Goal: Transaction & Acquisition: Obtain resource

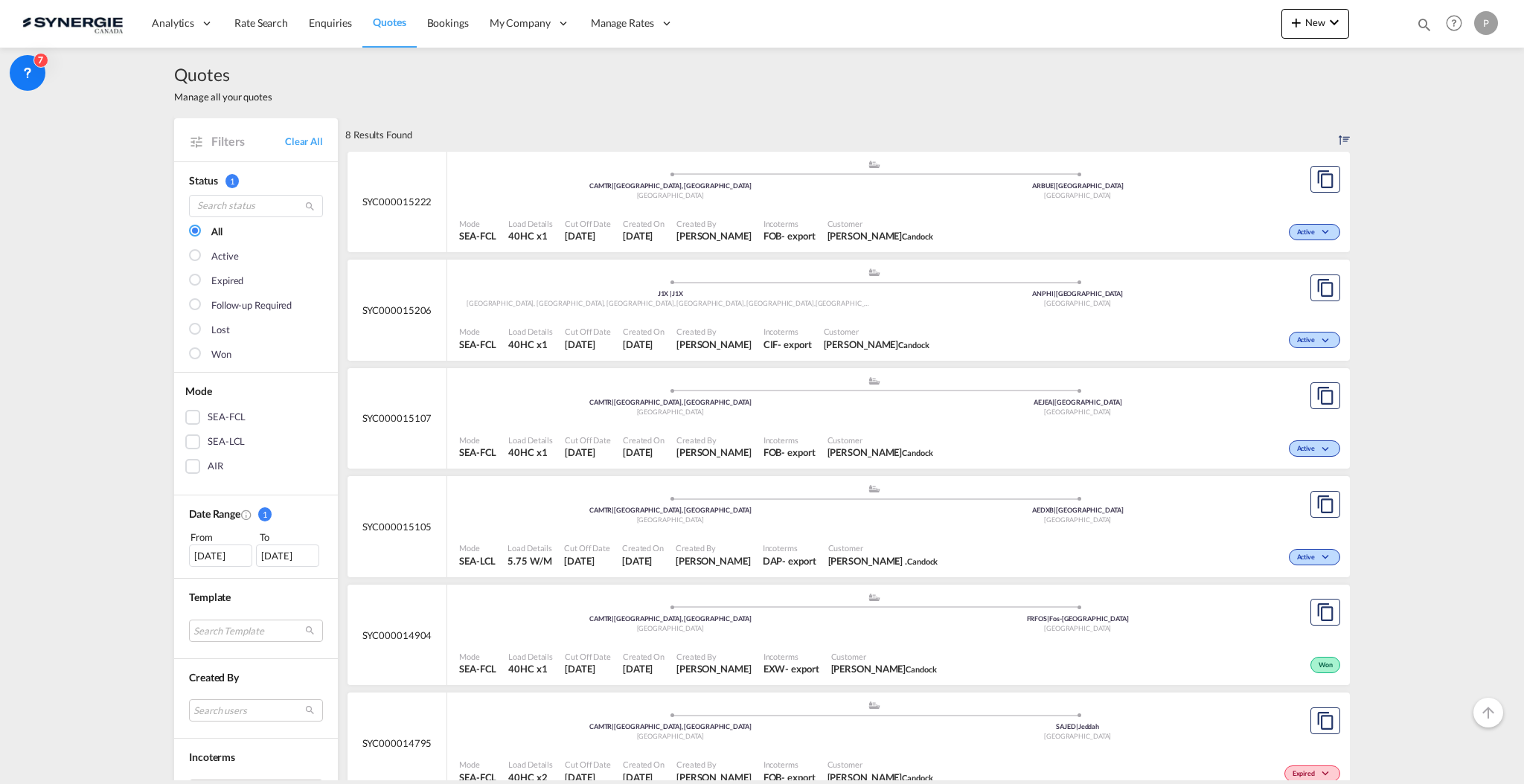
scroll to position [99, 0]
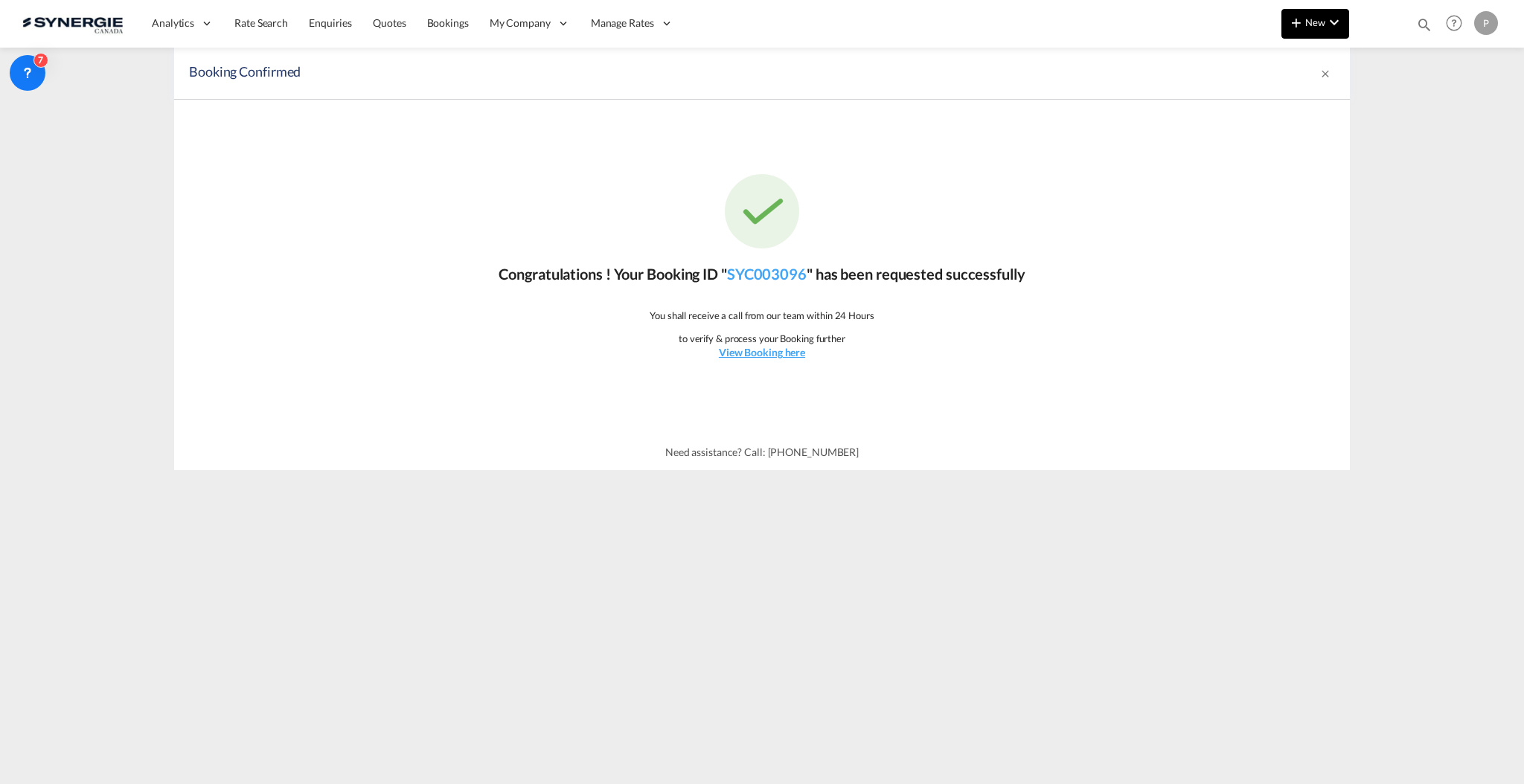
click at [1334, 27] on md-icon "icon-chevron-down" at bounding box center [1334, 23] width 18 height 18
click at [1293, 120] on div "Quote" at bounding box center [1294, 112] width 55 height 37
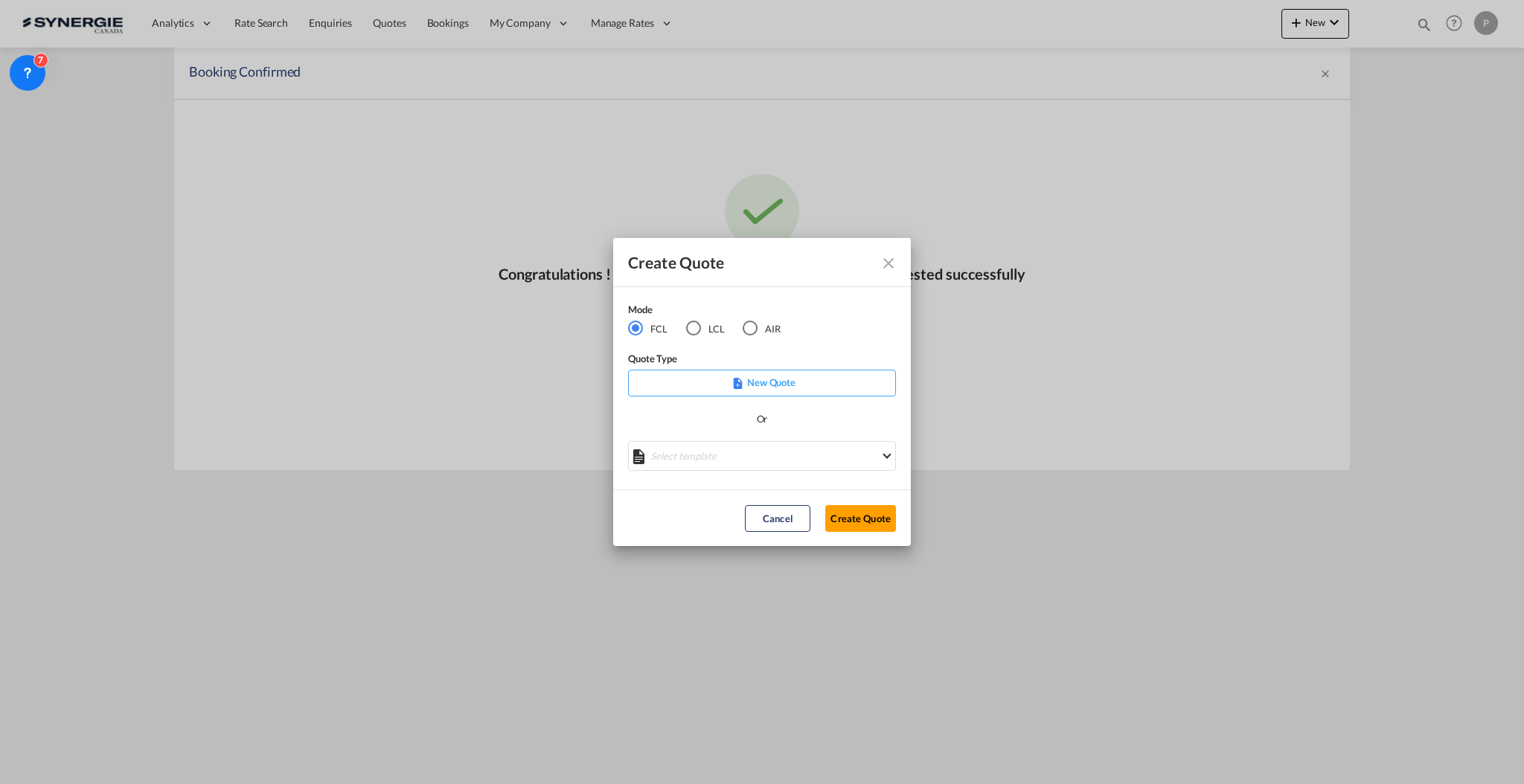
click at [737, 458] on md-select "Select template *NEW* FCL FREEHAND / DAP Pablo Gomez Saldarriaga | 10 Jul 2025 …" at bounding box center [762, 455] width 268 height 30
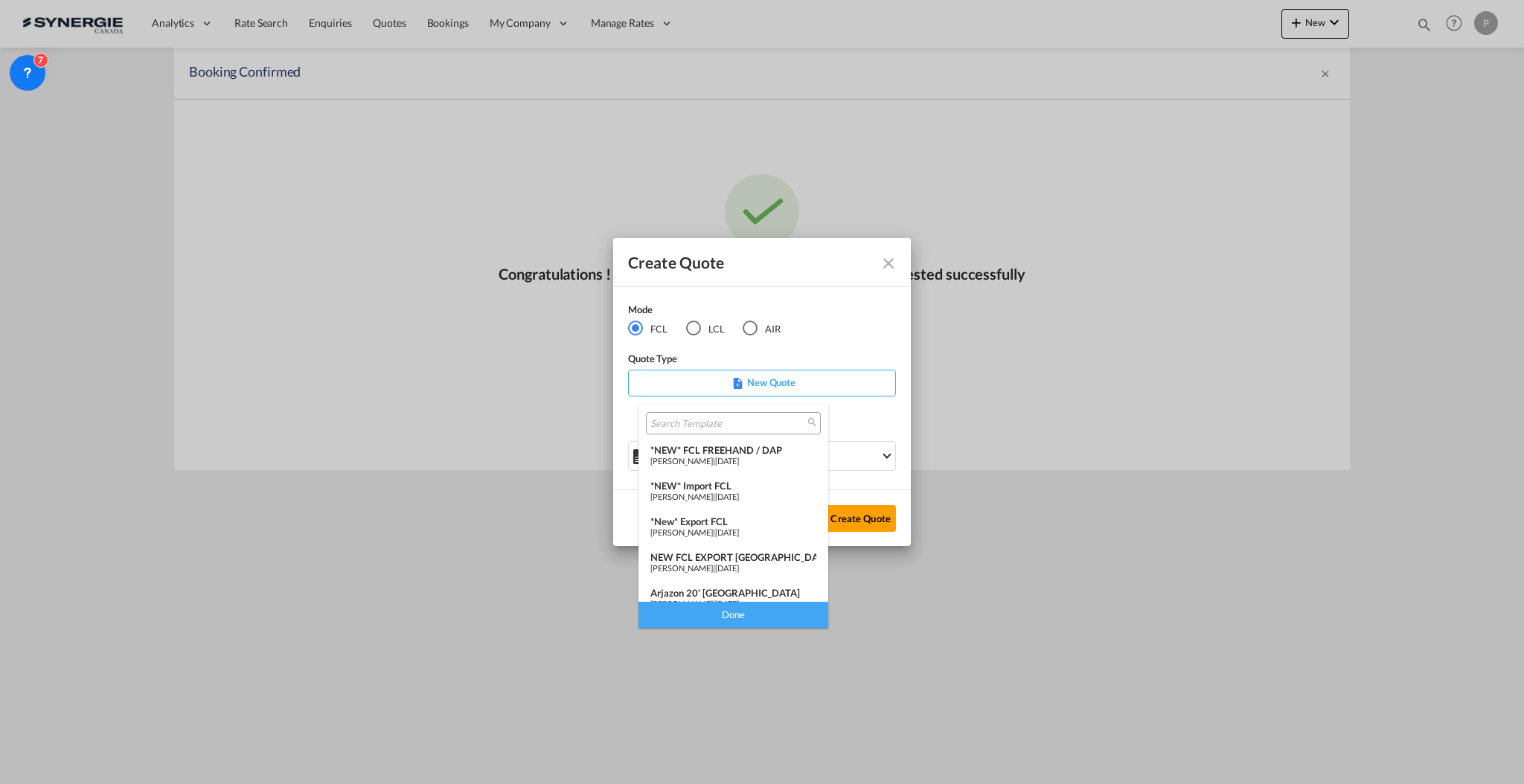
click at [705, 527] on span "[PERSON_NAME]" at bounding box center [682, 532] width 62 height 10
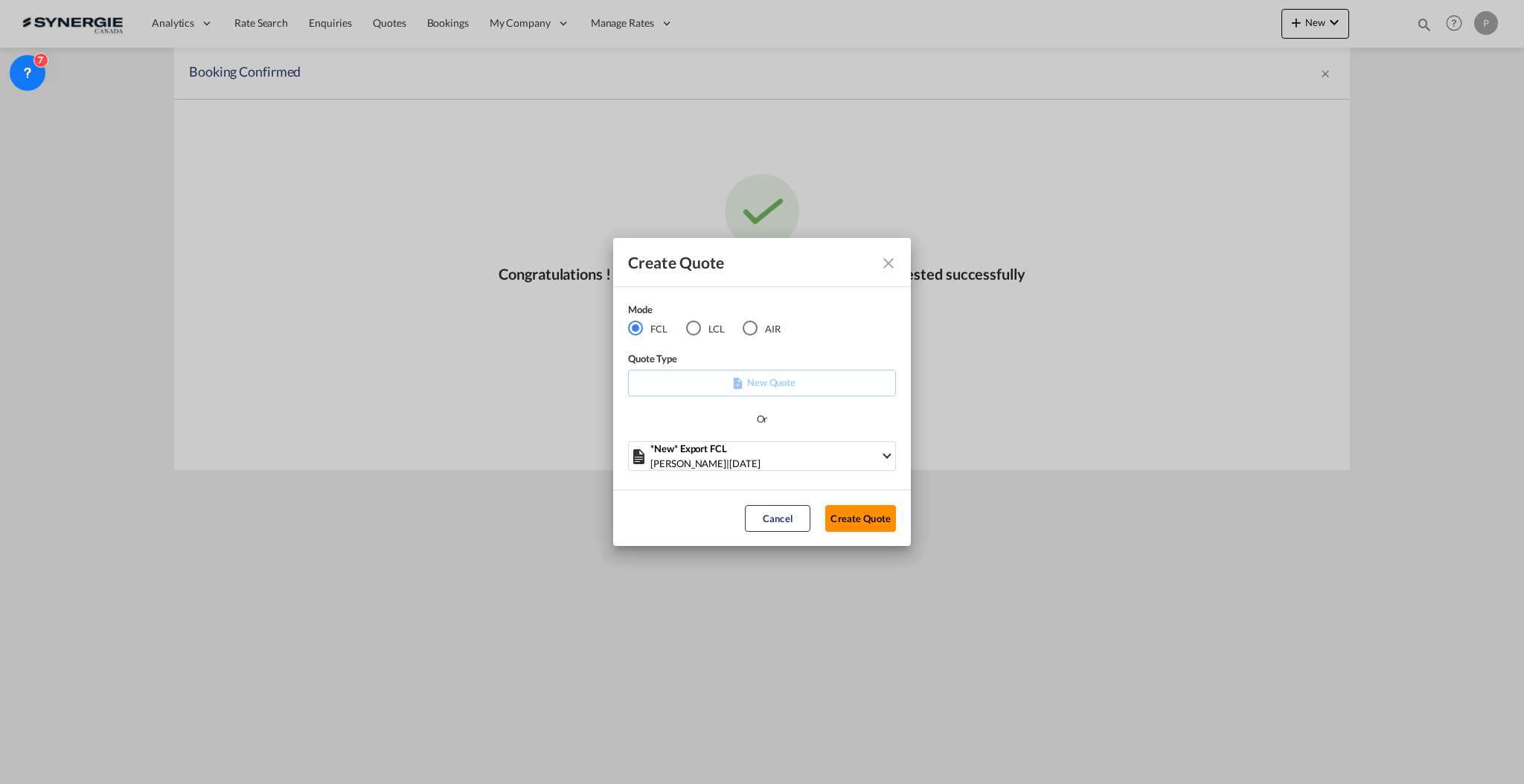
click at [886, 514] on button "Create Quote" at bounding box center [860, 518] width 71 height 27
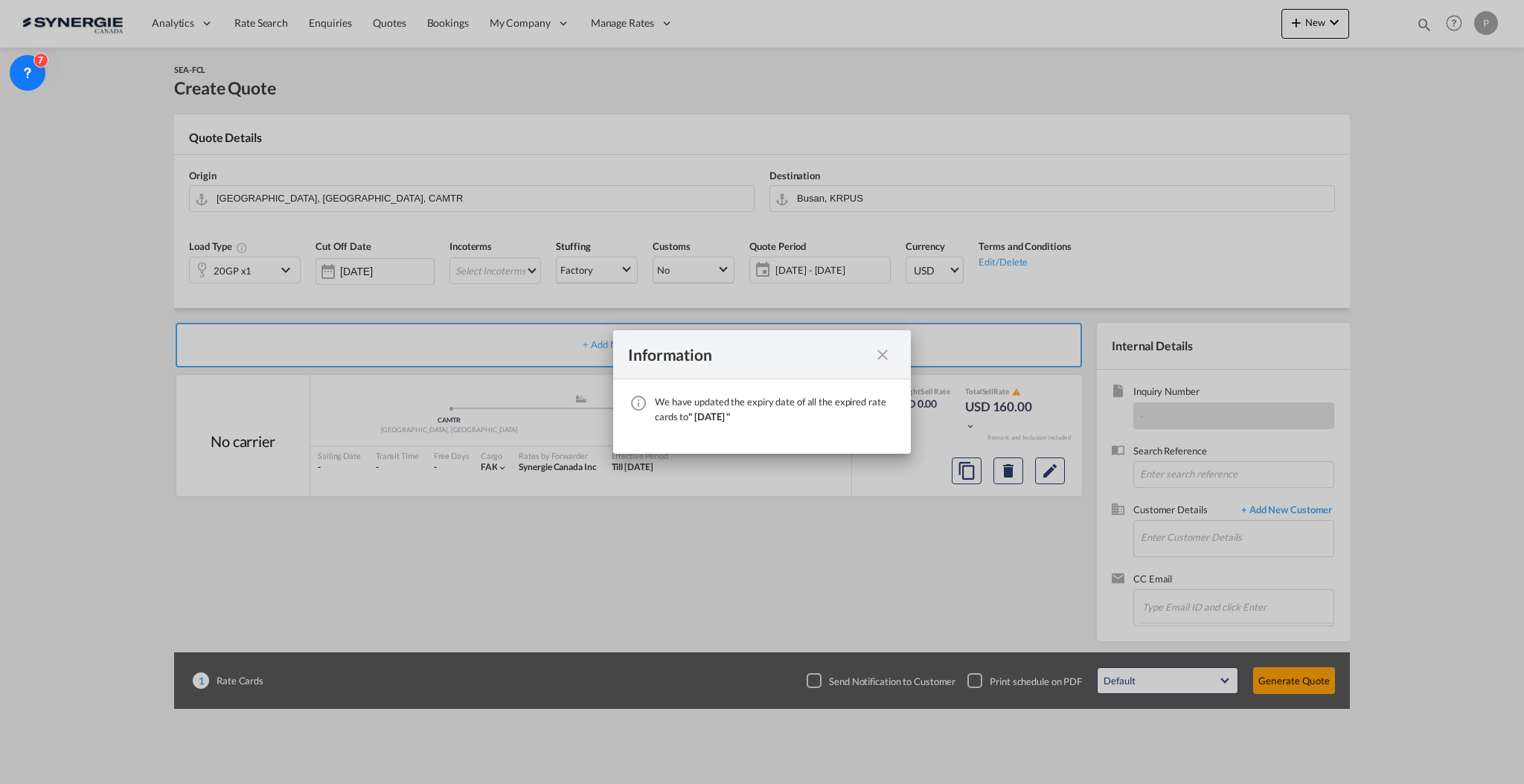
click at [881, 357] on md-icon "icon-close fg-AAA8AD cursor" at bounding box center [883, 355] width 18 height 18
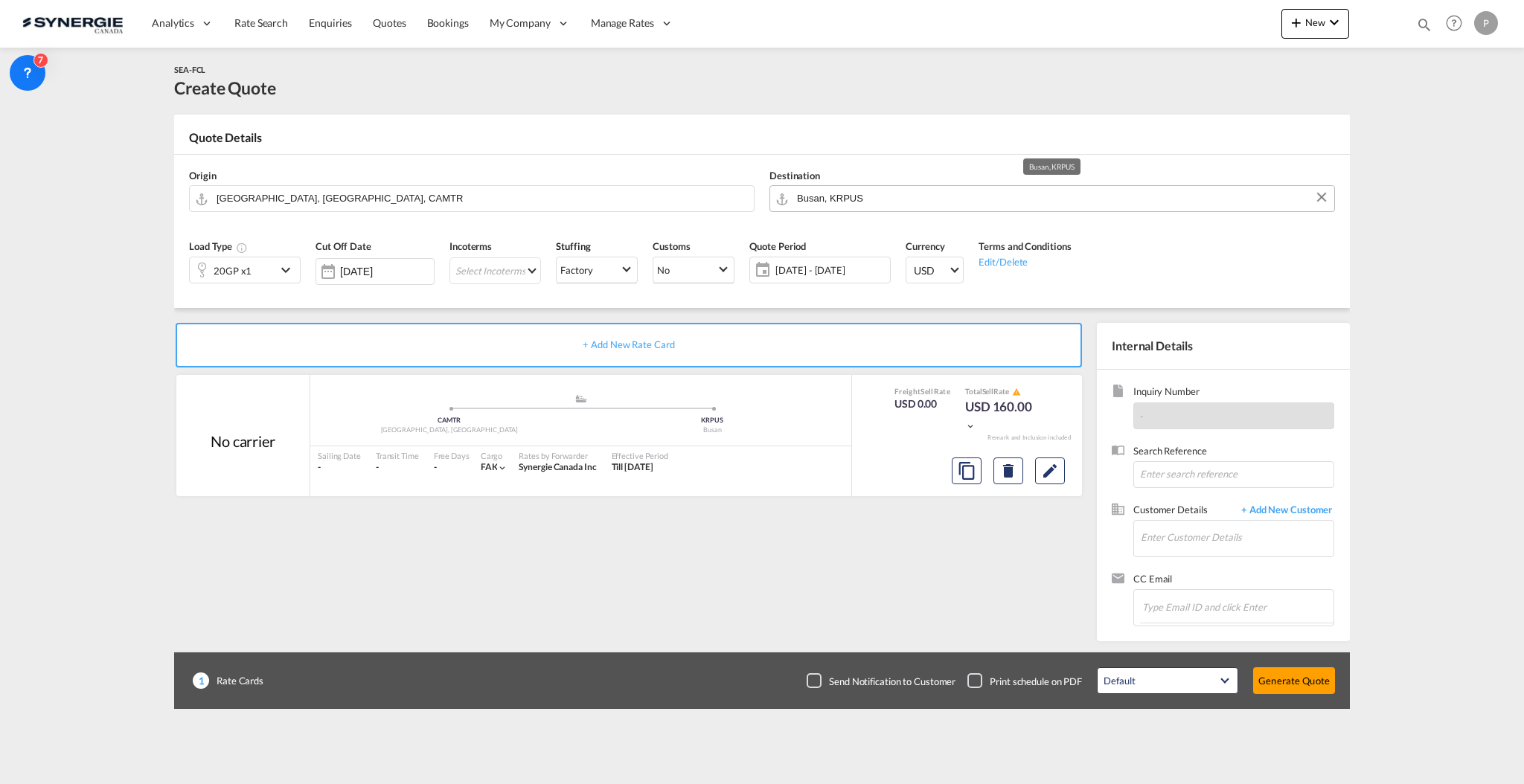
click at [819, 208] on input "Busan, KRPUS" at bounding box center [1062, 198] width 530 height 26
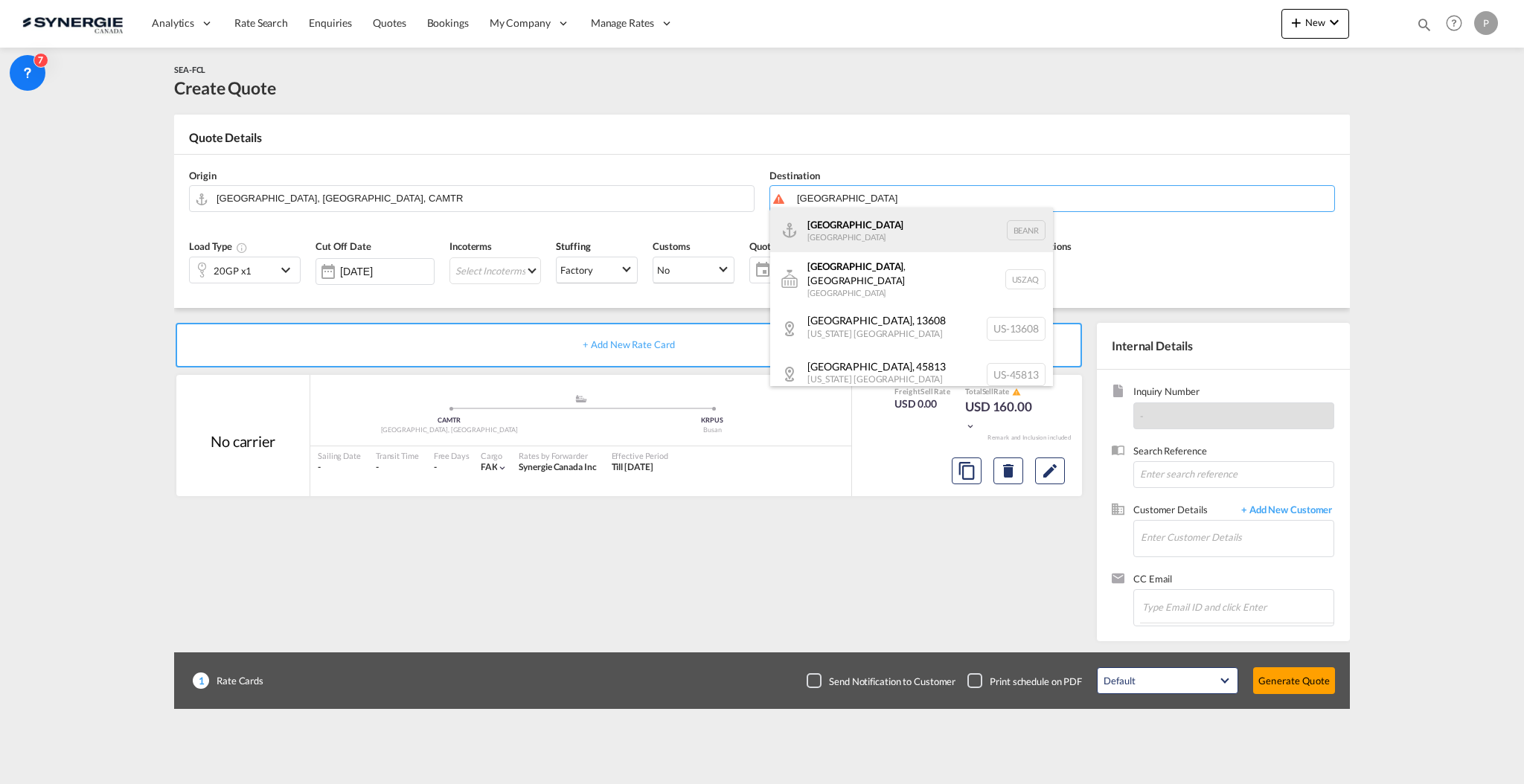
click at [838, 225] on div "Antwerp Belgium BEANR" at bounding box center [912, 230] width 283 height 45
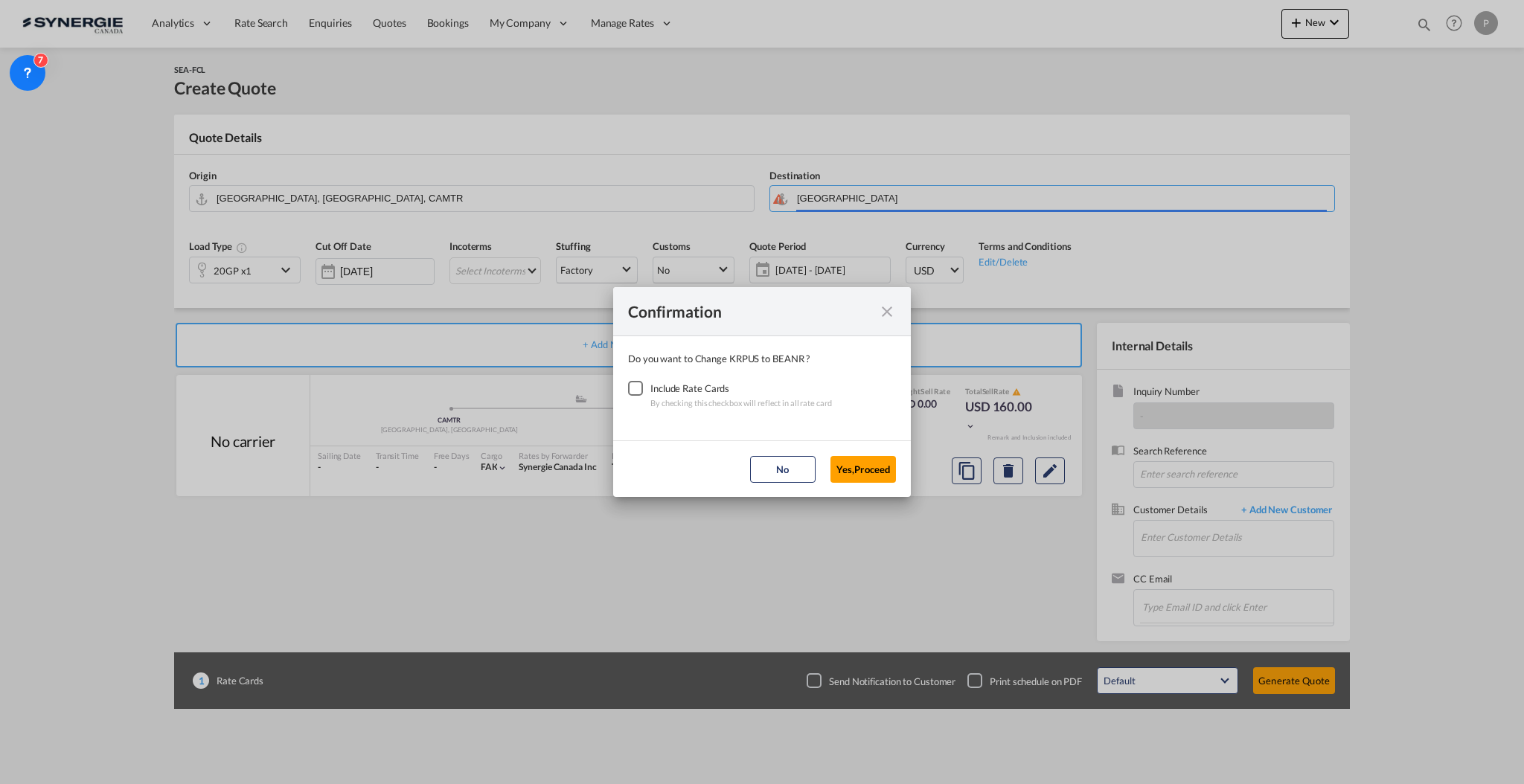
type input "Antwerp, BEANR"
click at [643, 381] on div "Checkbox No Ink" at bounding box center [636, 389] width 15 height 15
click at [884, 469] on button "Yes,Proceed" at bounding box center [863, 469] width 65 height 27
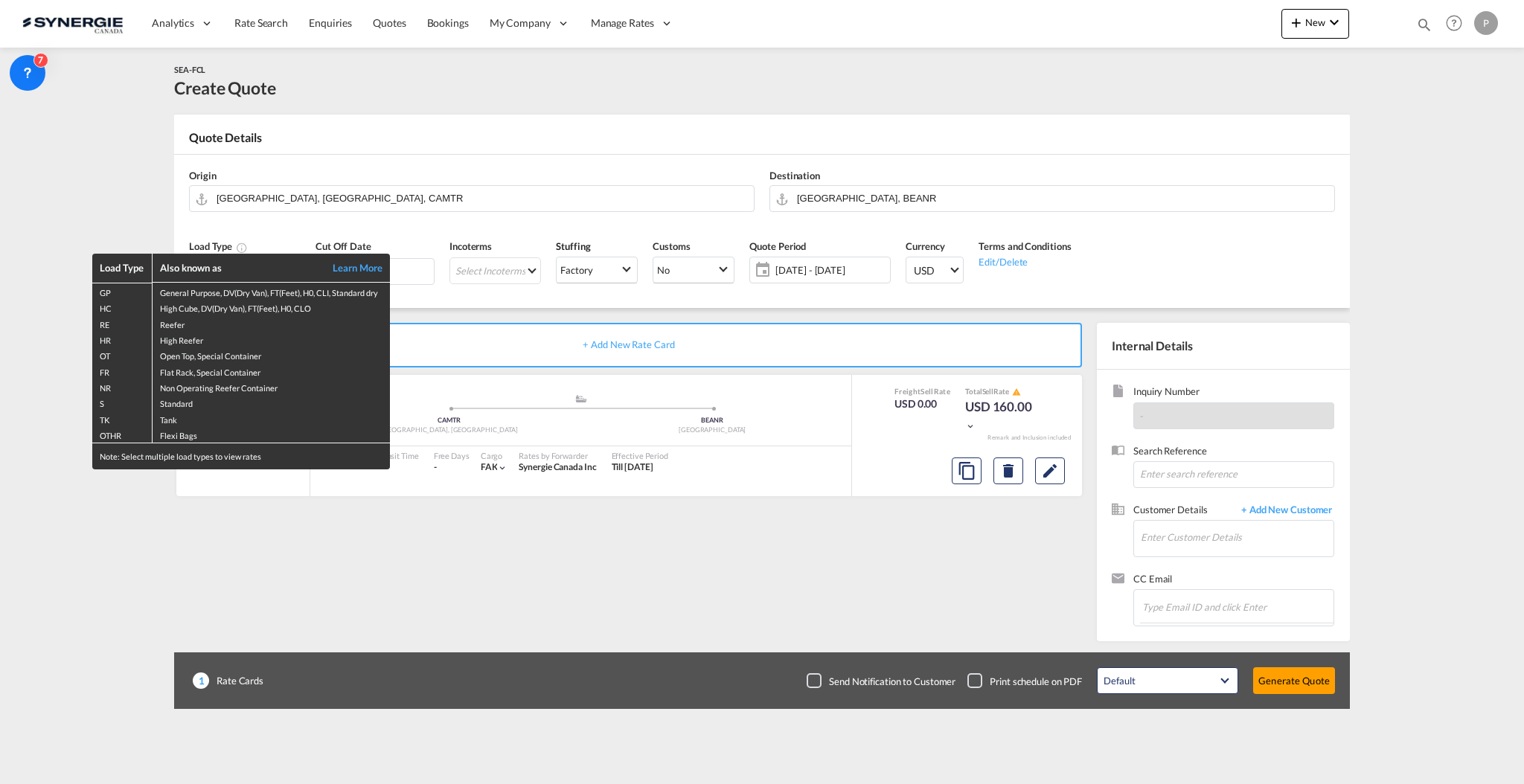
click at [5, 282] on div "Load Type Also known as Learn More GP General Purpose, DV(Dry Van), FT(Feet), H…" at bounding box center [762, 392] width 1524 height 784
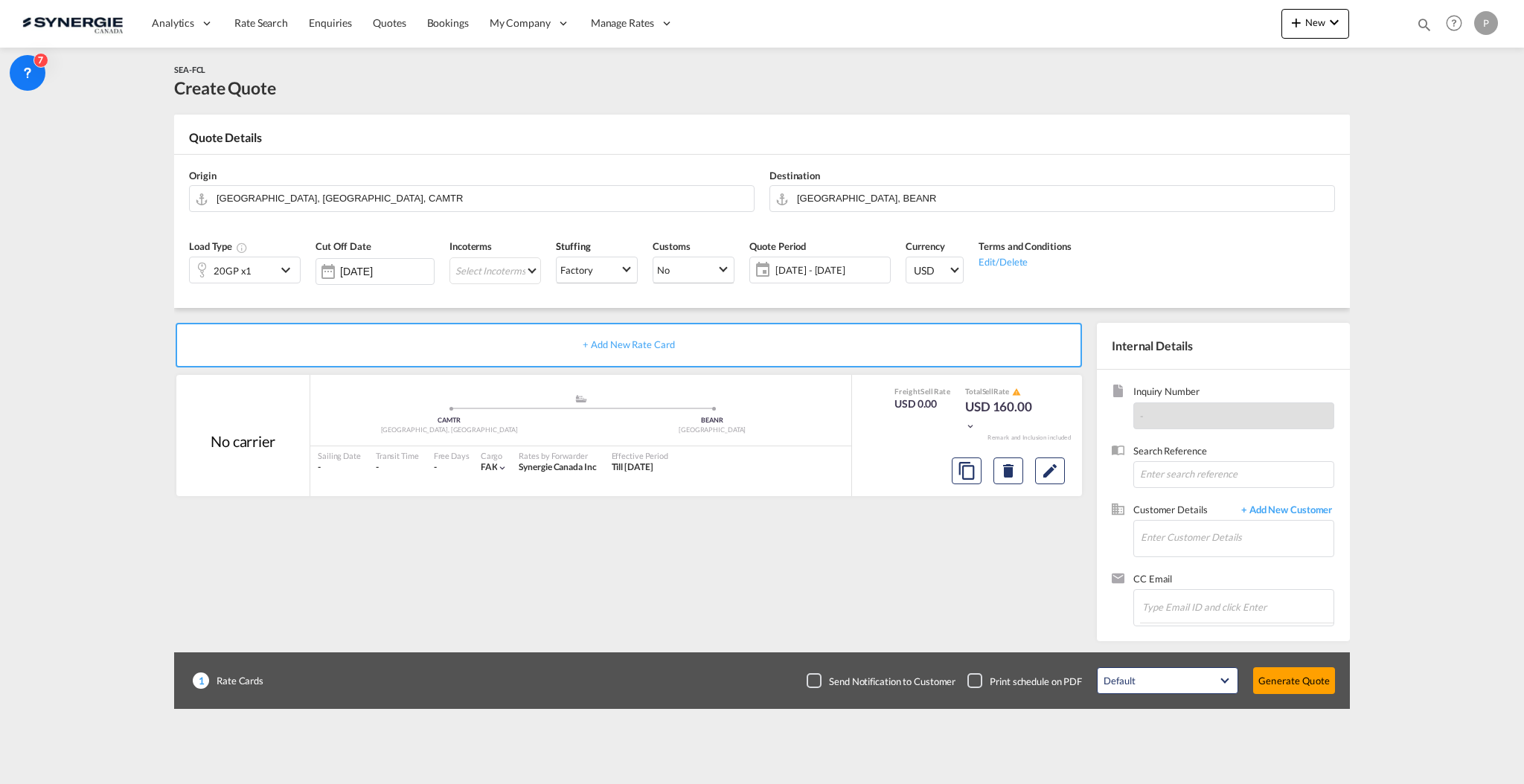
click at [272, 269] on div "20GP x1" at bounding box center [233, 269] width 87 height 25
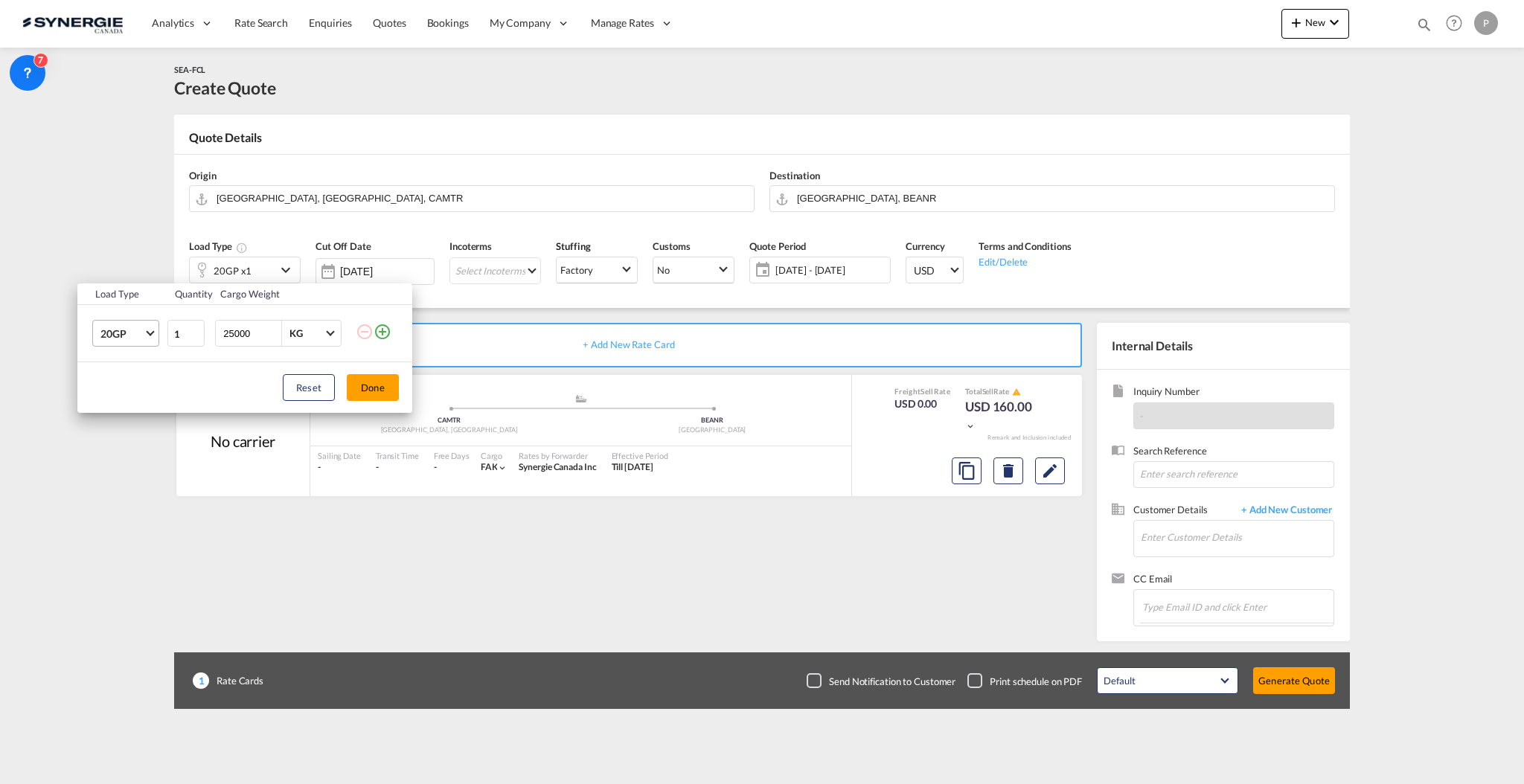
click at [146, 340] on md-select-value "20GP" at bounding box center [128, 333] width 59 height 25
click at [149, 402] on md-option "40HC" at bounding box center [139, 405] width 101 height 36
click at [376, 386] on button "Done" at bounding box center [373, 387] width 52 height 27
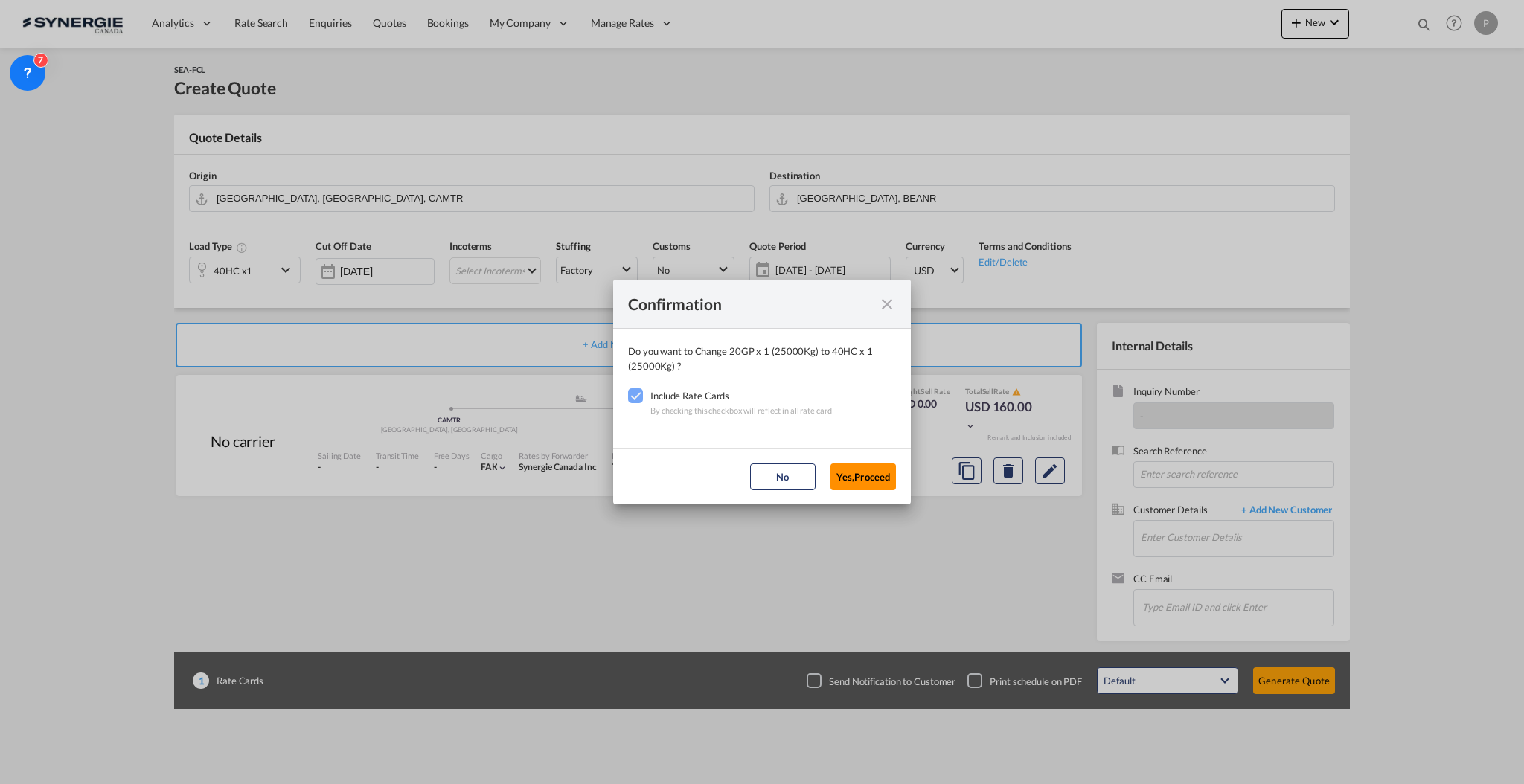
click at [858, 481] on button "Yes,Proceed" at bounding box center [863, 477] width 65 height 27
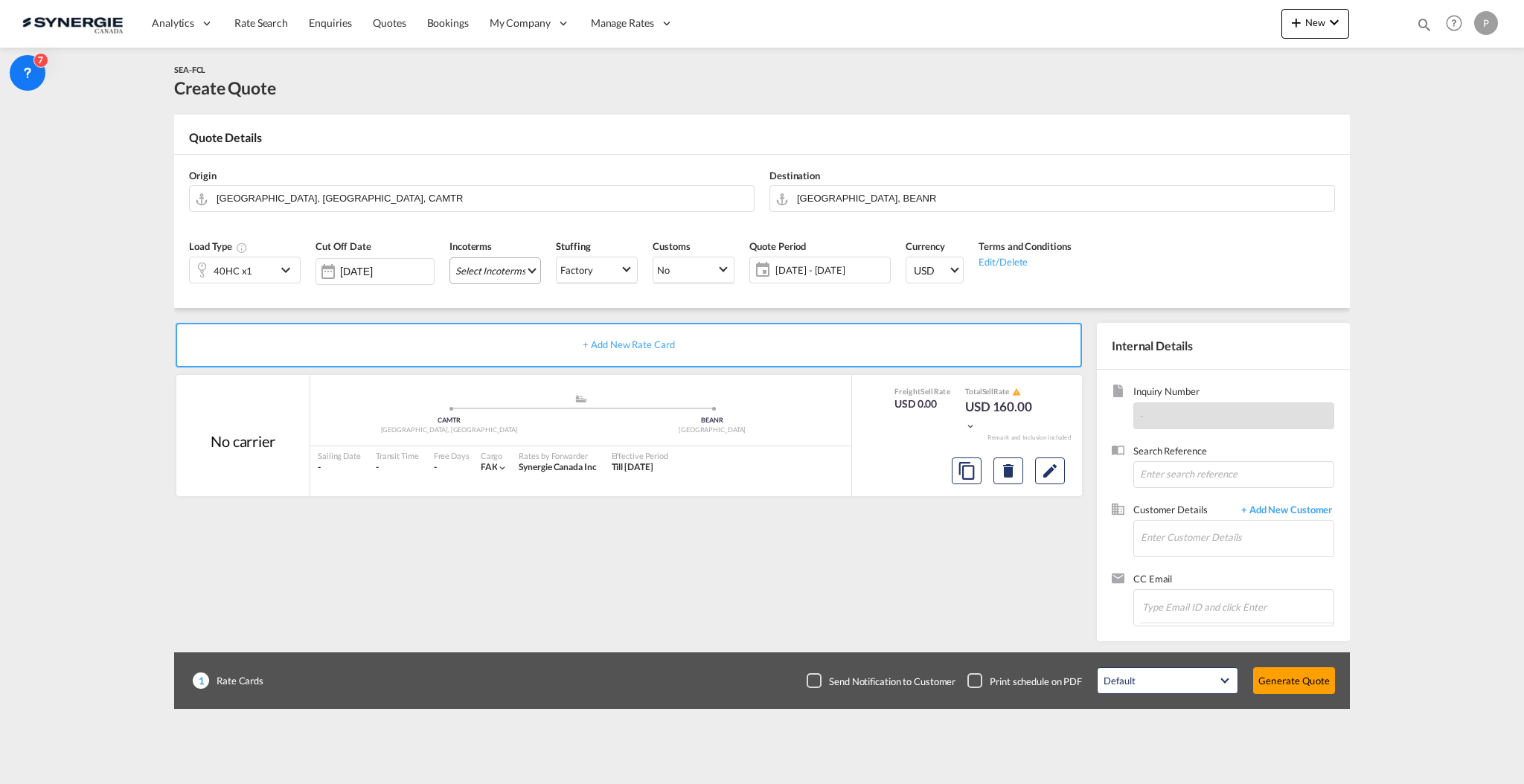
click at [502, 269] on md-select "Select Incoterms CFR - export Cost and Freight DAP - export Delivered at Place …" at bounding box center [495, 270] width 92 height 27
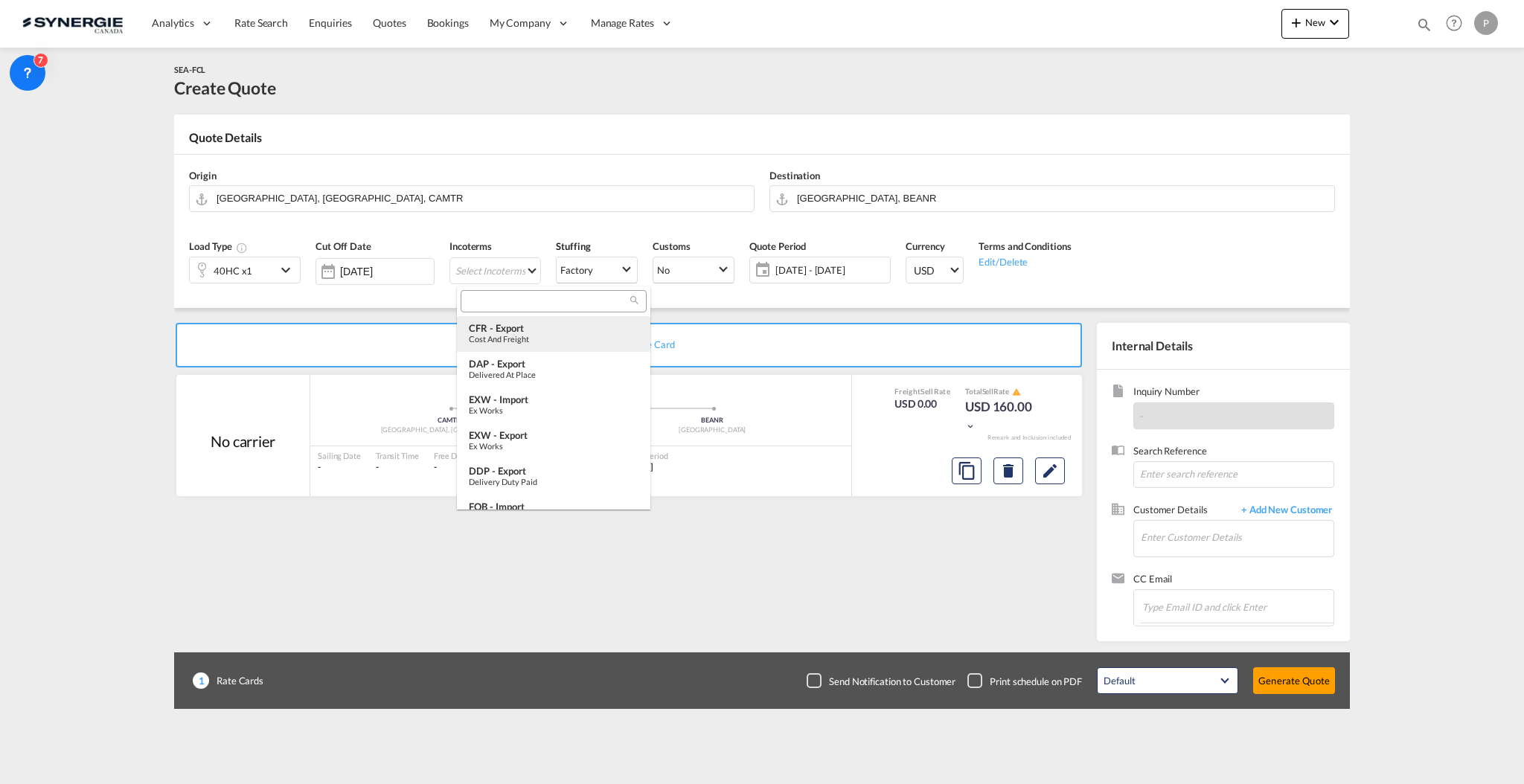
click at [510, 329] on div "CFR - export" at bounding box center [554, 329] width 170 height 12
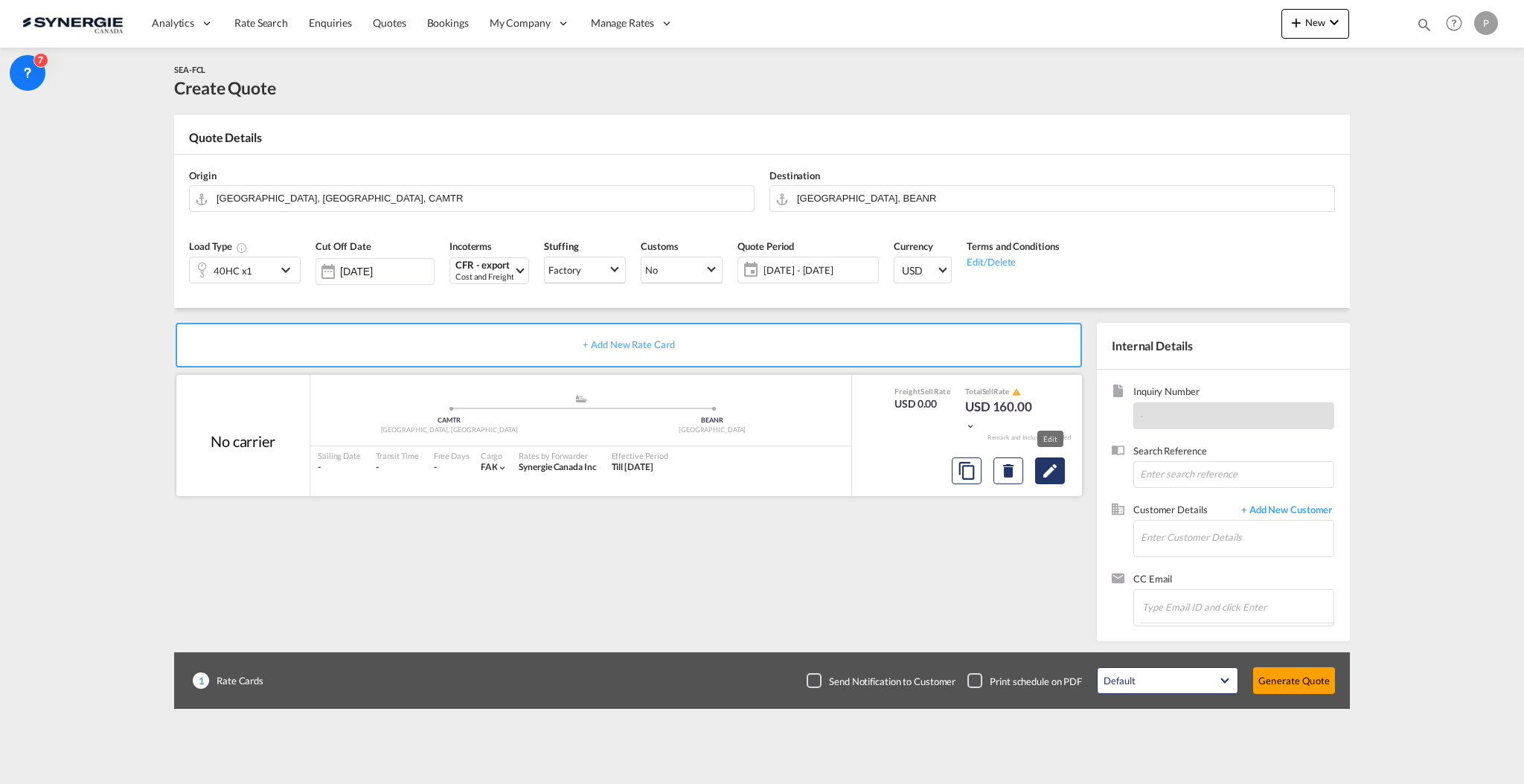
click at [1058, 474] on button "Edit" at bounding box center [1050, 471] width 30 height 27
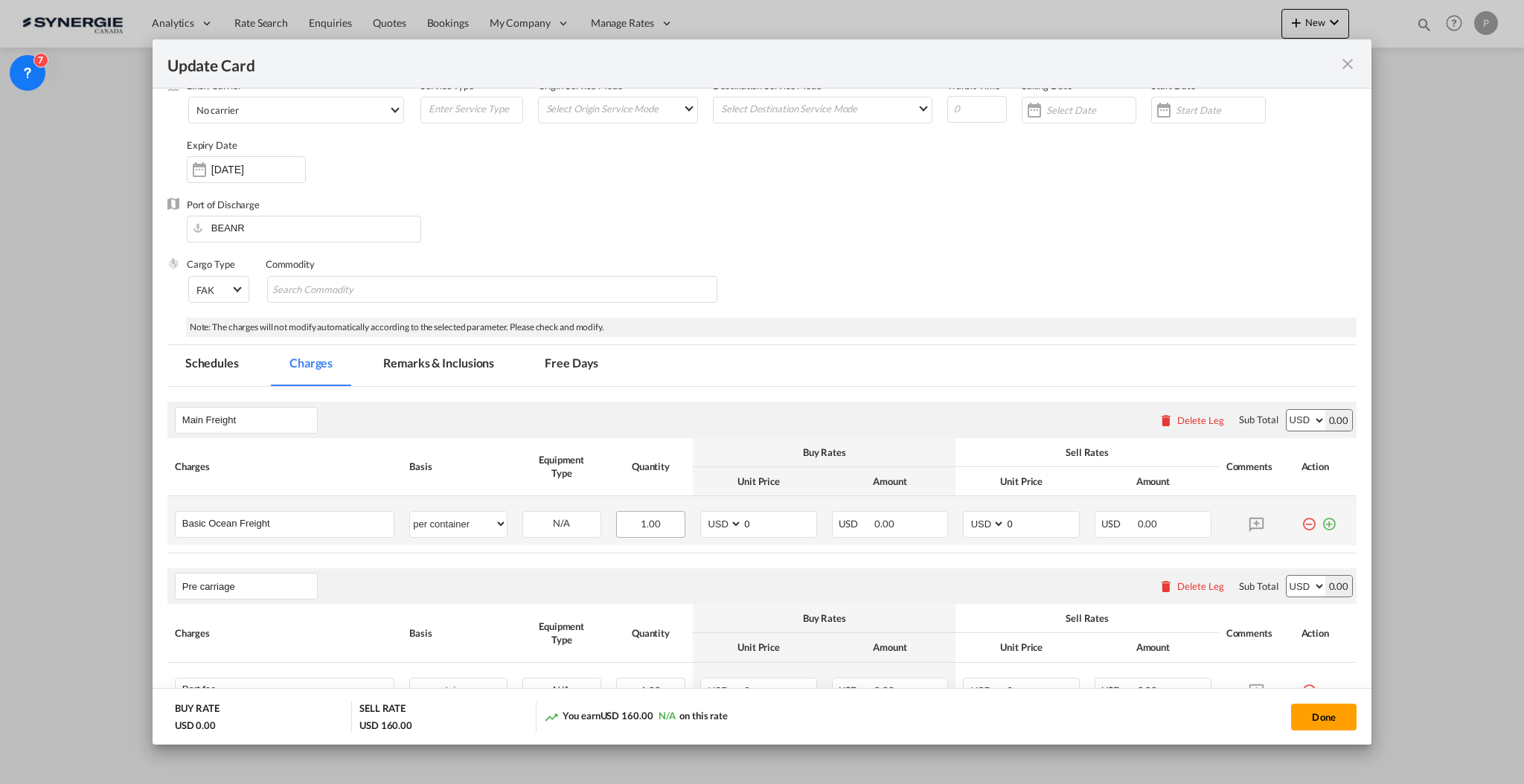
scroll to position [198, 0]
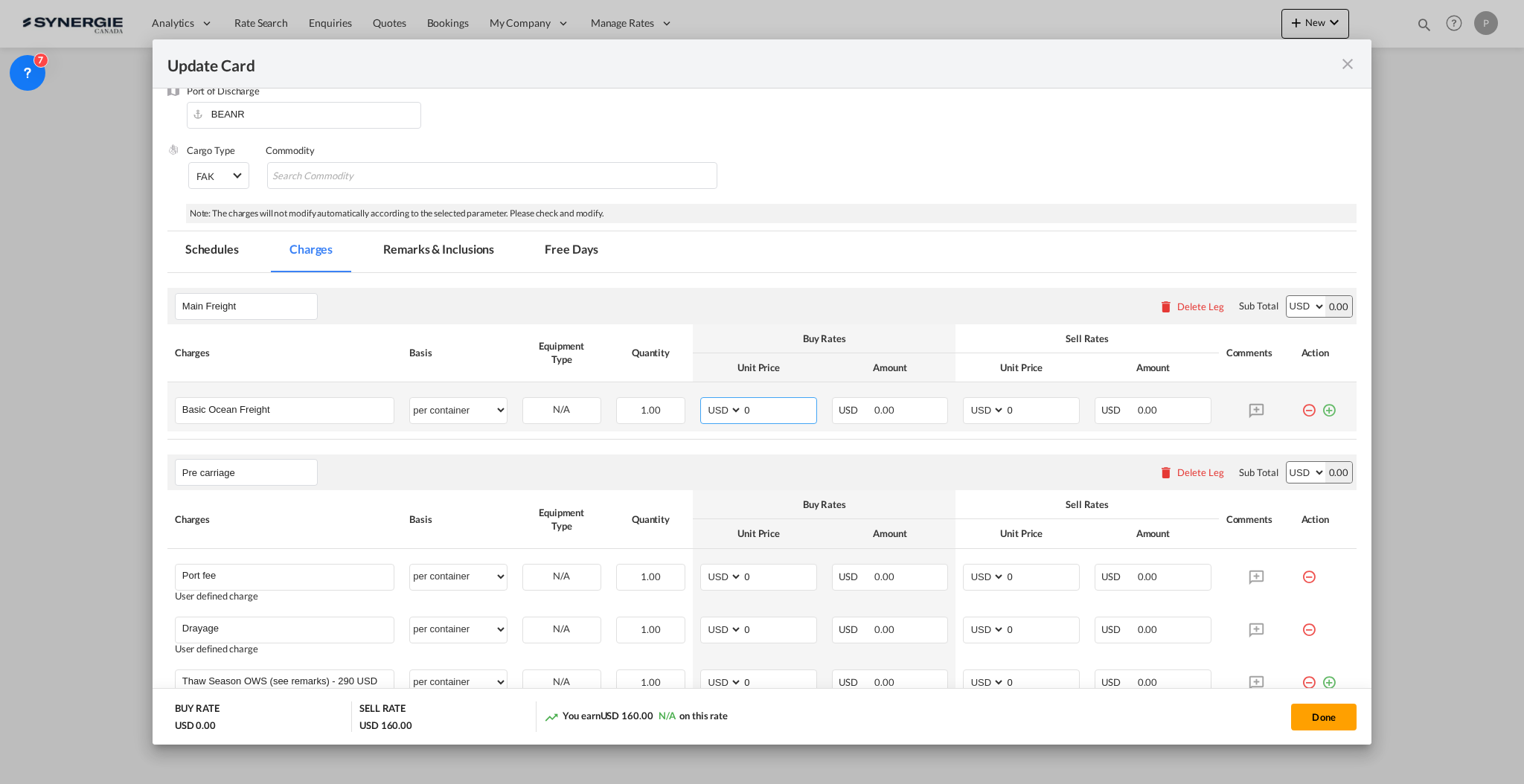
click at [764, 410] on input "0" at bounding box center [779, 409] width 74 height 22
type input "1791"
click at [1033, 414] on input "0" at bounding box center [1042, 409] width 74 height 22
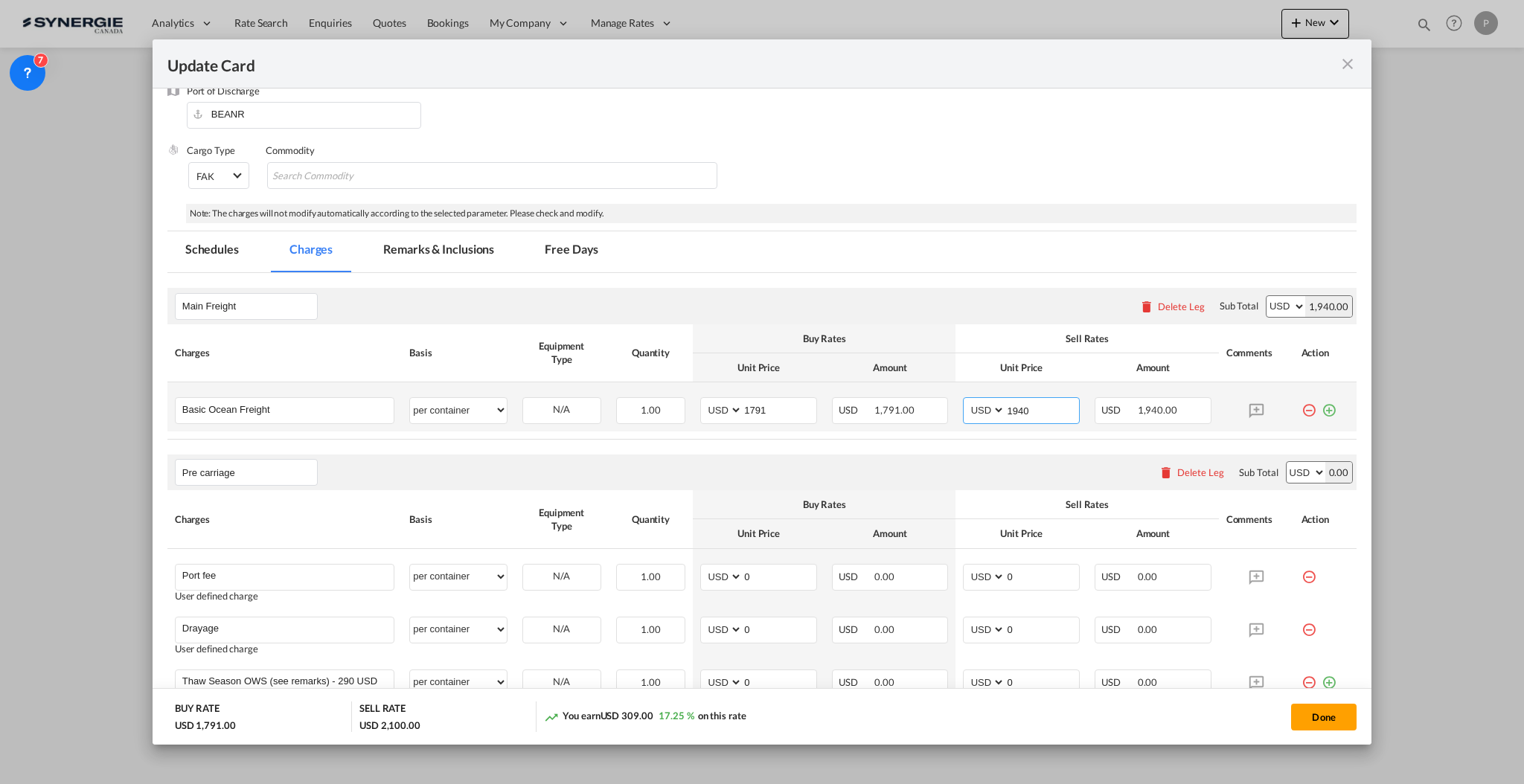
scroll to position [397, 0]
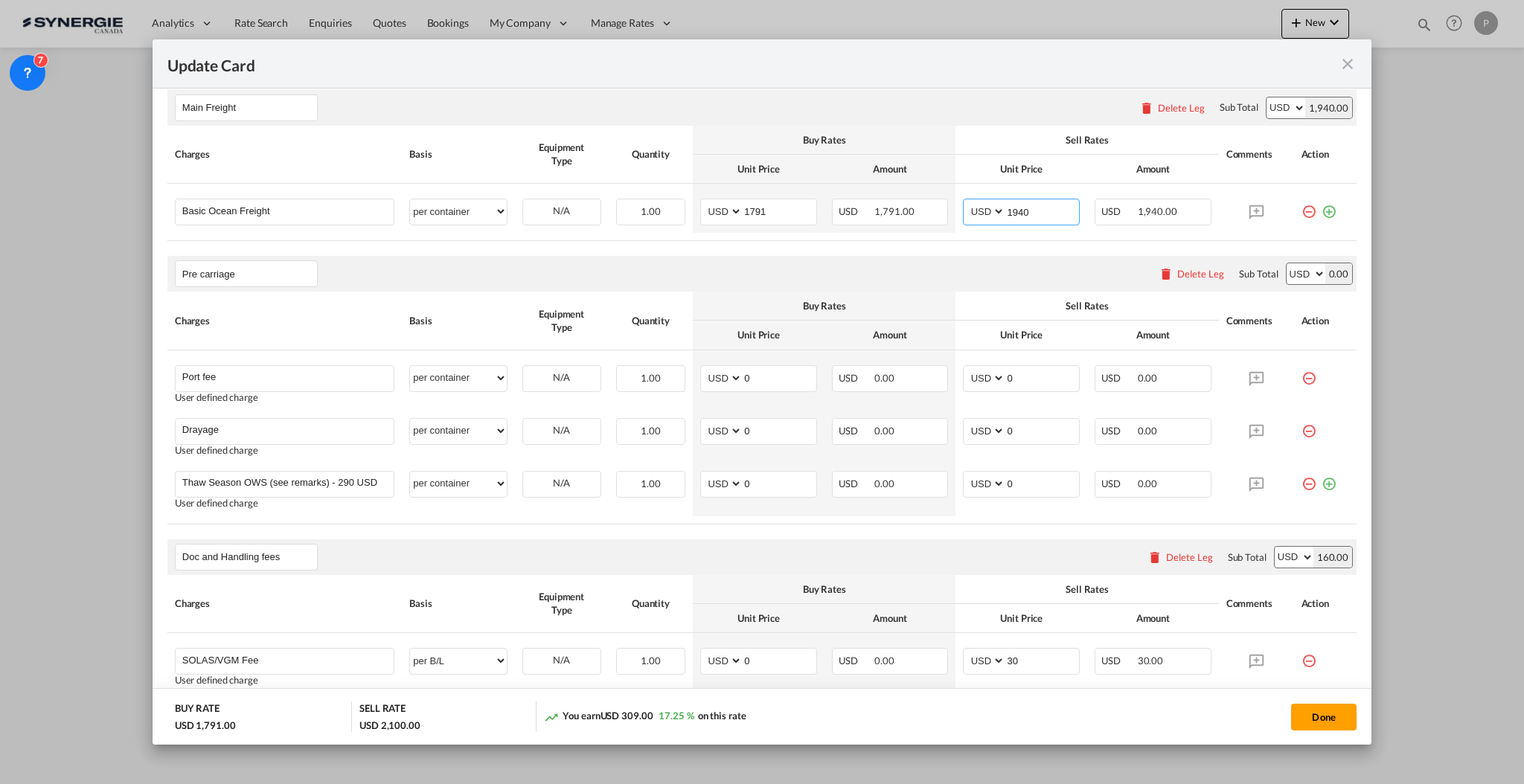
type input "1940"
click at [1177, 279] on div "Delete Leg" at bounding box center [1201, 274] width 47 height 12
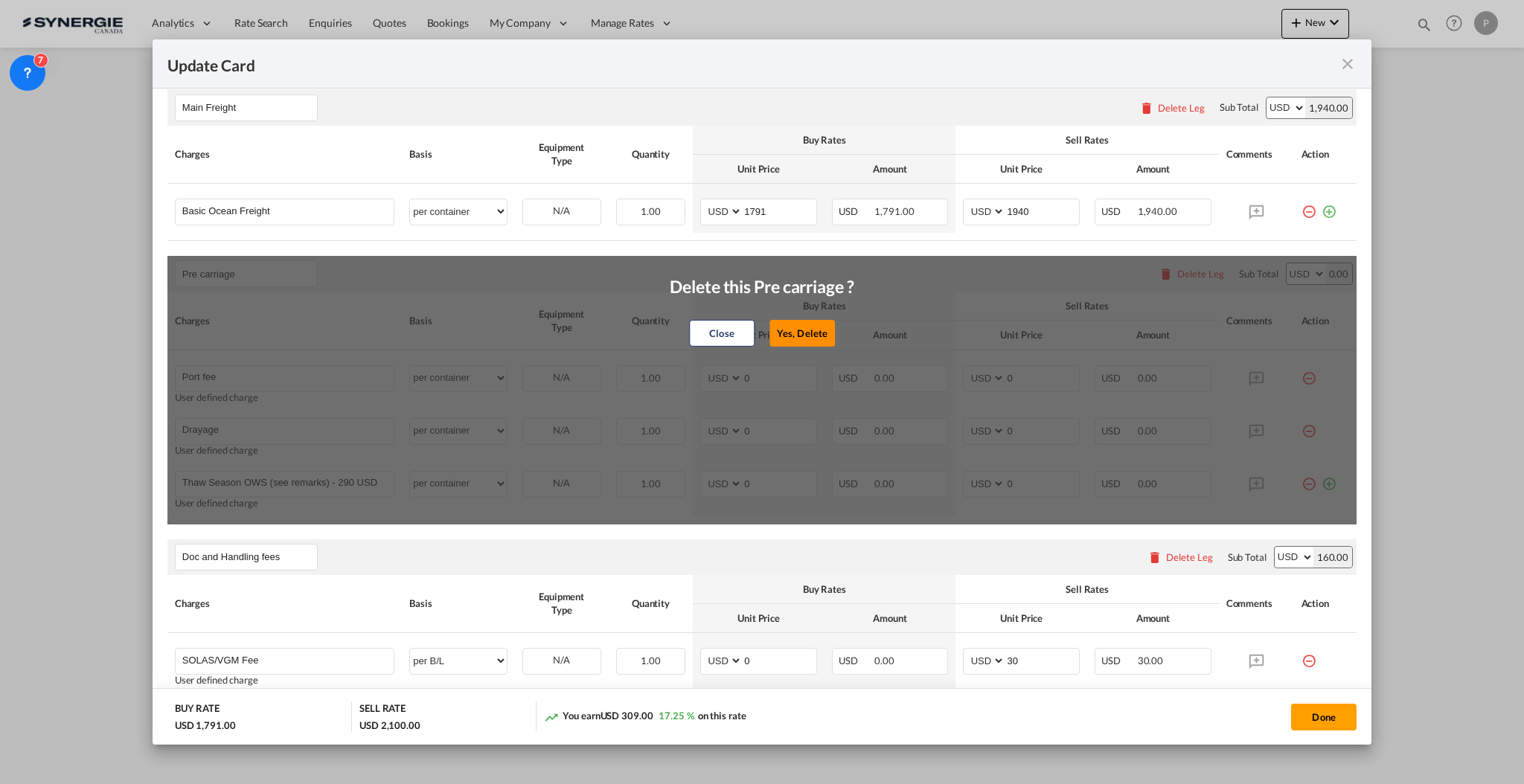
click at [808, 338] on button "Yes, Delete" at bounding box center [802, 333] width 65 height 27
type input "Doc and Handling fees"
type input "SOLAS/VGM Fee"
select select "per B/L"
type input "30"
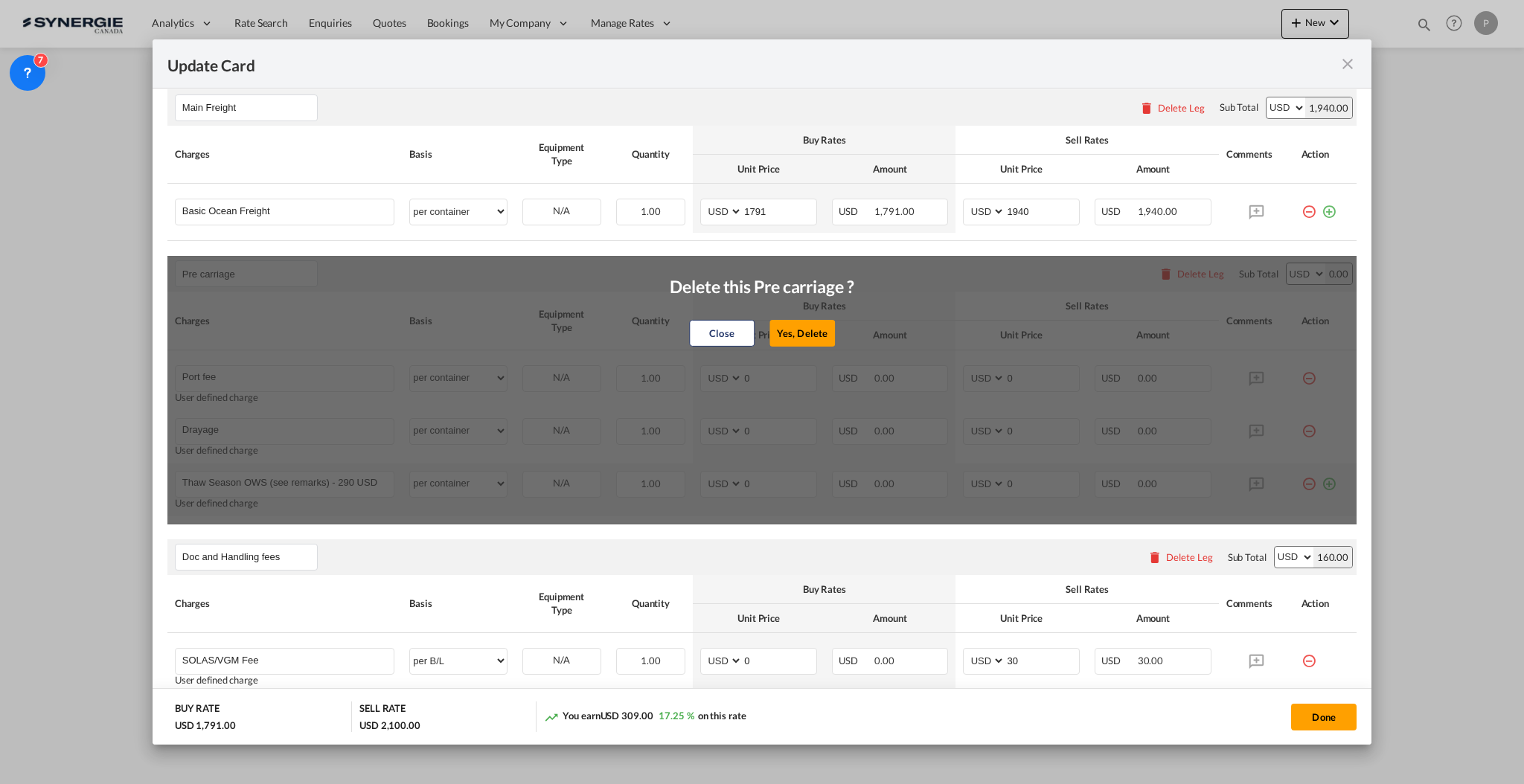
type input "B13 Export declaration"
select select "per B/L"
type input "35"
type input "Doc fee"
select select "per B/L"
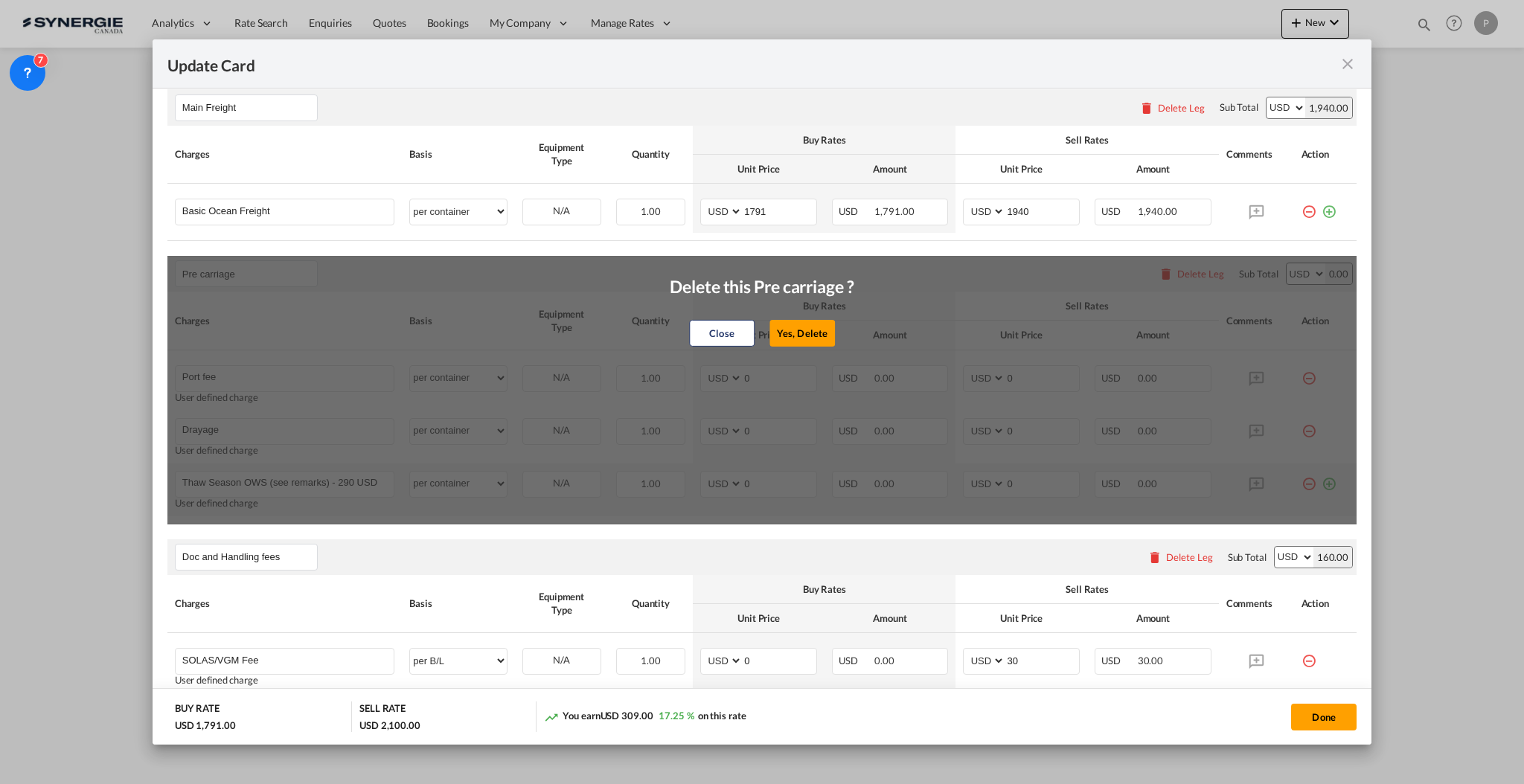
type input "30"
type input "Cargo Coverage"
type input "Cargo Coverage - Rate to be confirmed depending on commodity and value Min 50 U…"
select select "per shipment"
type input "0"
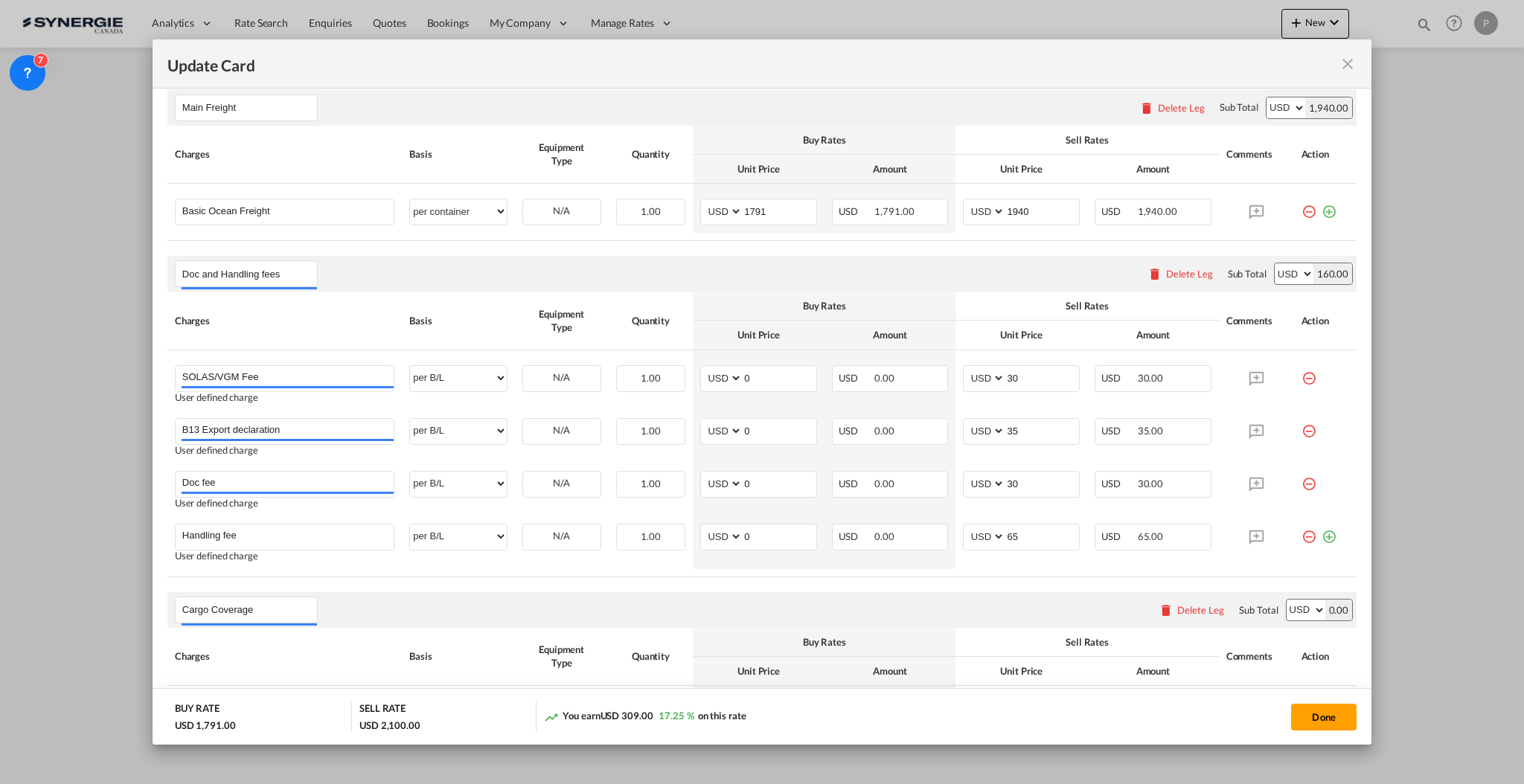
click at [1302, 380] on md-icon "icon-minus-circle-outline red-400-fg" at bounding box center [1309, 373] width 15 height 15
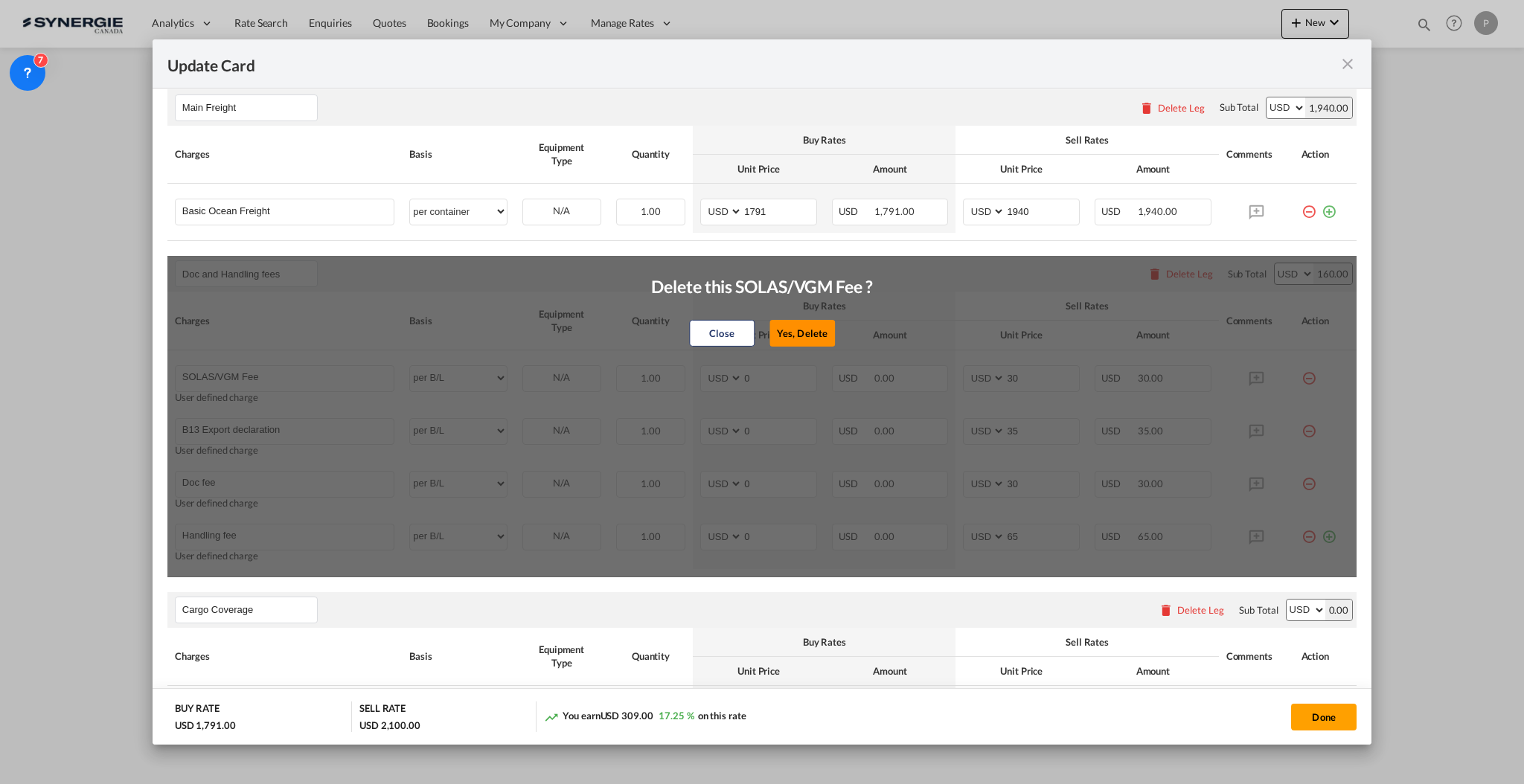
click at [795, 332] on button "Yes, Delete" at bounding box center [802, 333] width 65 height 27
type input "B13 Export declaration"
type input "35"
type input "Doc fee"
type input "30"
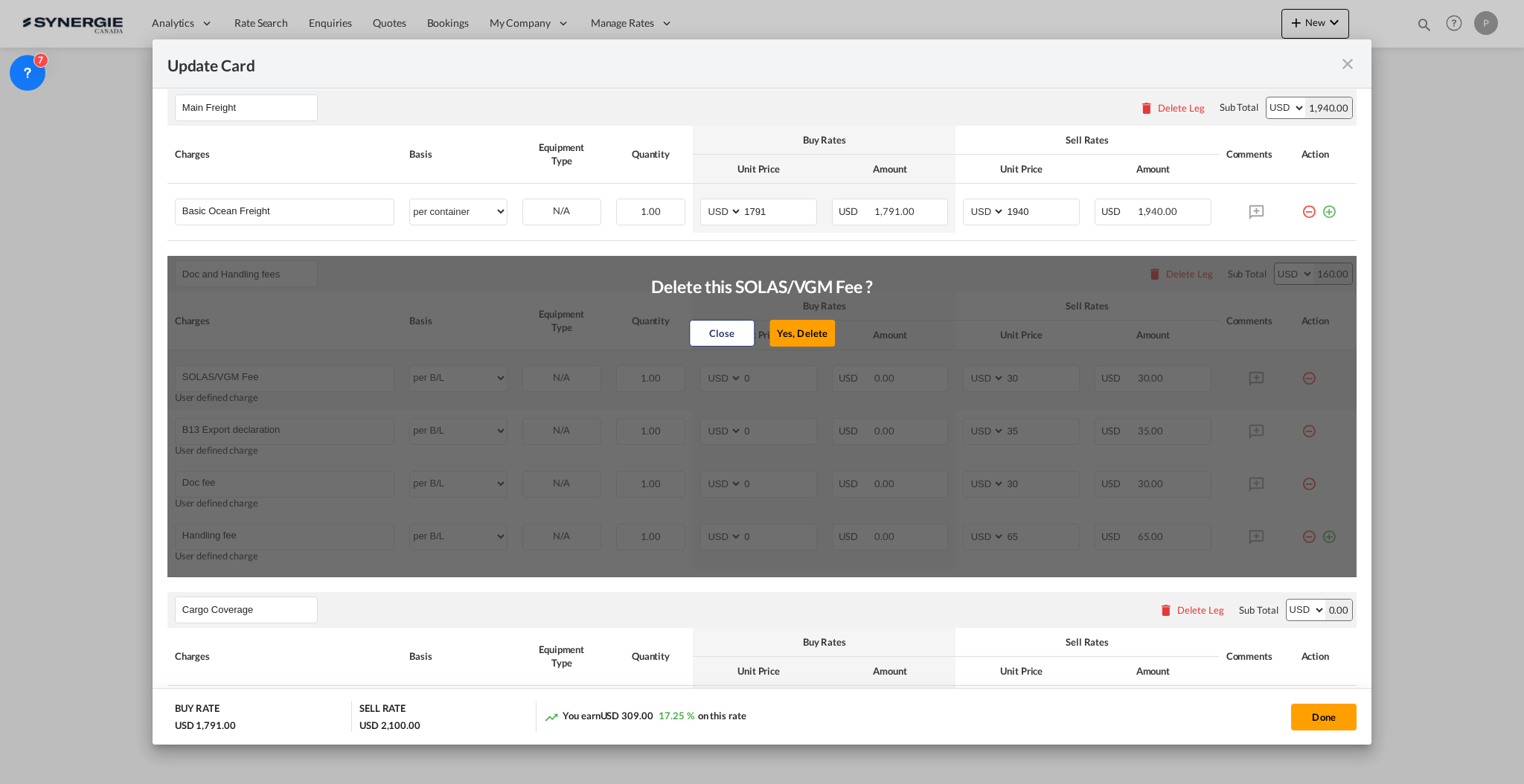
type input "Handling fee"
type input "65"
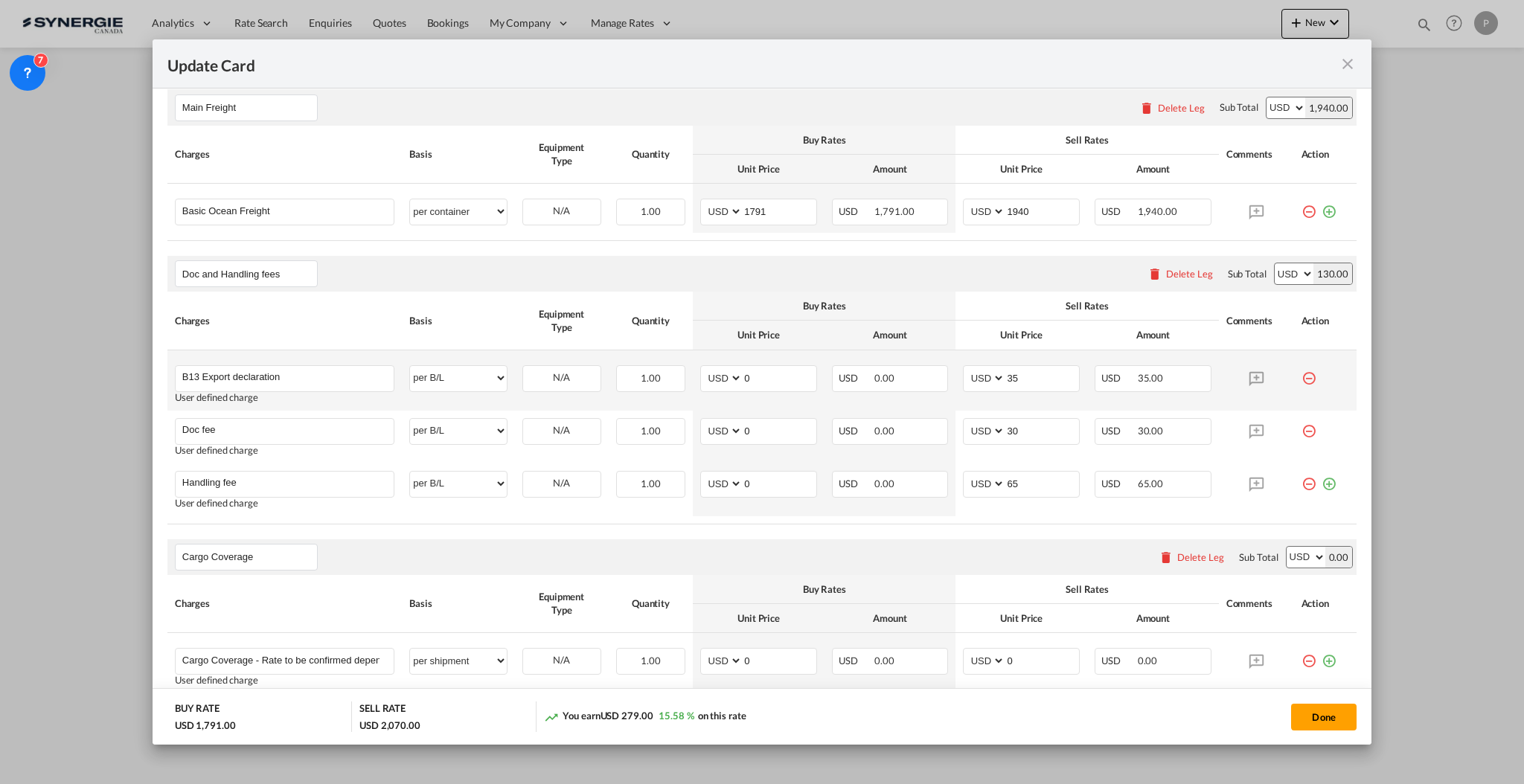
click at [1302, 372] on md-icon "icon-minus-circle-outline red-400-fg" at bounding box center [1309, 373] width 15 height 15
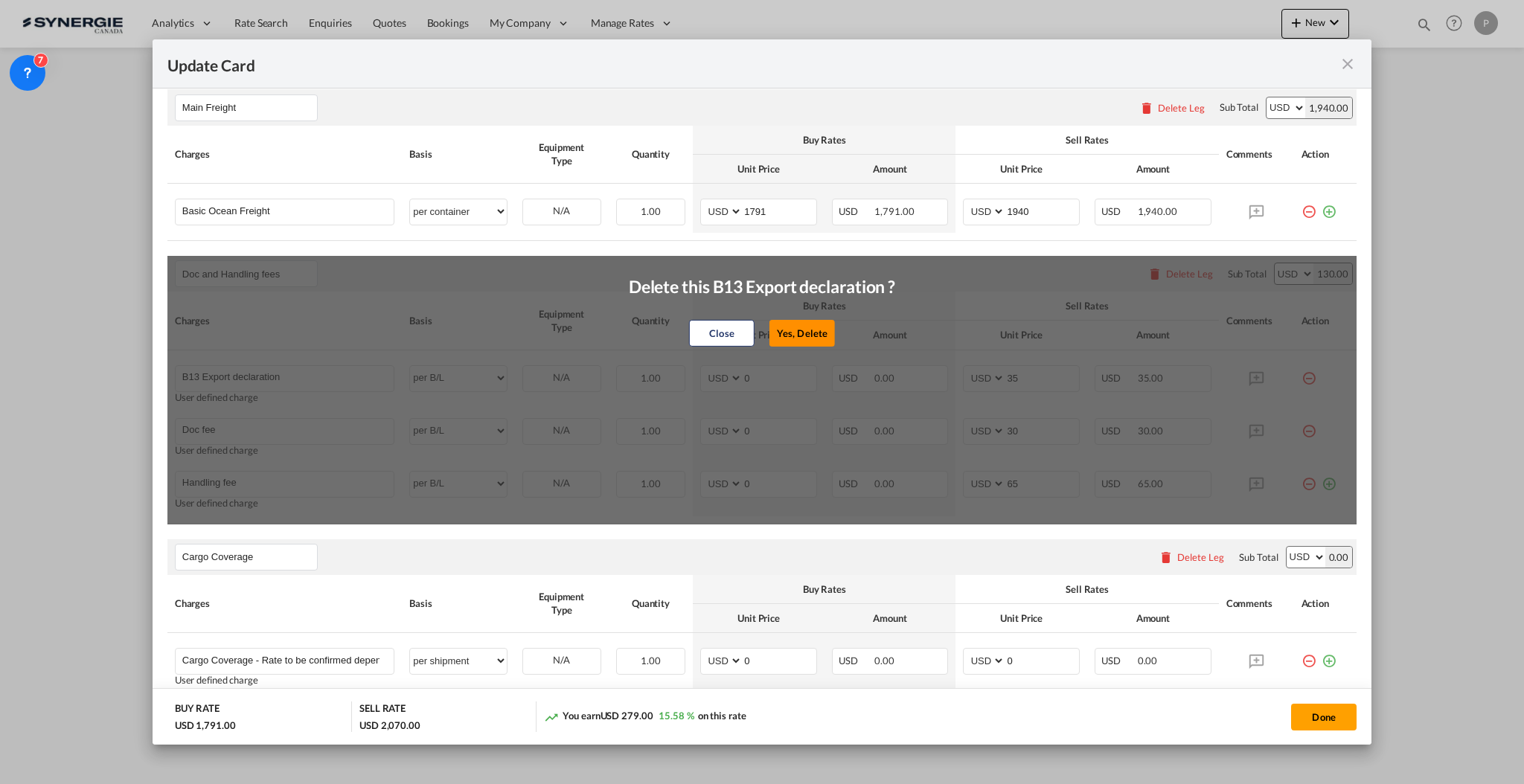
click at [794, 326] on button "Yes, Delete" at bounding box center [802, 333] width 65 height 27
type input "Doc fee"
type input "30"
type input "Handling fee"
type input "65"
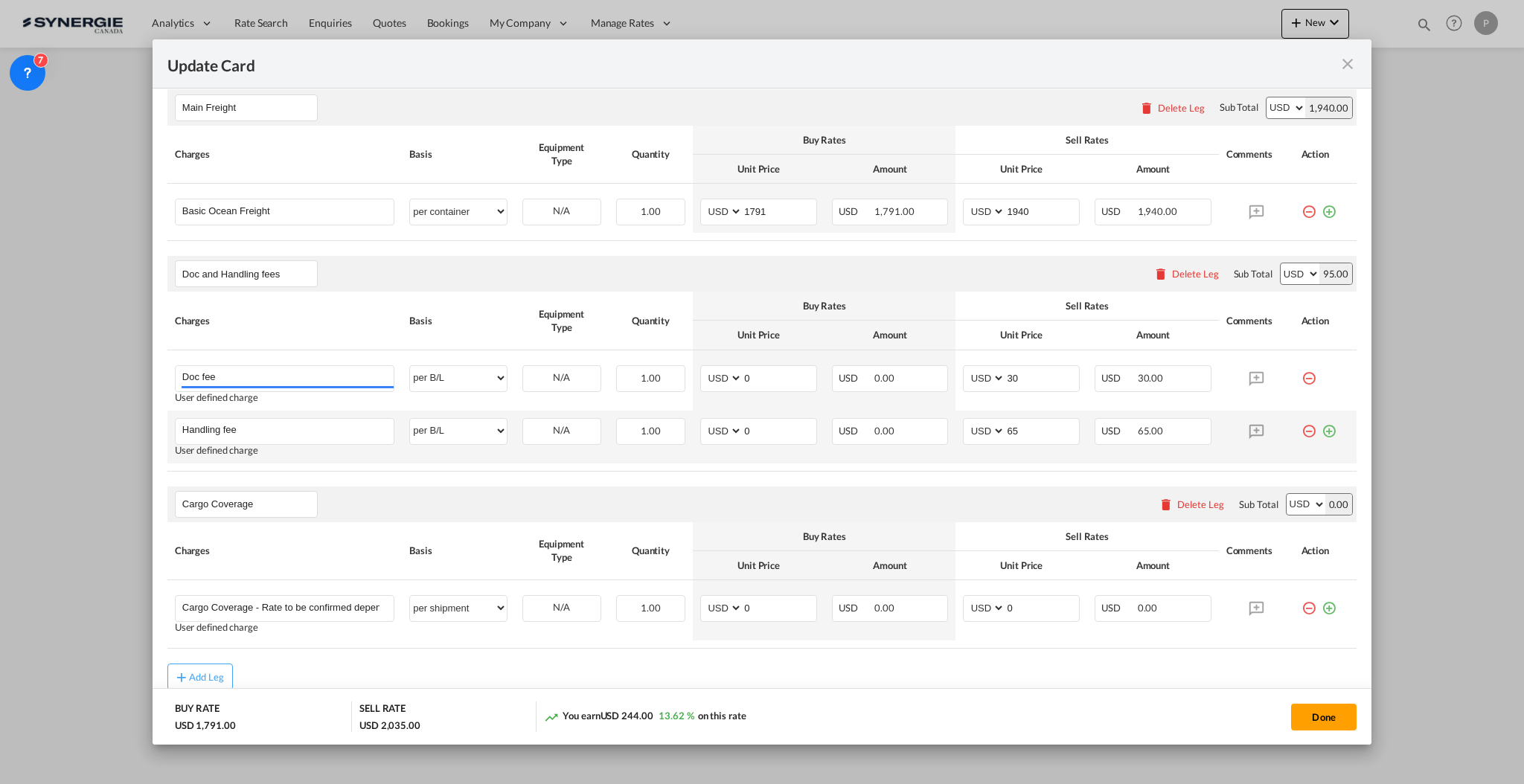
click at [1302, 429] on md-icon "icon-minus-circle-outline red-400-fg" at bounding box center [1309, 426] width 15 height 15
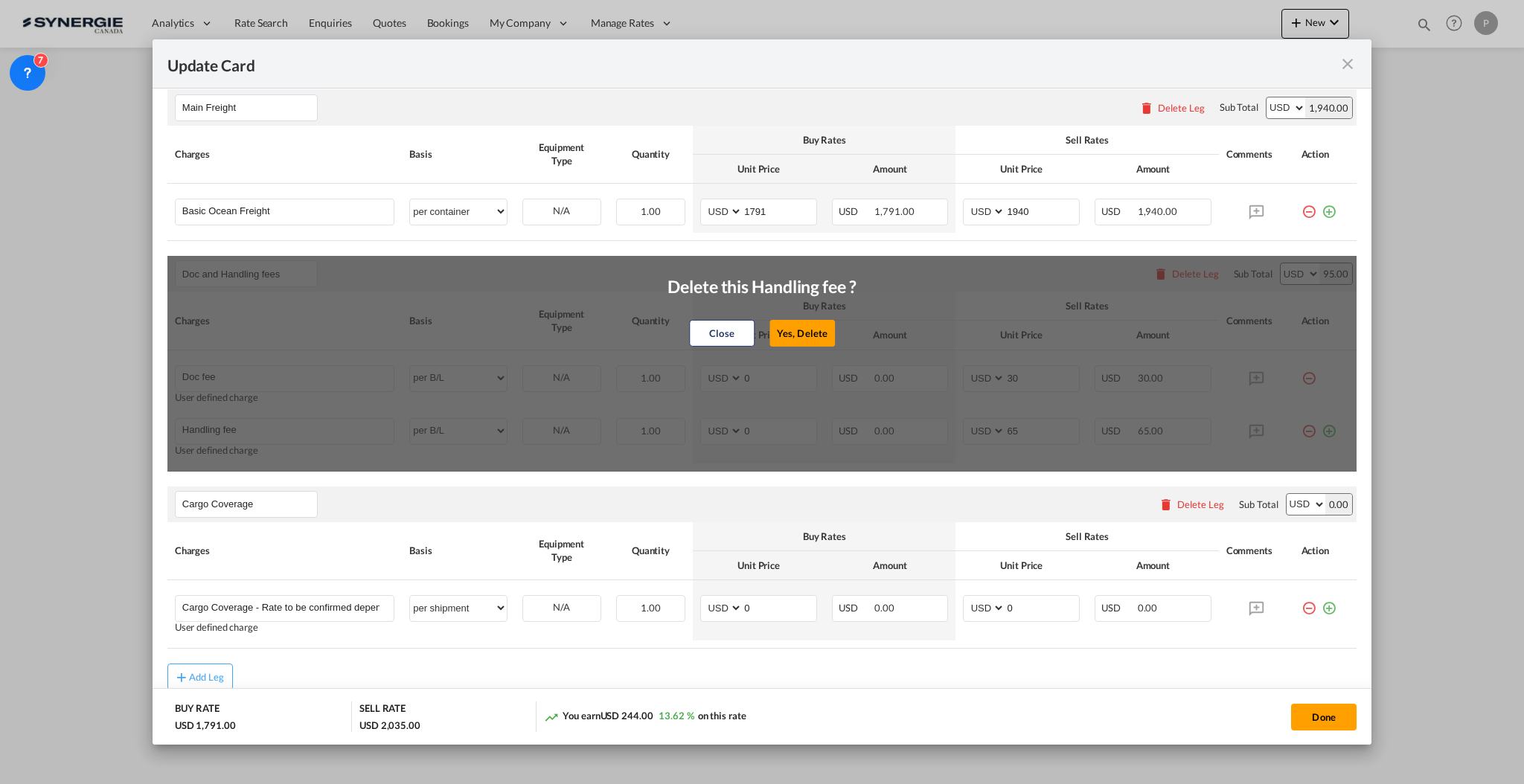
click at [781, 328] on button "Yes, Delete" at bounding box center [802, 333] width 65 height 27
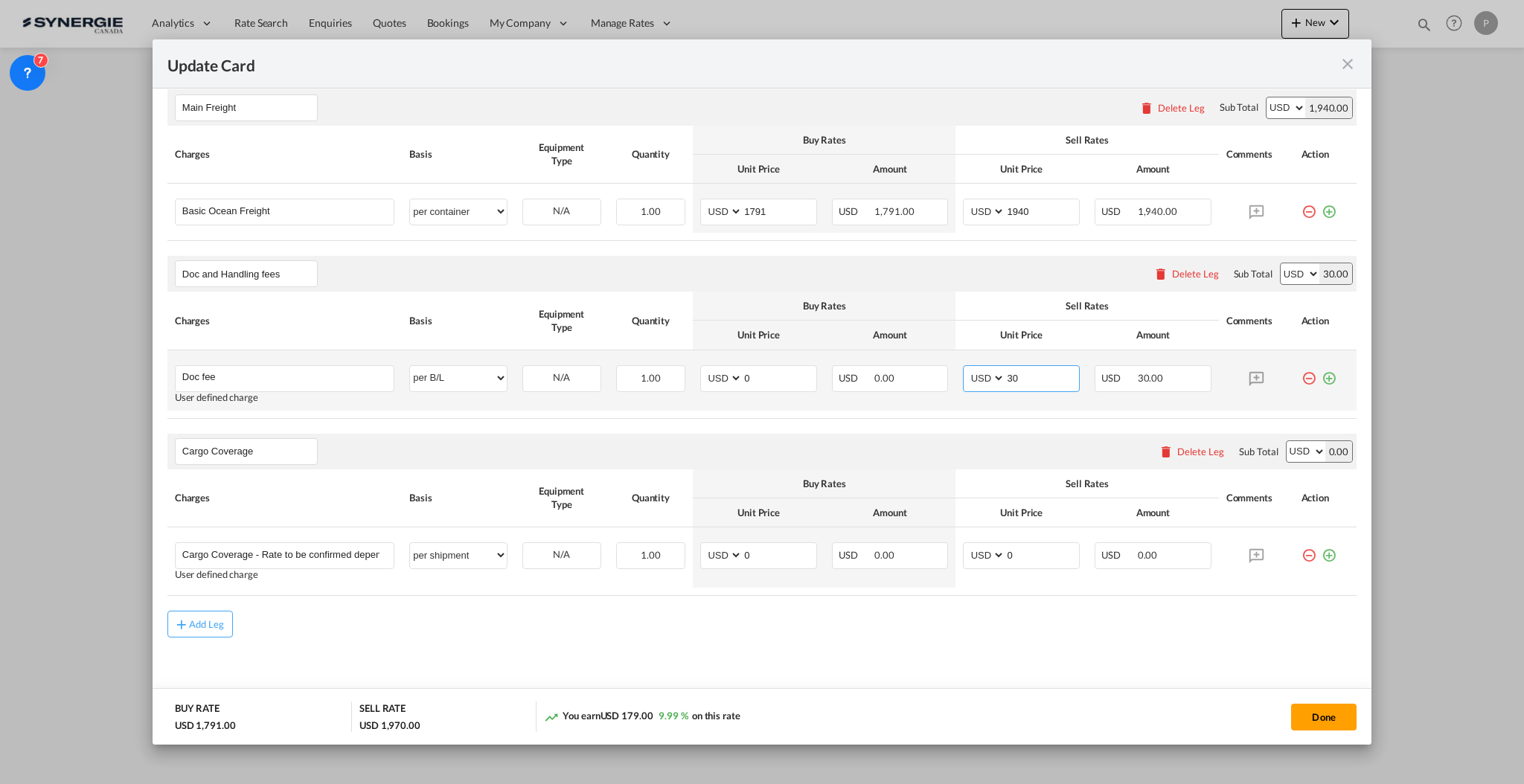
click at [1009, 368] on input "30" at bounding box center [1042, 376] width 74 height 22
click at [1012, 373] on input "30" at bounding box center [1042, 376] width 74 height 22
type input "50"
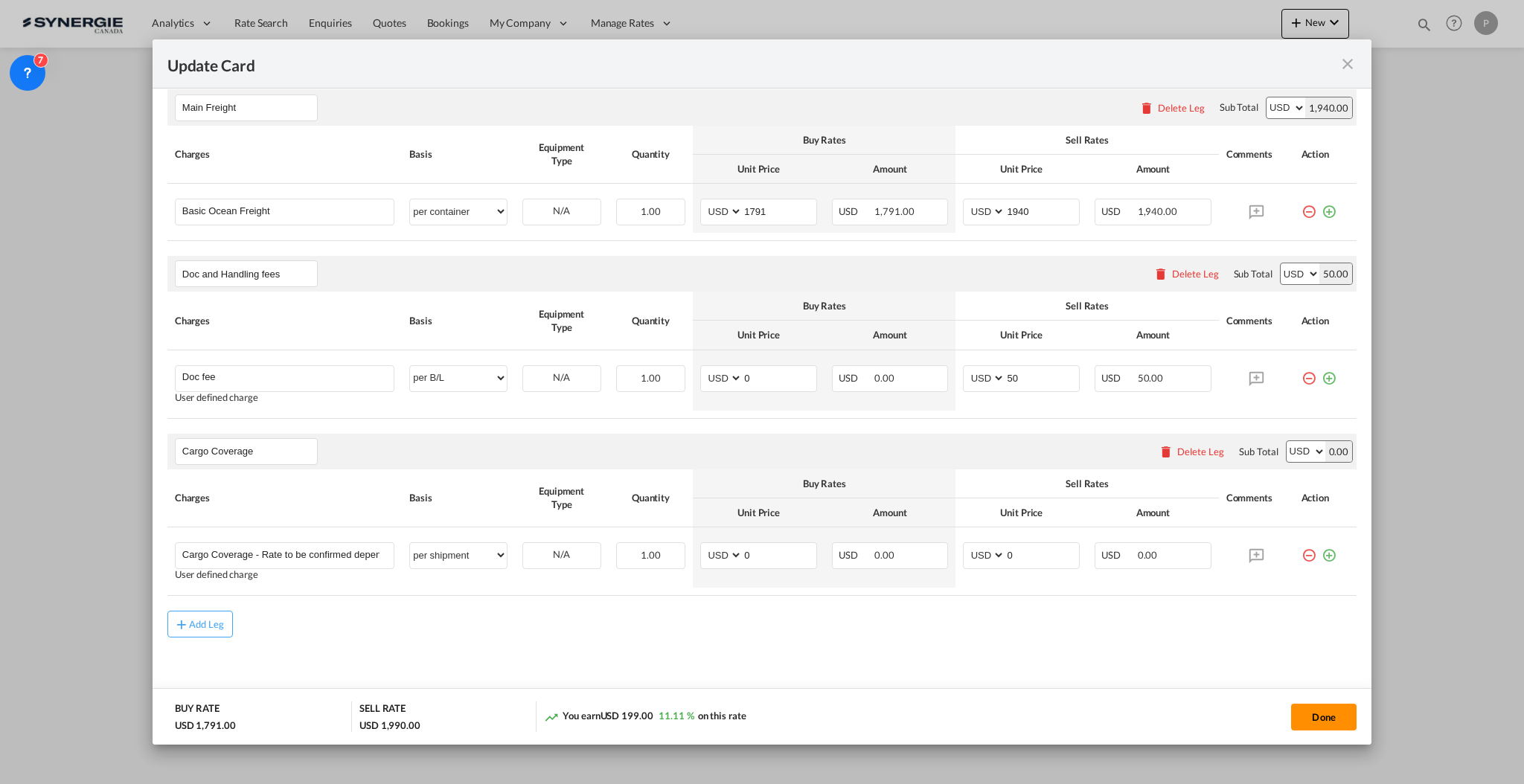
click at [1317, 708] on button "Done" at bounding box center [1324, 717] width 65 height 27
type input "[DATE]"
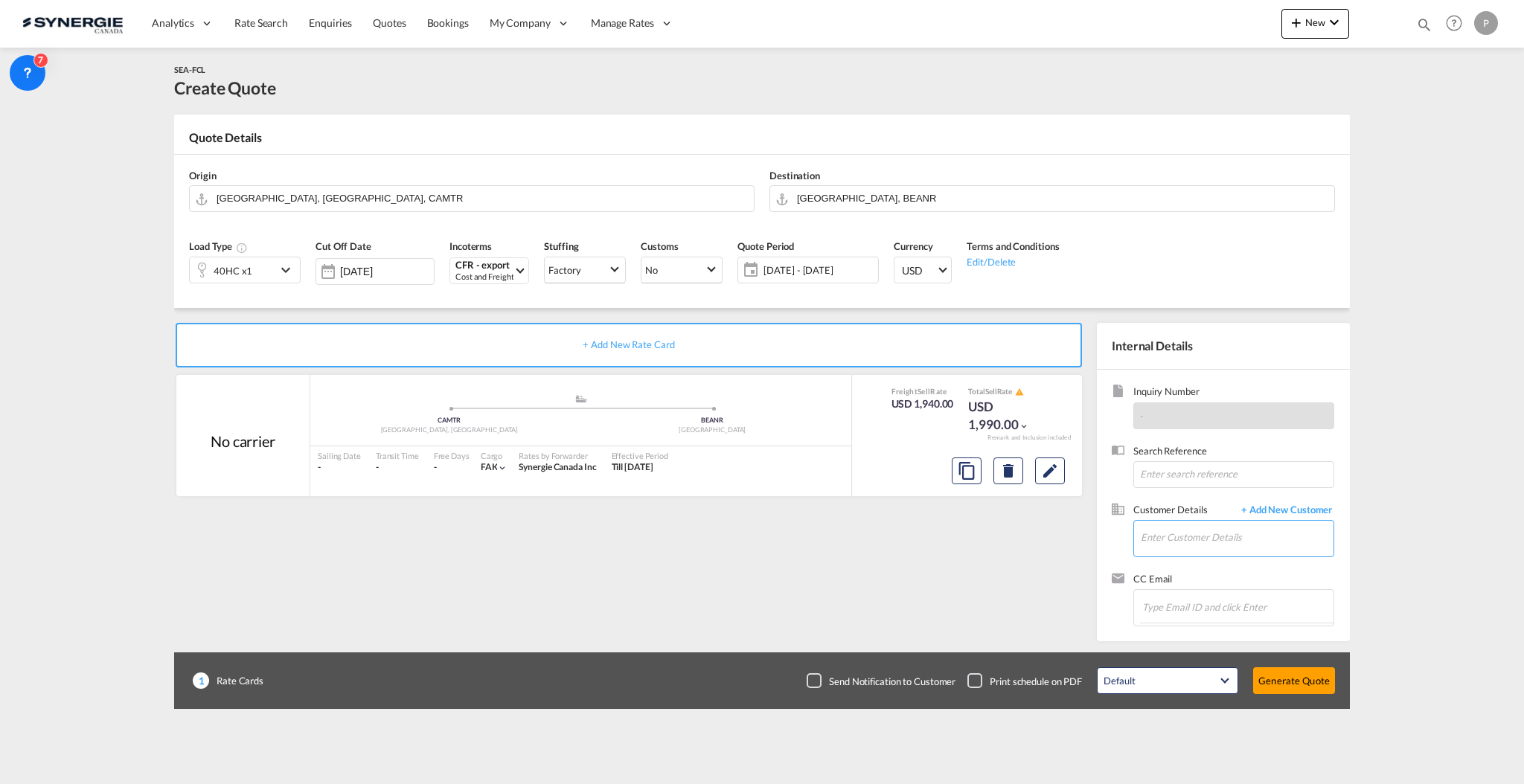
click at [1234, 537] on input "Enter Customer Details" at bounding box center [1237, 537] width 193 height 33
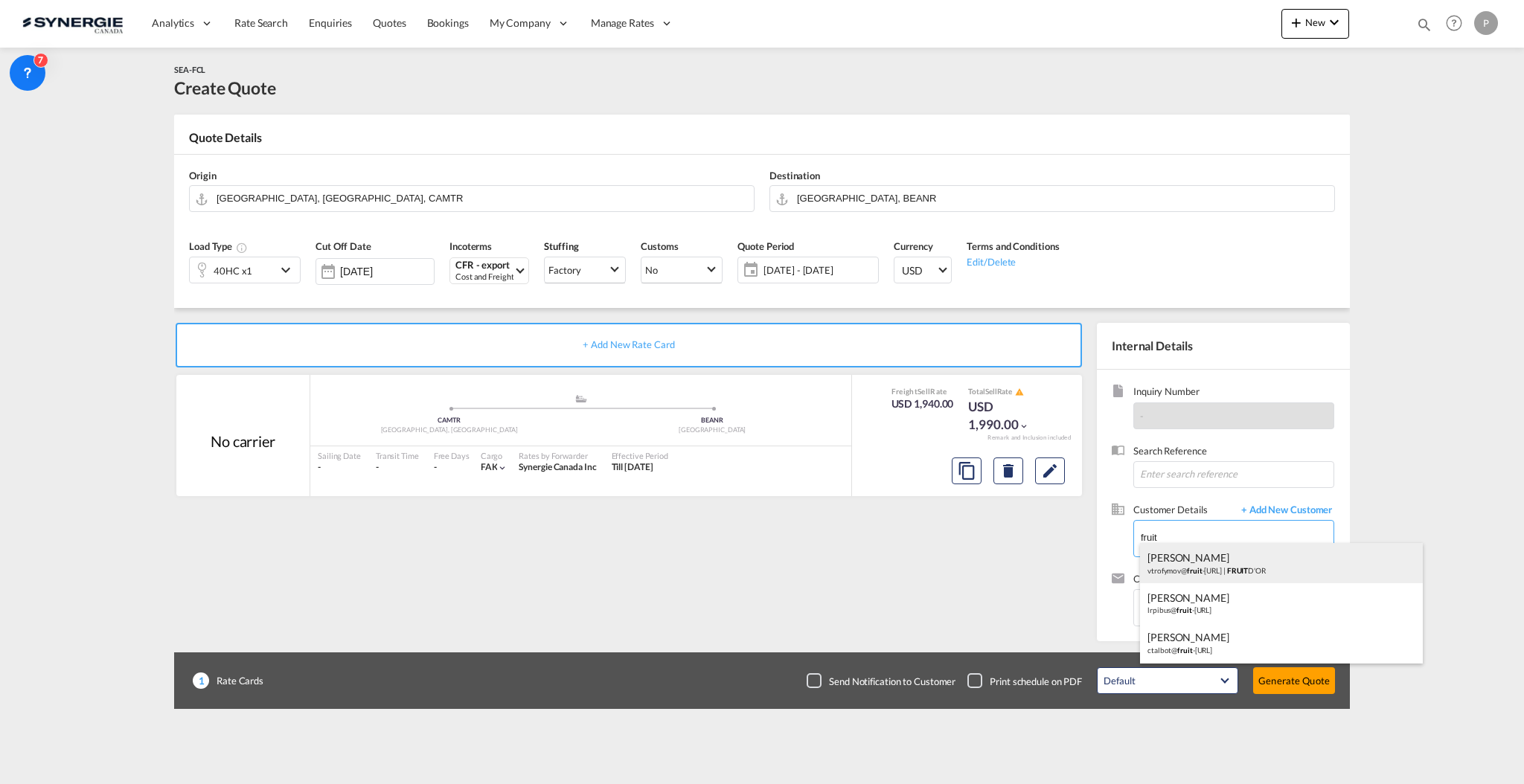
click at [1230, 559] on div "VLADIMIR TROFYMOV vtrofymov@ fruit -dor.ca | FRUIT D'OR" at bounding box center [1281, 563] width 283 height 40
type input "FRUIT D'OR, VLADIMIR TROFYMOV, vtrofymov@fruit-dor.ca"
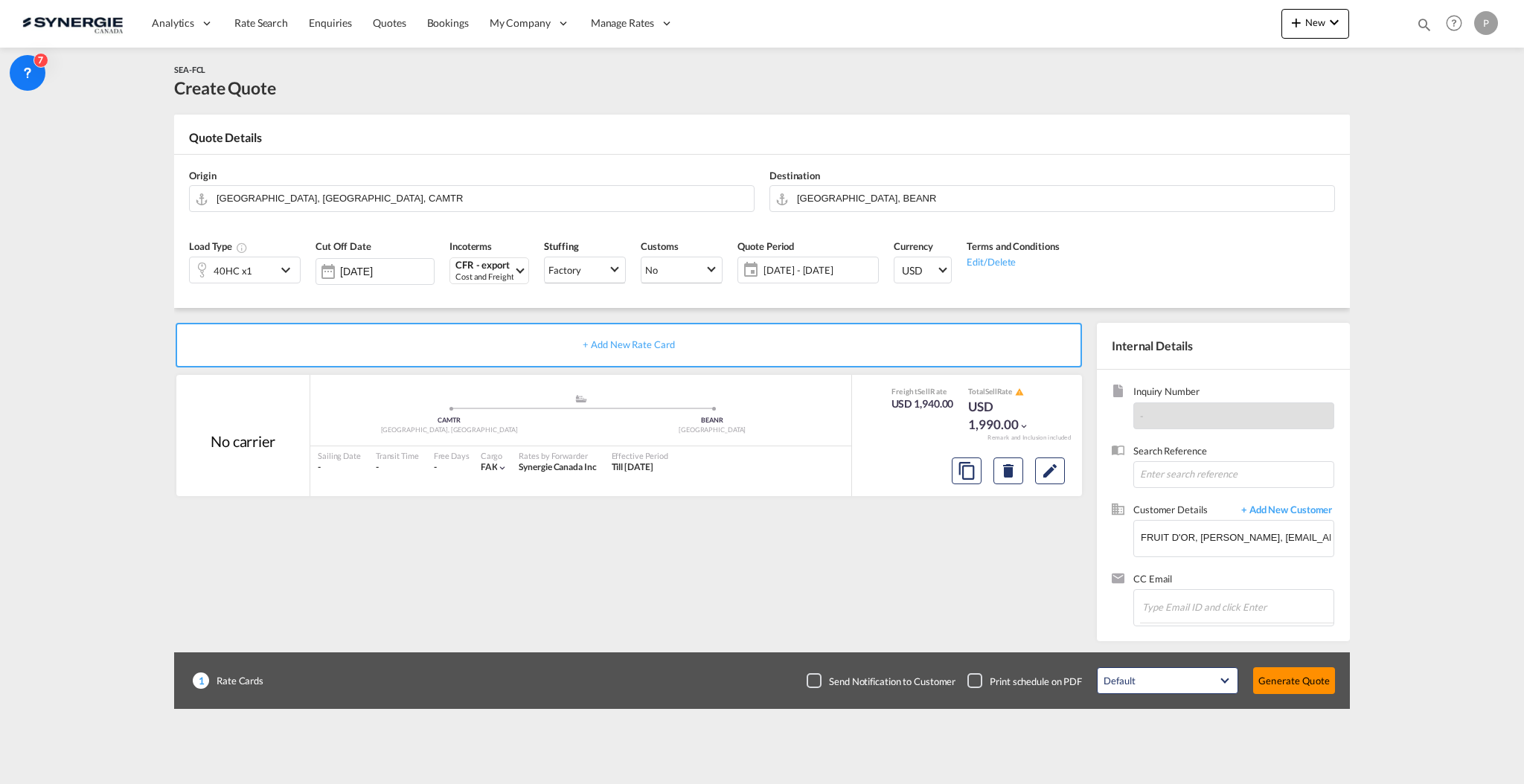
click at [1298, 671] on button "Generate Quote" at bounding box center [1294, 681] width 82 height 27
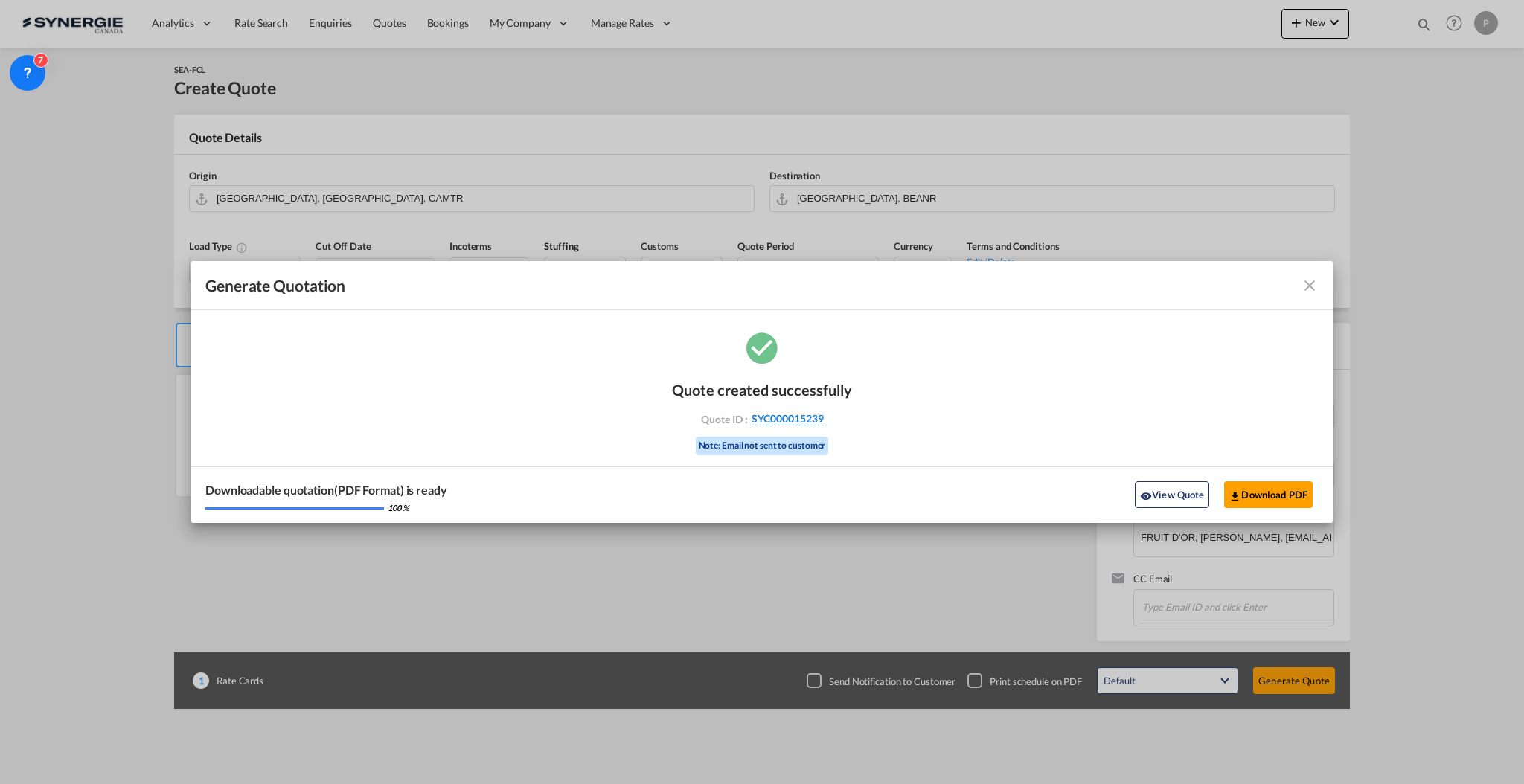
drag, startPoint x: 870, startPoint y: 425, endPoint x: 822, endPoint y: 420, distance: 48.3
click at [822, 420] on div "Quote created successfully Quote ID : SYC000015239 Note: Email not sent to cust…" at bounding box center [762, 426] width 1143 height 194
copy div "SYC000015239"
click at [1264, 497] on button "Download PDF" at bounding box center [1268, 494] width 89 height 27
click at [1172, 493] on button "View Quote" at bounding box center [1172, 494] width 74 height 27
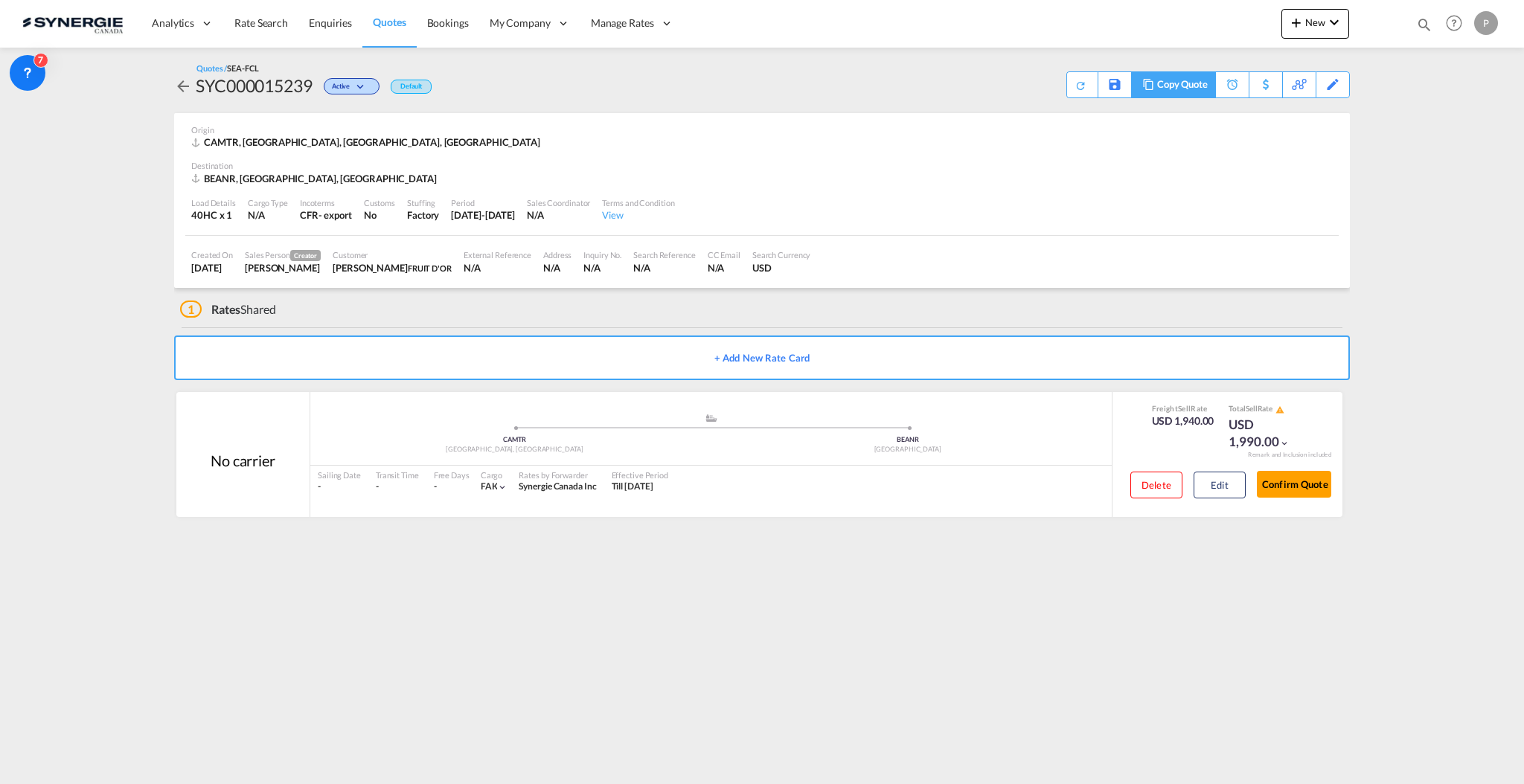
click at [1192, 89] on div "Copy Quote" at bounding box center [1182, 84] width 51 height 25
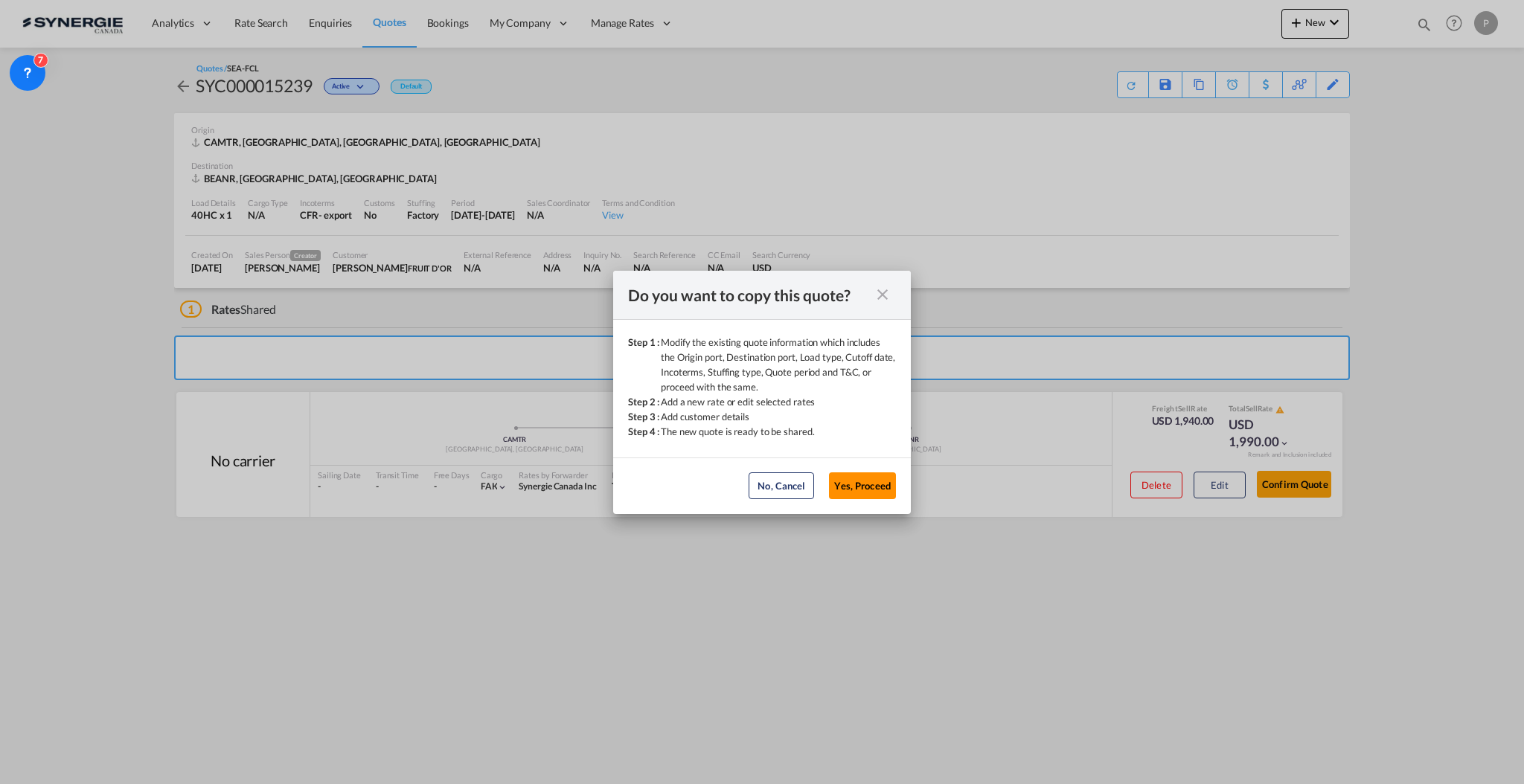
click at [884, 479] on button "Yes, Proceed" at bounding box center [862, 486] width 67 height 27
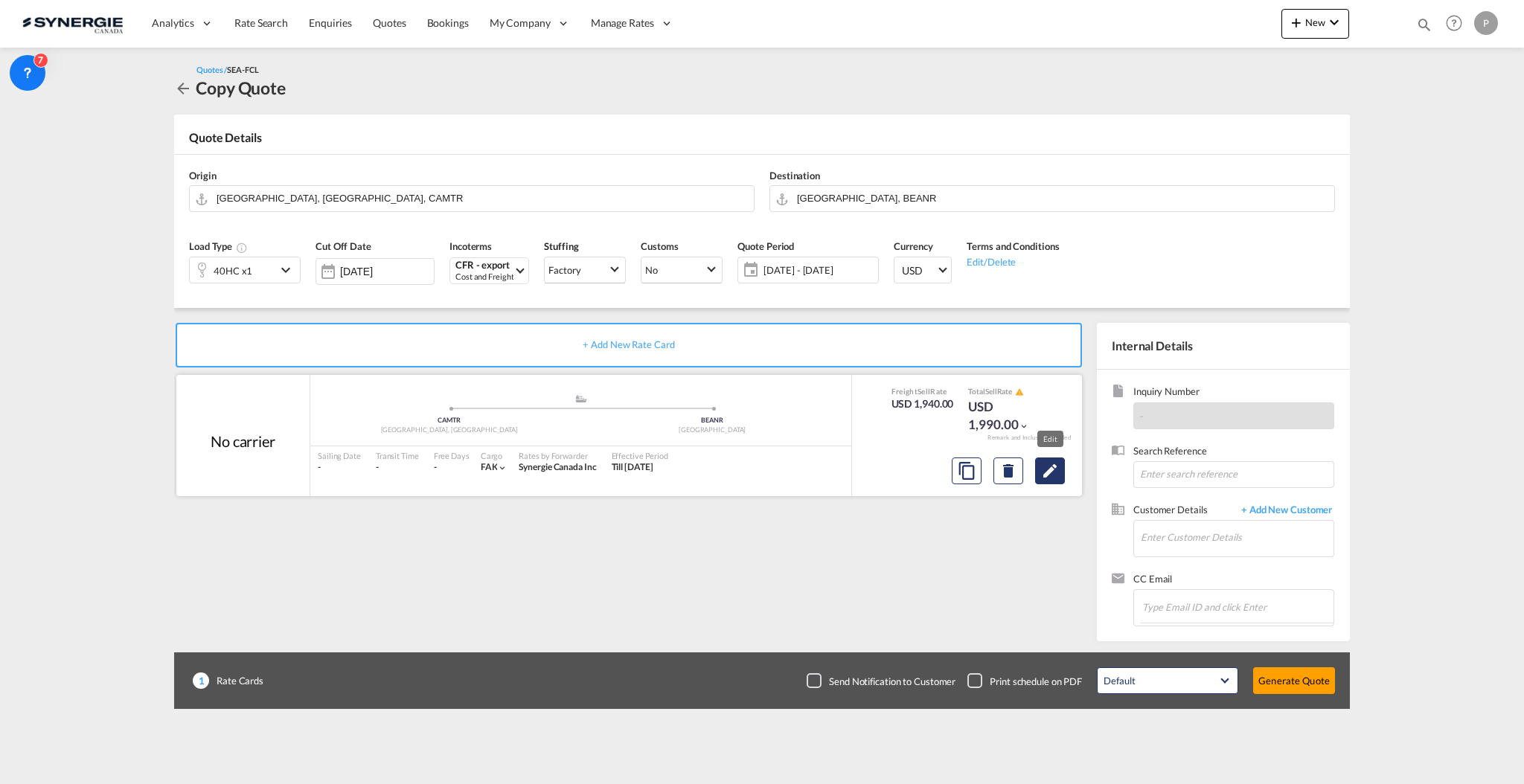
click at [1048, 470] on md-icon "Edit" at bounding box center [1050, 471] width 18 height 18
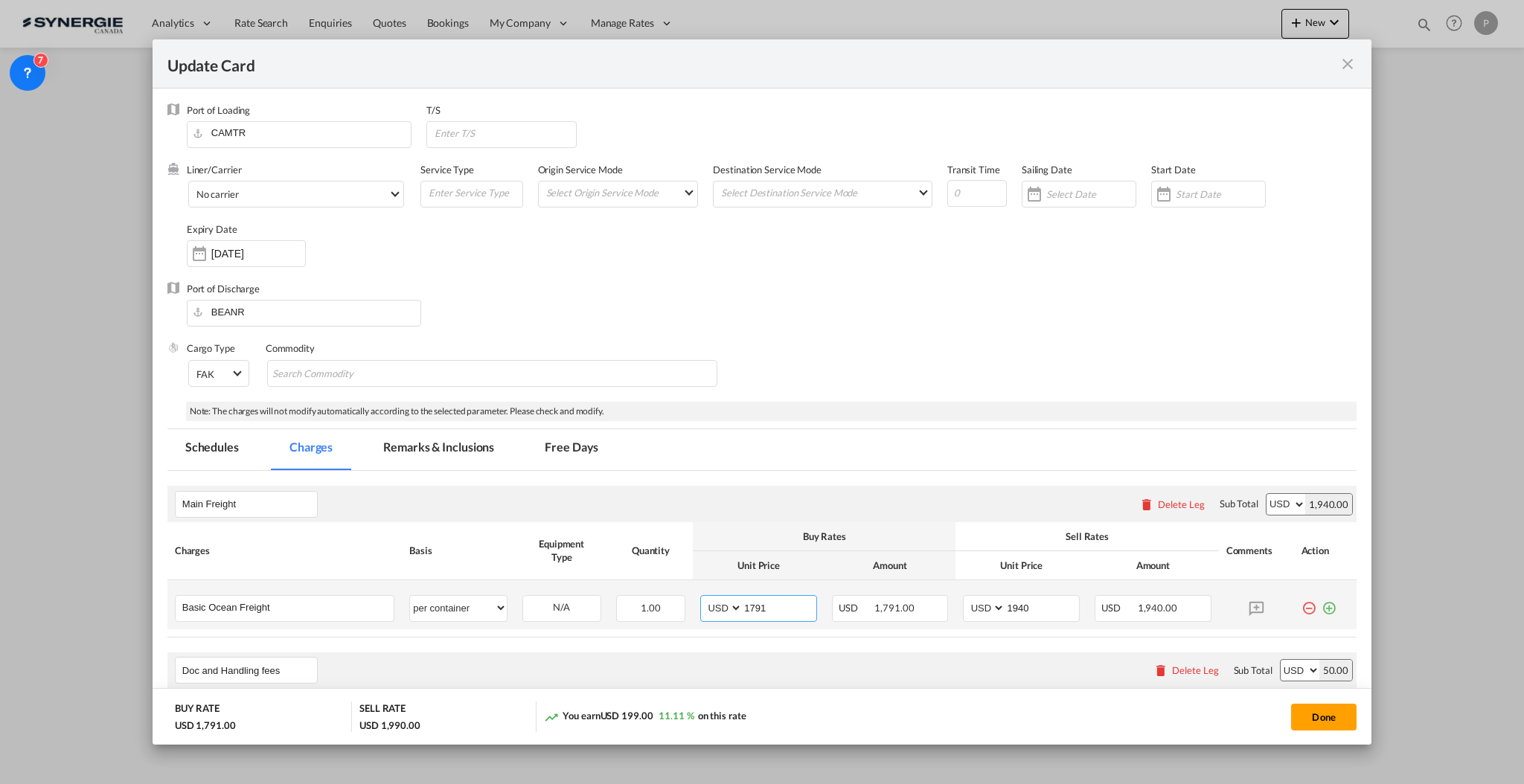
click at [765, 610] on input "1791" at bounding box center [779, 606] width 74 height 22
click at [748, 602] on input "1791" at bounding box center [779, 606] width 74 height 22
type input "1491"
drag, startPoint x: 1012, startPoint y: 603, endPoint x: 1003, endPoint y: 603, distance: 9.0
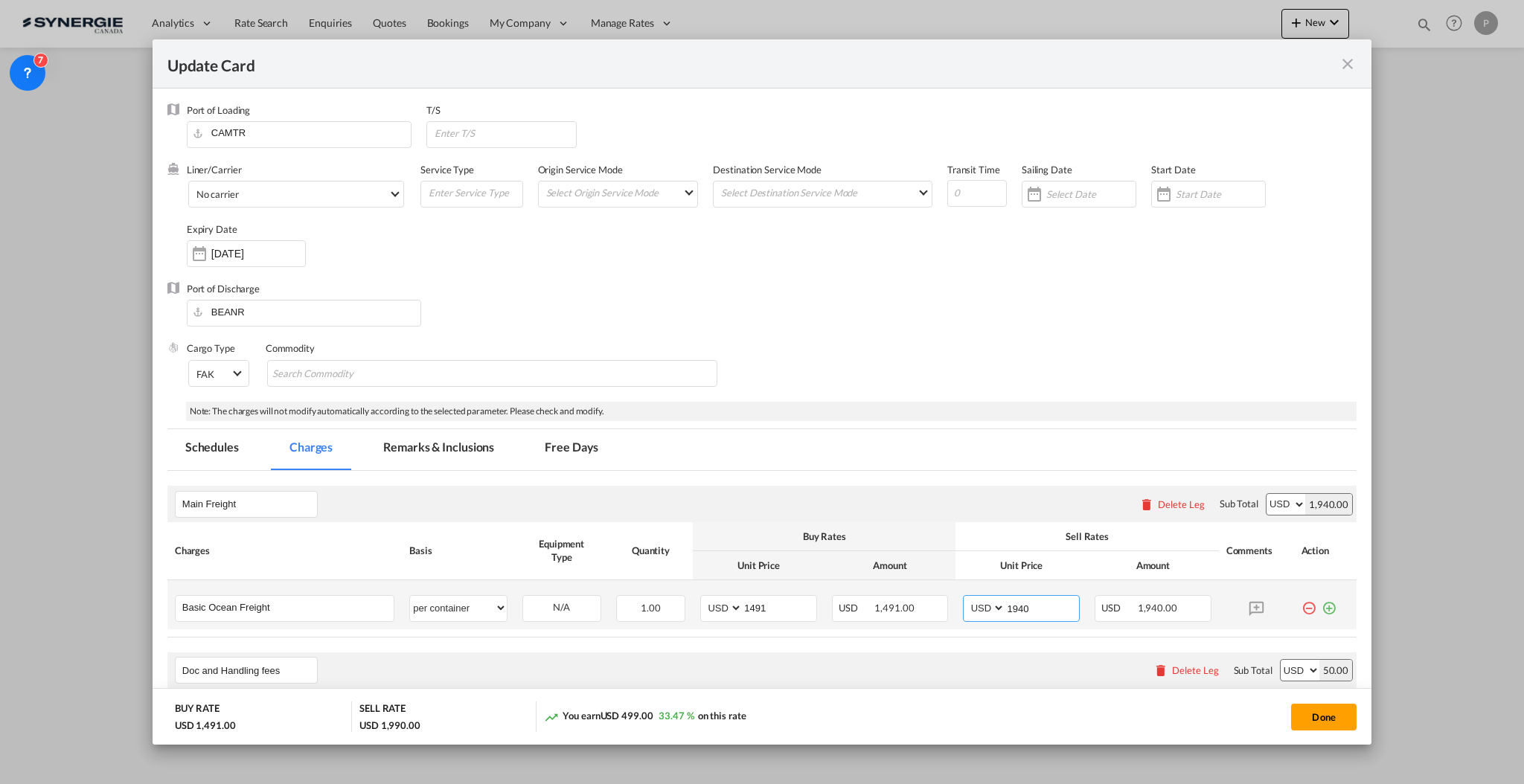
click at [1006, 603] on input "1940" at bounding box center [1042, 606] width 74 height 22
click at [1008, 604] on input "1940" at bounding box center [1042, 606] width 74 height 22
type input "1640"
click at [1305, 715] on button "Done" at bounding box center [1324, 717] width 65 height 27
type input "[DATE]"
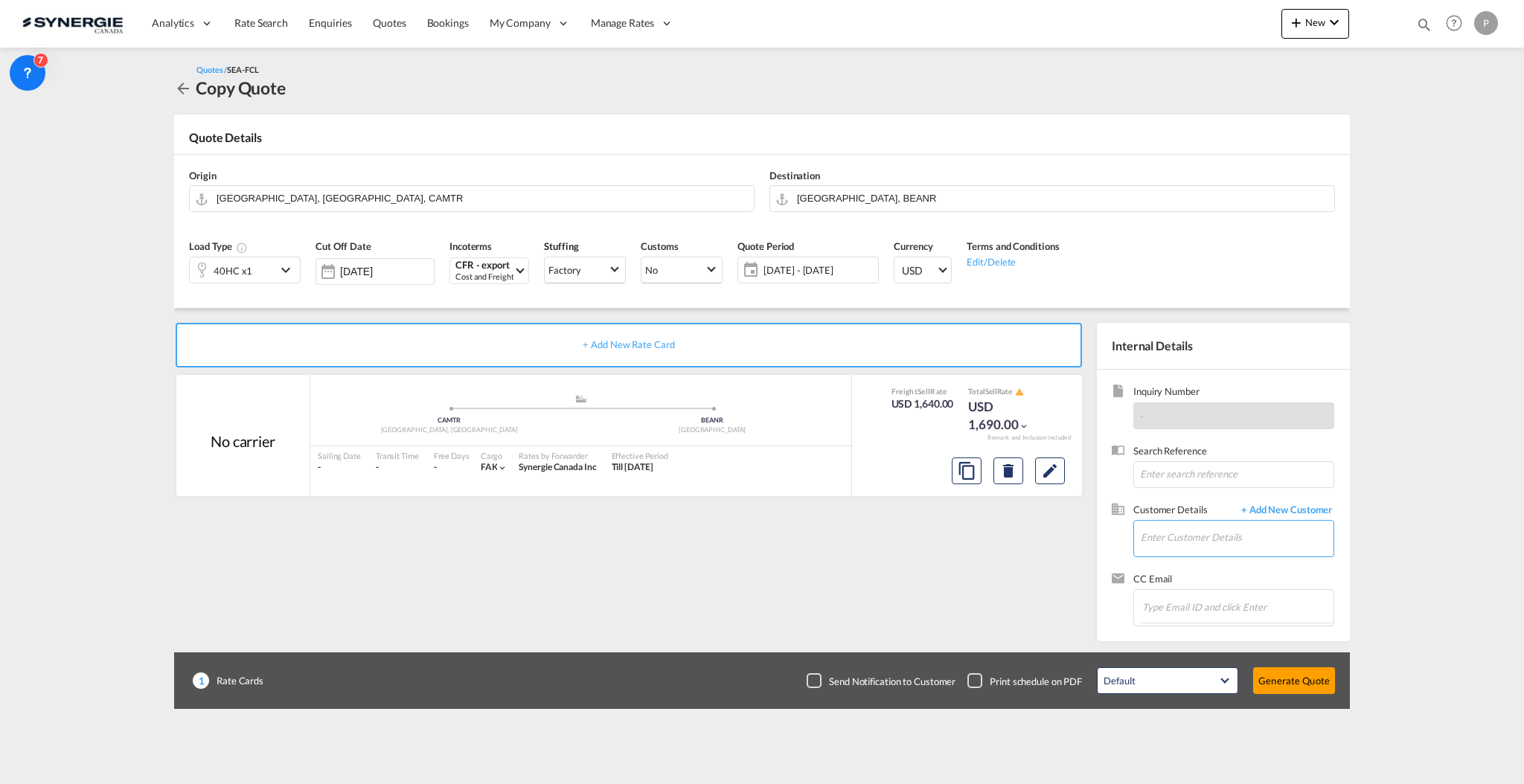
click at [1230, 540] on input "Enter Customer Details" at bounding box center [1237, 537] width 193 height 33
click at [1050, 465] on md-icon "Edit" at bounding box center [1050, 471] width 18 height 18
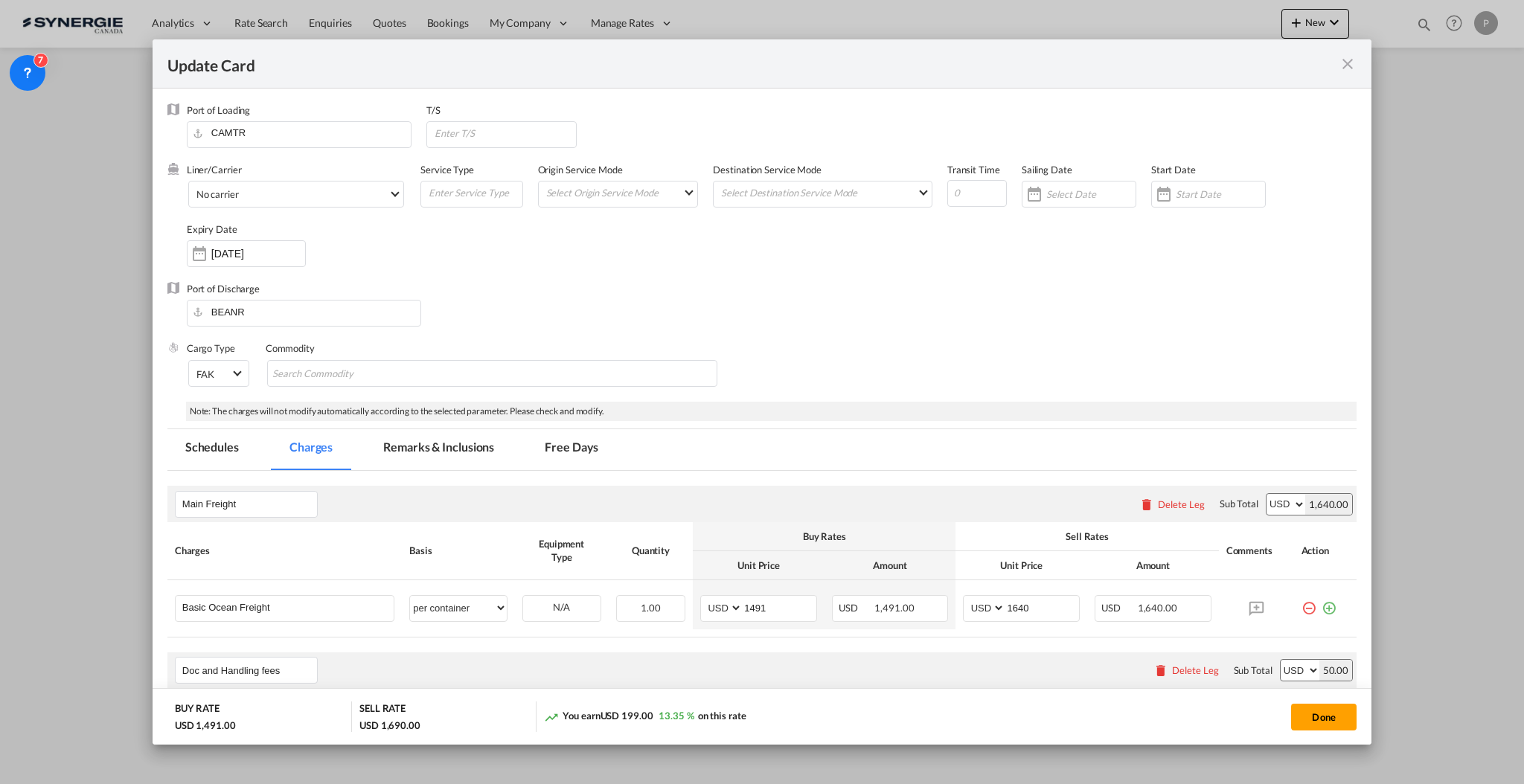
click at [1342, 58] on md-icon "icon-close fg-AAA8AD m-0 pointer" at bounding box center [1348, 65] width 18 height 18
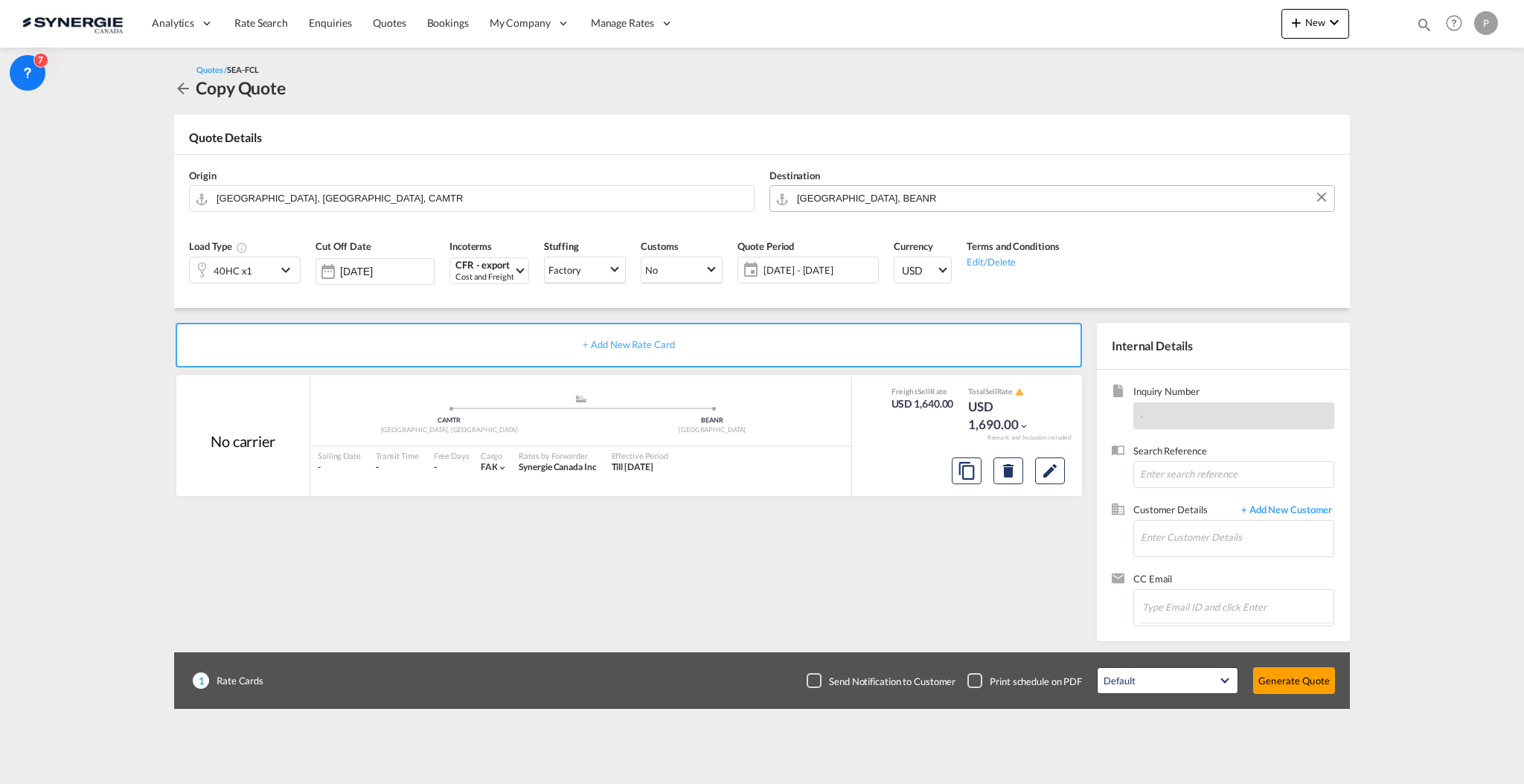
click at [848, 208] on md-autocomplete "Antwerp, BEANR" at bounding box center [1061, 198] width 531 height 27
click at [848, 206] on input "Antwerp, BEANR" at bounding box center [1062, 198] width 530 height 26
click at [848, 206] on input "Antwerp, BEANR" at bounding box center [1062, 198] width 530 height 26
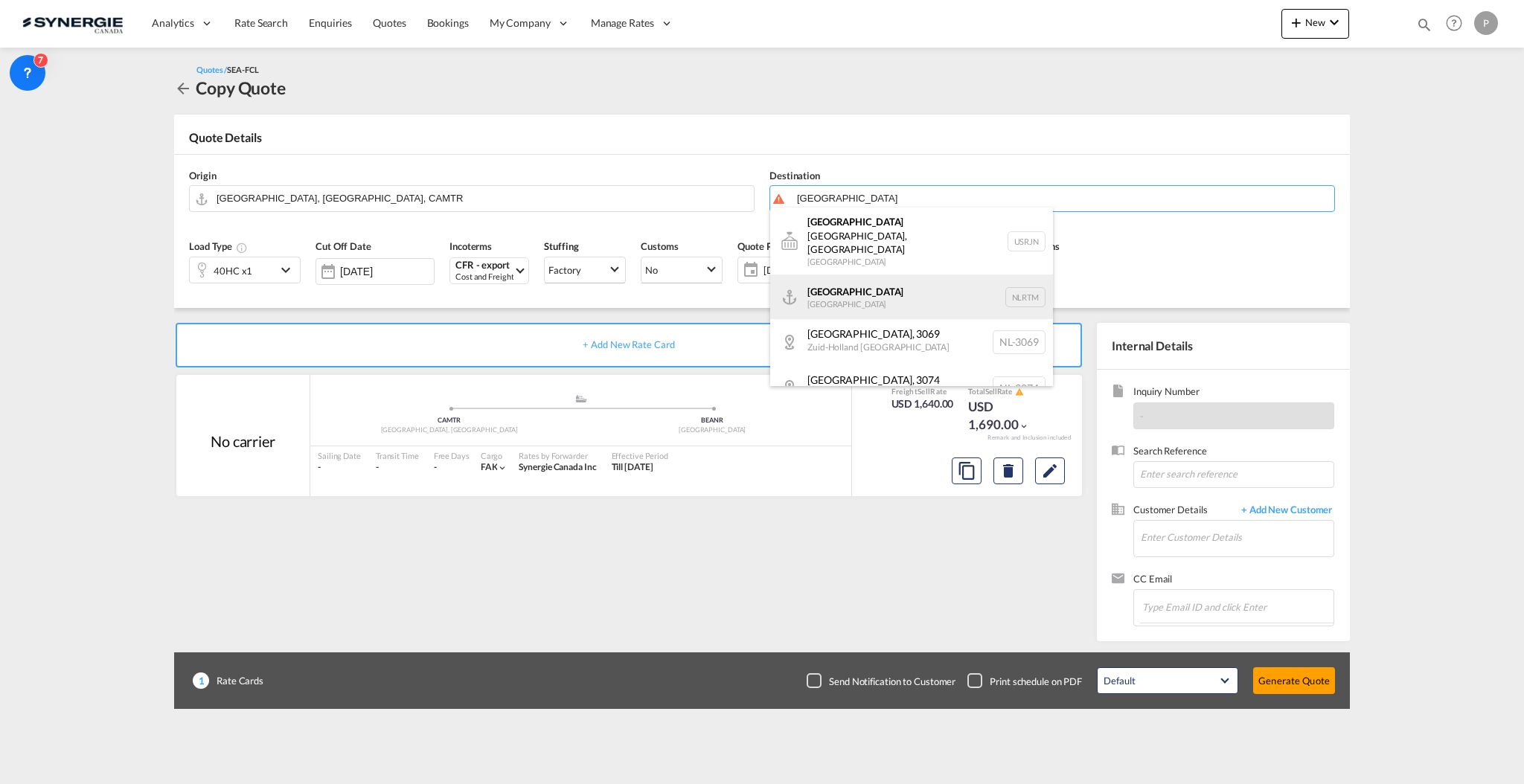
click at [886, 275] on div "Rotterdam Netherlands NLRTM" at bounding box center [912, 297] width 283 height 45
type input "Rotterdam, NLRTM"
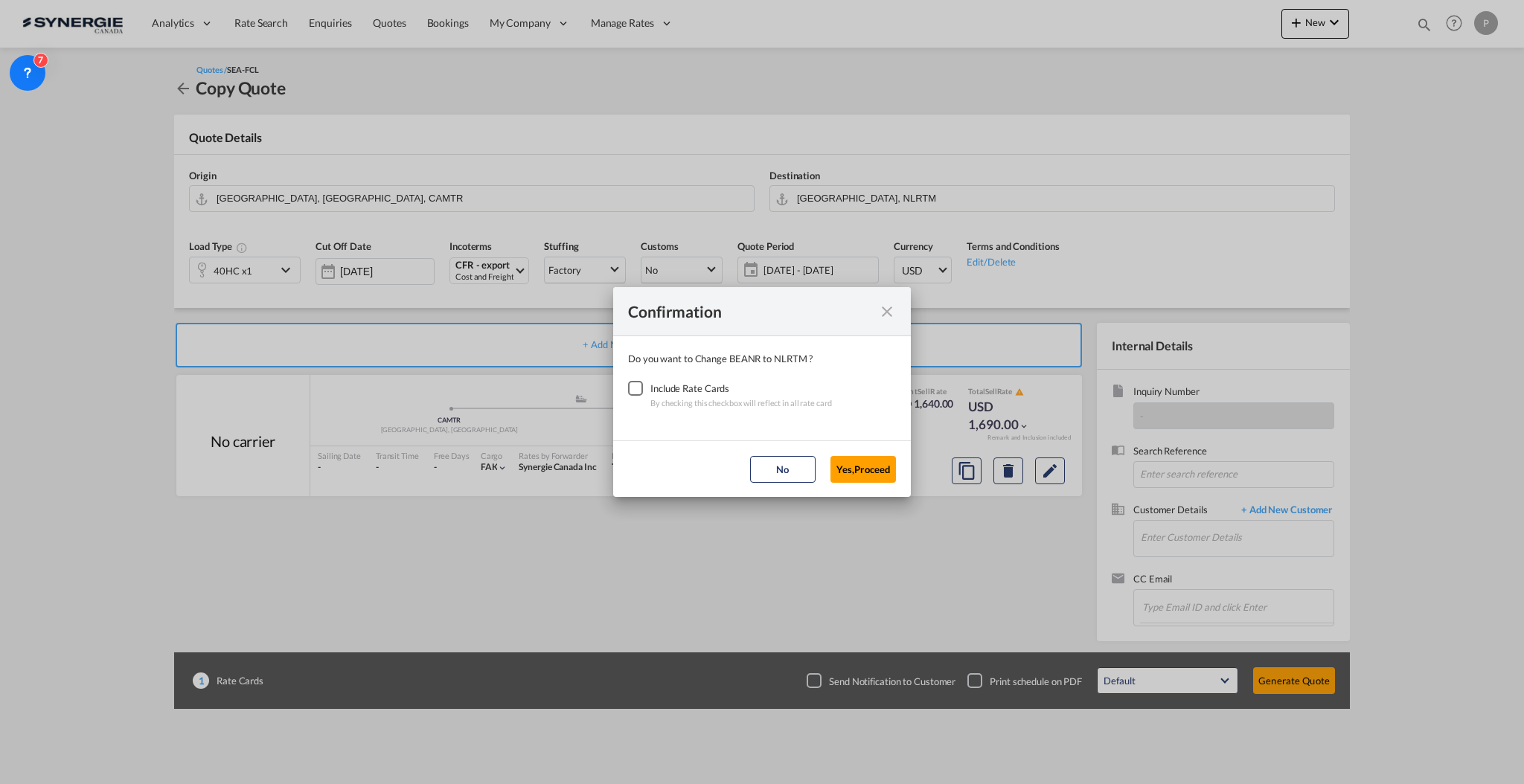
click at [643, 396] on div "Checkbox No Ink" at bounding box center [636, 389] width 15 height 15
click at [853, 462] on button "Yes,Proceed" at bounding box center [863, 469] width 65 height 27
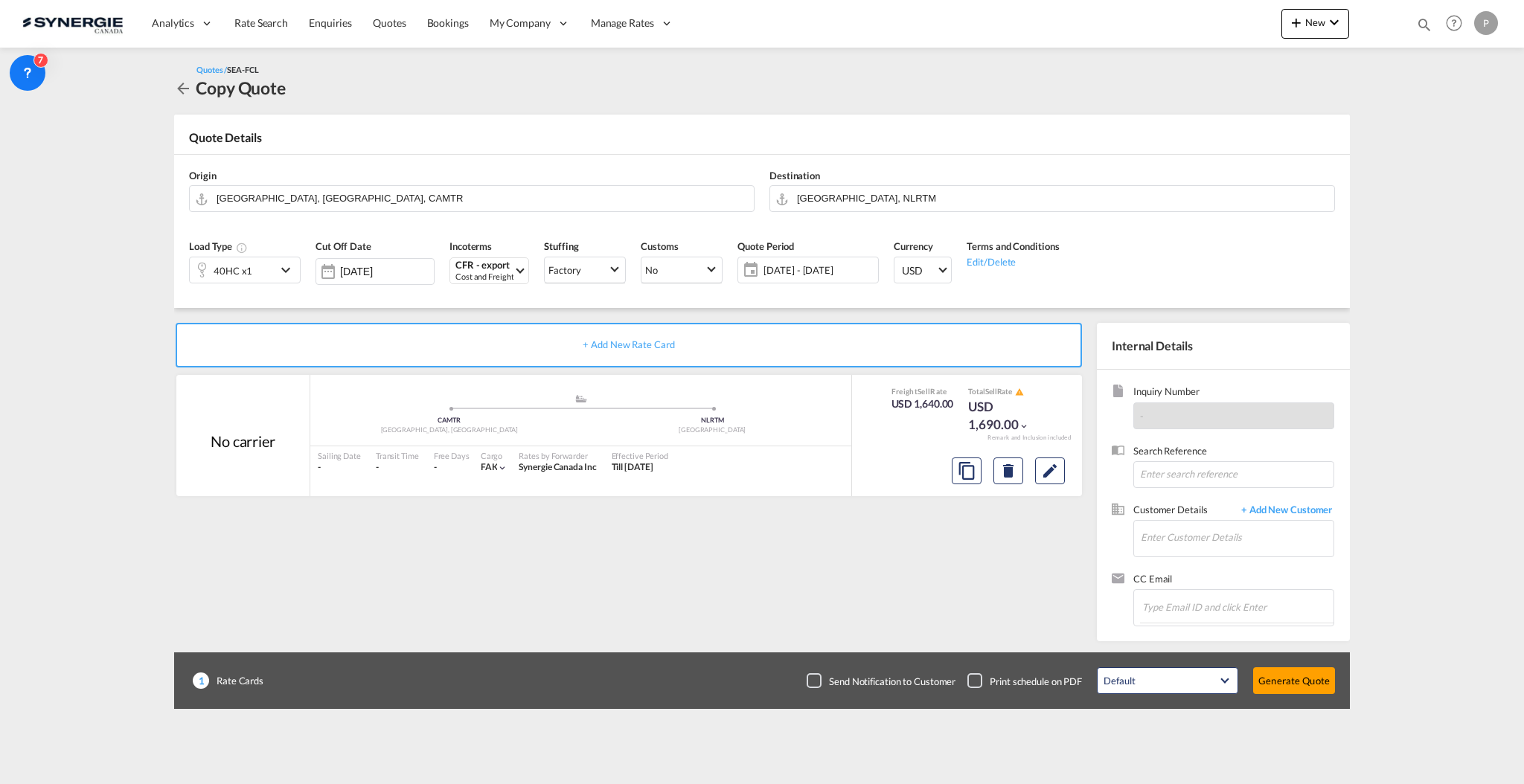
click at [824, 279] on span "[DATE] - [DATE]" at bounding box center [819, 269] width 118 height 20
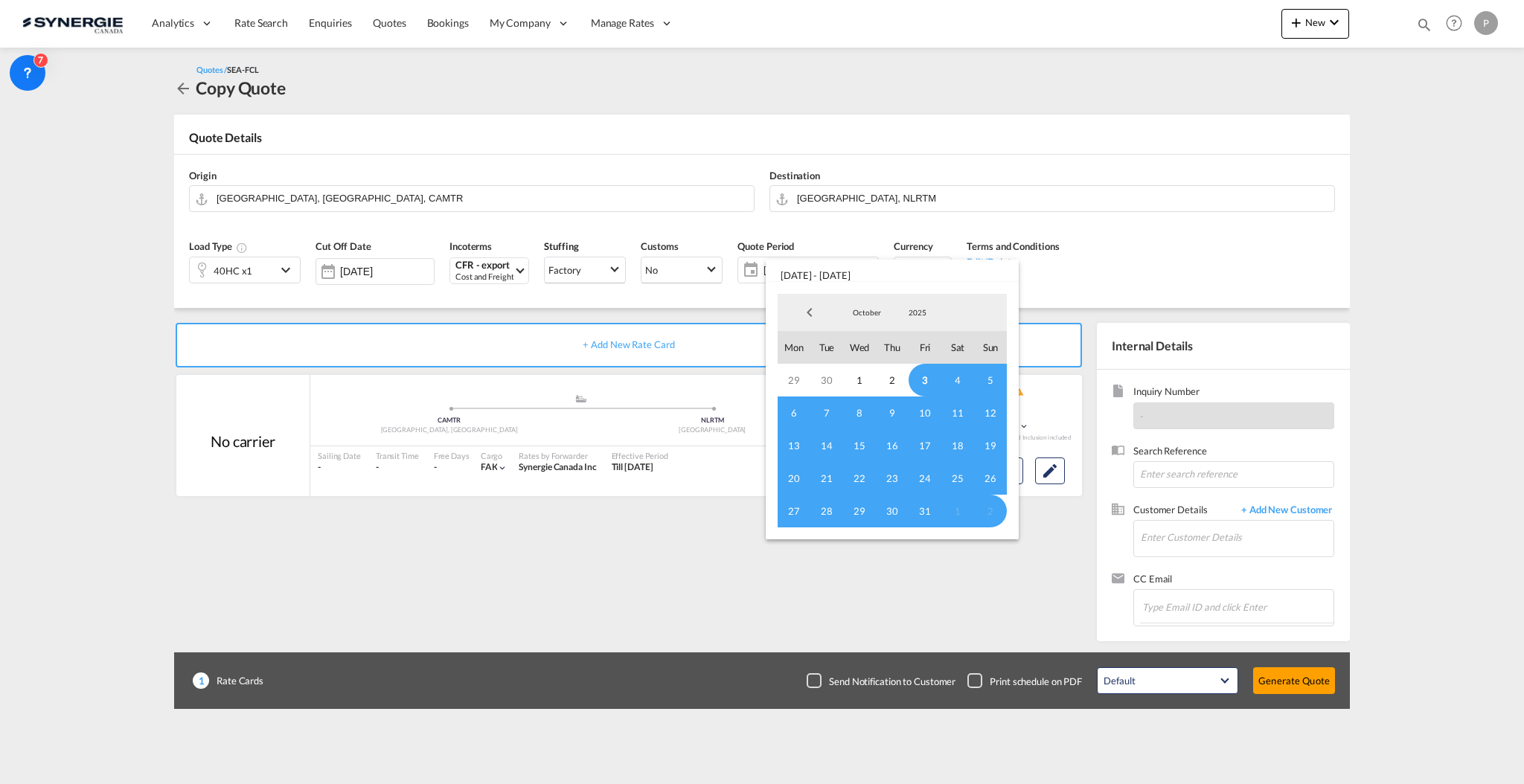
click at [924, 377] on span "3" at bounding box center [924, 379] width 33 height 33
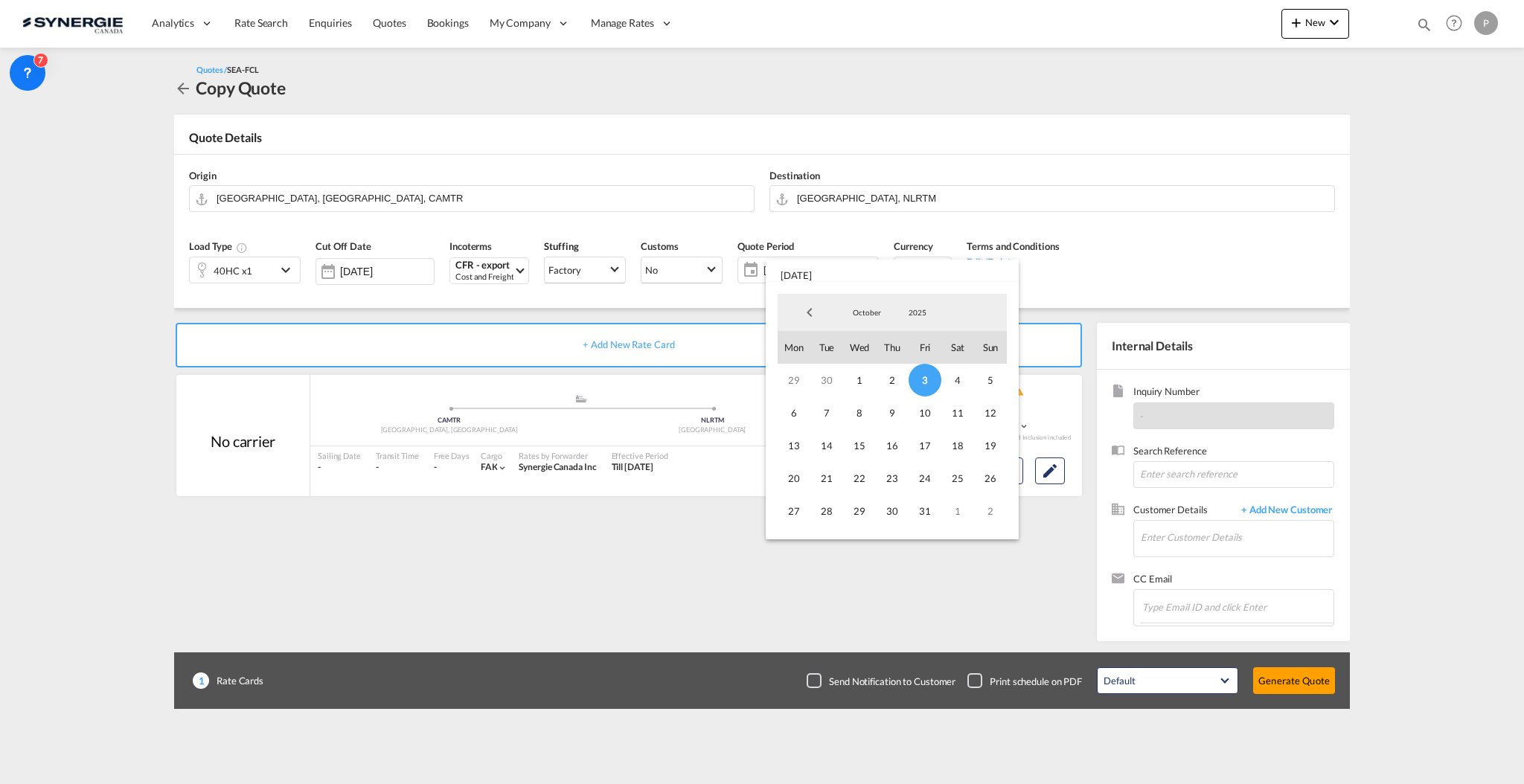
click at [869, 320] on md-select-value "October" at bounding box center [867, 312] width 51 height 22
click at [977, 316] on div "October 2025 2015 2016 2017 2018 2019 2020 2021 2022 2023 2024 2025 2026 2027 2…" at bounding box center [893, 312] width 229 height 37
click at [959, 309] on div "October 2025 2015 2016 2017 2018 2019 2020 2021 2022 2023 2024 2025 2026 2027 2…" at bounding box center [893, 312] width 229 height 37
click at [923, 512] on span "31" at bounding box center [924, 511] width 33 height 33
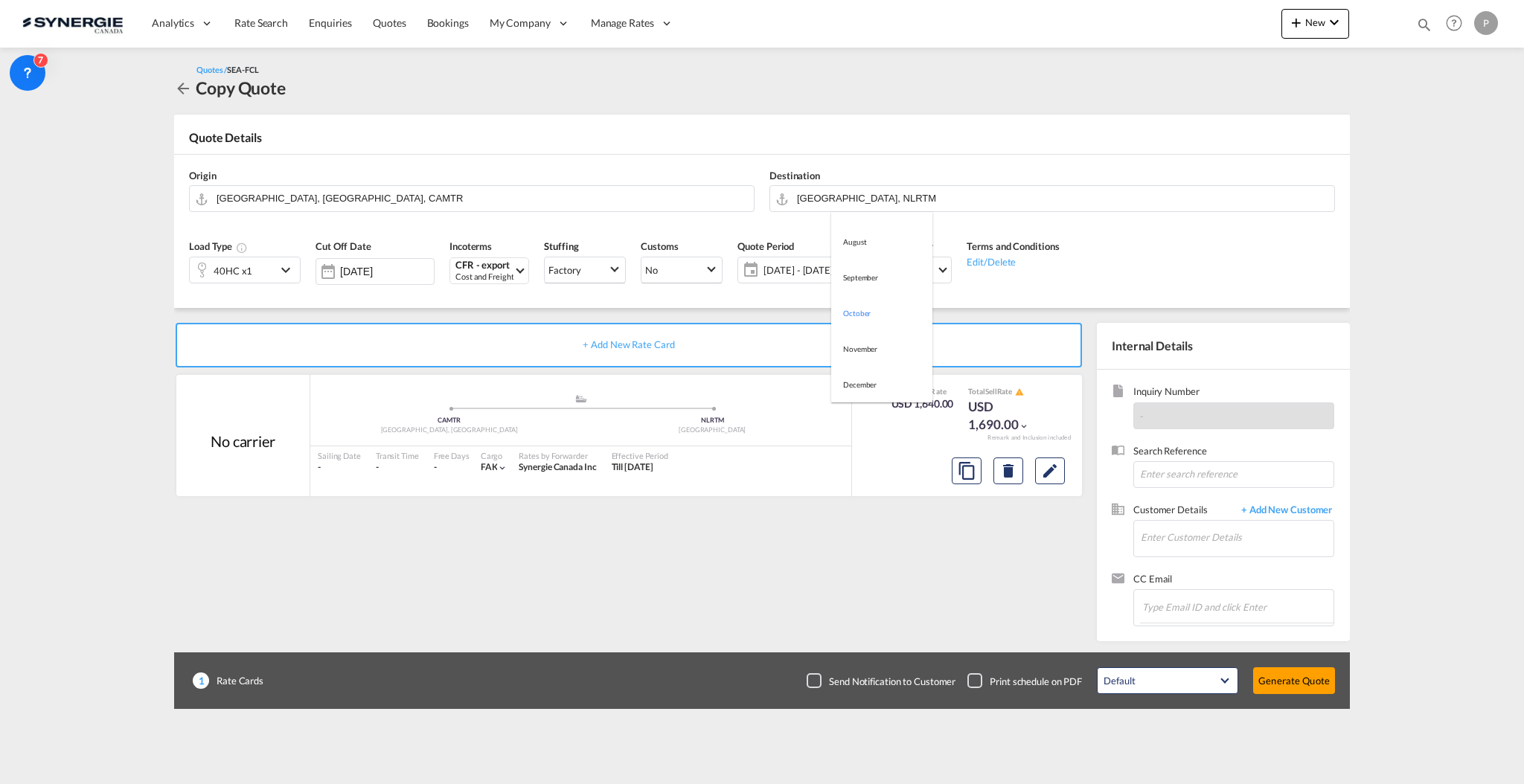
click at [43, 394] on md-backdrop at bounding box center [762, 392] width 1524 height 784
click at [116, 398] on md-content "Analytics Reports Dashboard Rate Search Enquiries Quotes Bookings" at bounding box center [762, 392] width 1524 height 784
click at [1054, 473] on md-icon "Edit" at bounding box center [1050, 471] width 18 height 18
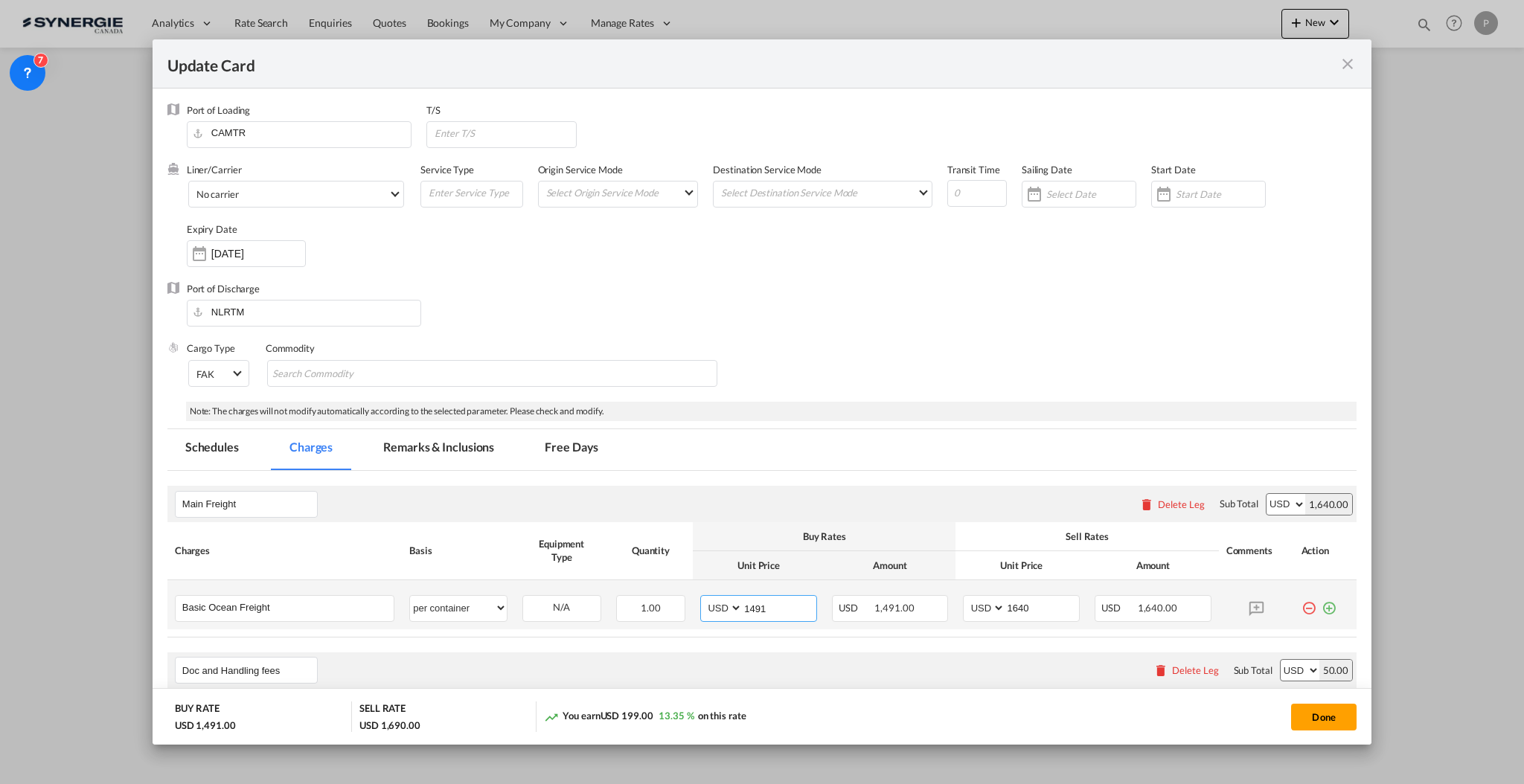
click at [748, 608] on input "1491" at bounding box center [779, 606] width 74 height 22
type input "1791"
click at [1010, 610] on input "1640" at bounding box center [1042, 606] width 74 height 22
type input "1940"
click at [495, 134] on input "Update Card Port ..." at bounding box center [505, 133] width 143 height 22
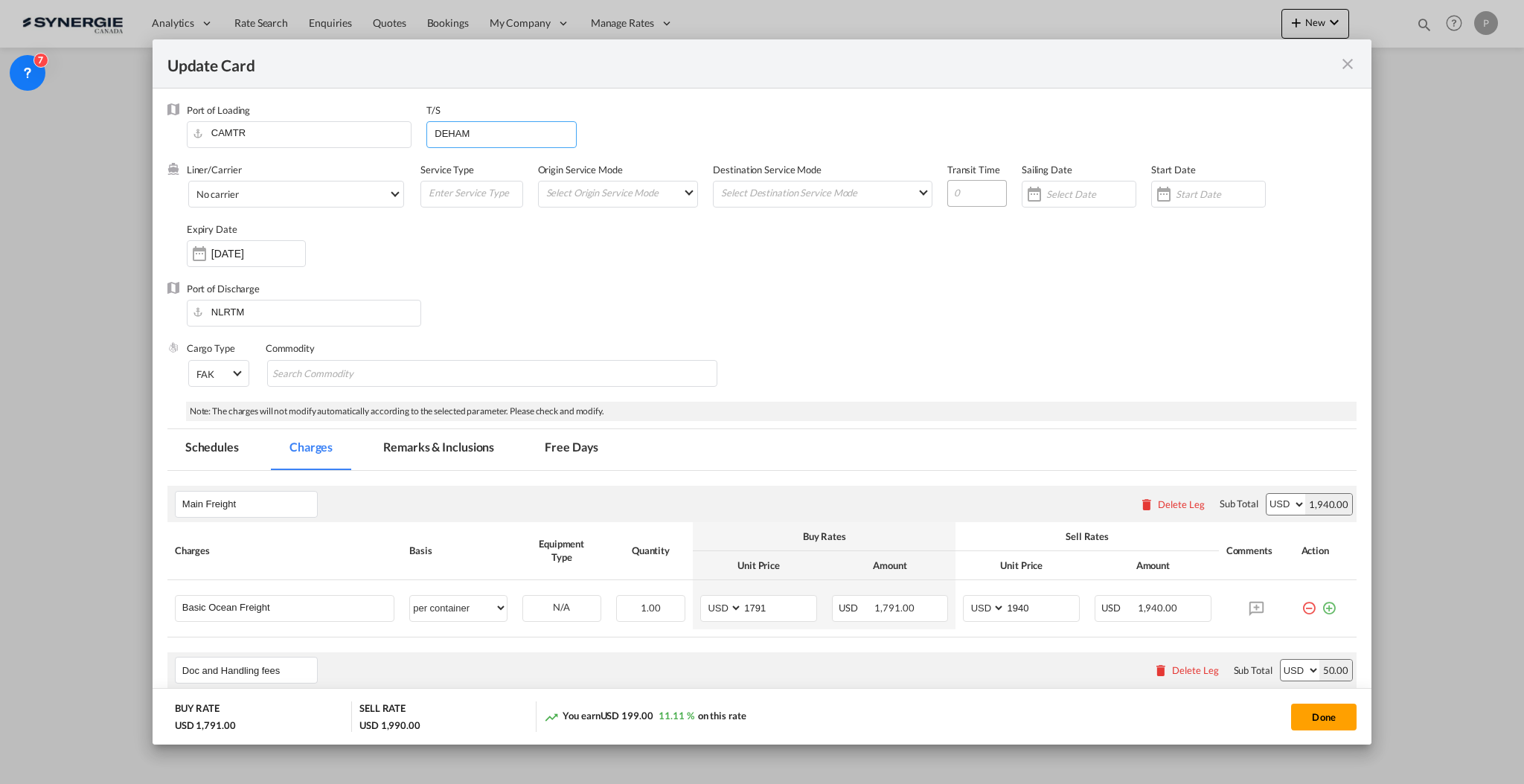
type input "DEHAM"
click at [968, 194] on input "Update Card Port ..." at bounding box center [977, 193] width 59 height 27
type input "28"
click at [419, 439] on md-tab-item "Remarks & Inclusions" at bounding box center [438, 450] width 146 height 41
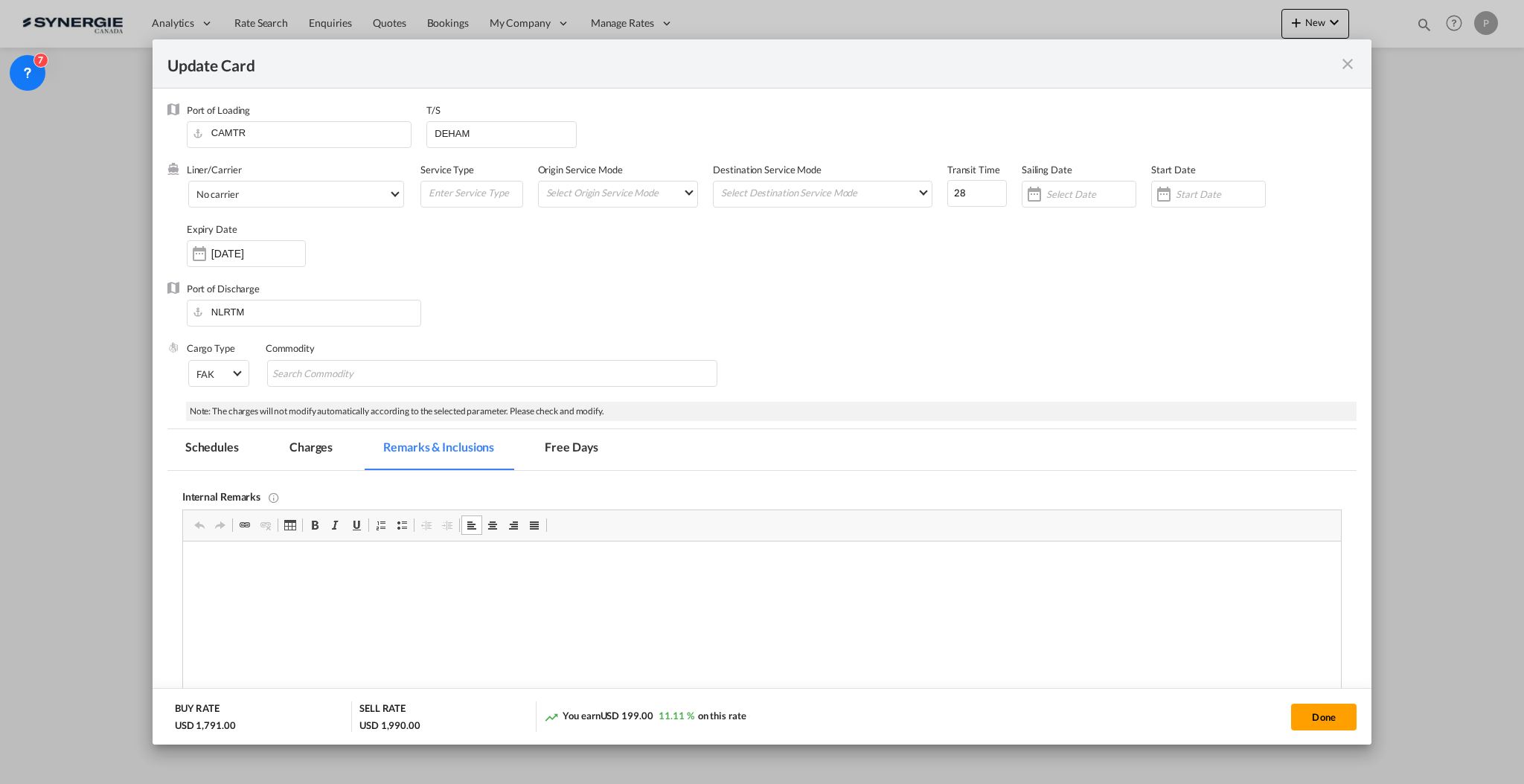
scroll to position [0, 0]
click at [326, 443] on md-tab-item "Charges" at bounding box center [311, 450] width 79 height 41
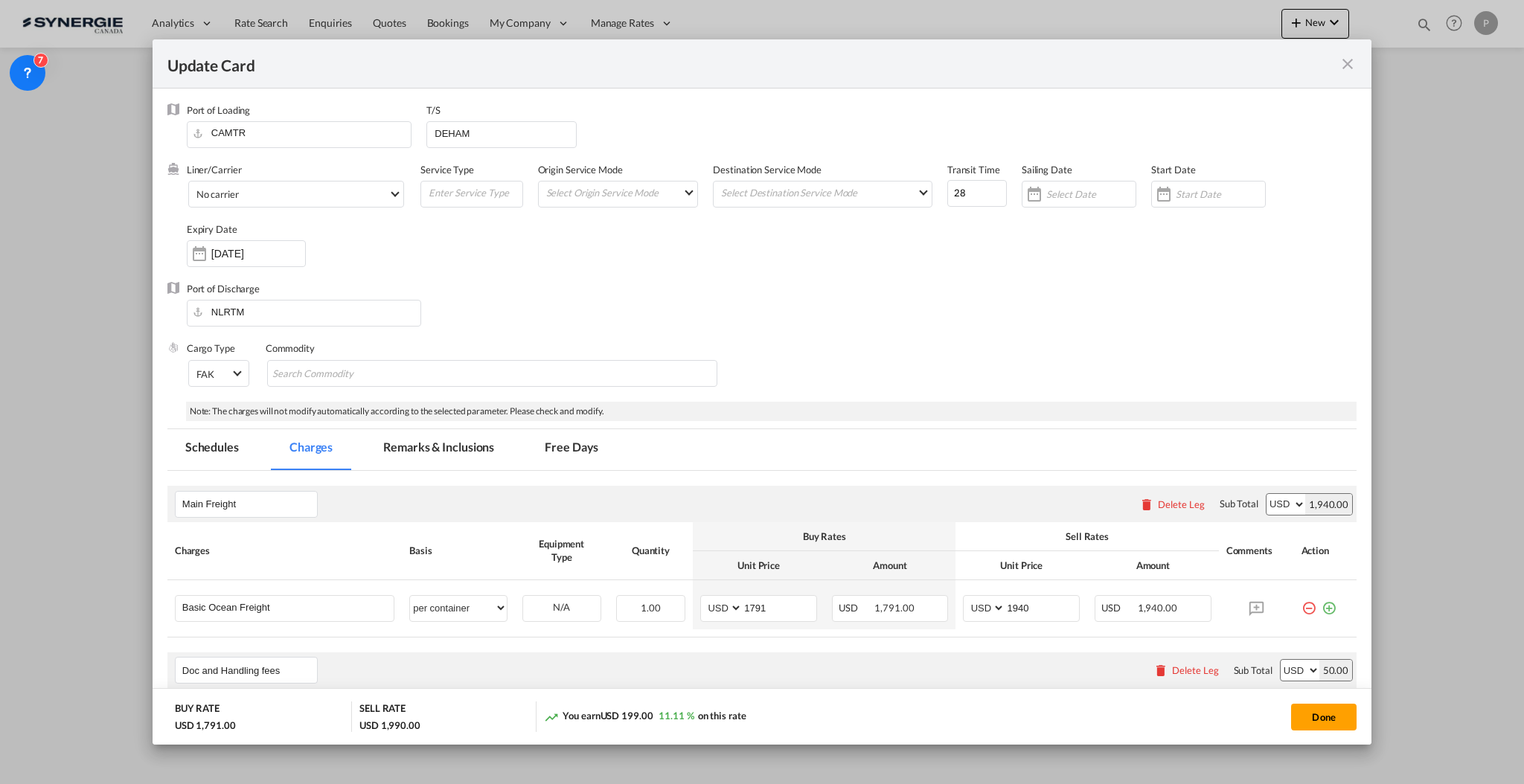
scroll to position [99, 0]
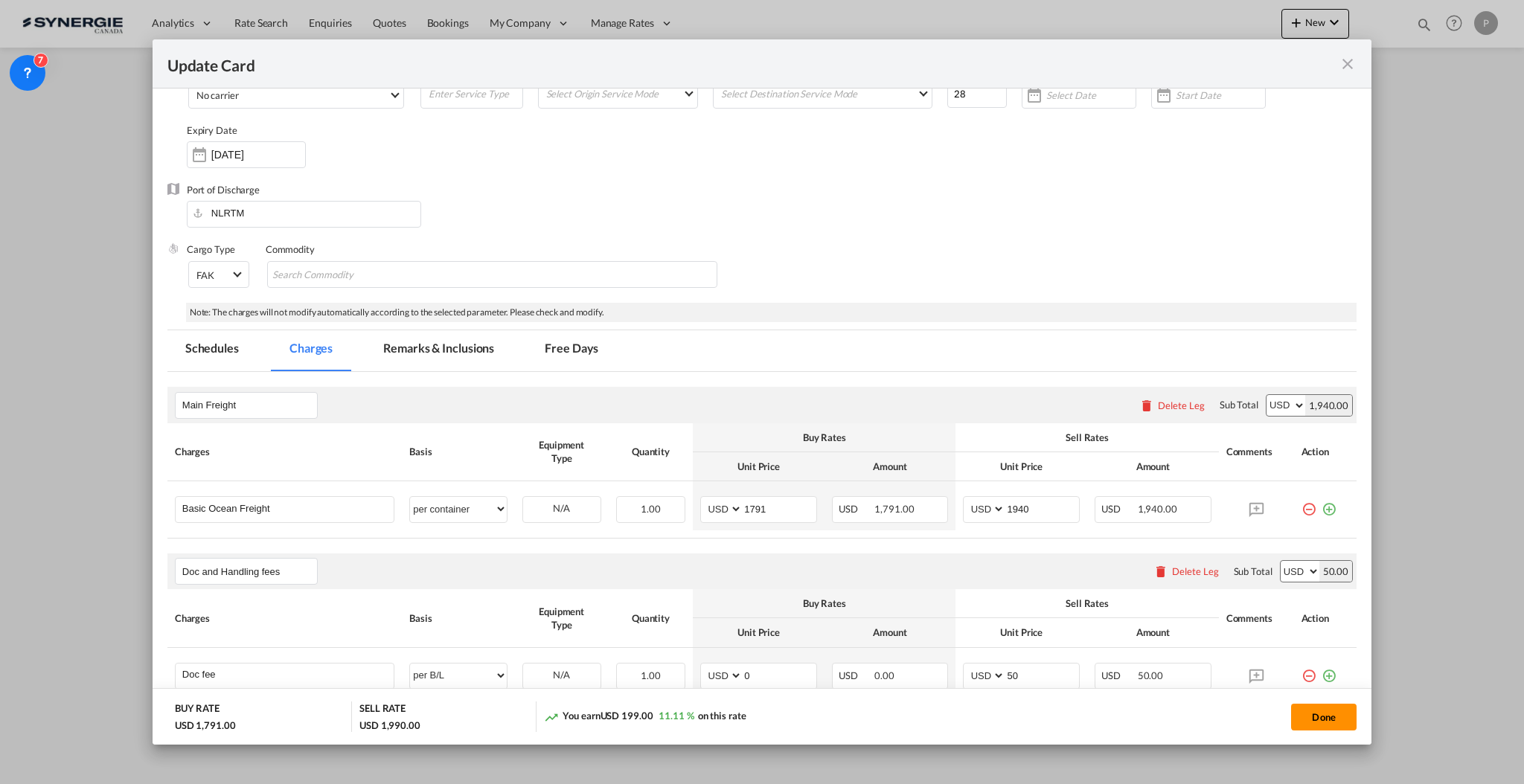
click at [1334, 720] on button "Done" at bounding box center [1324, 717] width 65 height 27
type input "[DATE]"
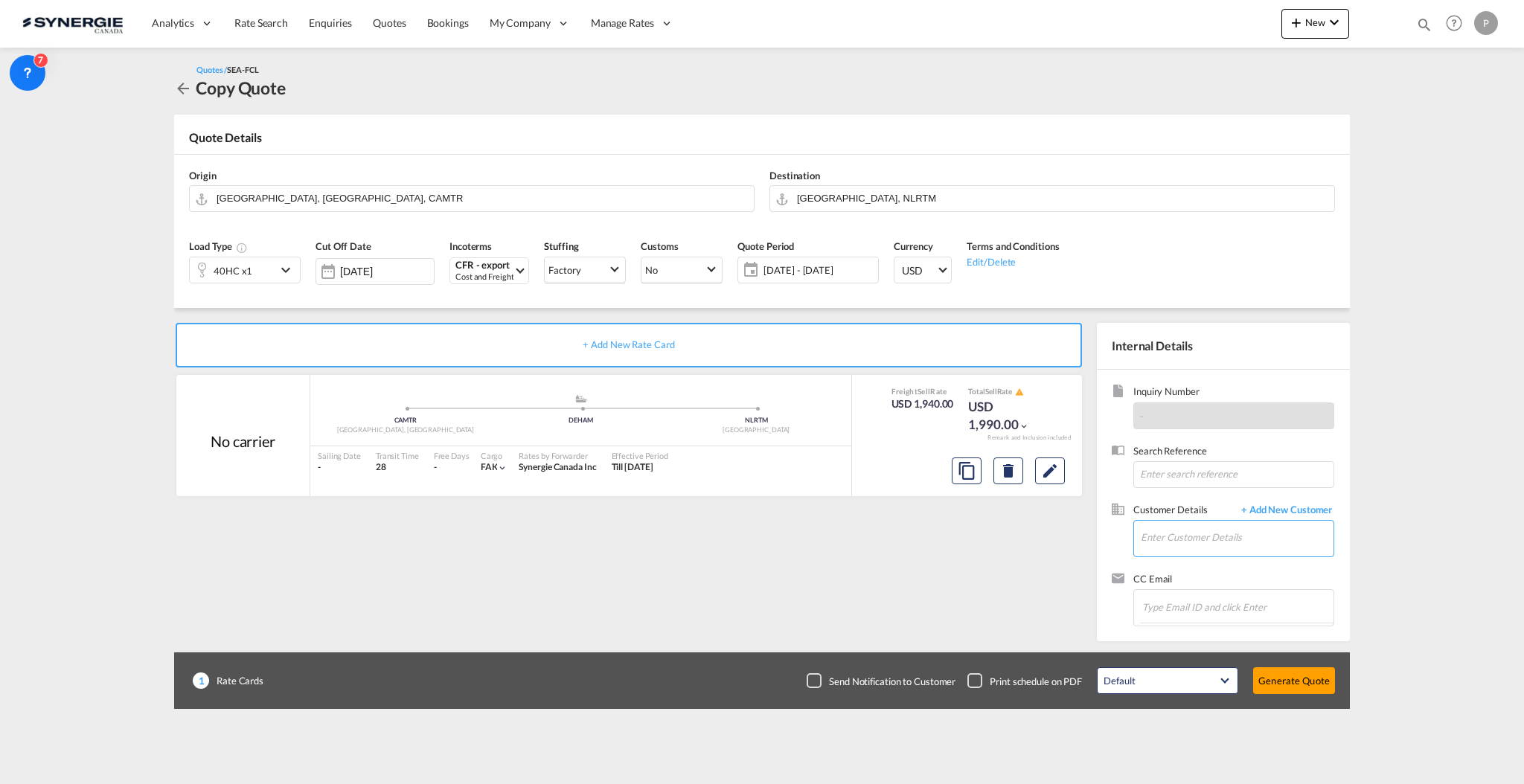
click at [1223, 535] on input "Enter Customer Details" at bounding box center [1237, 537] width 193 height 33
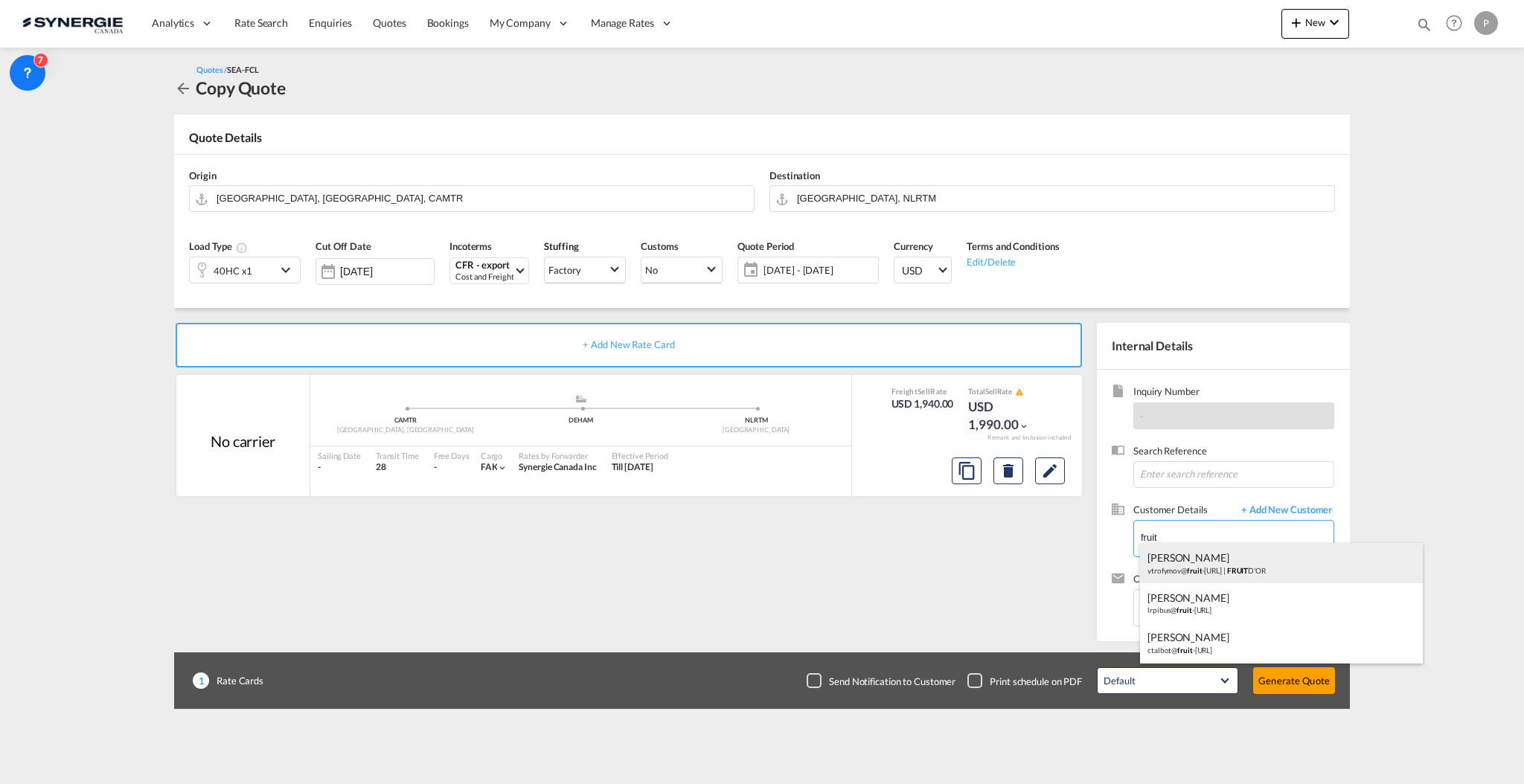
click at [1225, 570] on div "VLADIMIR TROFYMOV vtrofymov@ fruit -dor.ca | FRUIT D'OR" at bounding box center [1281, 563] width 283 height 40
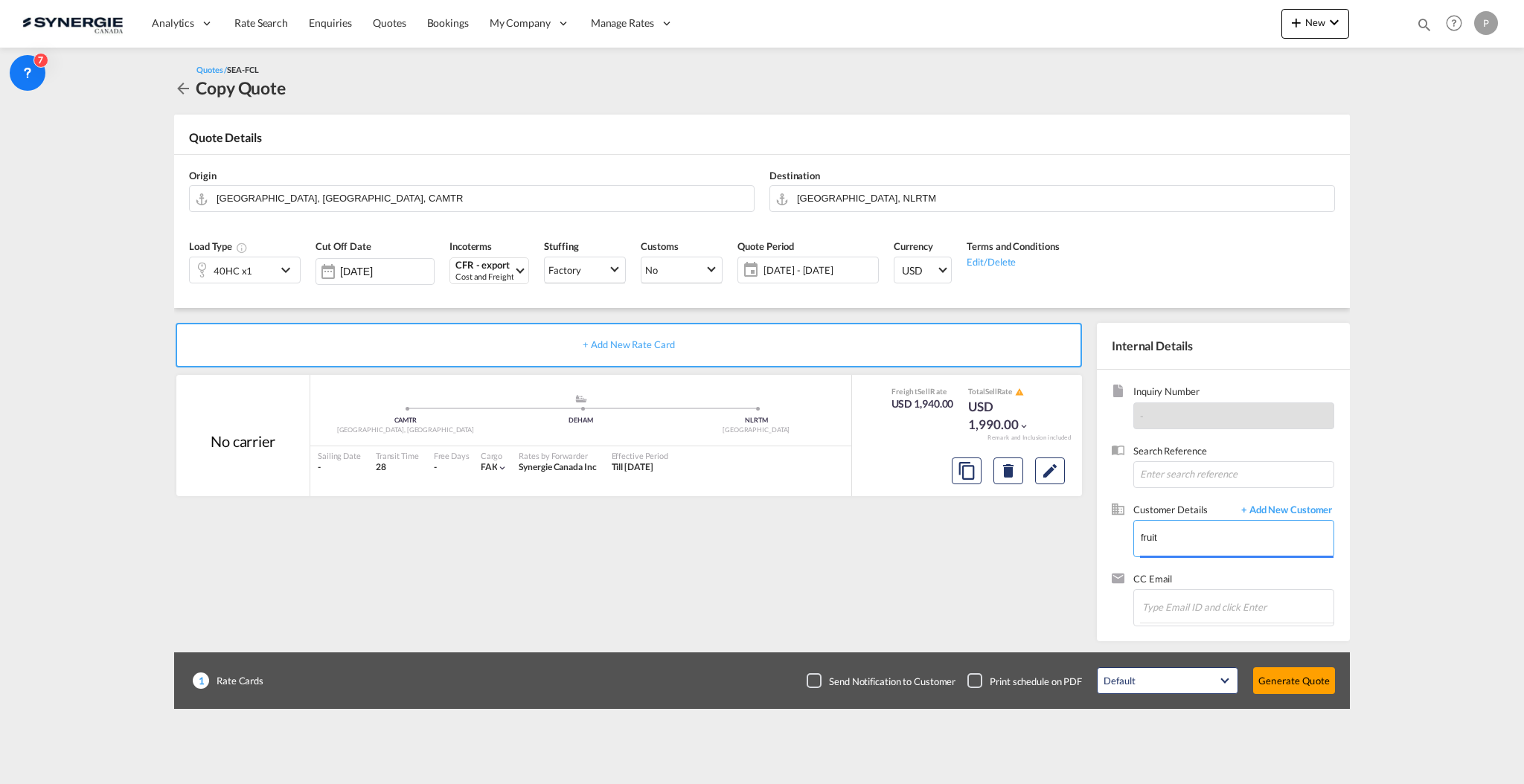
type input "FRUIT D'OR, VLADIMIR TROFYMOV, vtrofymov@fruit-dor.ca"
click at [1311, 682] on button "Generate Quote" at bounding box center [1294, 681] width 82 height 27
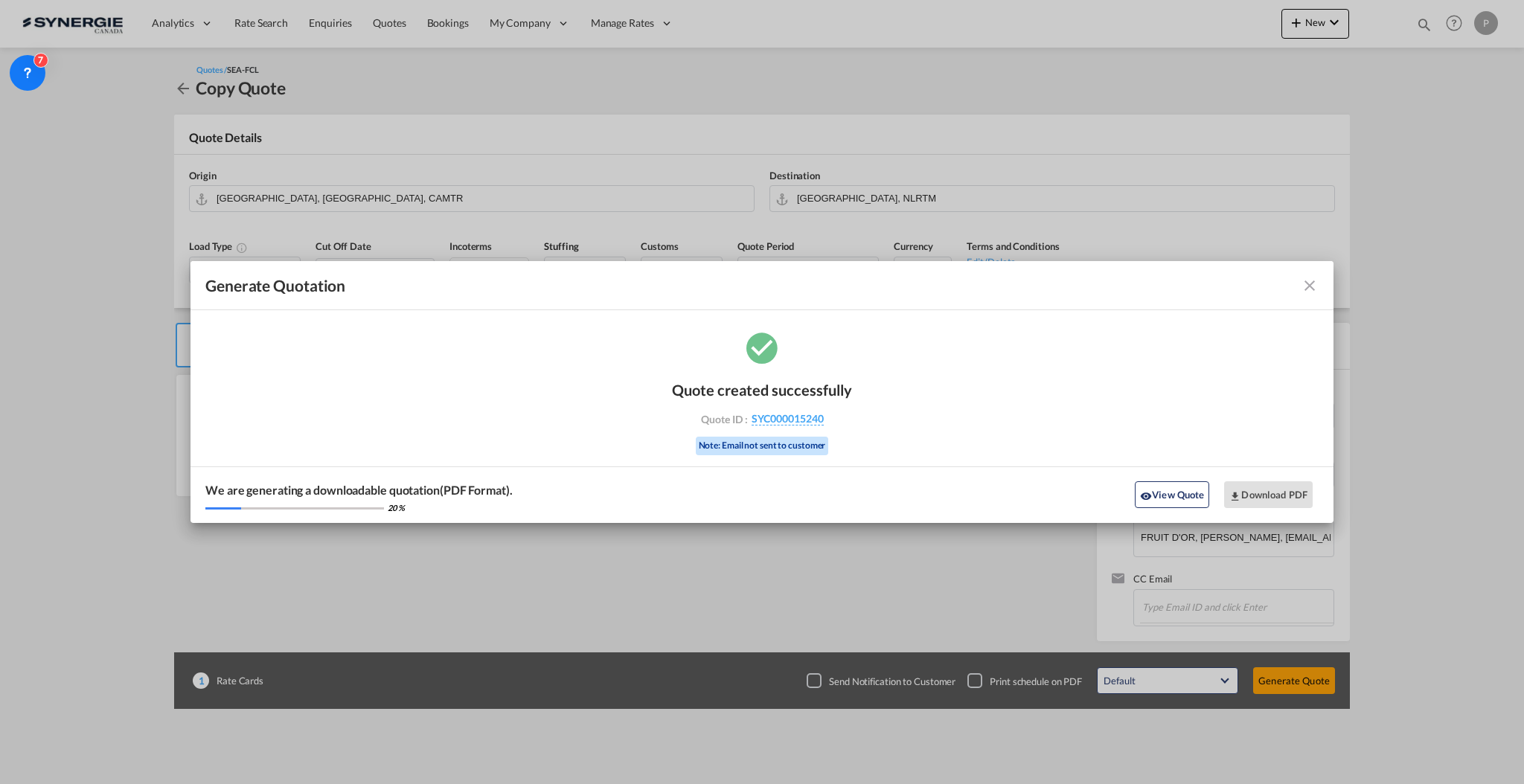
drag, startPoint x: 851, startPoint y: 427, endPoint x: 825, endPoint y: 423, distance: 26.3
click at [825, 423] on div "Quote created successfully Quote ID : SYC000015240 Note: Email not sent to cust…" at bounding box center [761, 416] width 180 height 100
copy div "SYC000015240"
click at [1263, 489] on button "Download PDF" at bounding box center [1268, 494] width 89 height 27
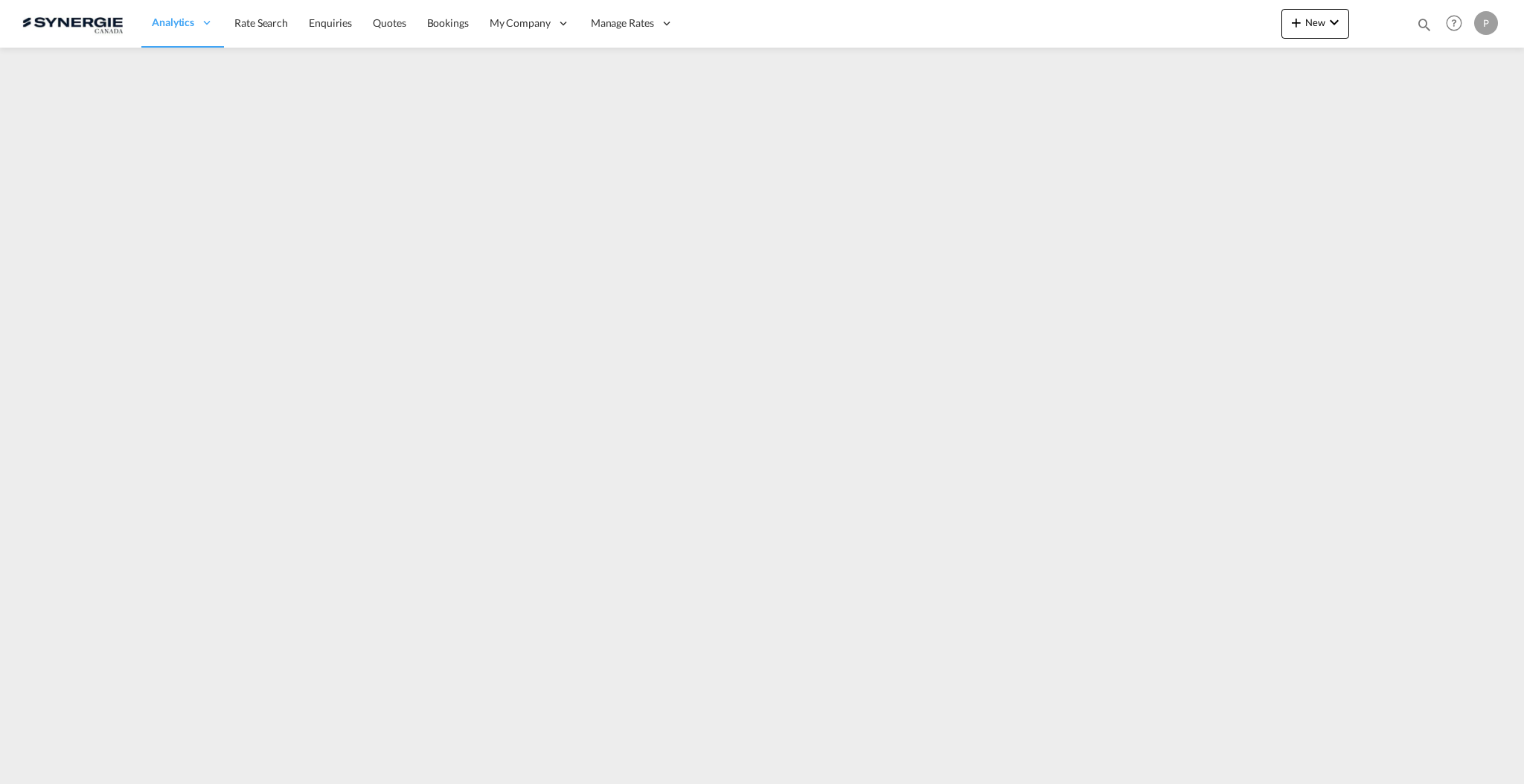
click at [1438, 27] on div "Bookings Quotes Enquiries Help Resources Product Release P My Profile Logout" at bounding box center [1454, 23] width 95 height 46
click at [1425, 27] on md-icon "icon-magnify" at bounding box center [1425, 25] width 17 height 17
drag, startPoint x: 1205, startPoint y: 19, endPoint x: 1208, endPoint y: 36, distance: 17.3
click at [1205, 19] on select "Bookings Quotes Enquiries" at bounding box center [1187, 24] width 71 height 27
select select "Quotes"
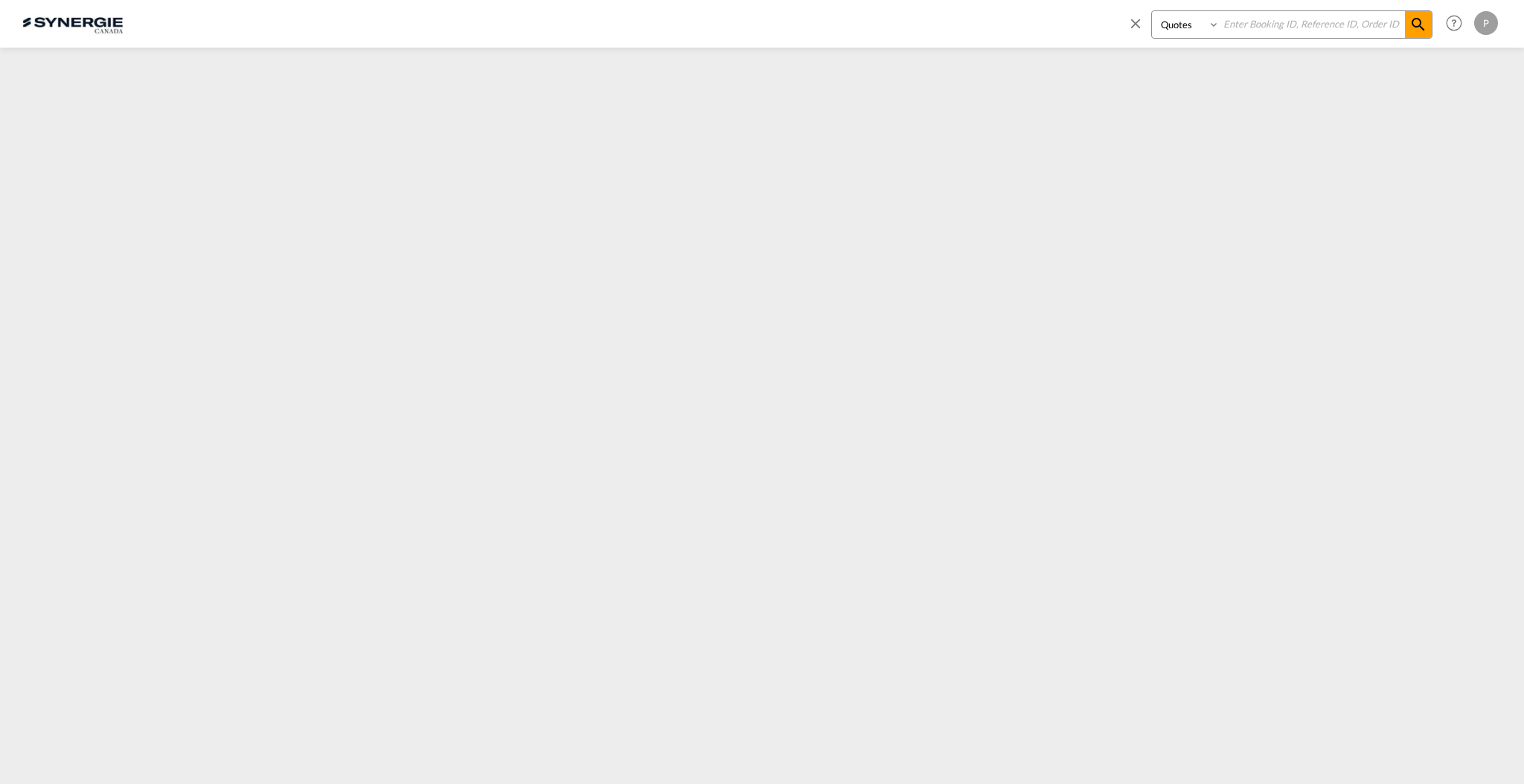
click at [1152, 11] on select "Bookings Quotes Enquiries" at bounding box center [1187, 24] width 71 height 27
click at [1245, 24] on input at bounding box center [1312, 24] width 185 height 26
paste input "SYC000015239"
type input "SYC000015239"
click at [1419, 12] on span at bounding box center [1418, 24] width 27 height 27
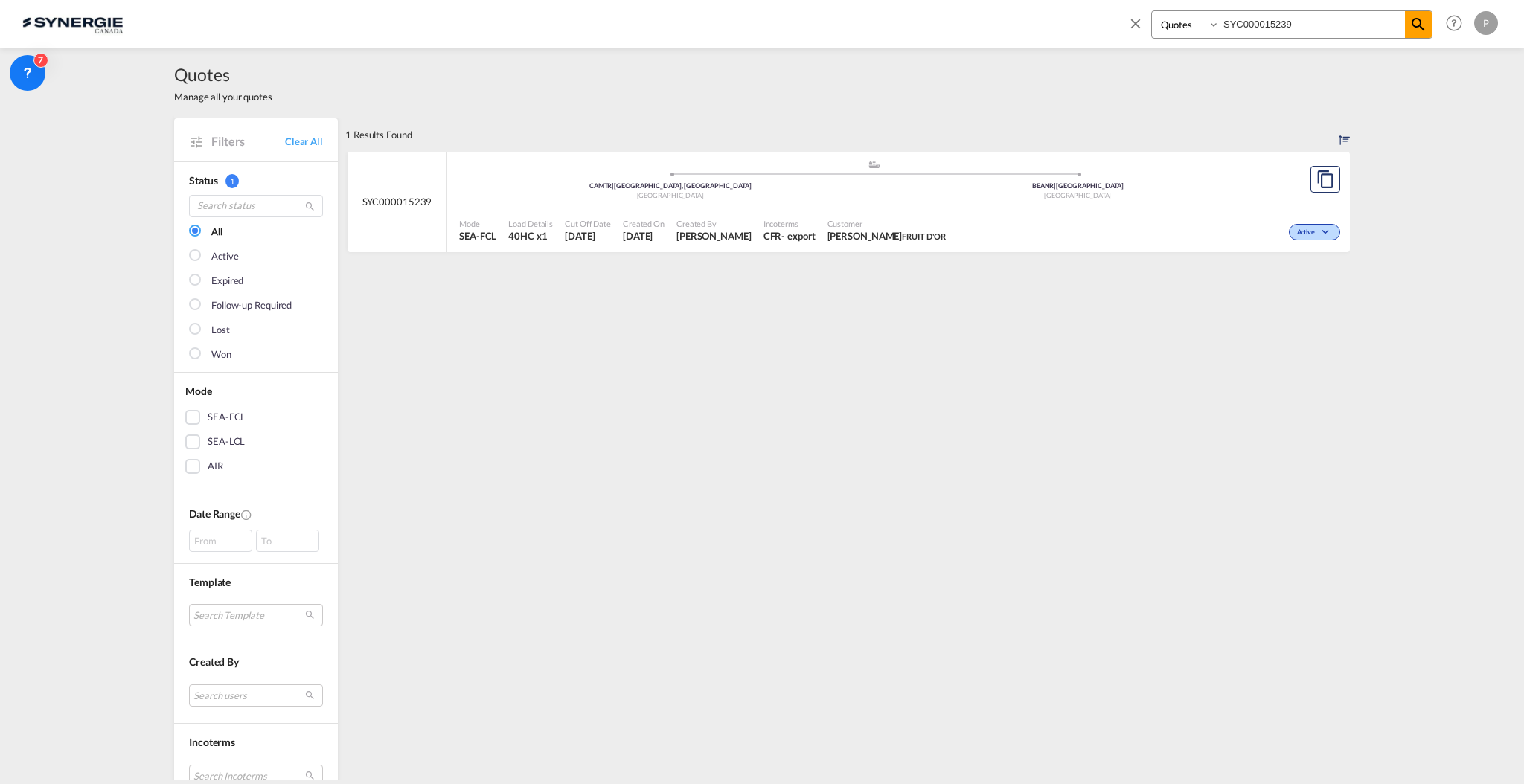
click at [1041, 208] on div "Mode SEA-FCL Load Details 40HC x1 Cut Off Date 3 Oct 2025 Created On 3 Oct 2025…" at bounding box center [898, 231] width 902 height 46
click at [1088, 195] on div "Belgium" at bounding box center [1078, 196] width 408 height 10
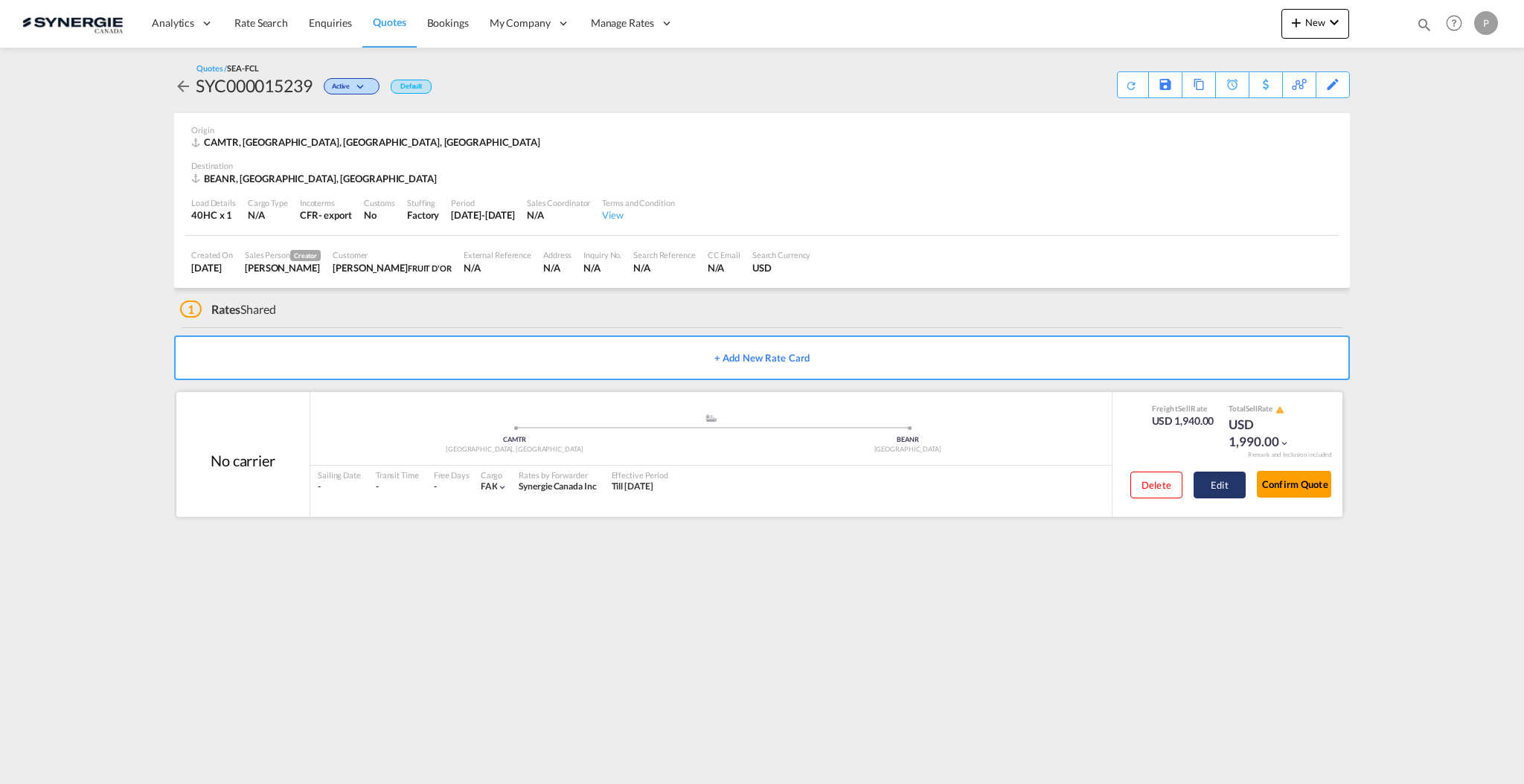
click at [1205, 486] on button "Edit" at bounding box center [1220, 485] width 52 height 27
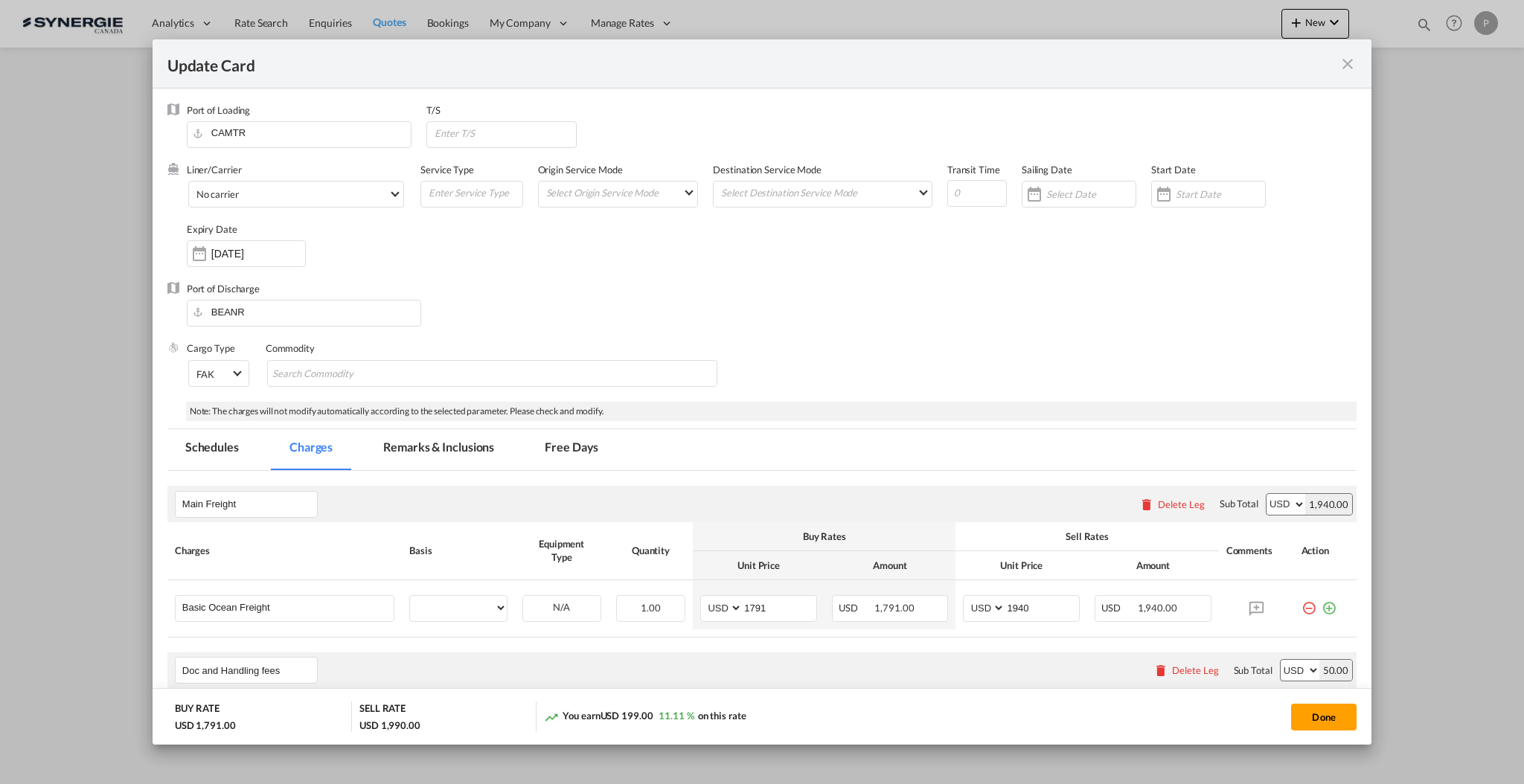
select select "per container"
select select "per B/L"
select select "per shipment"
click at [750, 603] on input "1791" at bounding box center [779, 606] width 74 height 22
type input "1491"
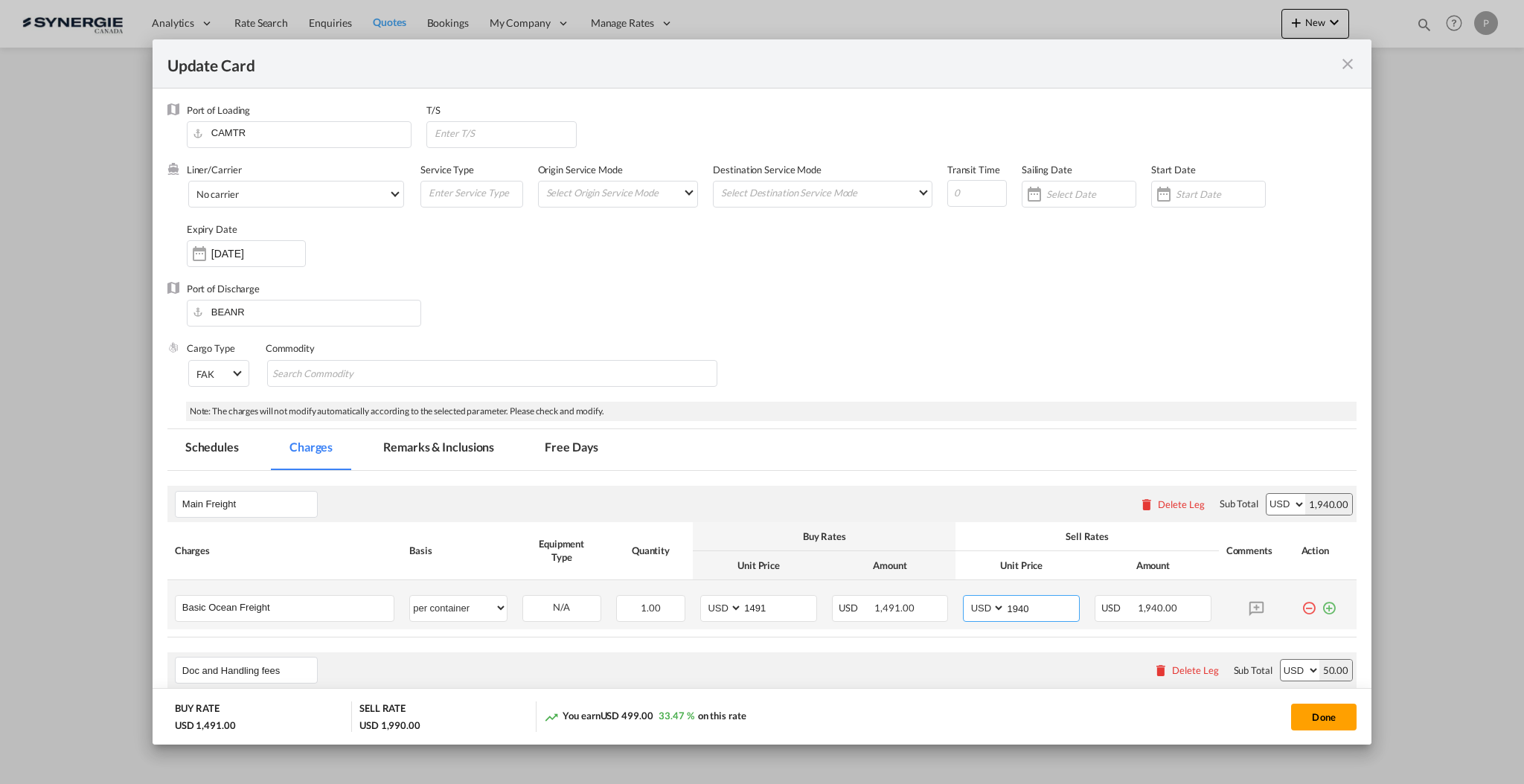
click at [1006, 599] on input "1940" at bounding box center [1042, 606] width 74 height 22
type input "1640"
click at [1311, 722] on button "Done" at bounding box center [1324, 717] width 65 height 27
type input "[DATE]"
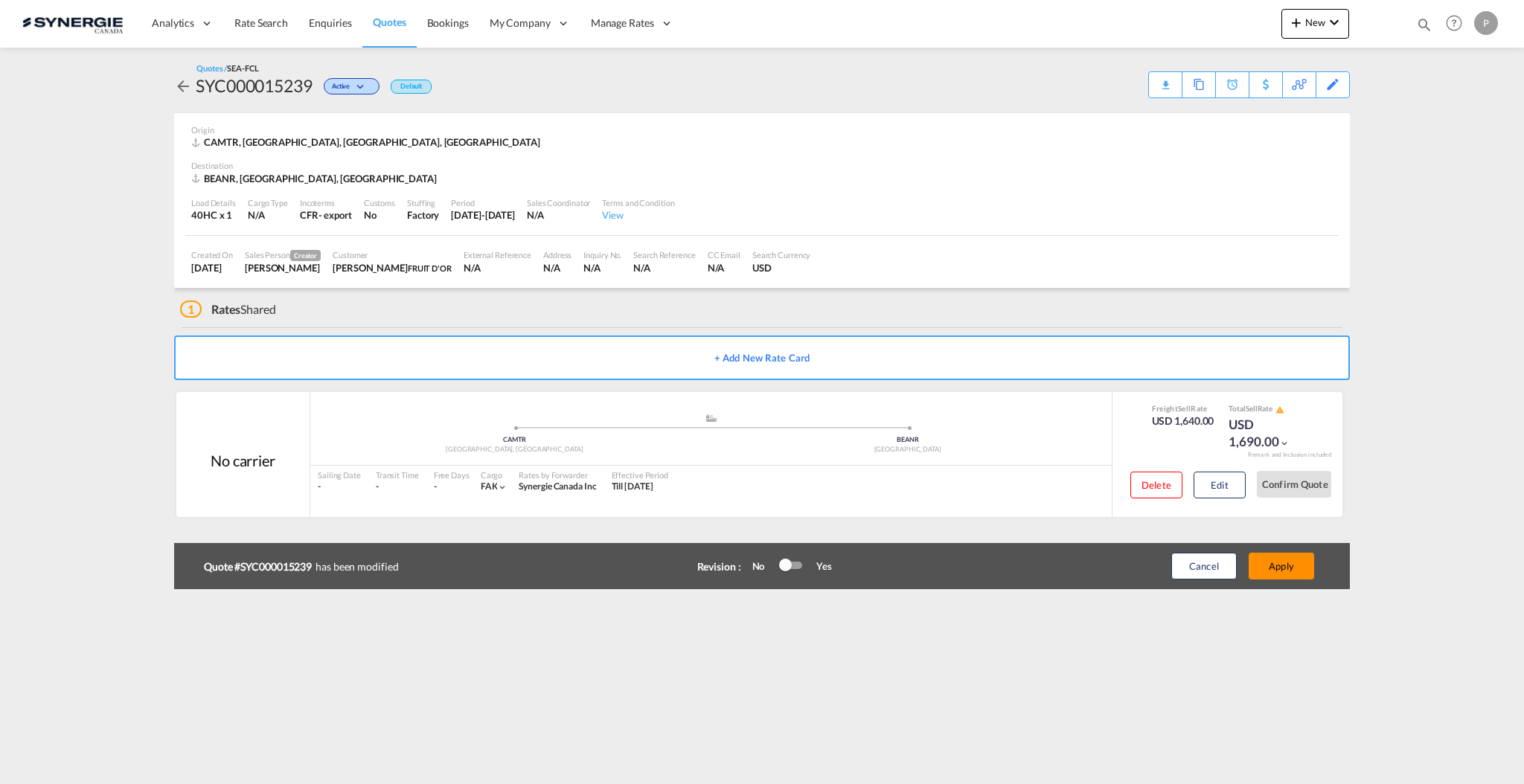
click at [1276, 556] on button "Apply" at bounding box center [1281, 566] width 65 height 27
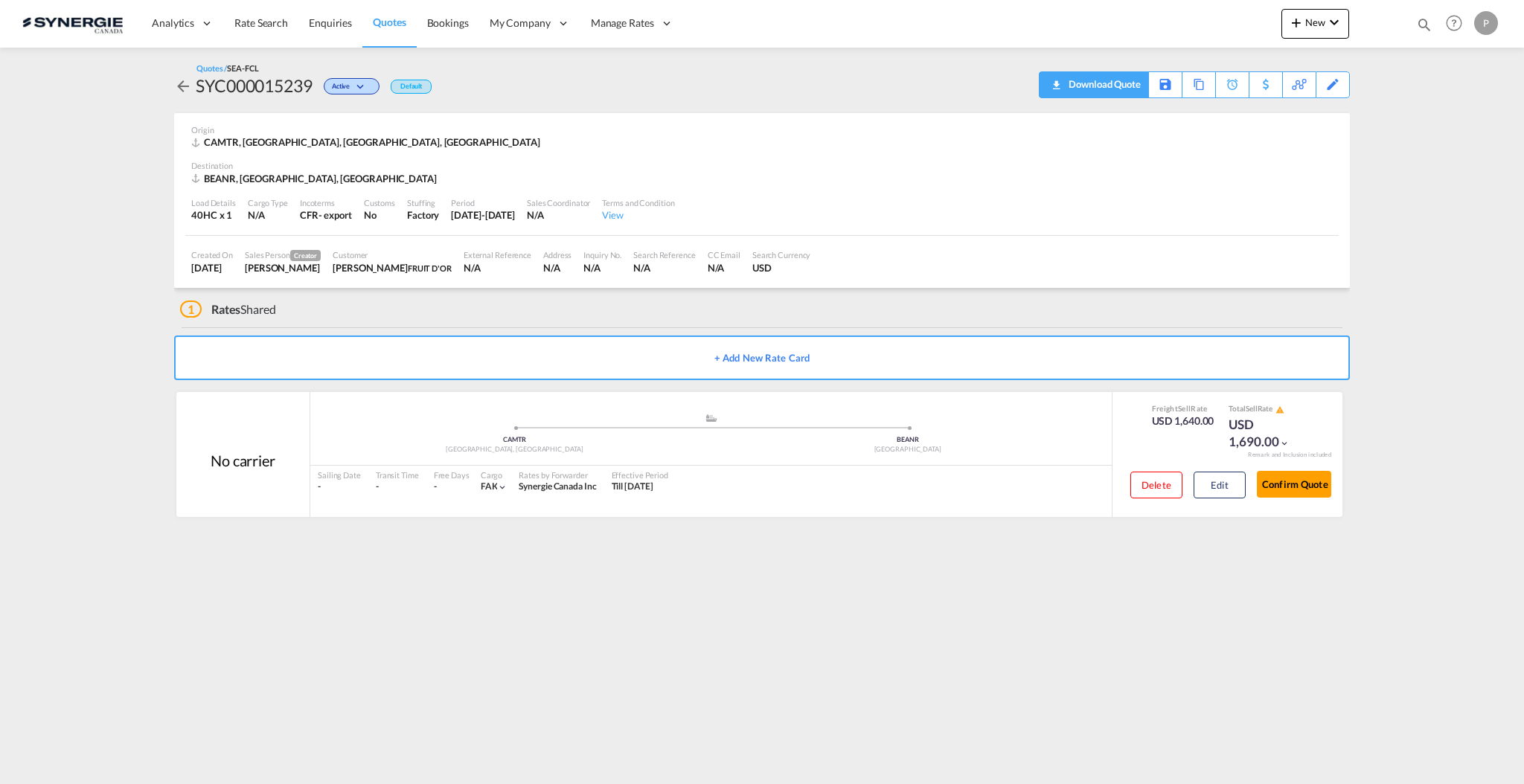
click at [1122, 88] on div "Download Quote" at bounding box center [1103, 83] width 76 height 24
drag, startPoint x: 433, startPoint y: 25, endPoint x: 398, endPoint y: 30, distance: 35.4
click at [432, 25] on span "Bookings" at bounding box center [448, 23] width 42 height 13
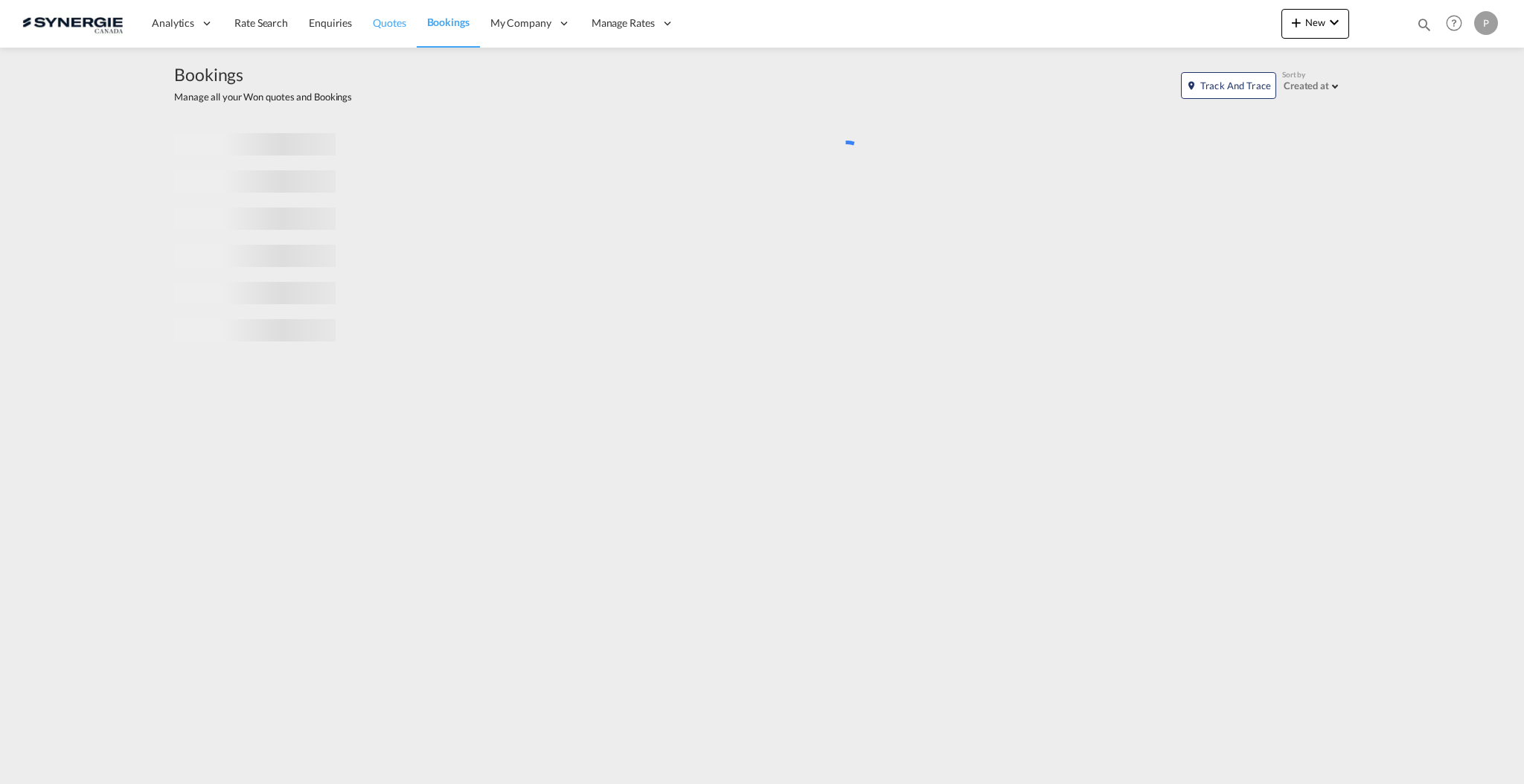
click at [395, 29] on span "Quotes" at bounding box center [389, 23] width 33 height 13
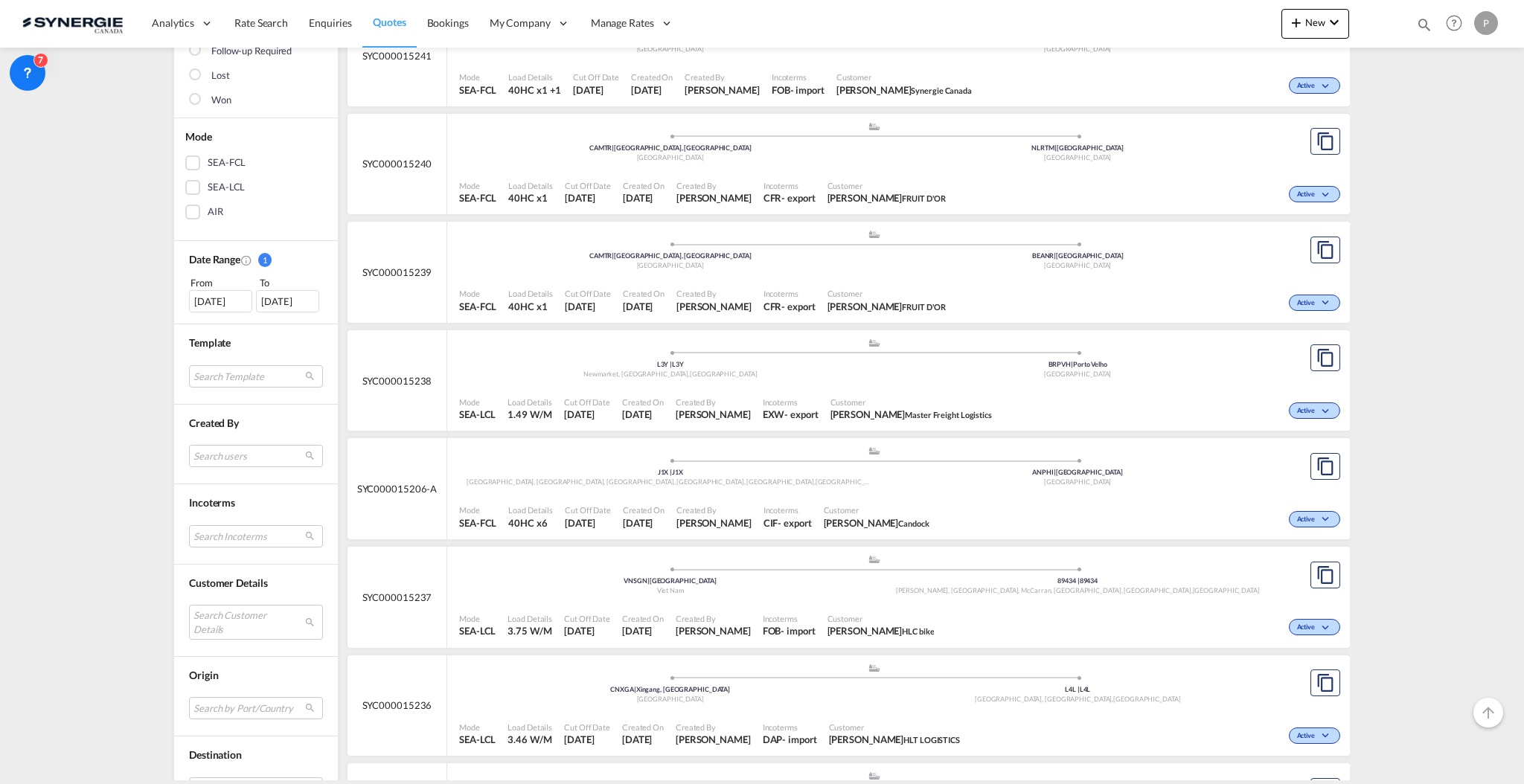
scroll to position [298, 0]
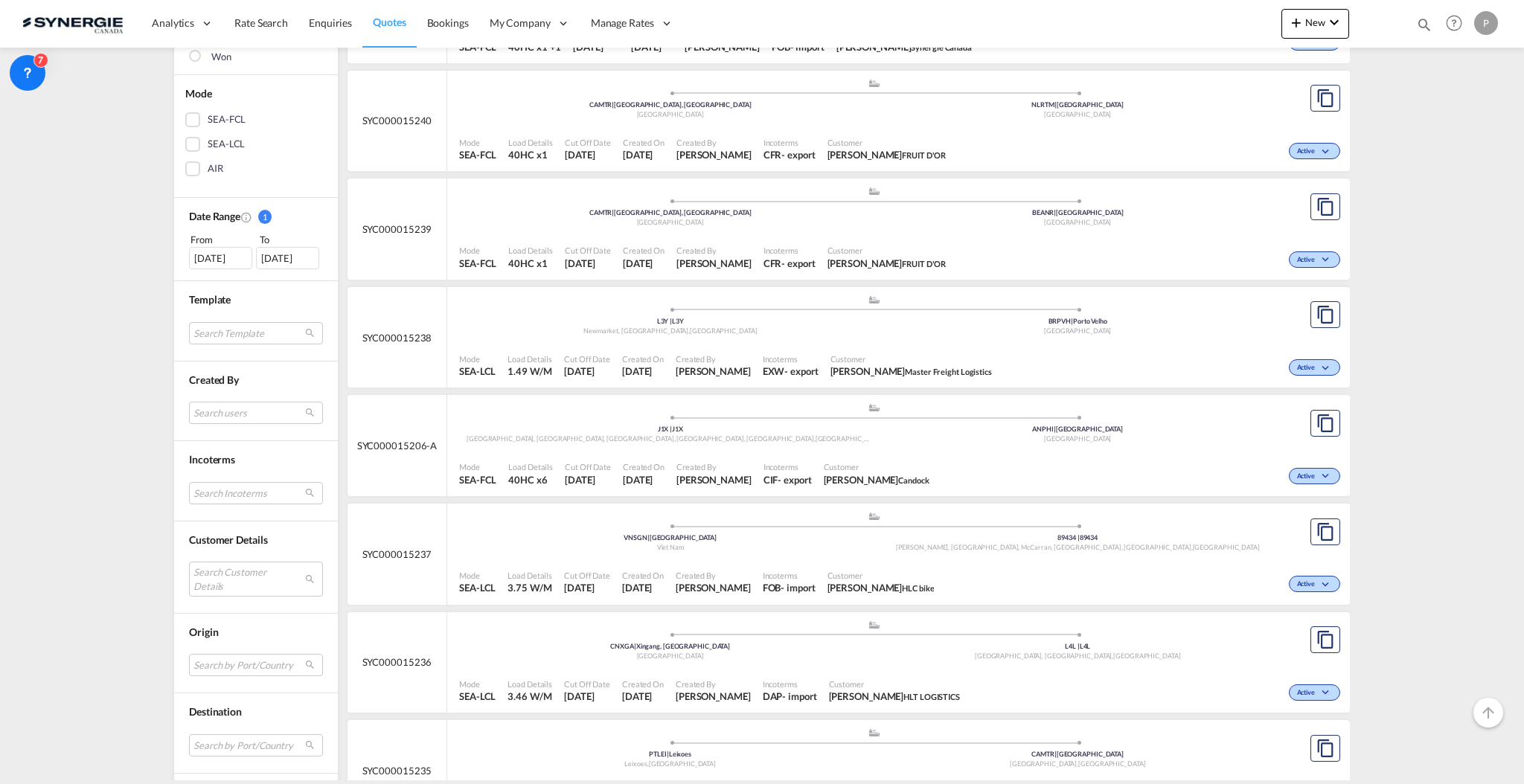
click at [231, 575] on md-select "Search Customer Details user name user bryan YANG bryan.yang@hlt-tw.com | hlt l…" at bounding box center [256, 578] width 134 height 34
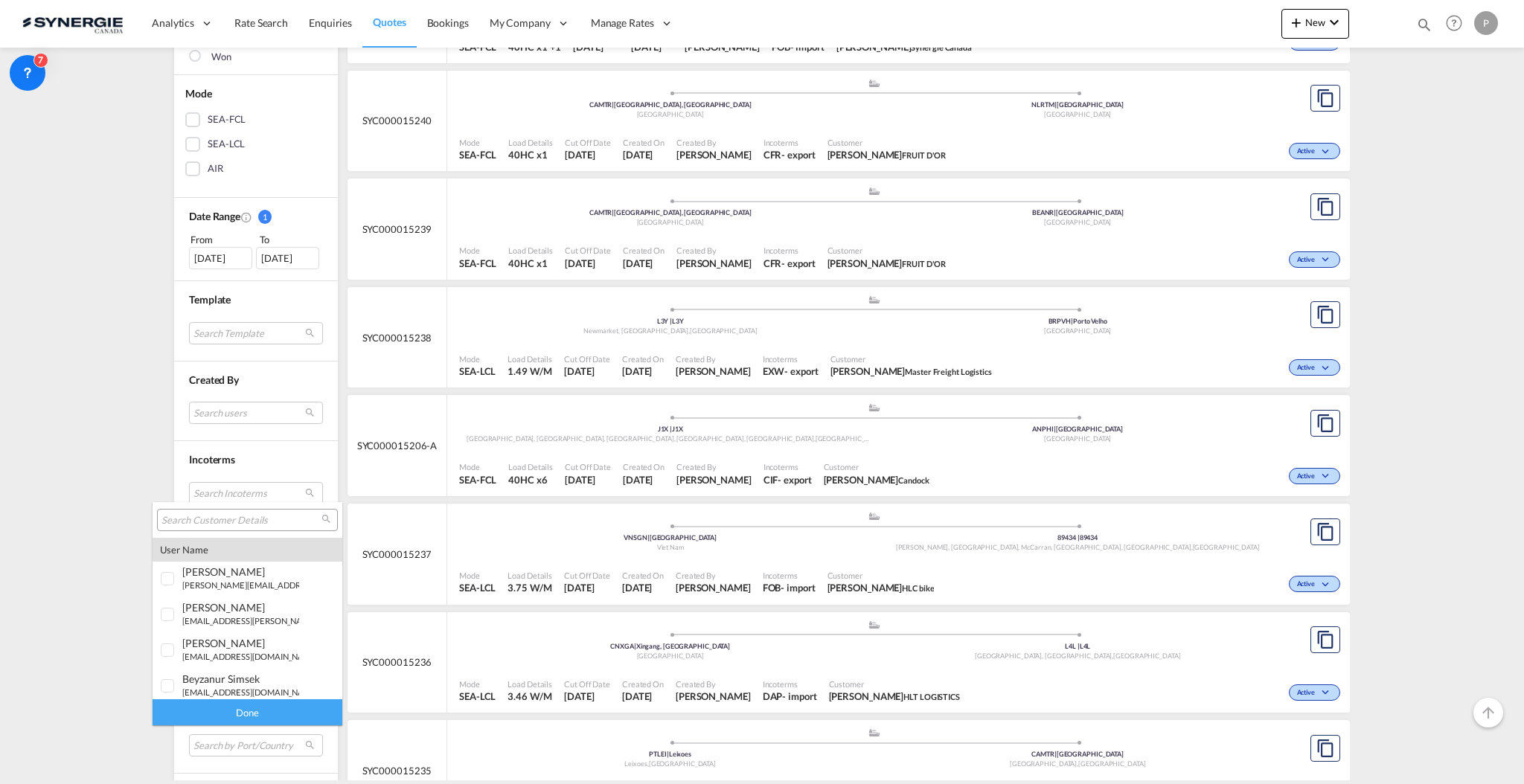
click at [235, 521] on input "search" at bounding box center [241, 521] width 160 height 14
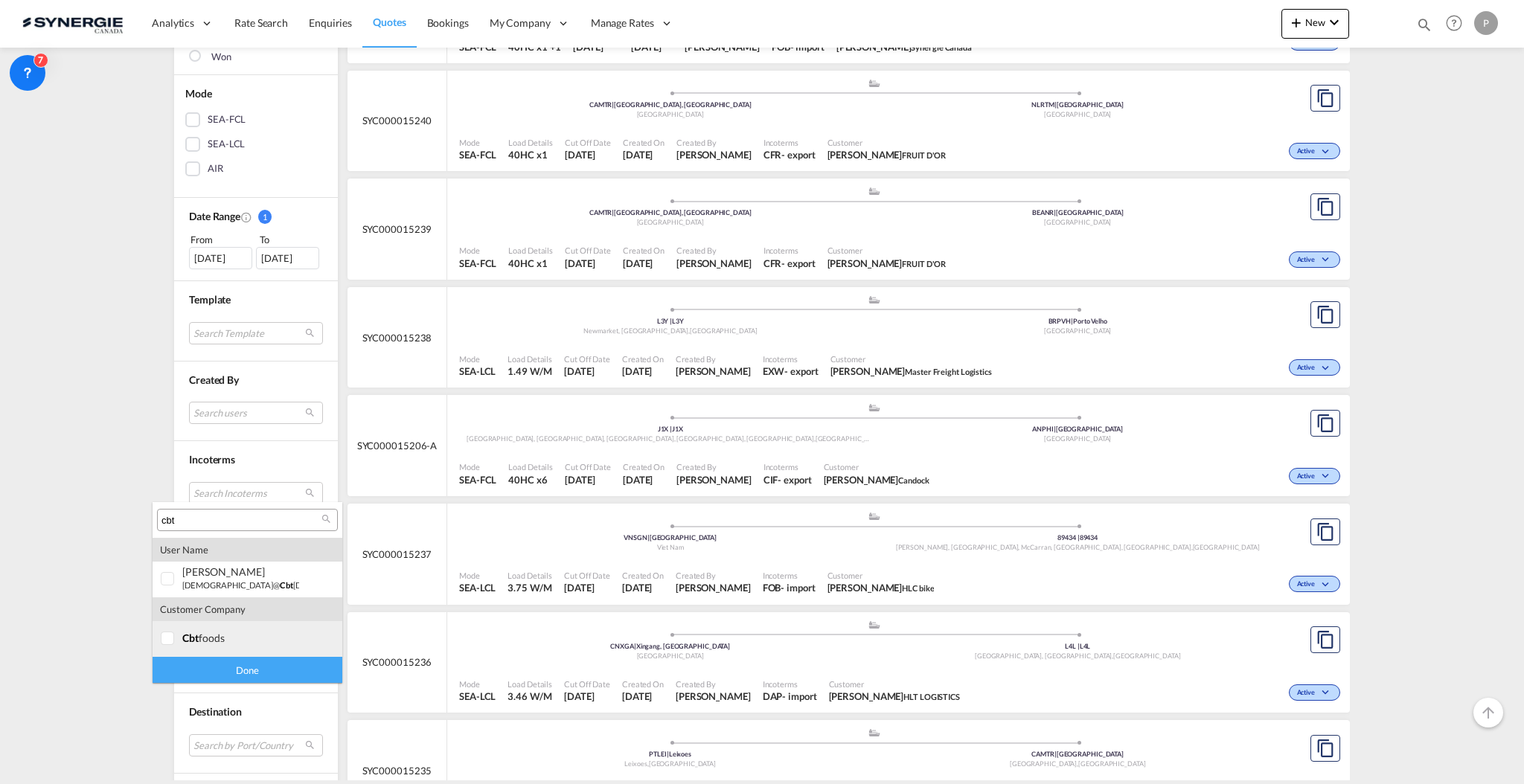
type input "cbt"
click at [241, 632] on div "cbt foods" at bounding box center [241, 638] width 117 height 13
click at [237, 671] on div "Done" at bounding box center [247, 670] width 190 height 26
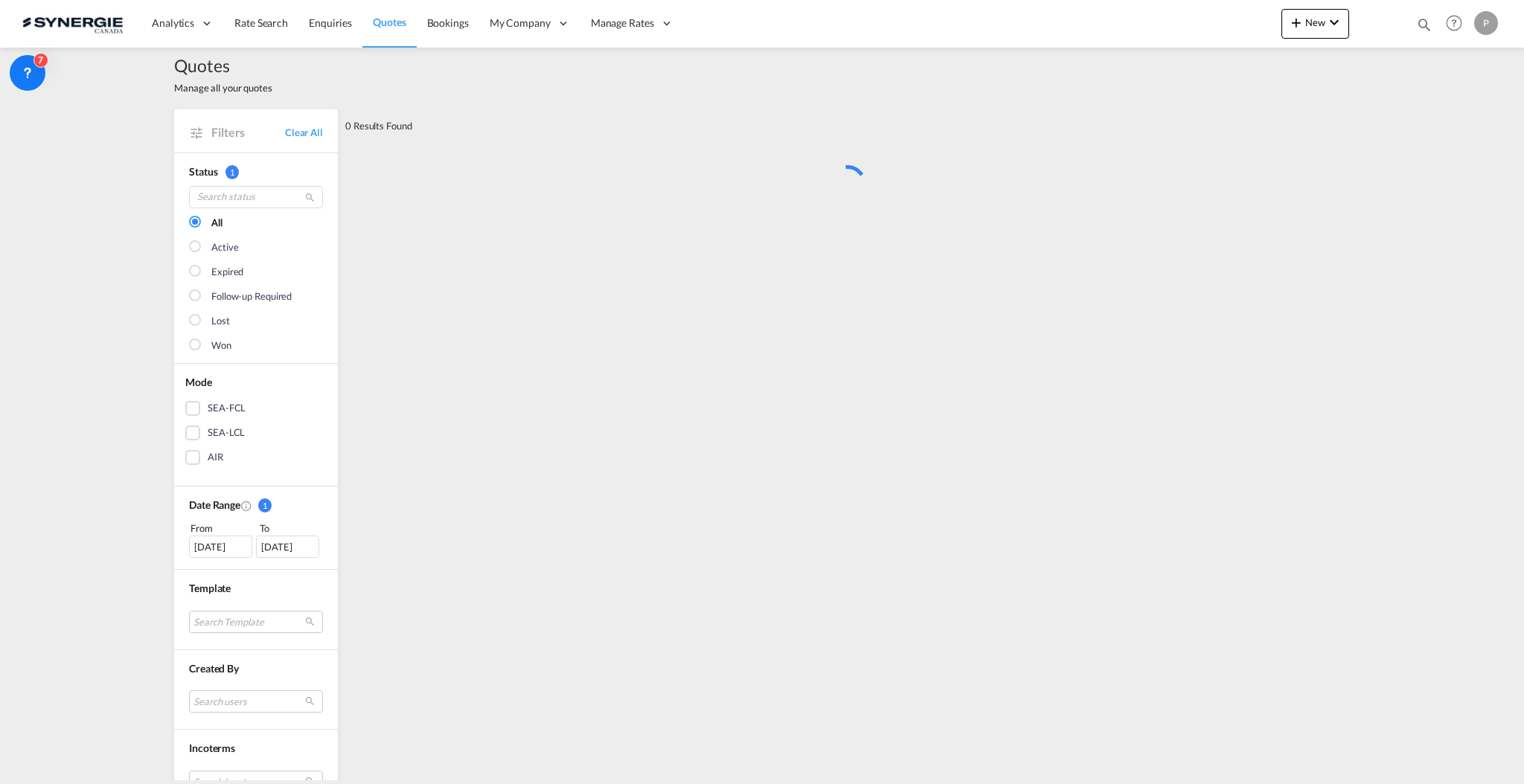
scroll to position [0, 0]
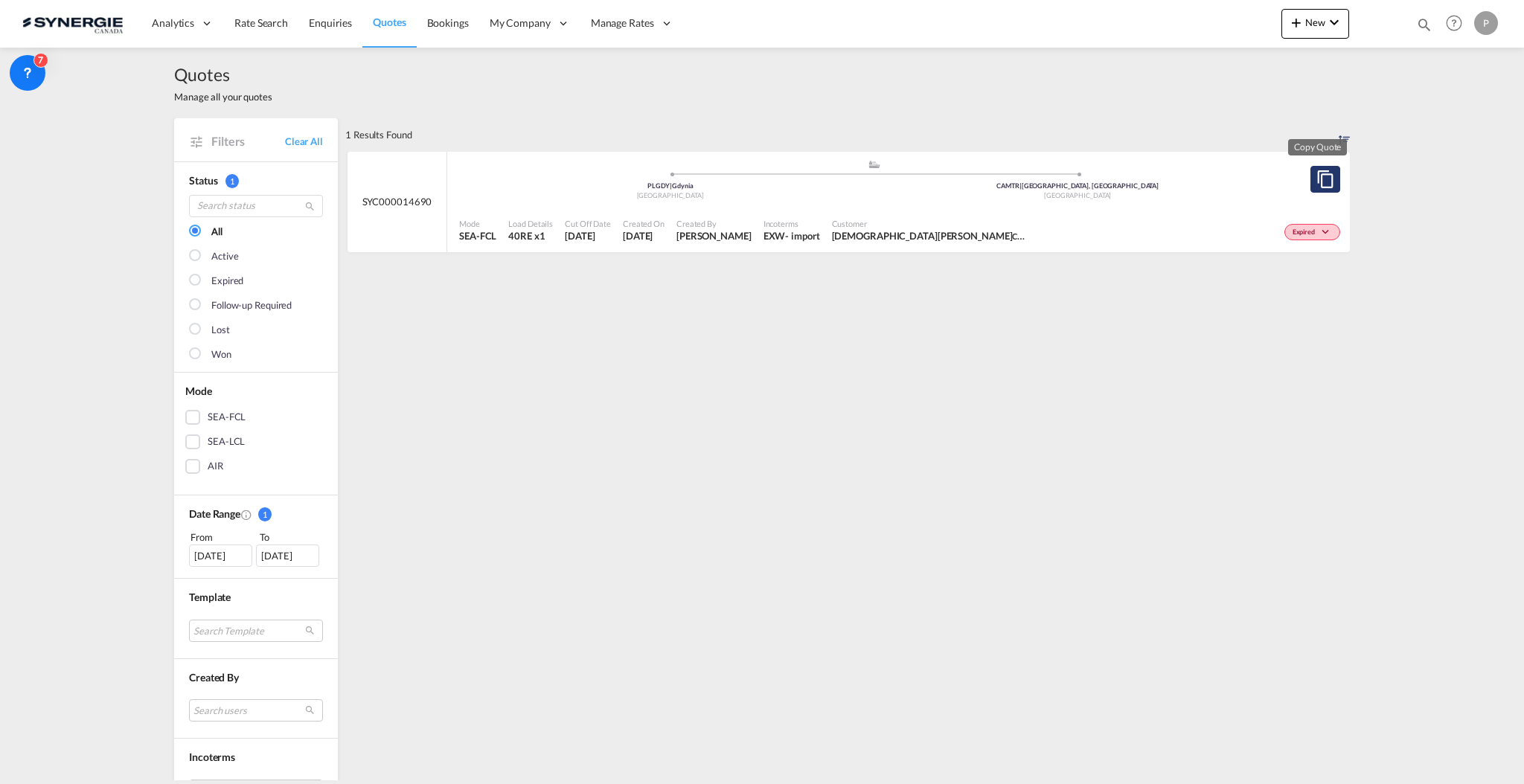
click at [1318, 178] on md-icon "assets/icons/custom/copyQuote.svg" at bounding box center [1326, 180] width 18 height 18
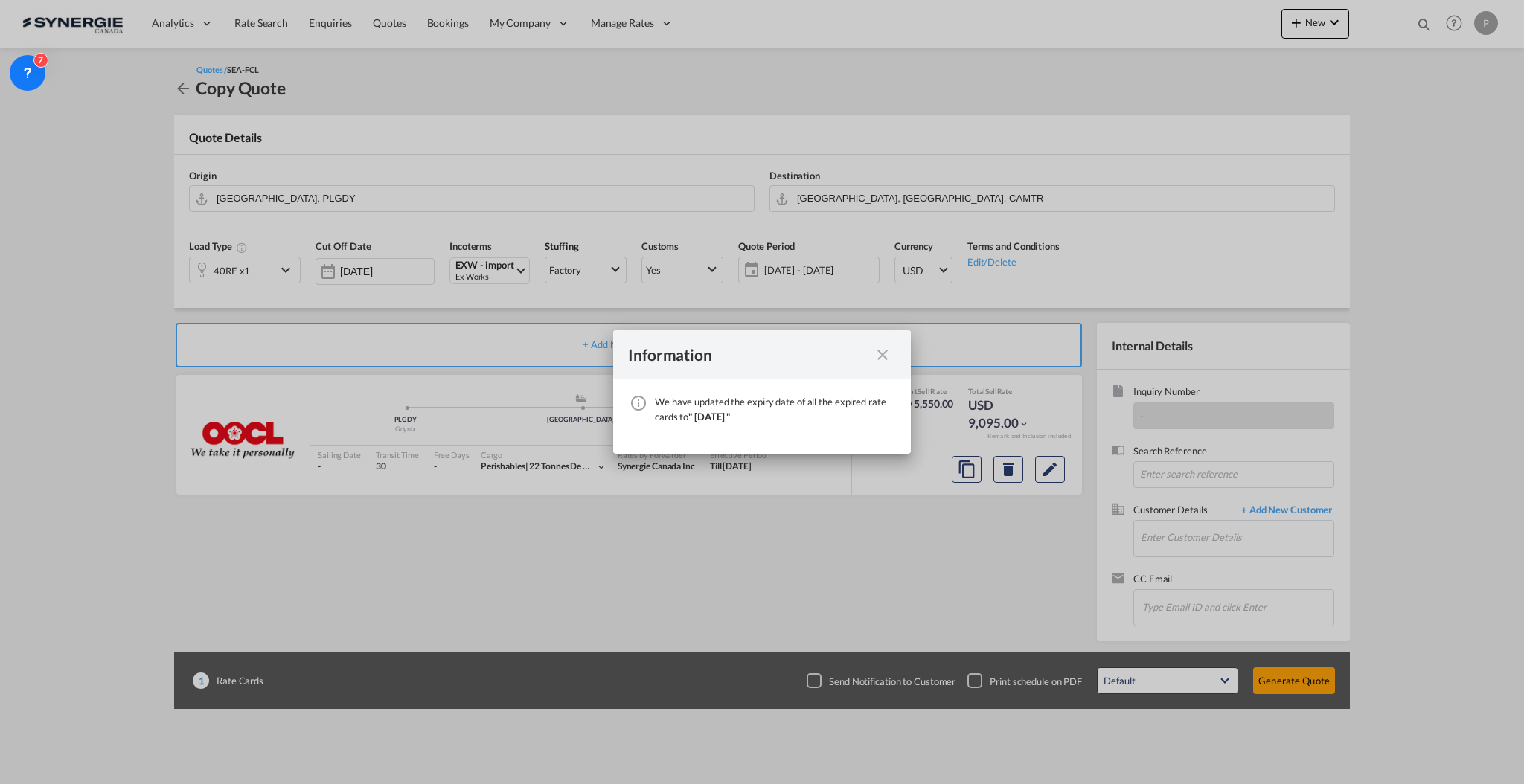
click at [886, 350] on md-icon "icon-close fg-AAA8AD cursor" at bounding box center [883, 355] width 18 height 18
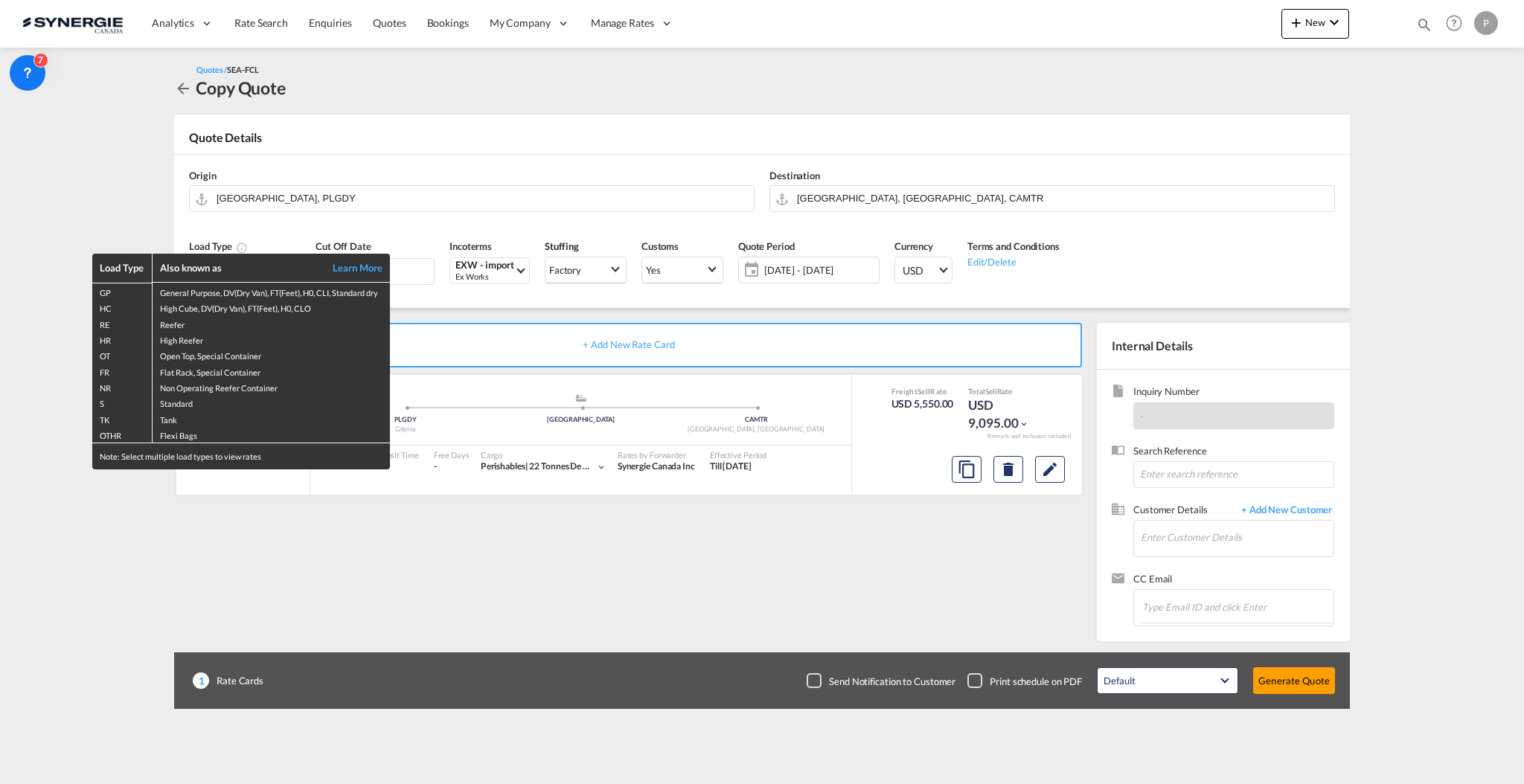
click at [861, 196] on div "Load Type Also known as Learn More GP General Purpose, DV(Dry Van), FT(Feet), H…" at bounding box center [762, 392] width 1524 height 784
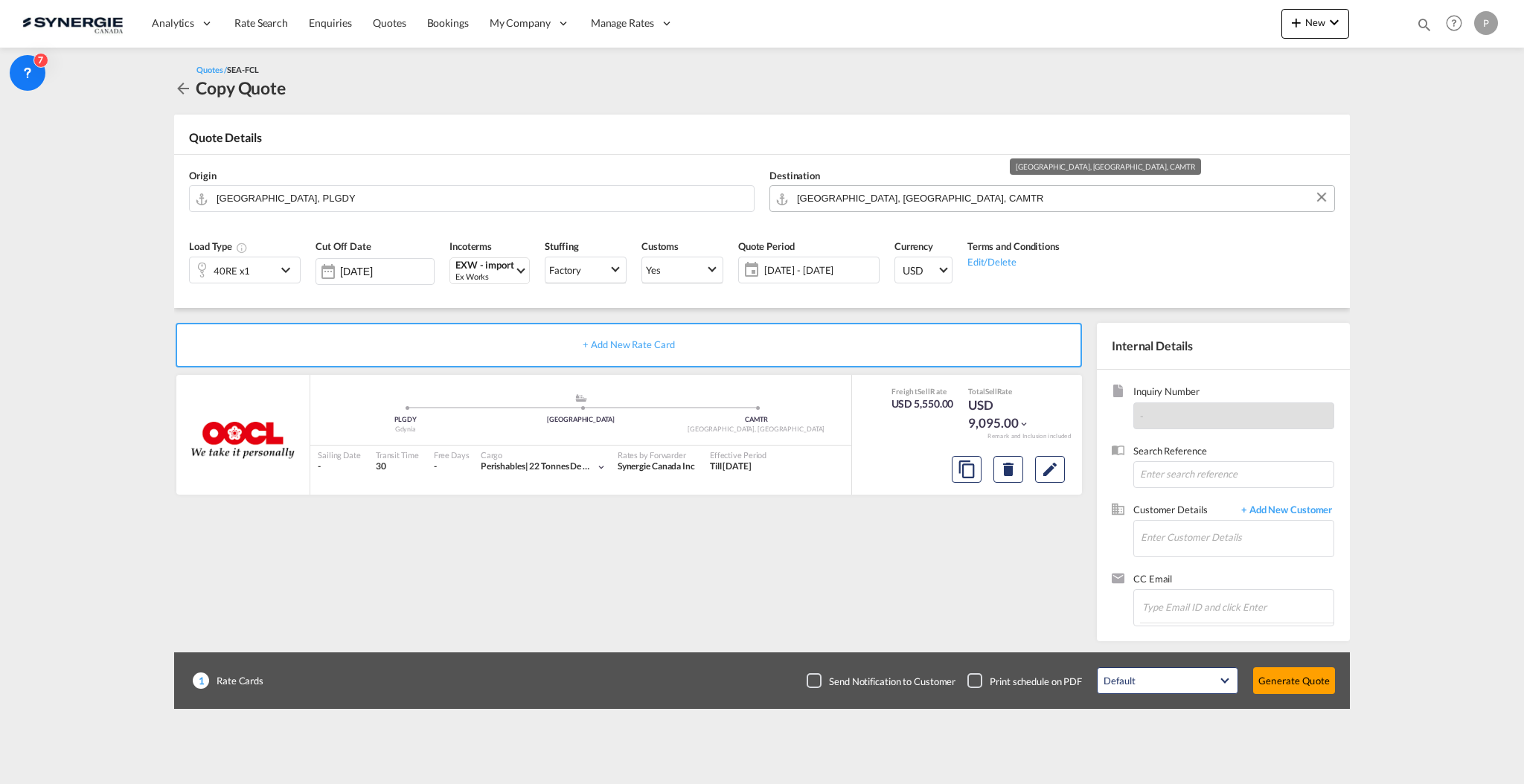
click at [860, 201] on input "Montreal, QC, CAMTR" at bounding box center [1062, 198] width 530 height 26
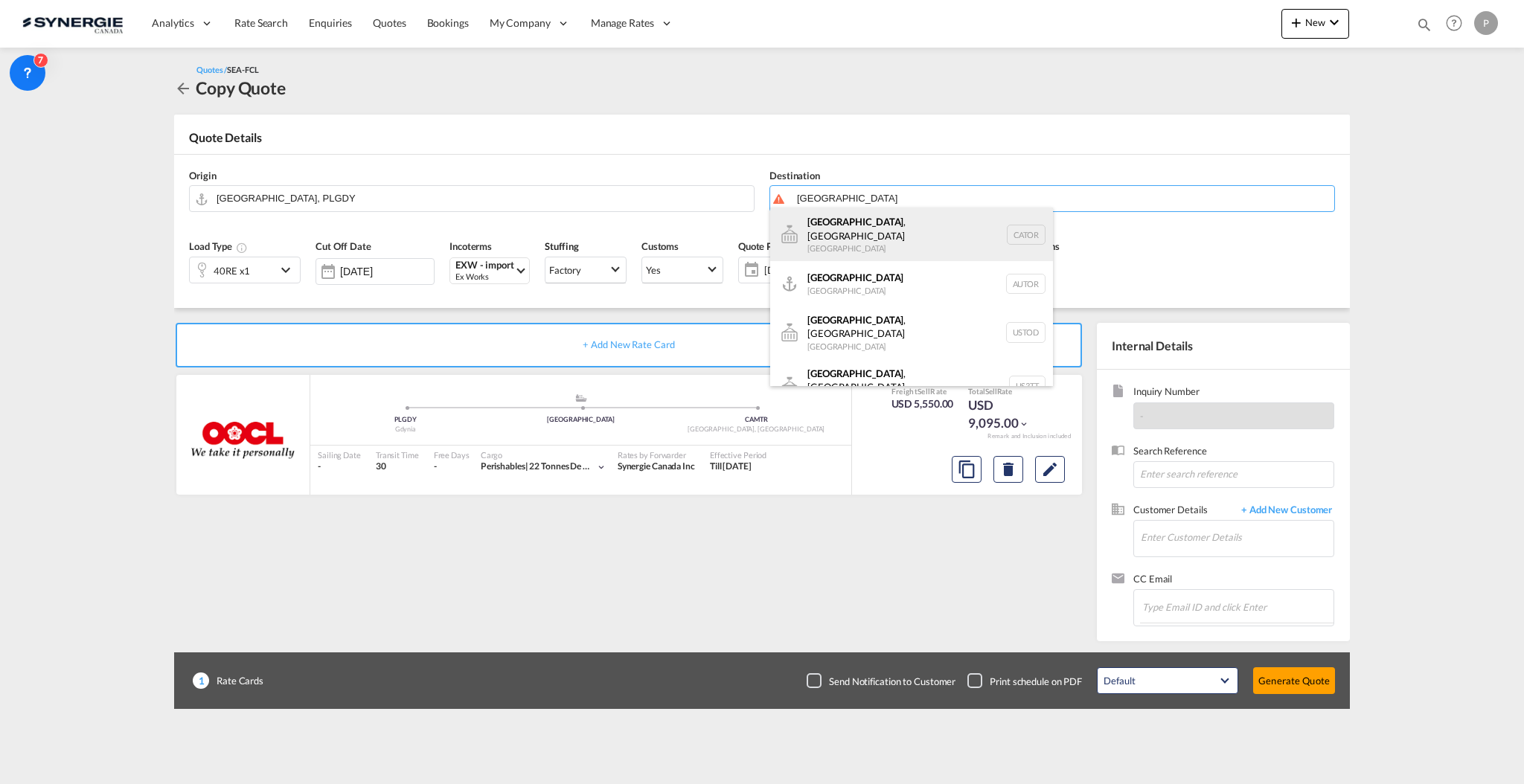
click at [858, 222] on div "Toronto , ON Canada CATOR" at bounding box center [912, 235] width 283 height 54
type input "[GEOGRAPHIC_DATA], [GEOGRAPHIC_DATA], CATOR"
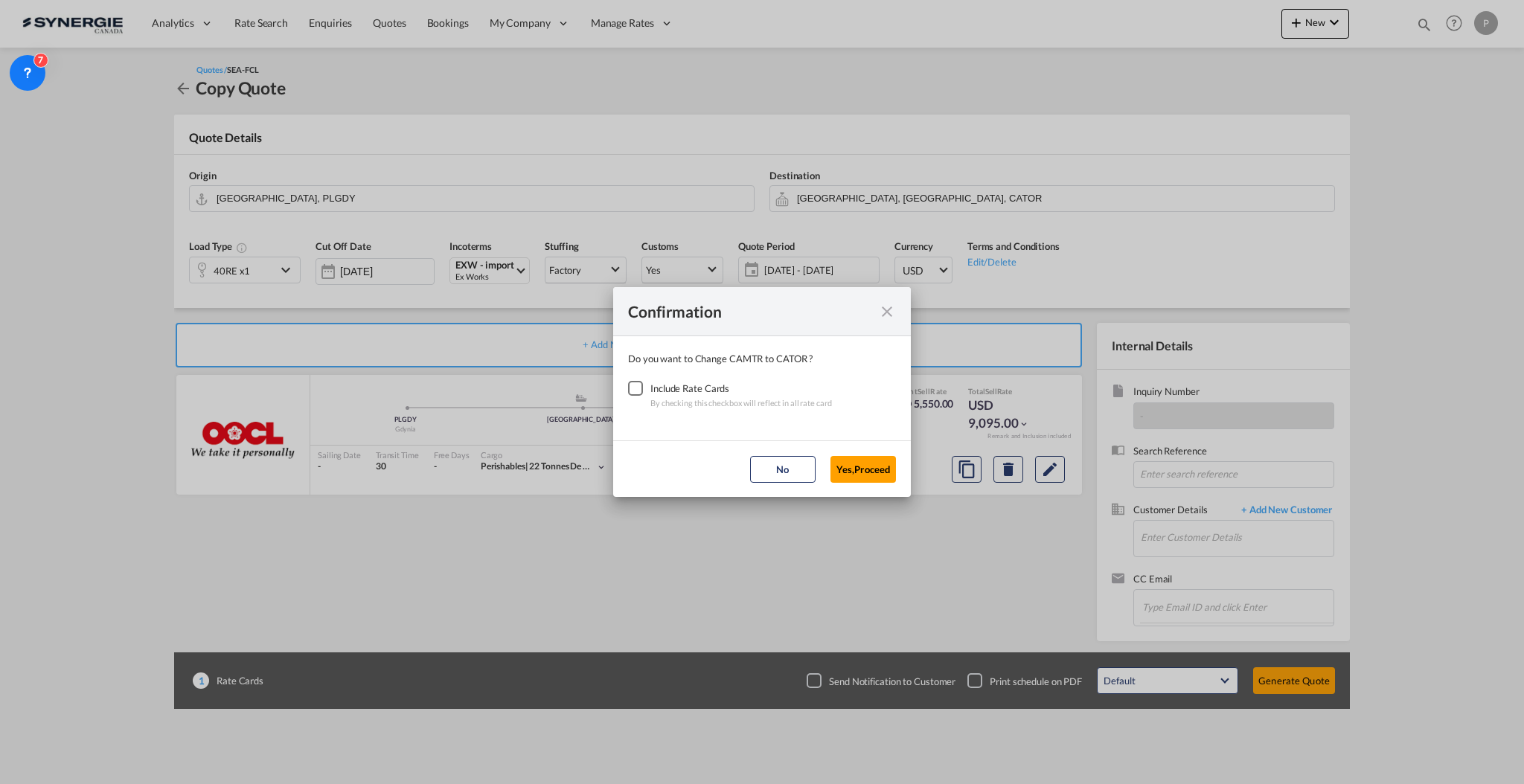
click at [641, 370] on md-dialog-content "Do you want to Change CAMTR to CATOR ? Include Rate Cards By checking this chec…" at bounding box center [762, 388] width 298 height 104
drag, startPoint x: 640, startPoint y: 375, endPoint x: 638, endPoint y: 383, distance: 8.2
click at [638, 383] on div "Checkbox No Ink" at bounding box center [636, 389] width 15 height 15
click at [881, 473] on button "Yes,Proceed" at bounding box center [863, 469] width 65 height 27
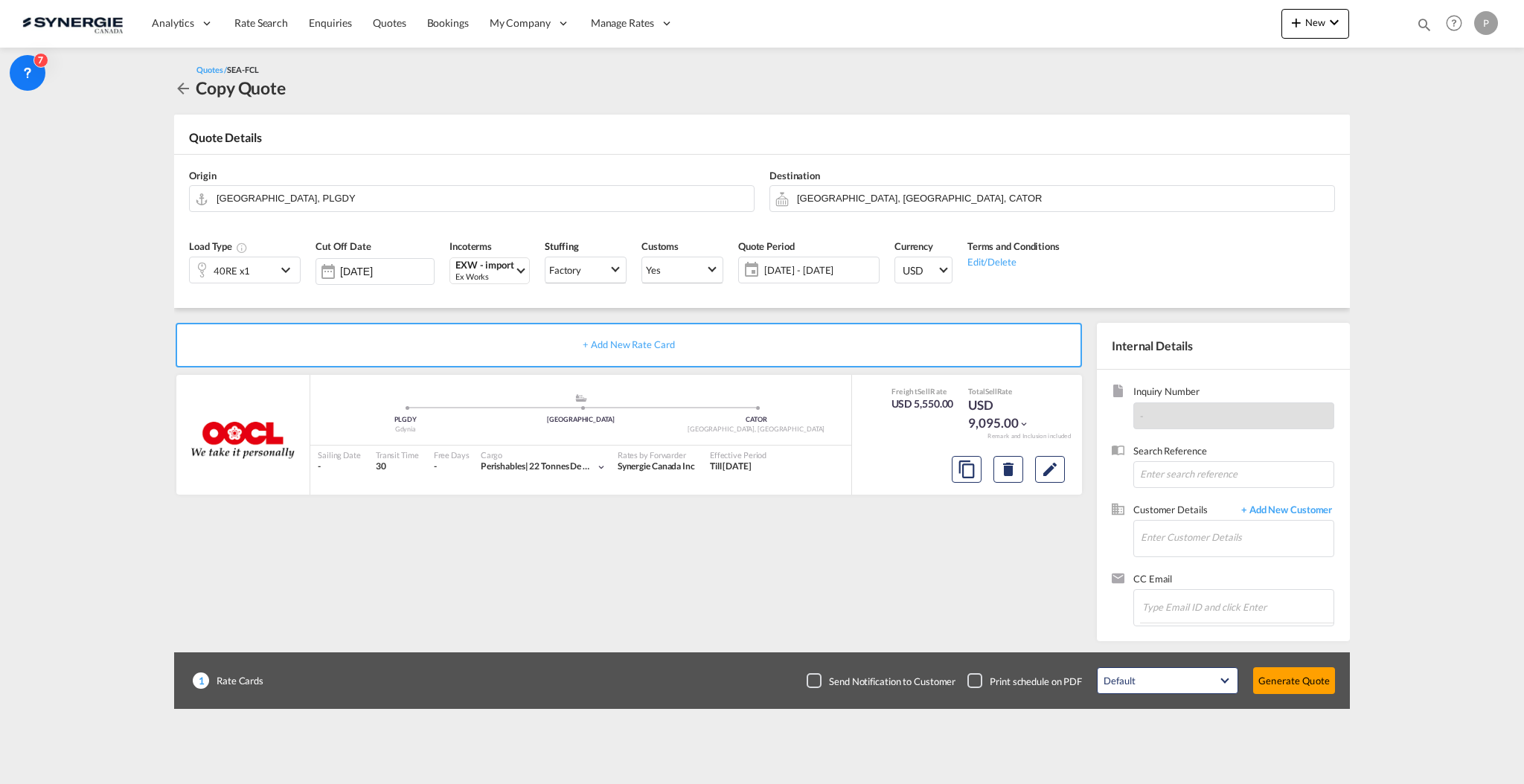
click at [792, 275] on span "[DATE] - [DATE]" at bounding box center [820, 270] width 111 height 14
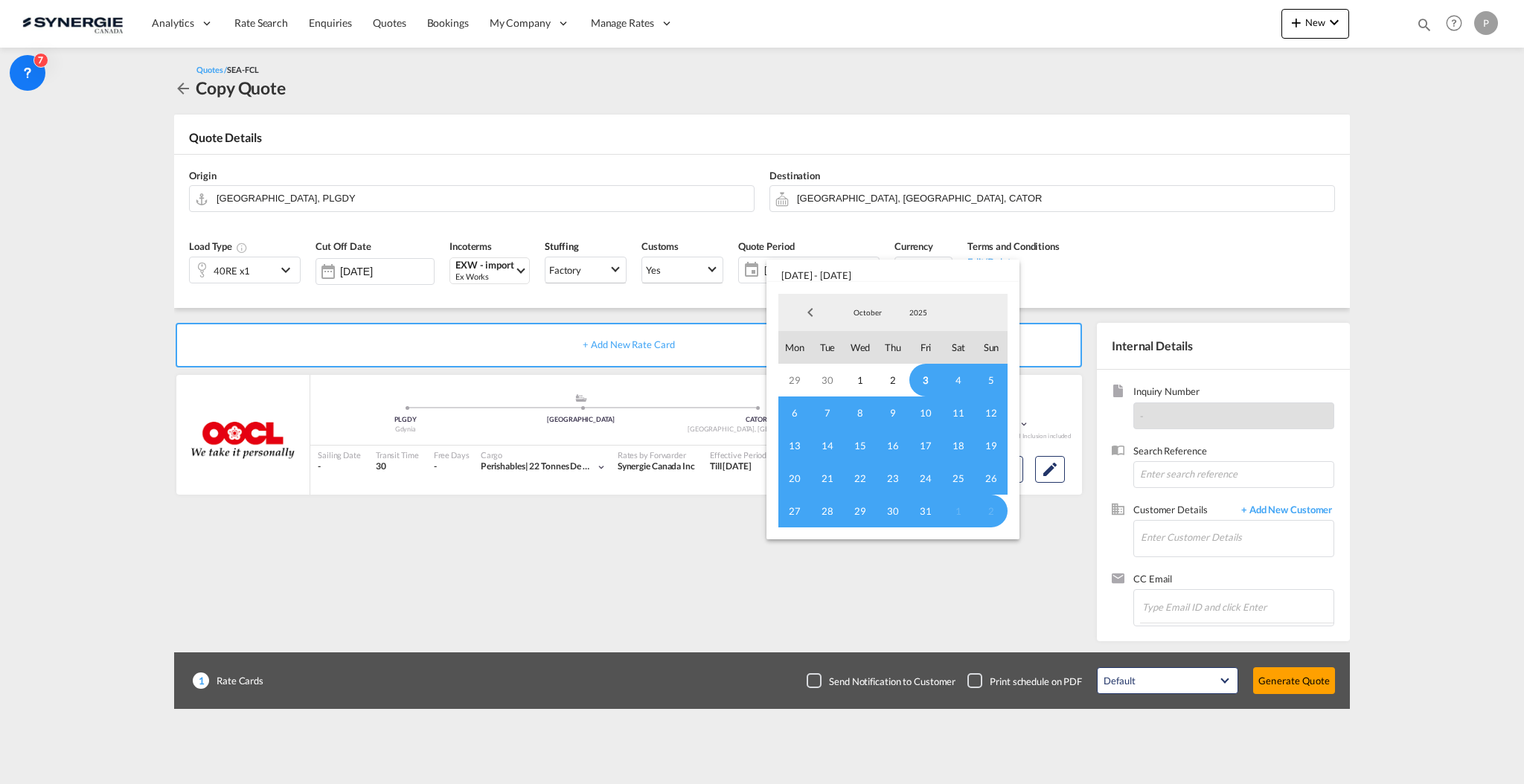
click at [920, 386] on span "3" at bounding box center [925, 379] width 33 height 33
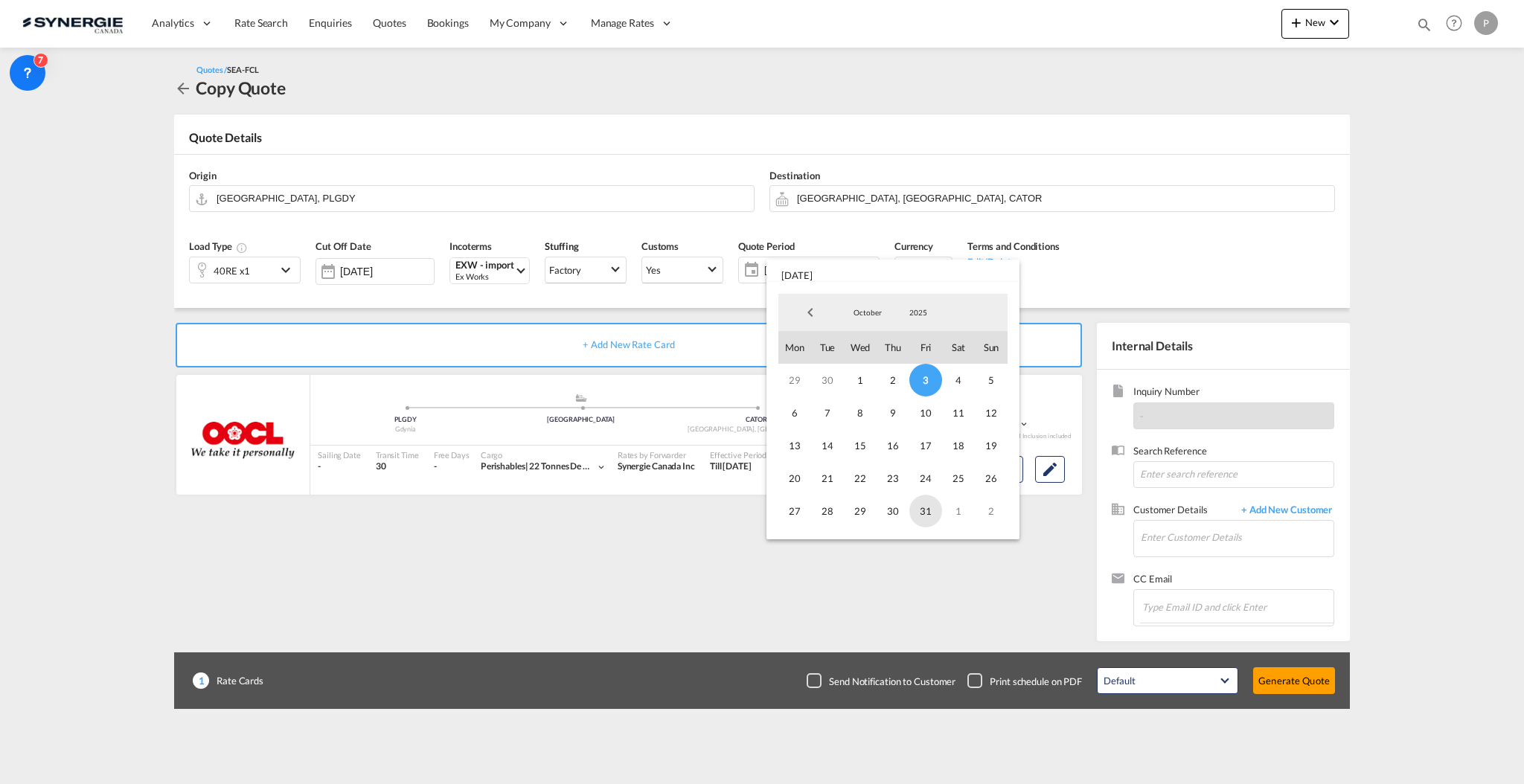
click at [924, 508] on span "31" at bounding box center [925, 511] width 33 height 33
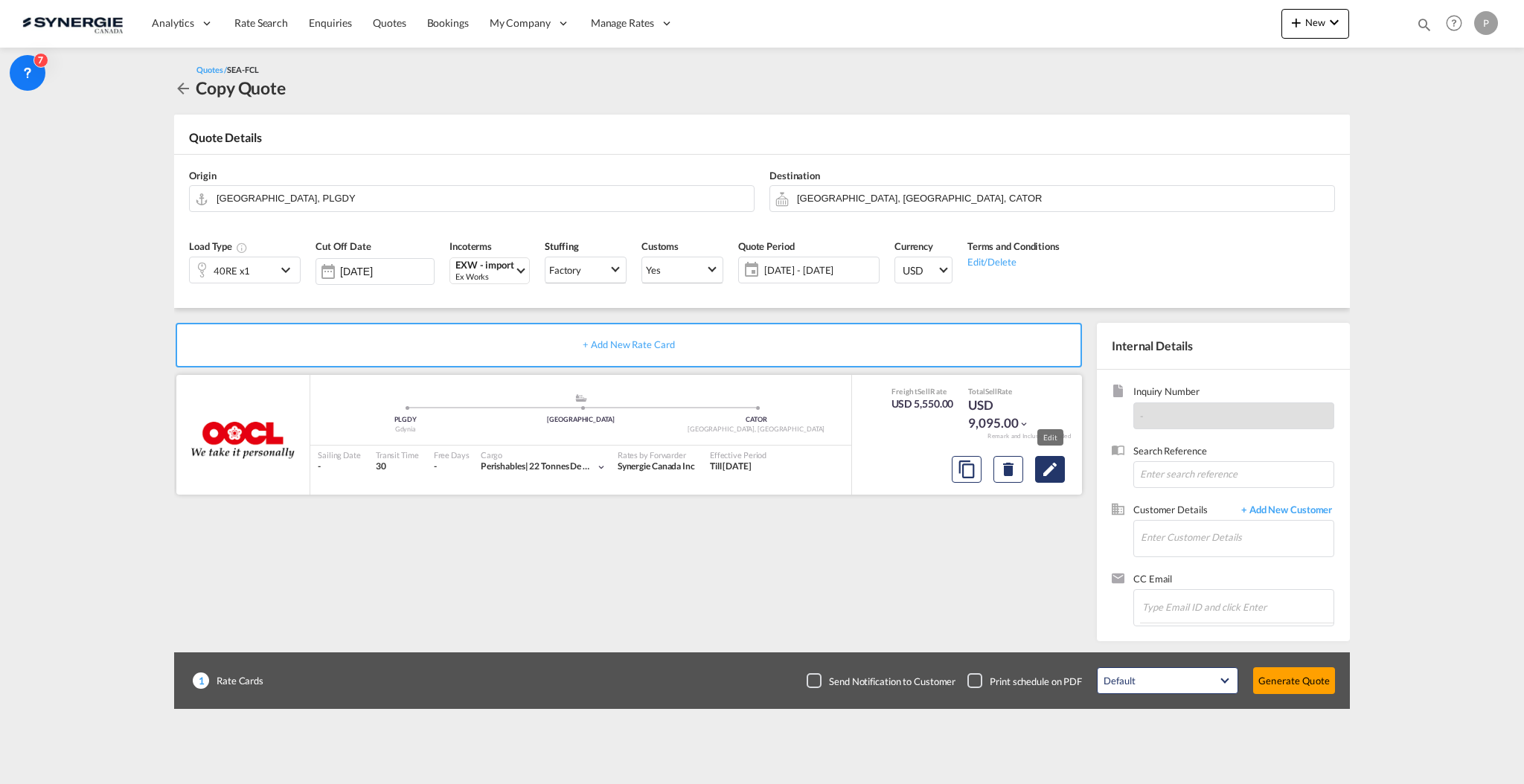
click at [1055, 471] on md-icon "Edit" at bounding box center [1050, 470] width 18 height 18
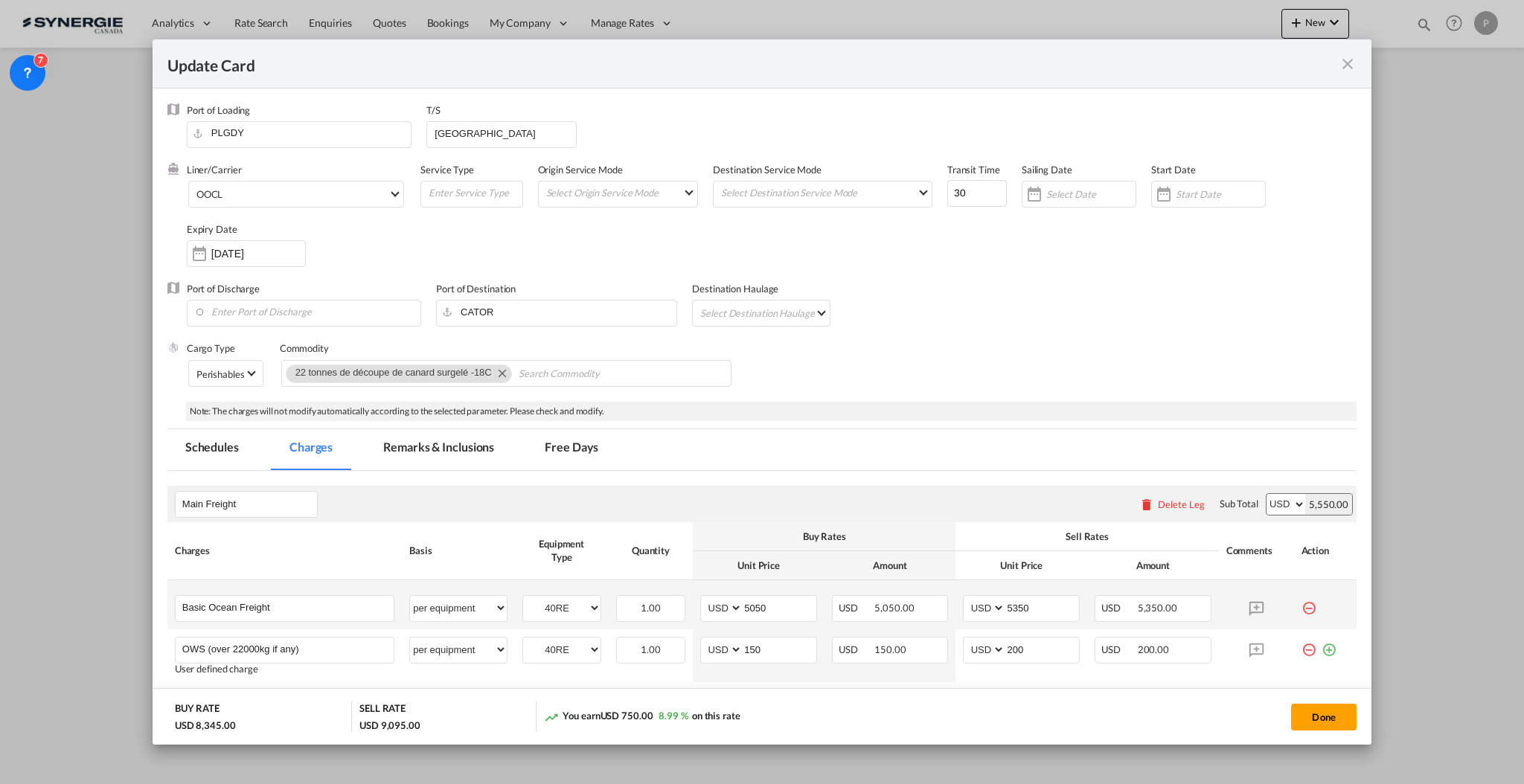
scroll to position [198, 0]
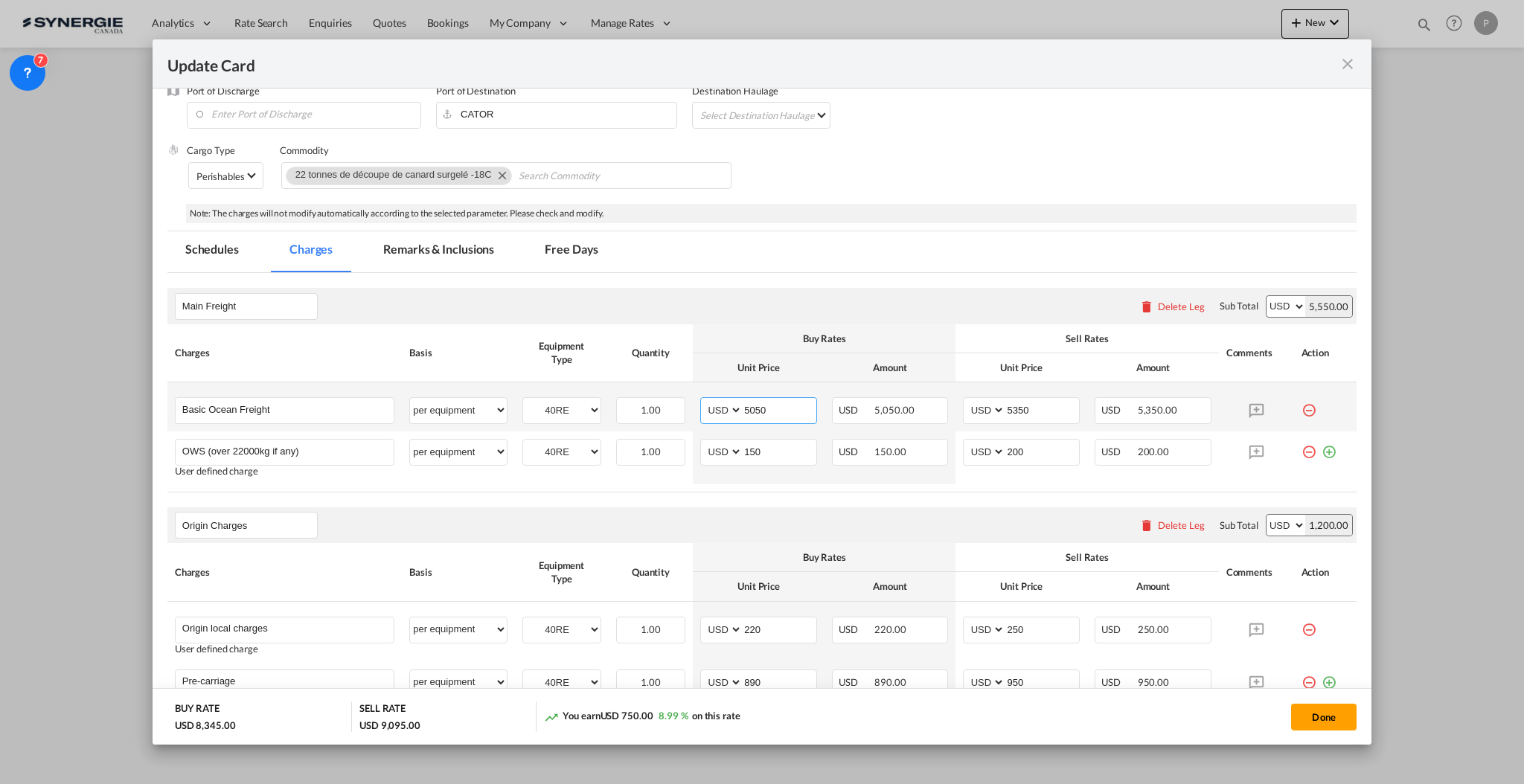
click at [789, 405] on input "5050" at bounding box center [779, 409] width 74 height 22
type input "5850"
click at [1343, 61] on md-icon "icon-close fg-AAA8AD m-0 pointer" at bounding box center [1348, 65] width 18 height 18
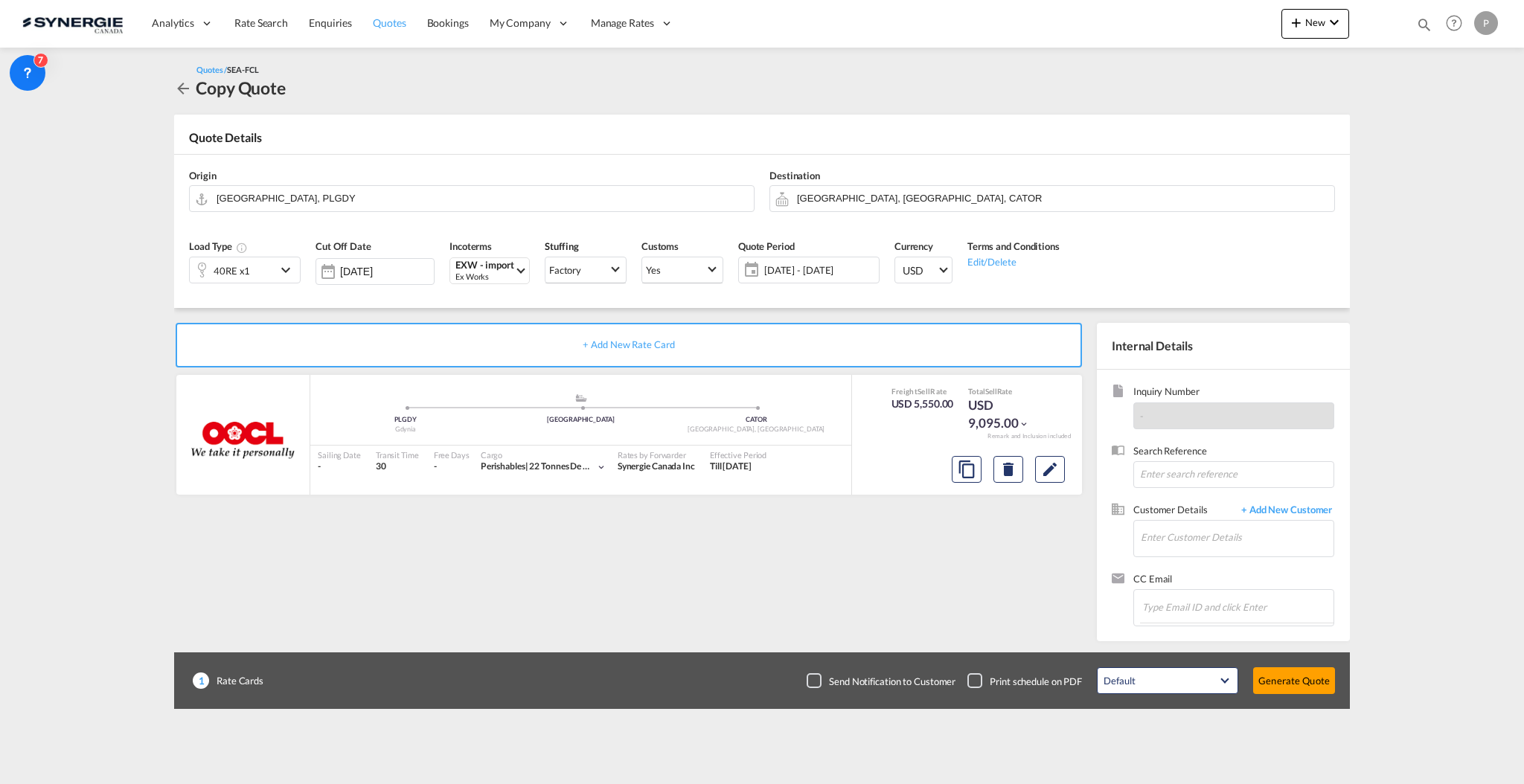
click at [364, 27] on link "Quotes" at bounding box center [389, 24] width 54 height 49
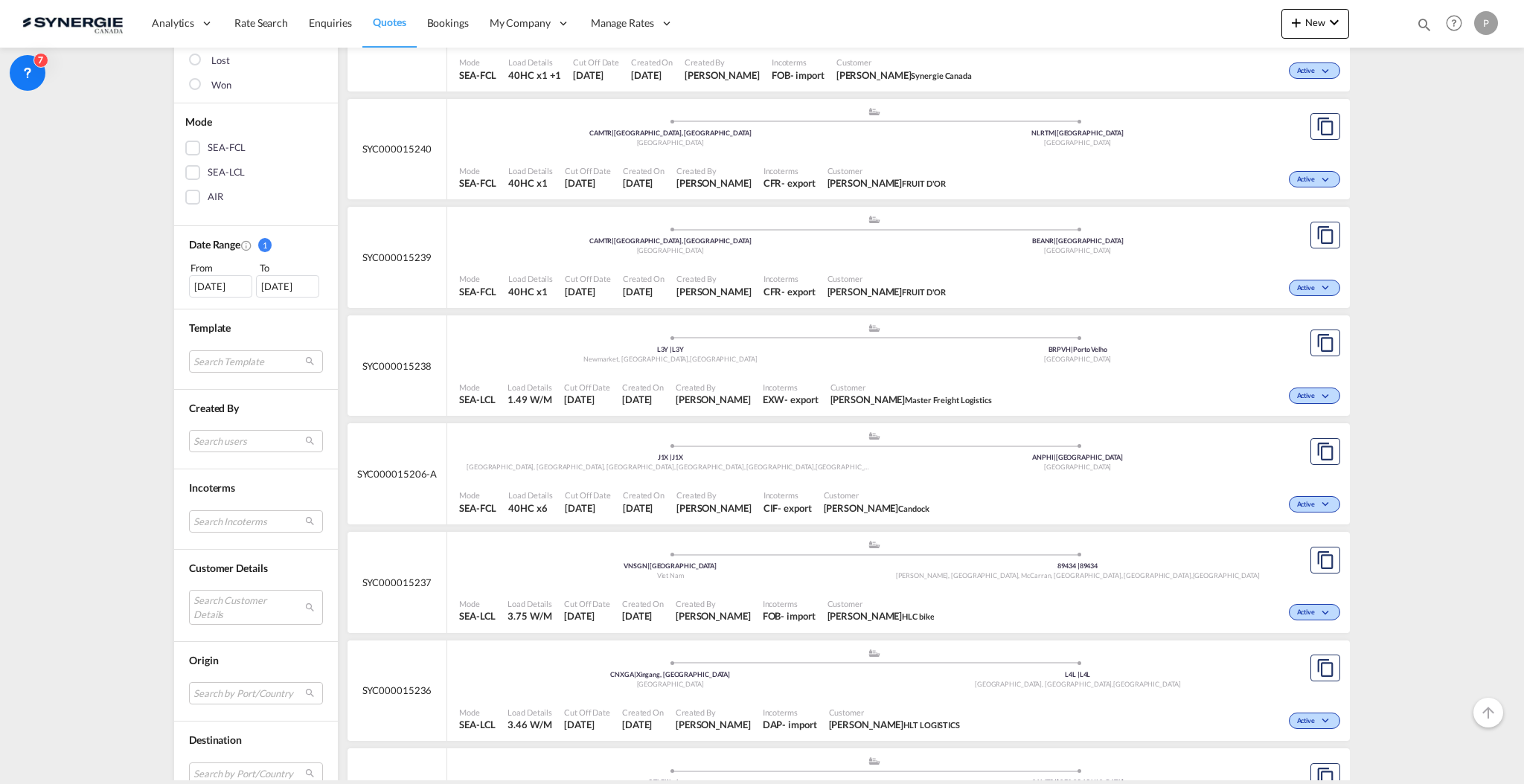
scroll to position [397, 0]
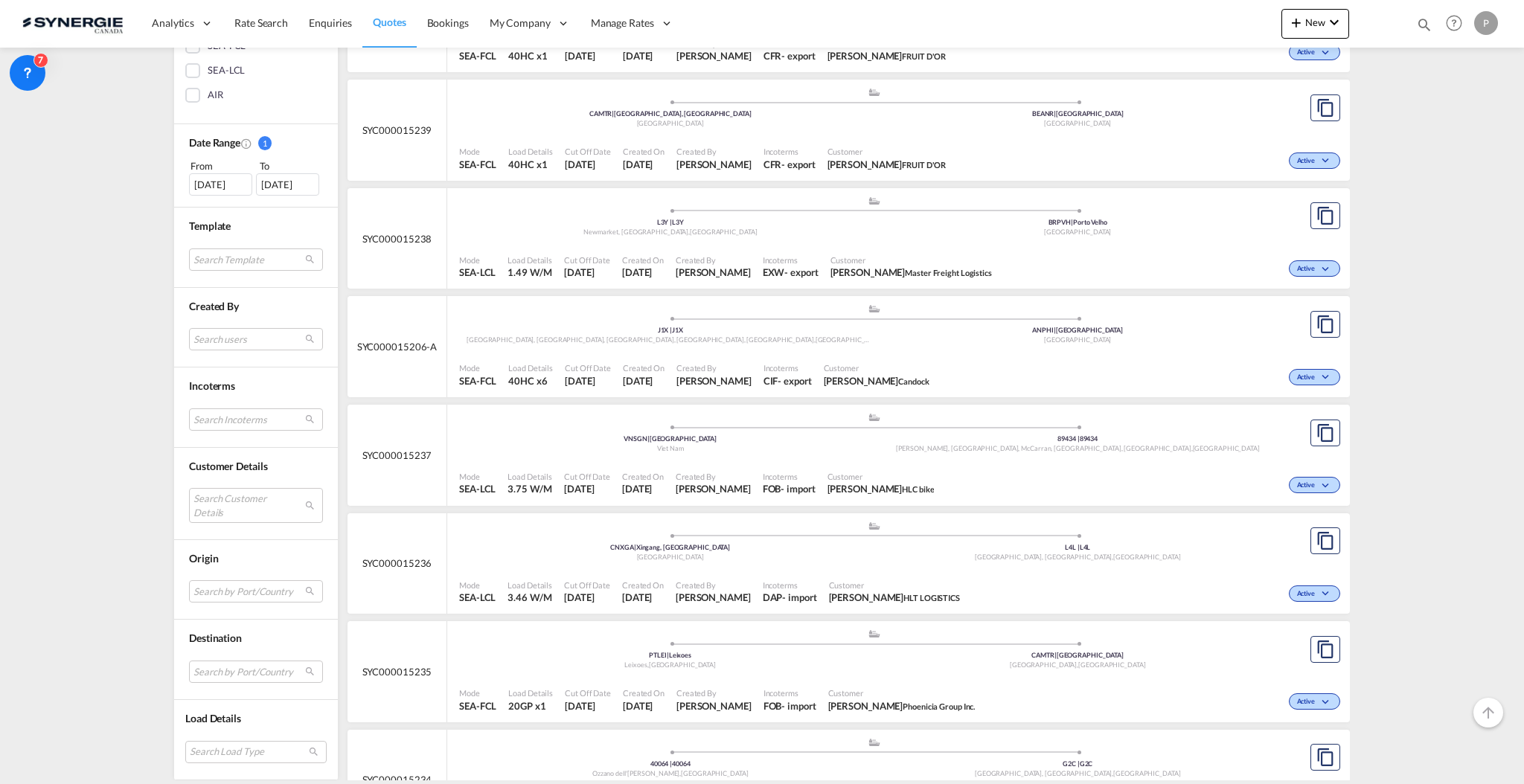
click at [241, 512] on md-select "Search Customer Details user name user bryan YANG bryan.yang@hlt-tw.com | hlt l…" at bounding box center [256, 505] width 134 height 34
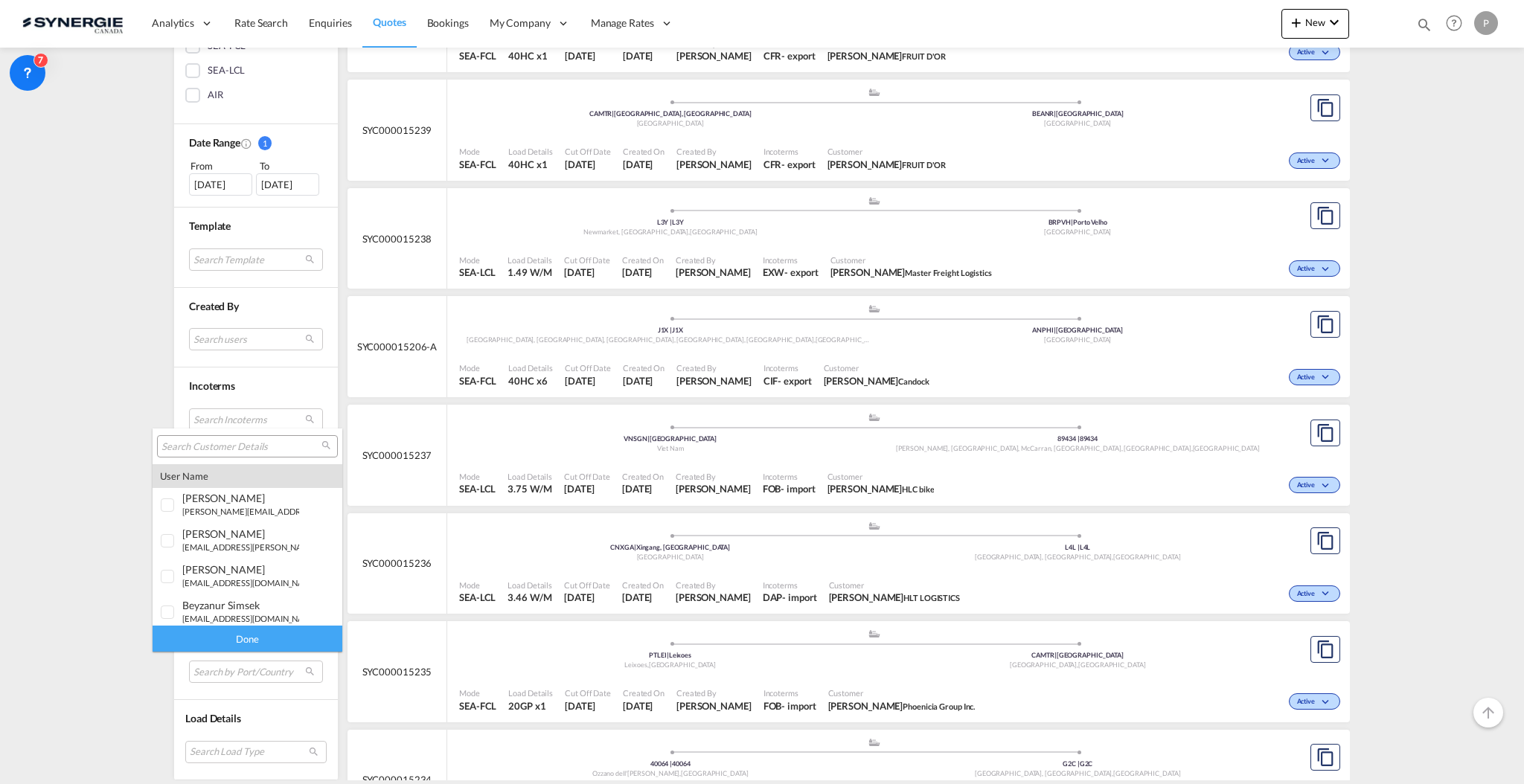
click at [243, 447] on input "search" at bounding box center [241, 447] width 160 height 14
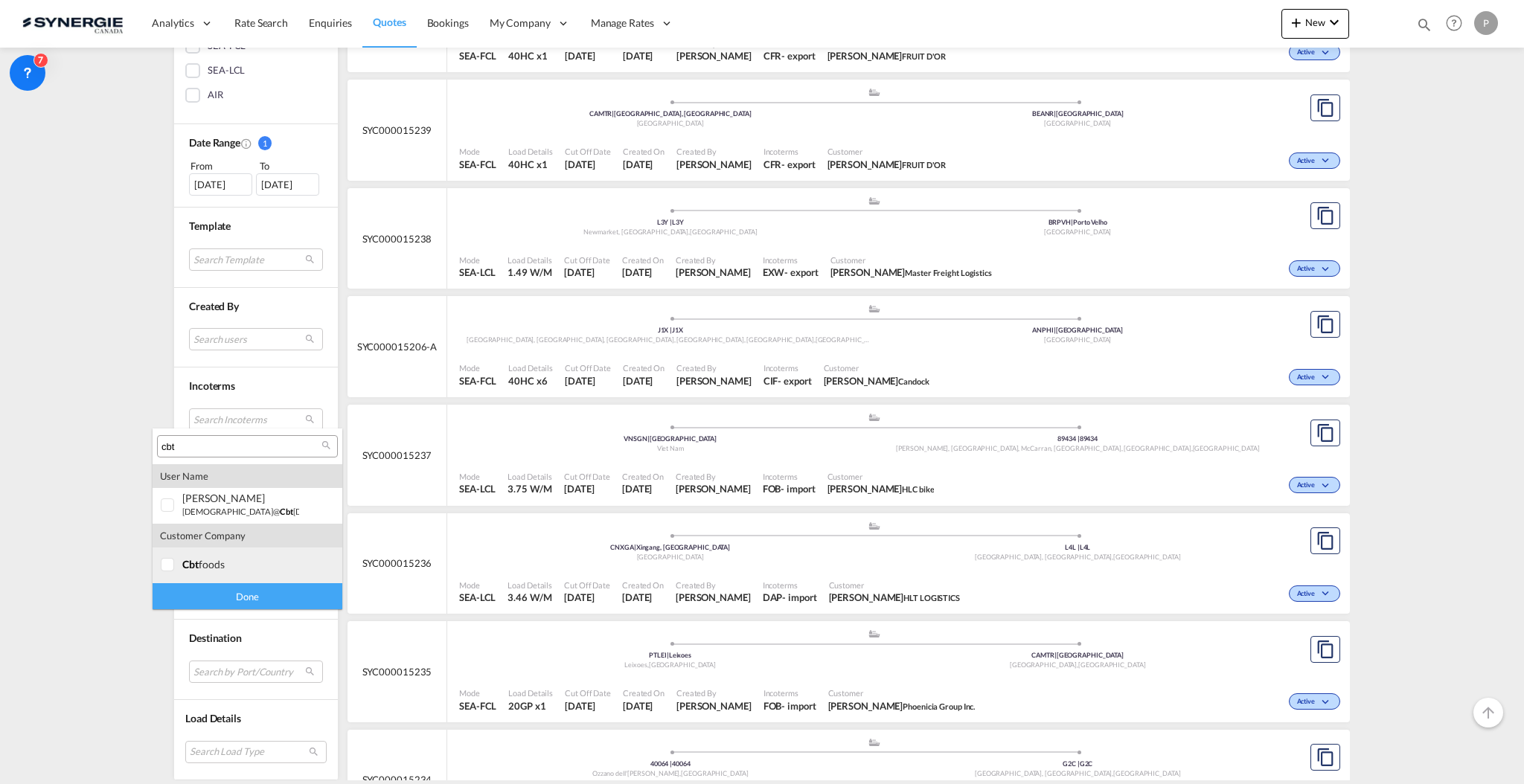
type input "cbt"
click at [236, 571] on md-option "company cbt foods" at bounding box center [247, 565] width 190 height 36
click at [234, 593] on div "Done" at bounding box center [247, 597] width 190 height 26
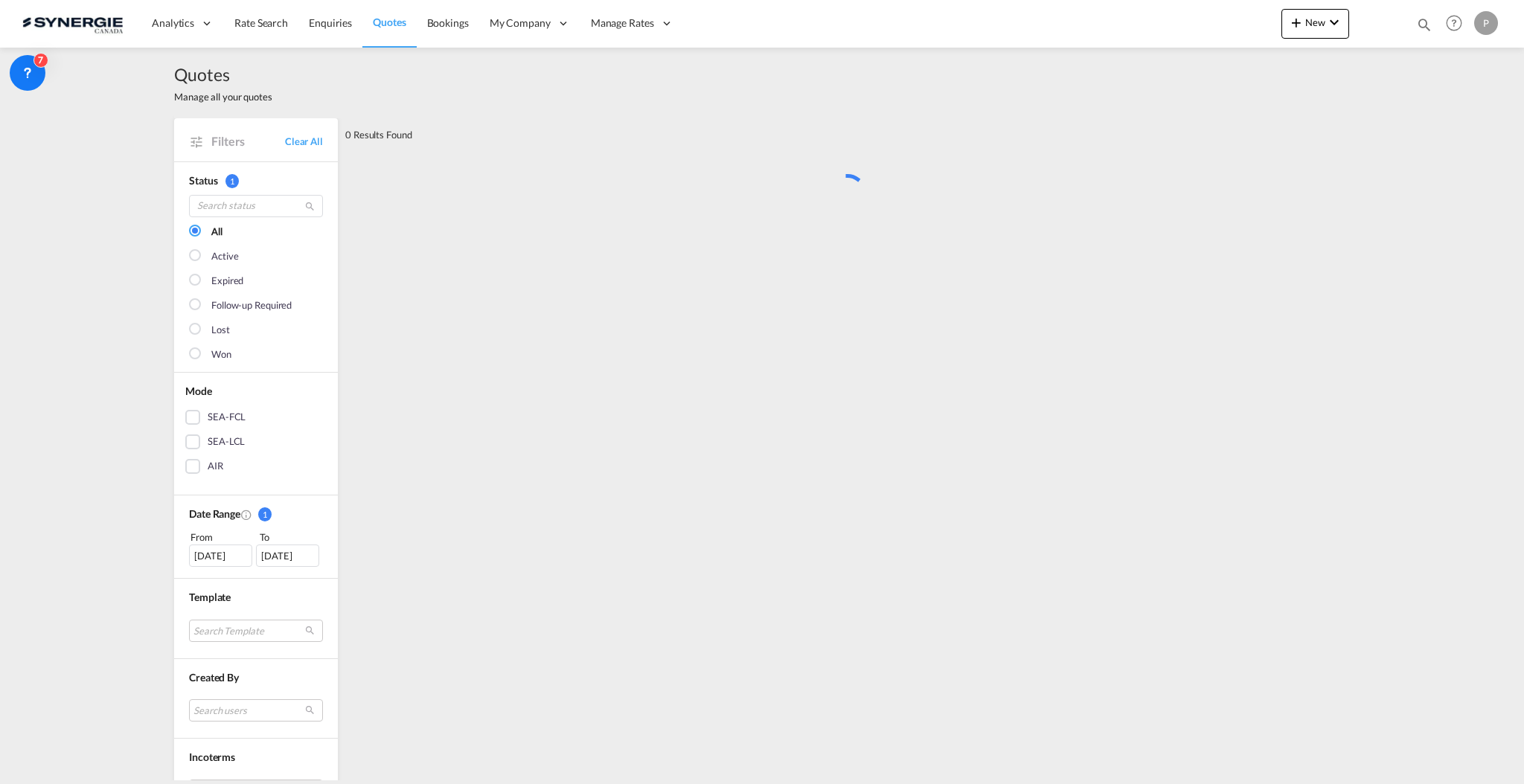
scroll to position [0, 0]
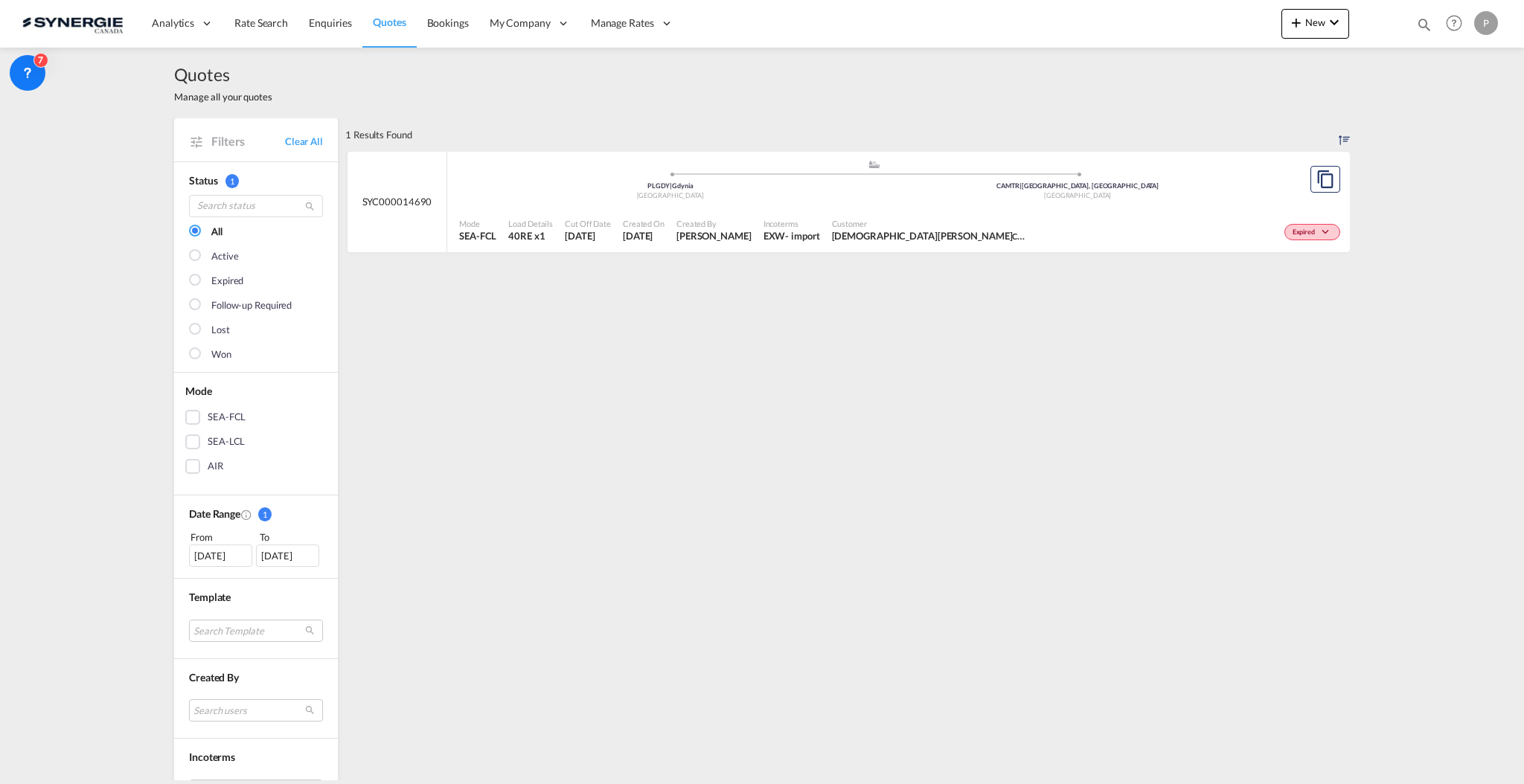
click at [237, 556] on div "03 Sep 2025" at bounding box center [220, 556] width 63 height 22
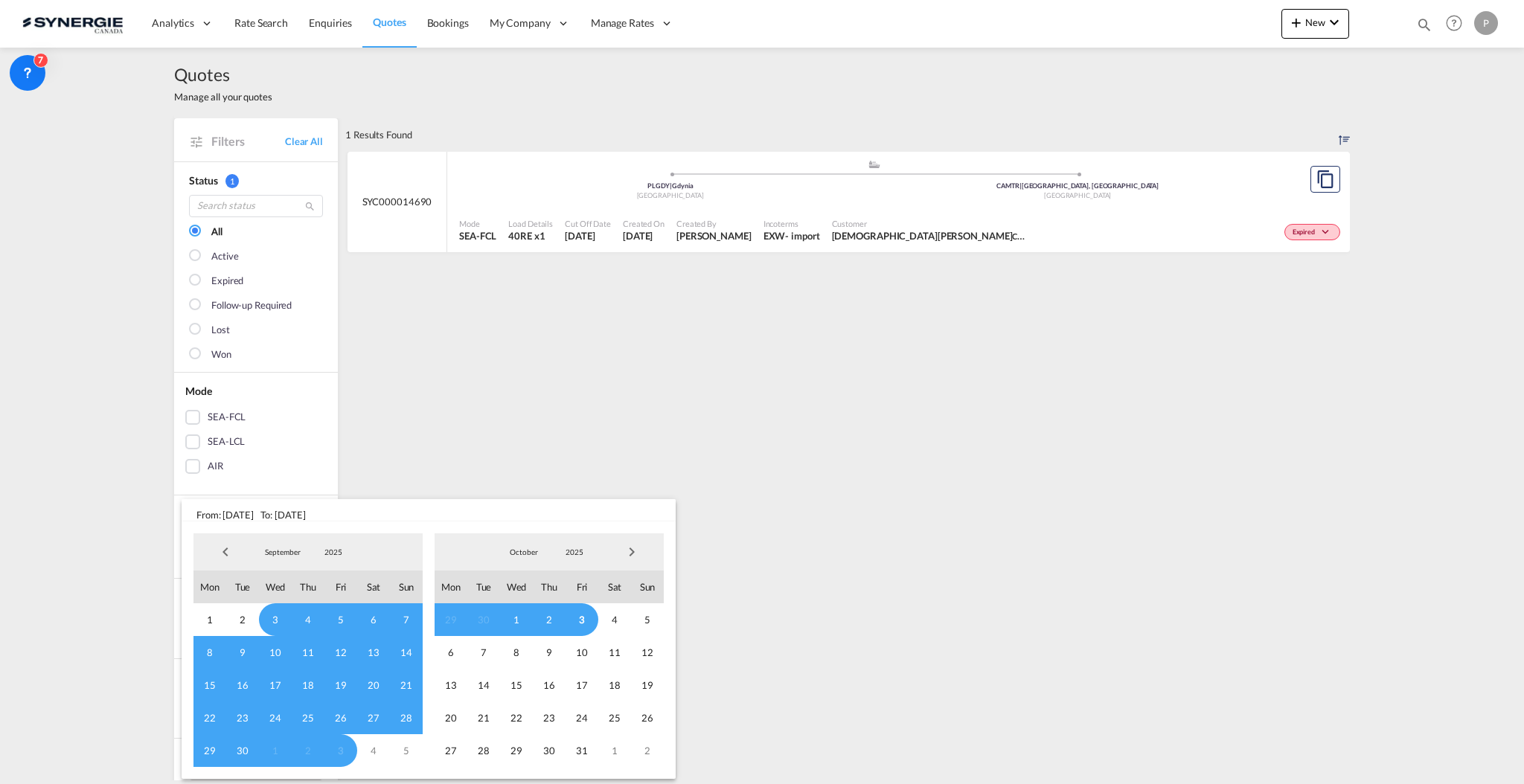
click at [230, 543] on span "Previous Month" at bounding box center [225, 552] width 30 height 30
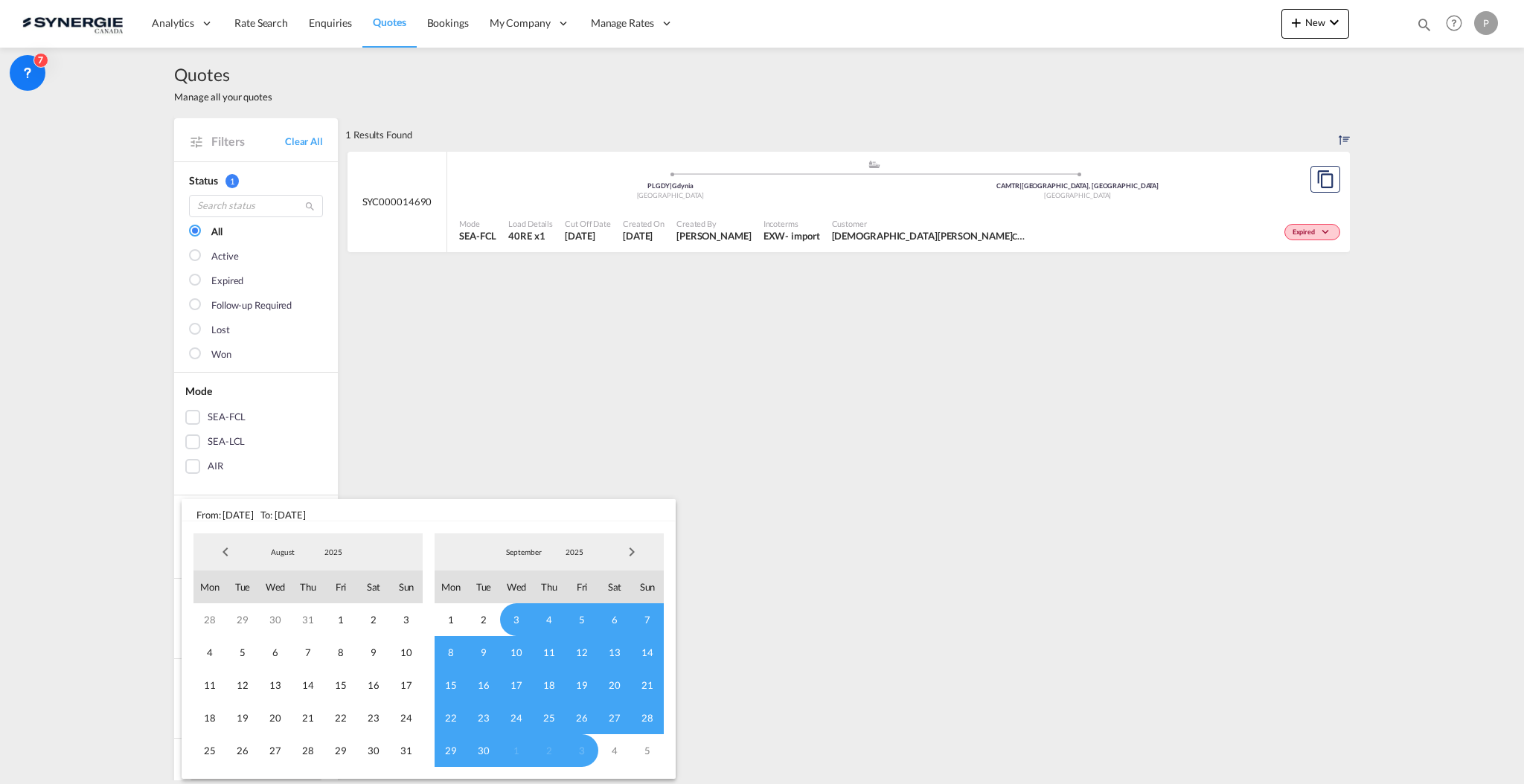
click at [230, 543] on span "Previous Month" at bounding box center [225, 552] width 30 height 30
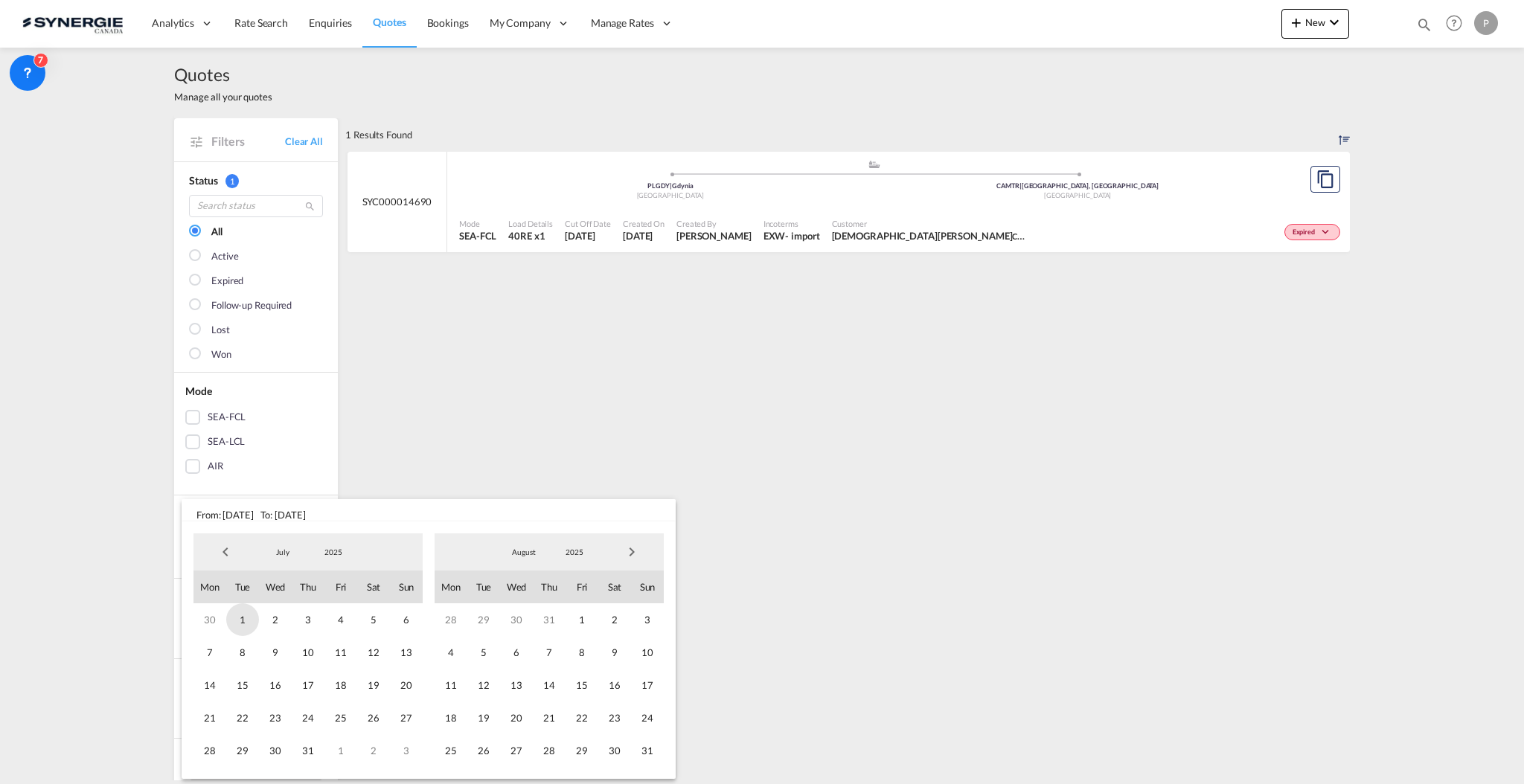
click at [244, 617] on span "1" at bounding box center [242, 619] width 33 height 33
click at [634, 553] on span "Next Month" at bounding box center [631, 552] width 30 height 30
click at [591, 622] on span "3" at bounding box center [581, 619] width 33 height 33
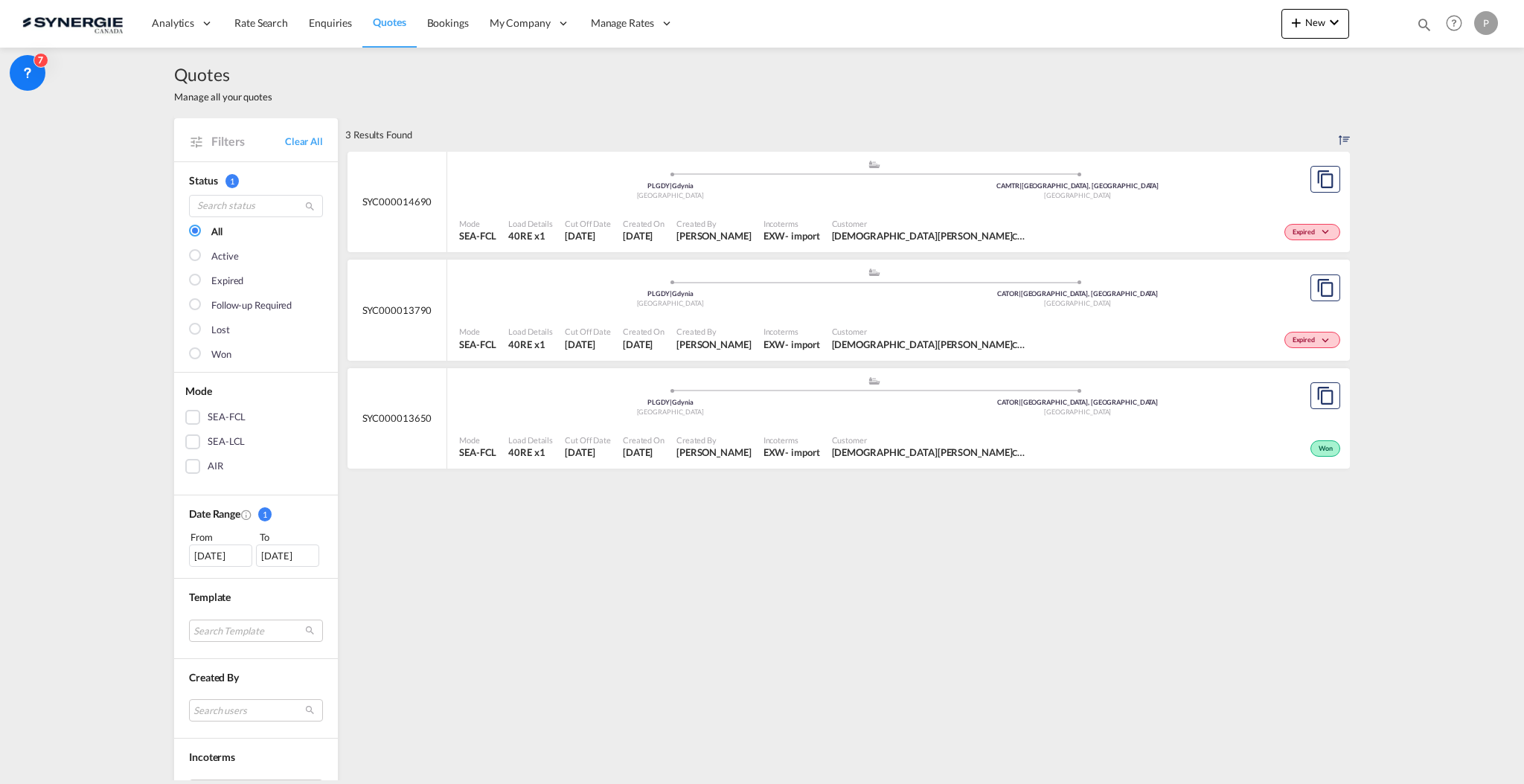
click at [863, 323] on div "Customer Christian Hovington CBT FOODS" at bounding box center [928, 338] width 206 height 37
click at [834, 401] on div "PLGDY | Gdynia" at bounding box center [670, 403] width 408 height 10
click at [1427, 21] on md-icon "icon-magnify" at bounding box center [1425, 25] width 17 height 17
click at [1176, 29] on select "Bookings Quotes Enquiries" at bounding box center [1187, 24] width 71 height 27
select select "Quotes"
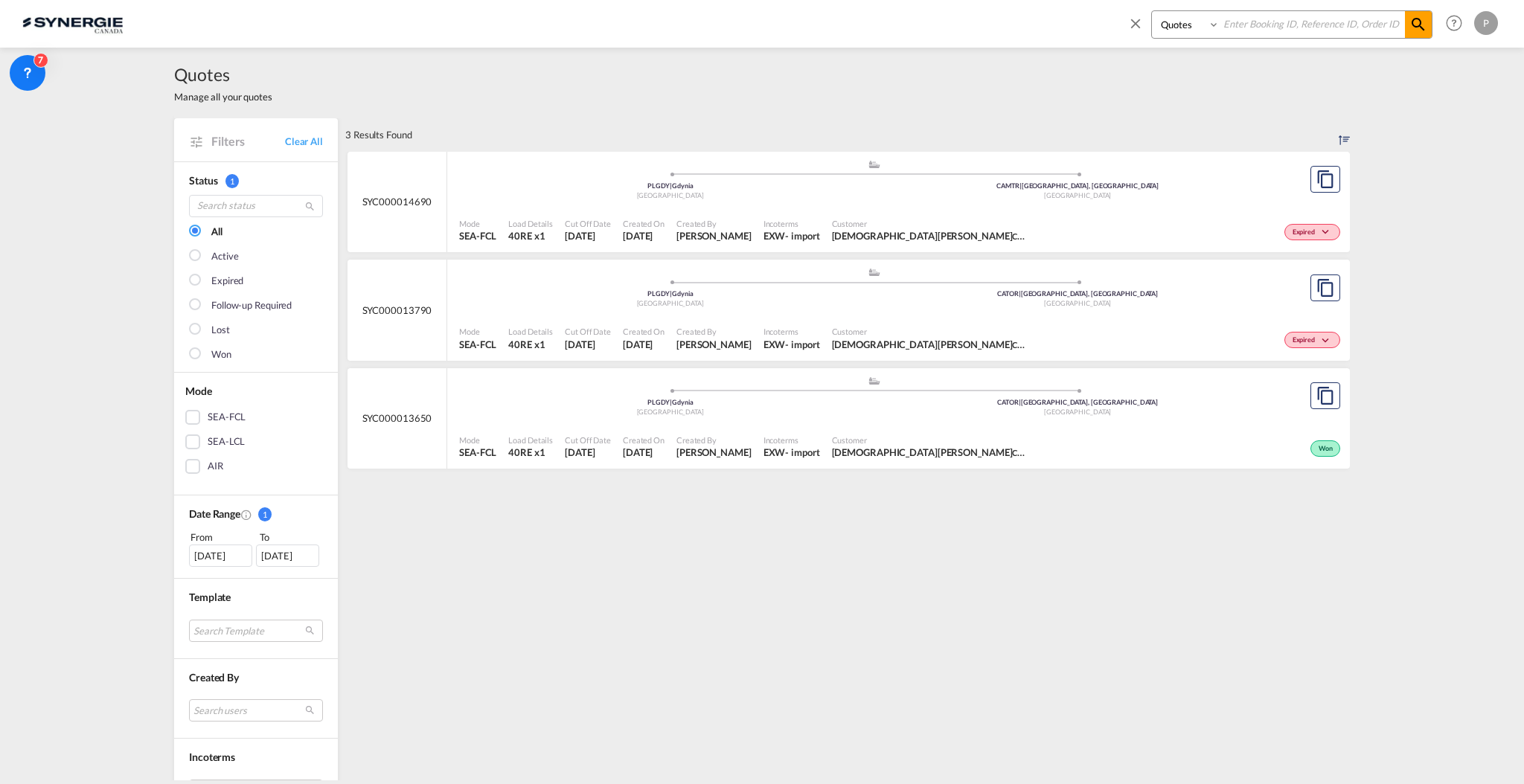
click at [1152, 11] on select "Bookings Quotes Enquiries" at bounding box center [1187, 24] width 71 height 27
click at [1286, 5] on div "Bookings Quotes Enquiries Help Resources Product Release P My Profile Logout" at bounding box center [1310, 23] width 383 height 46
click at [1288, 8] on div "Bookings Quotes Enquiries Help Resources Product Release P My Profile Logout" at bounding box center [1310, 23] width 383 height 46
click at [1291, 17] on input at bounding box center [1312, 24] width 185 height 26
paste input "SYC00014918"
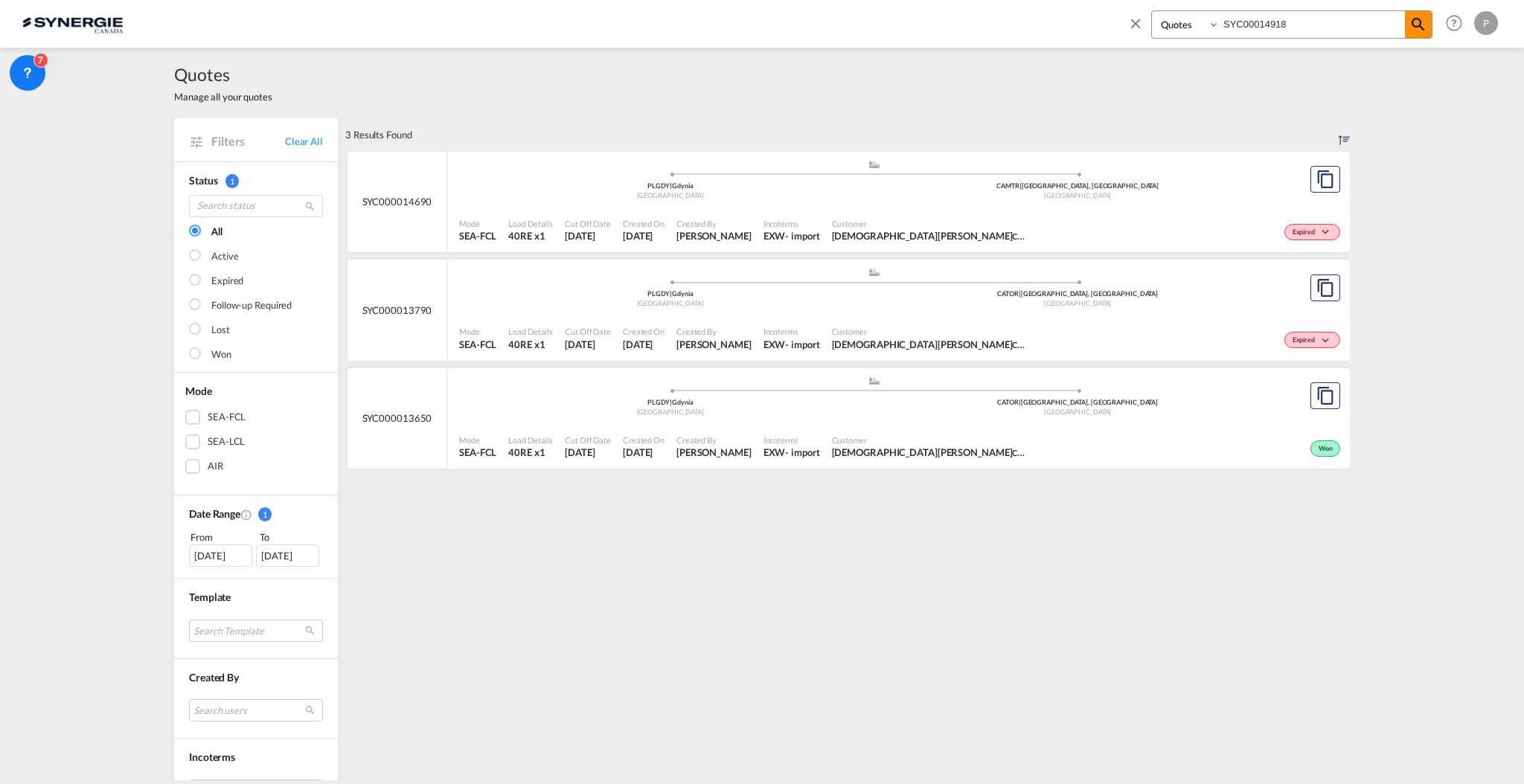
type input "SYC00014918"
click at [1422, 20] on md-icon "icon-magnify" at bounding box center [1419, 25] width 18 height 18
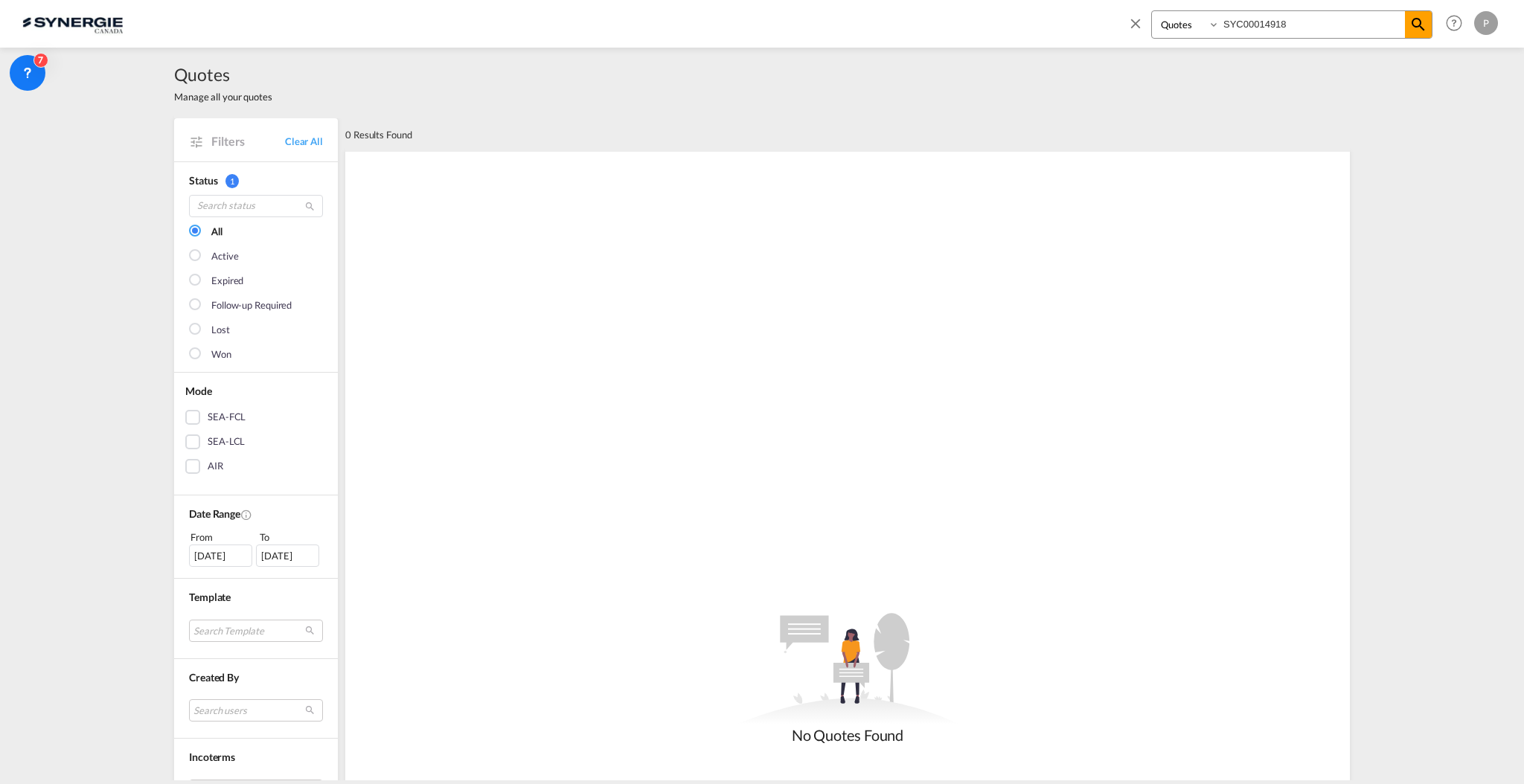
click at [100, 12] on img at bounding box center [72, 24] width 100 height 33
click at [286, 131] on div "Filters Clear All" at bounding box center [256, 140] width 164 height 43
click at [287, 135] on link "Clear All" at bounding box center [304, 141] width 38 height 14
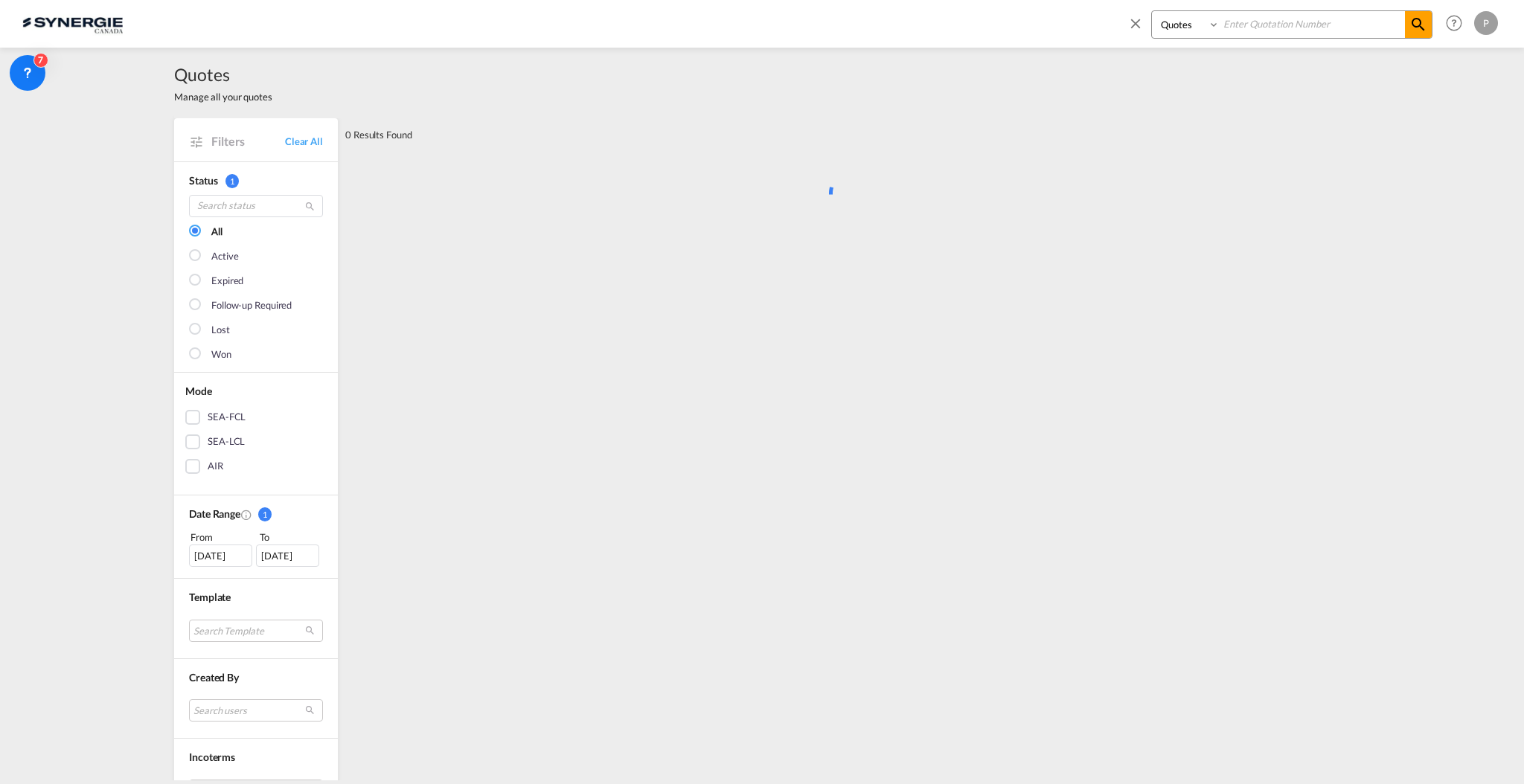
click at [1324, 27] on input at bounding box center [1312, 24] width 185 height 26
paste input "SYC00014918"
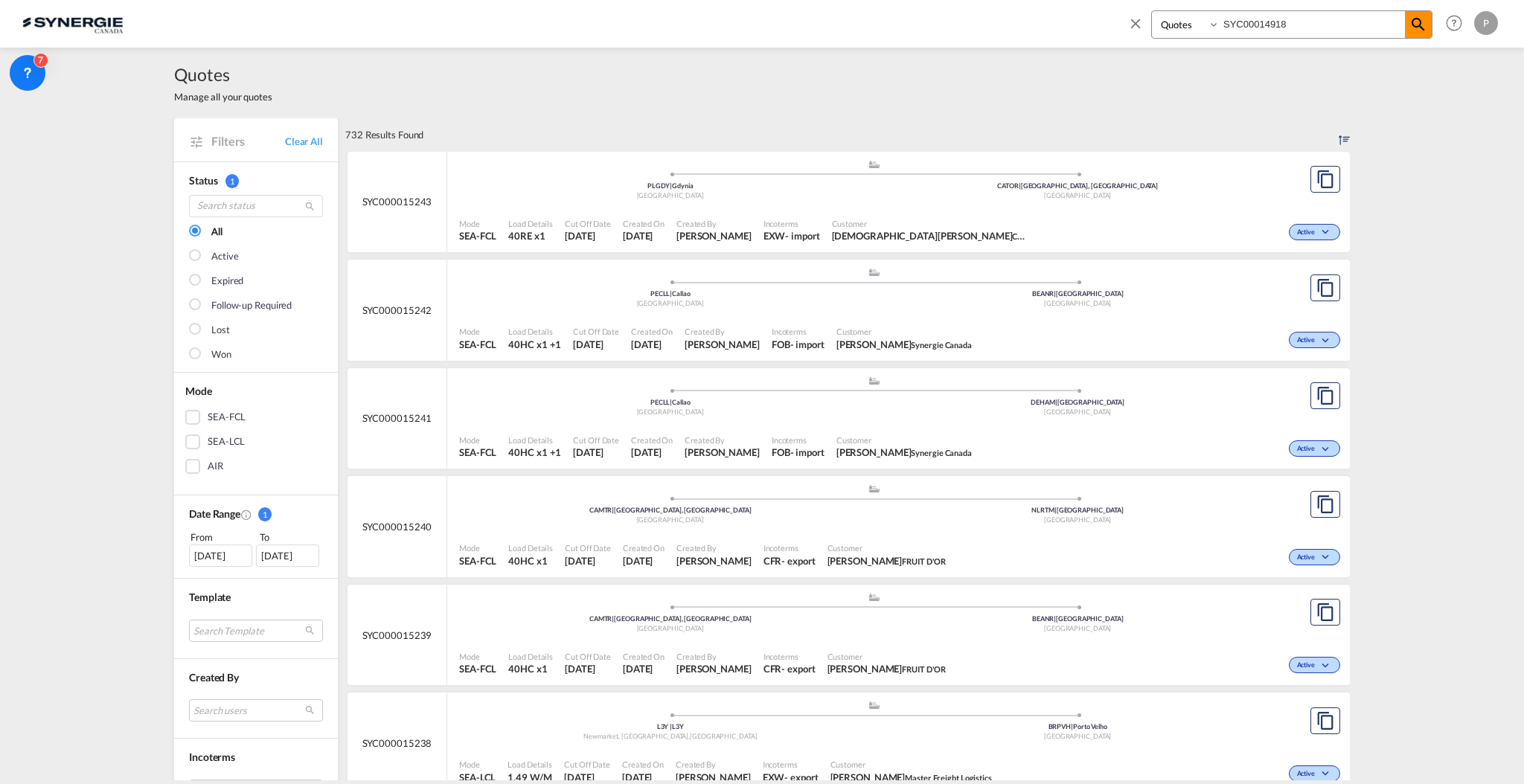
click at [1411, 28] on md-icon "icon-magnify" at bounding box center [1419, 25] width 18 height 18
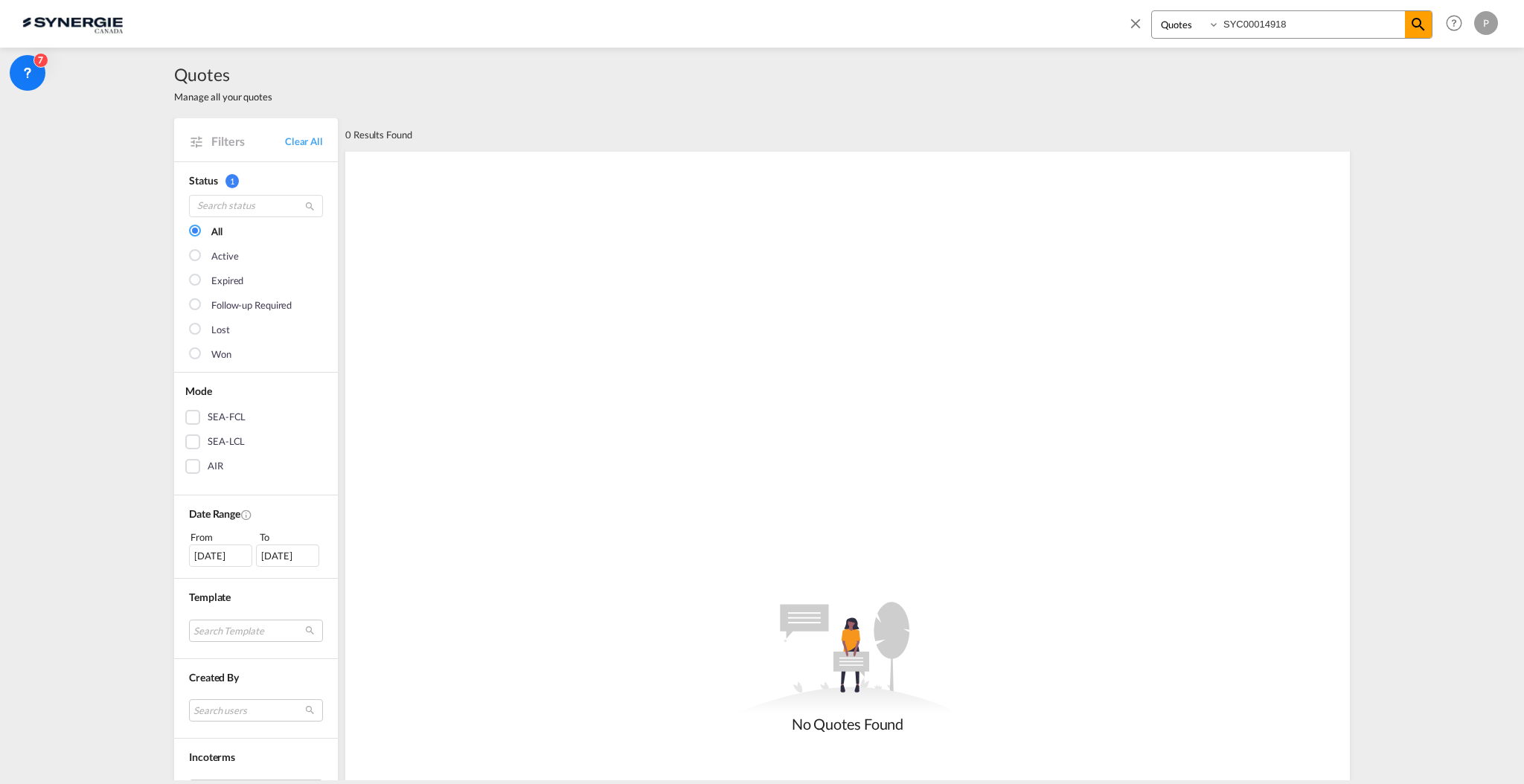
drag, startPoint x: 1260, startPoint y: 24, endPoint x: 1078, endPoint y: 21, distance: 182.0
click at [1078, 21] on div "Bookings Quotes Enquiries SYC00014918 Help Resources Product Release P My Profi…" at bounding box center [761, 23] width 1479 height 46
type input "14918"
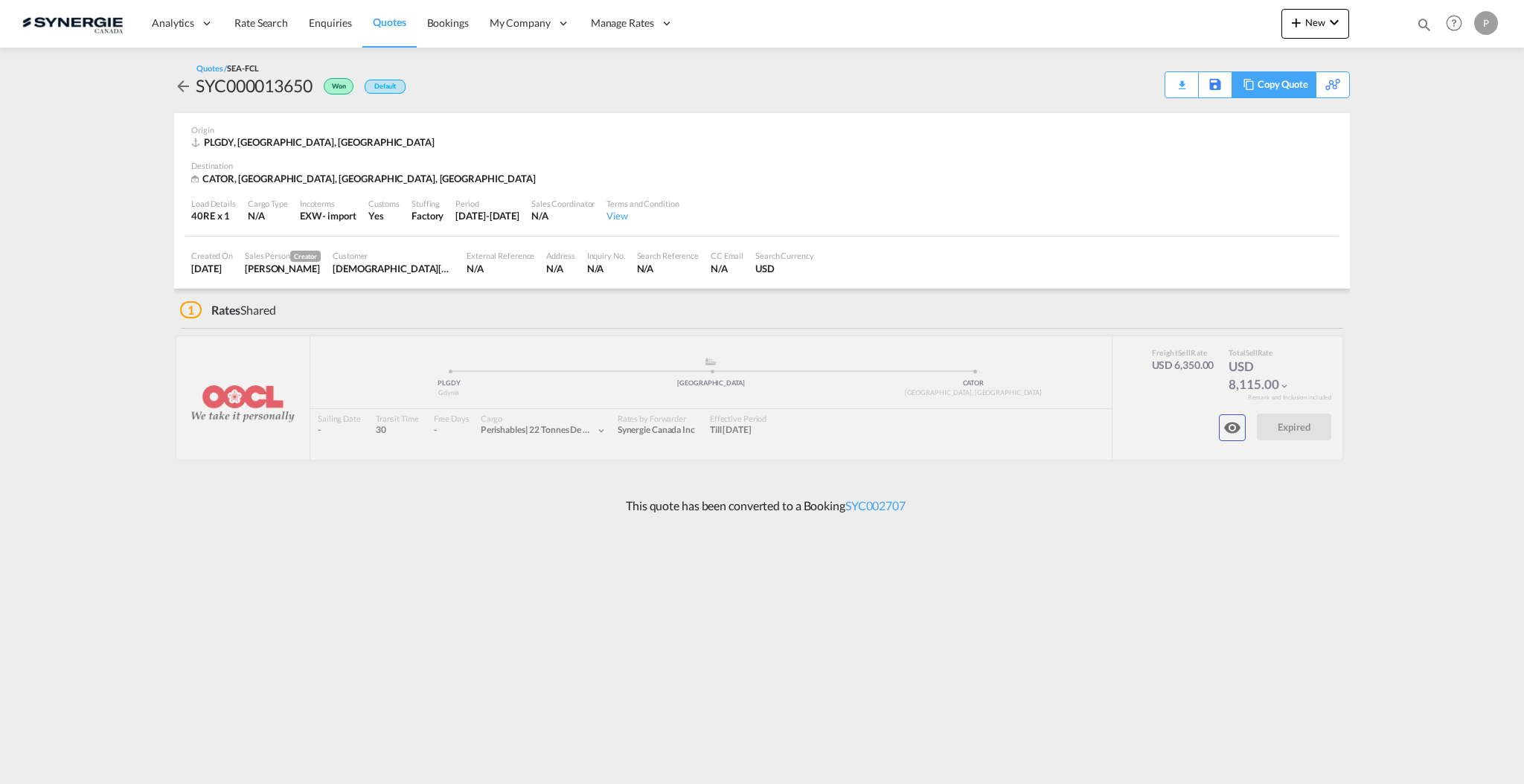
click at [1284, 90] on div "Copy Quote" at bounding box center [1283, 84] width 51 height 25
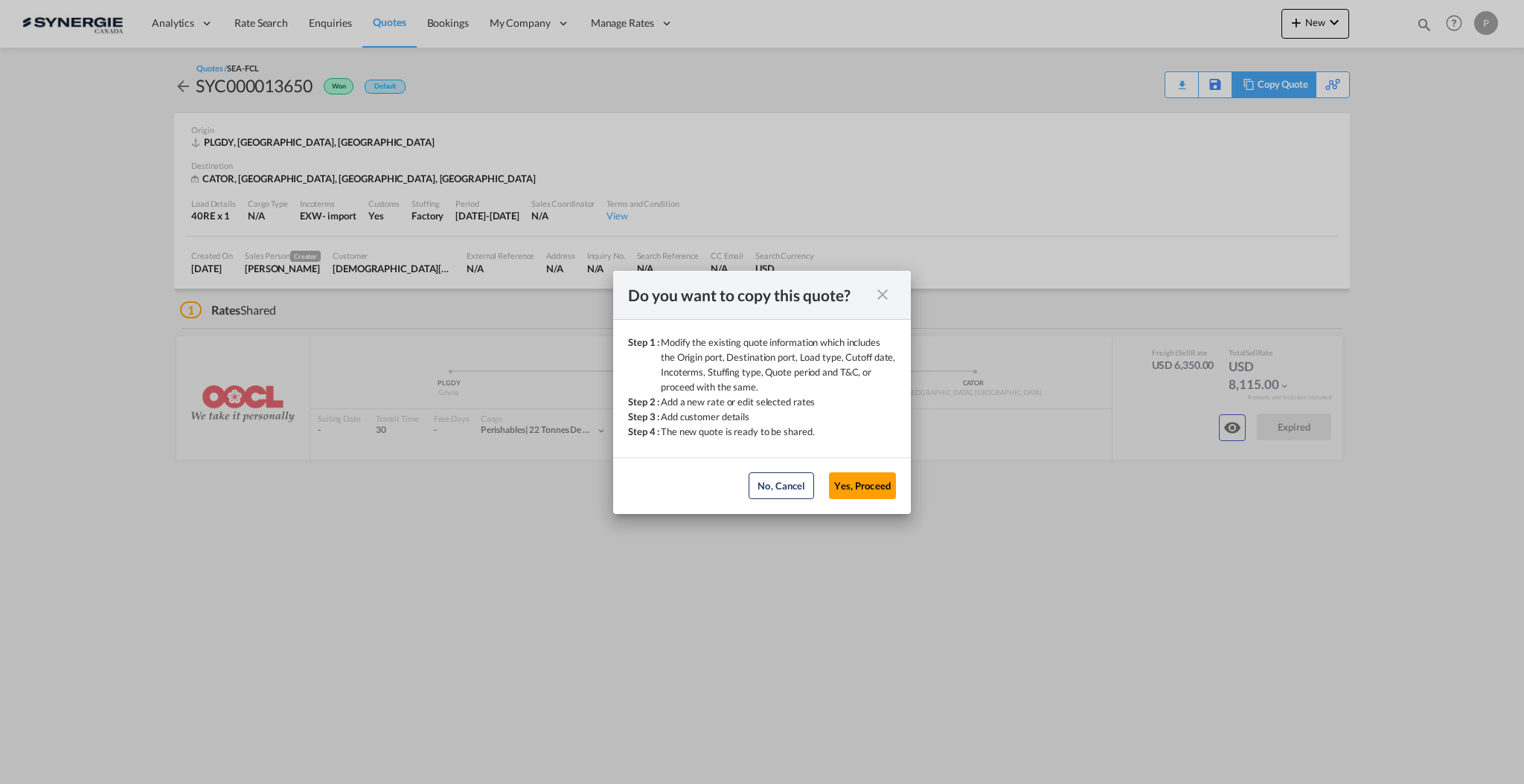
click at [1284, 90] on div "Do you want to copy this quote? Step 1 : Modify the existing quote information …" at bounding box center [762, 392] width 1524 height 784
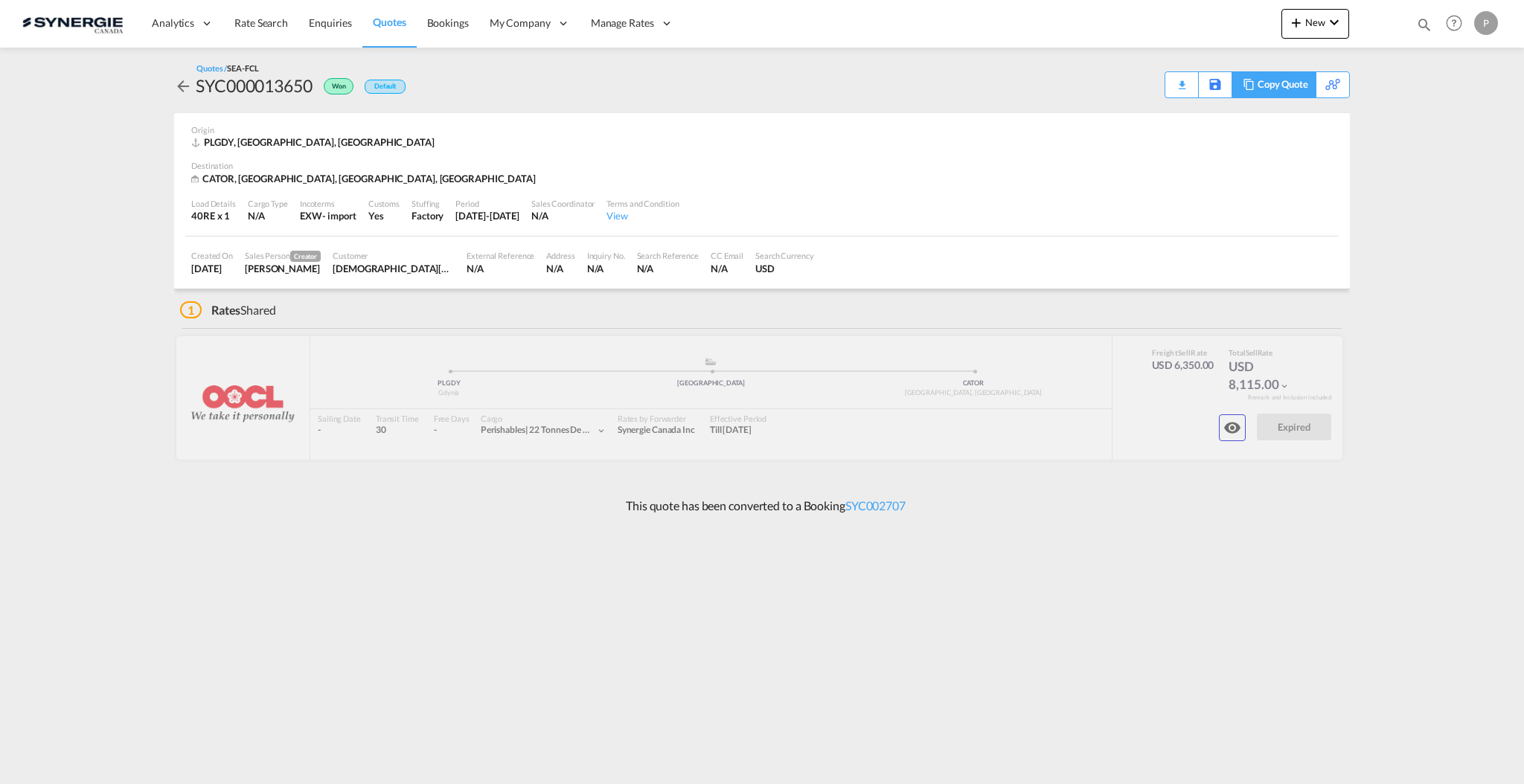
click at [1294, 87] on div "Copy Quote" at bounding box center [1283, 84] width 51 height 25
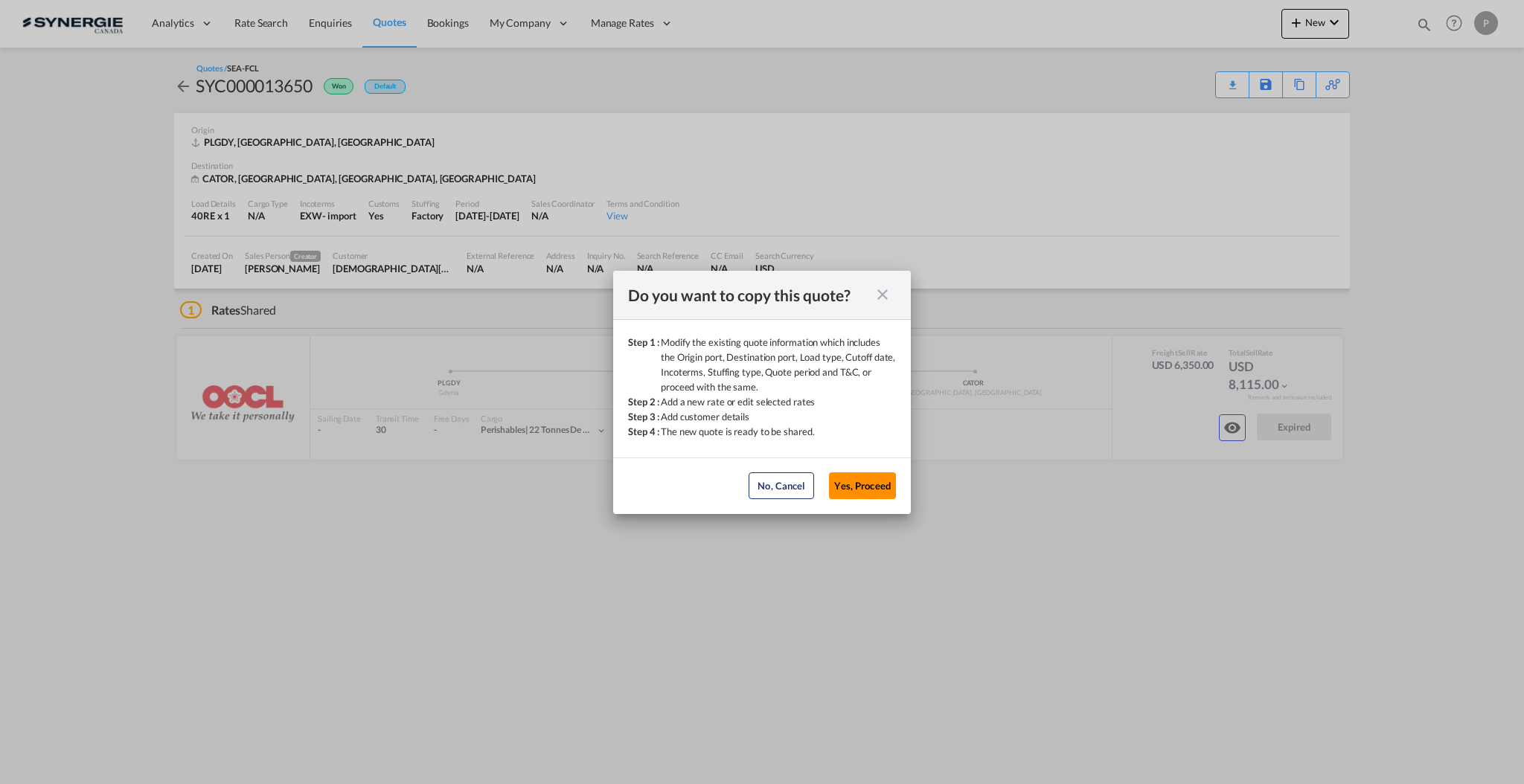
click at [836, 486] on button "Yes, Proceed" at bounding box center [862, 486] width 67 height 27
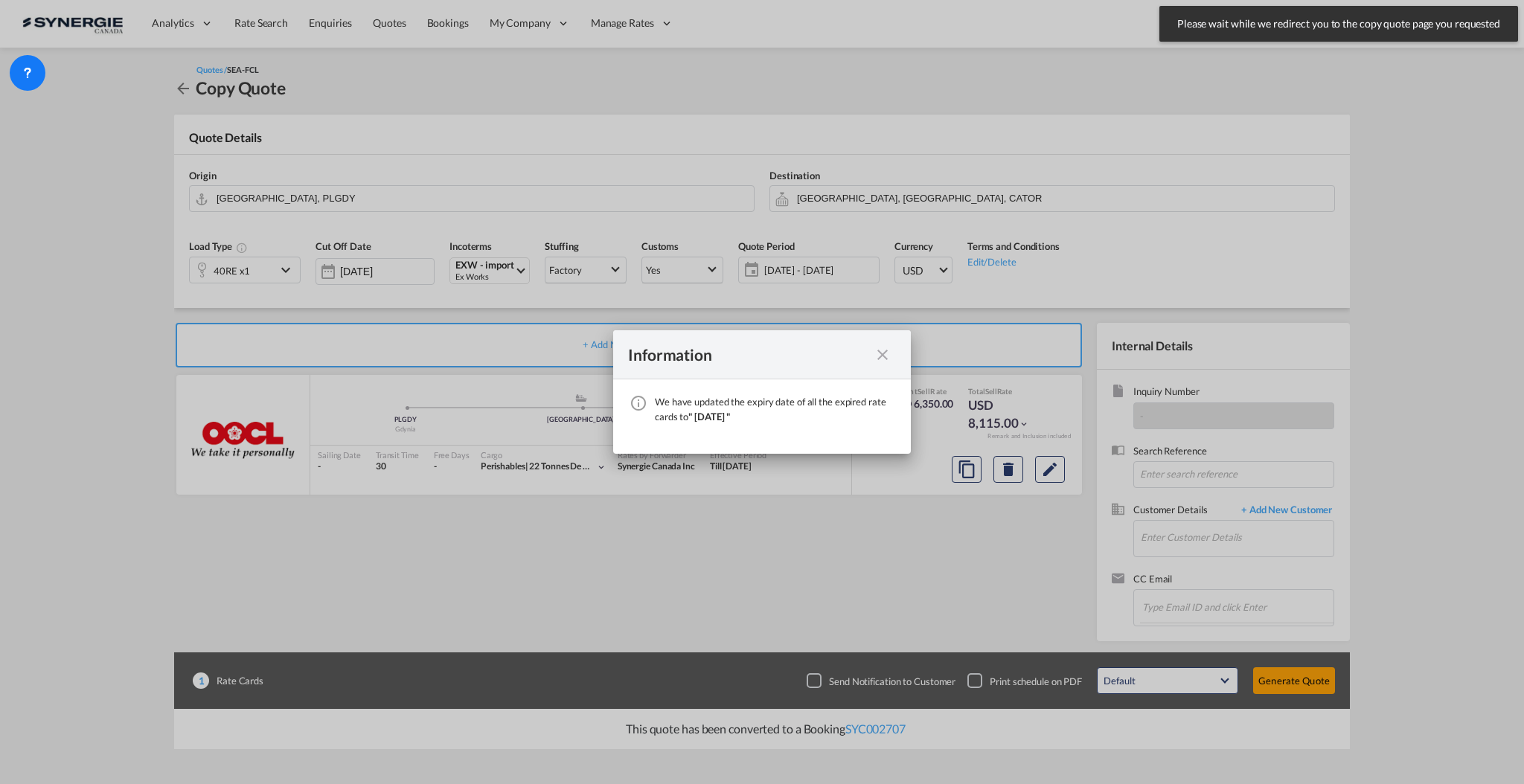
click at [882, 358] on md-icon "icon-close fg-AAA8AD cursor" at bounding box center [883, 355] width 18 height 18
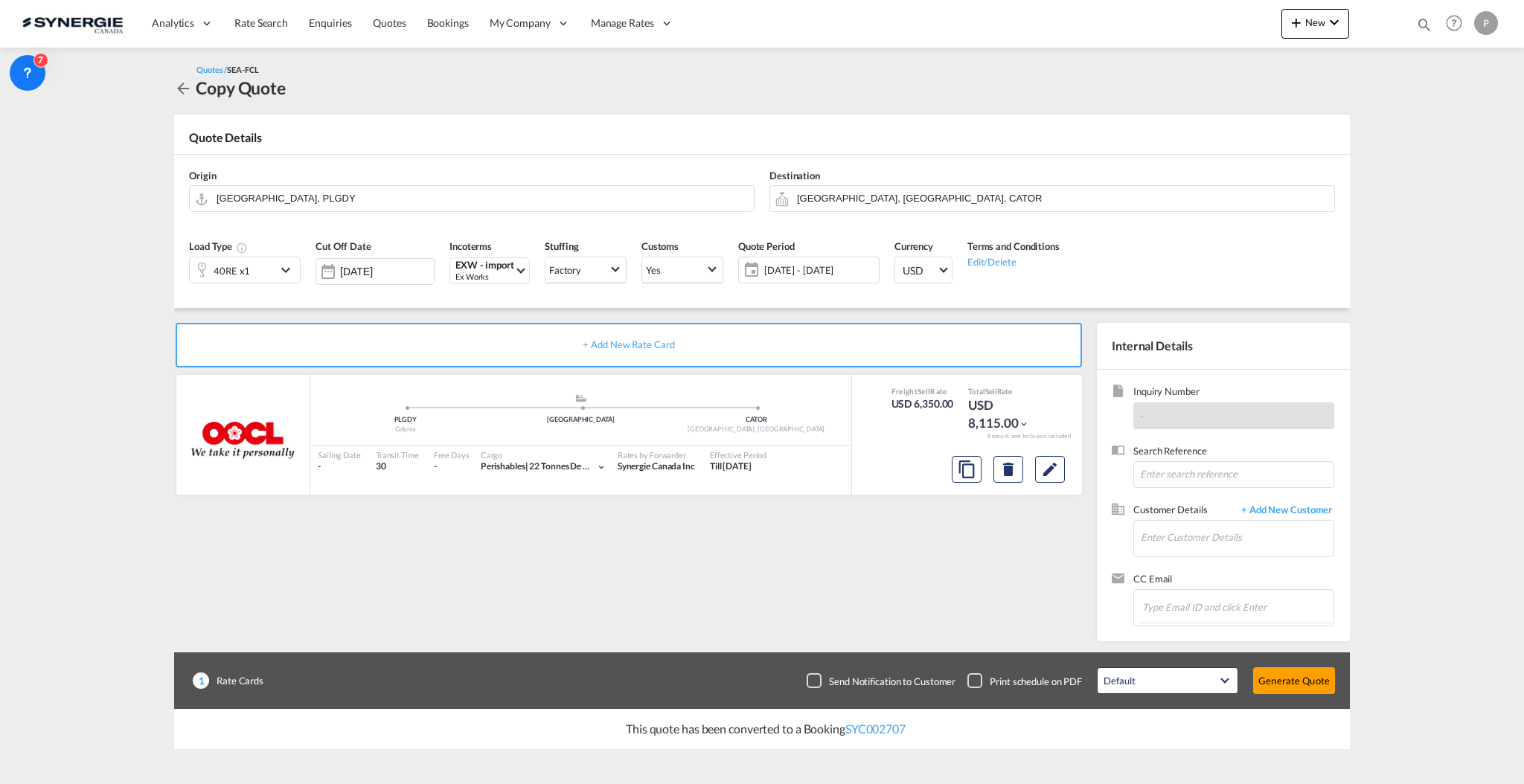
click at [778, 273] on span "[DATE] - [DATE]" at bounding box center [820, 270] width 111 height 14
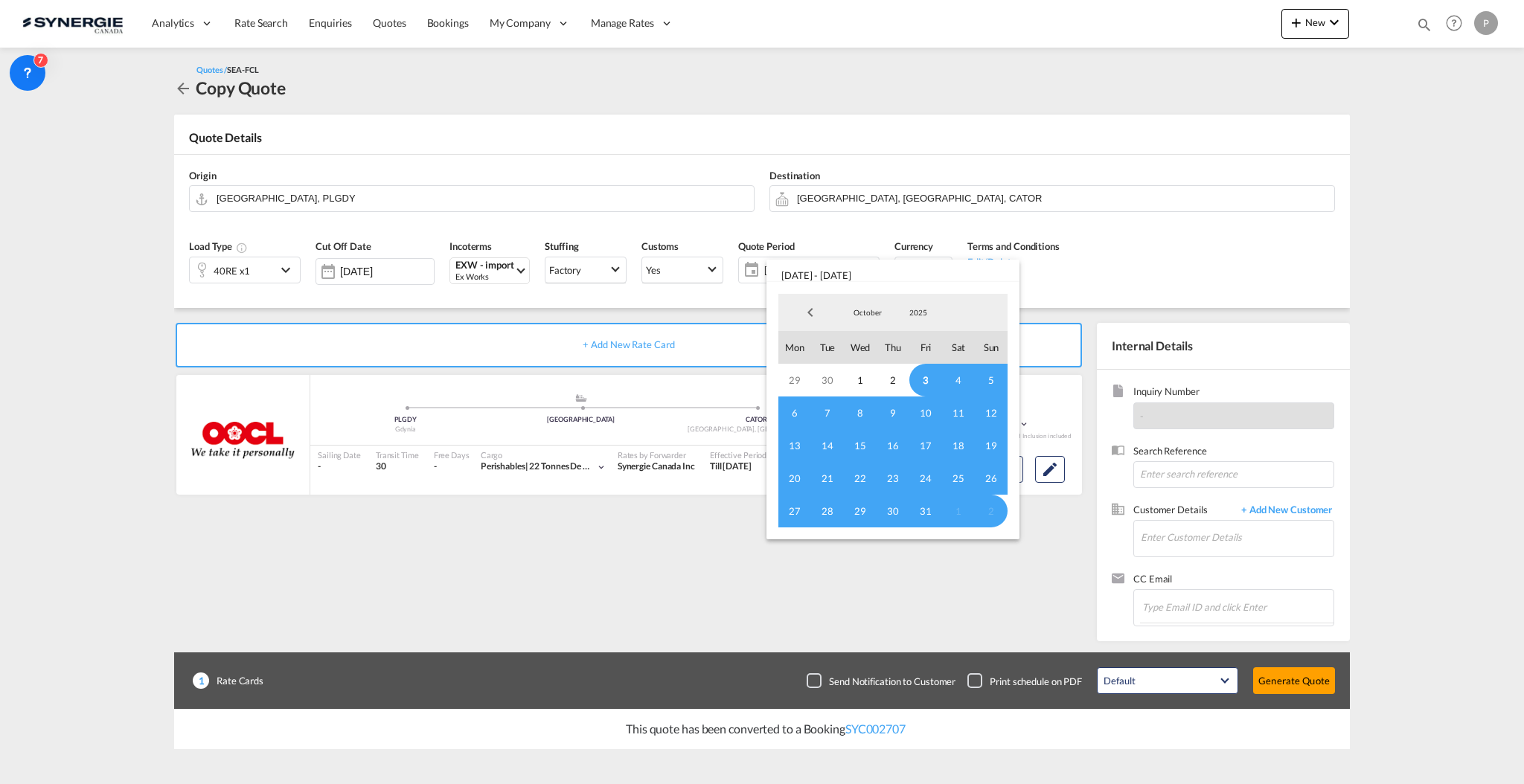
click at [926, 376] on span "3" at bounding box center [925, 379] width 33 height 33
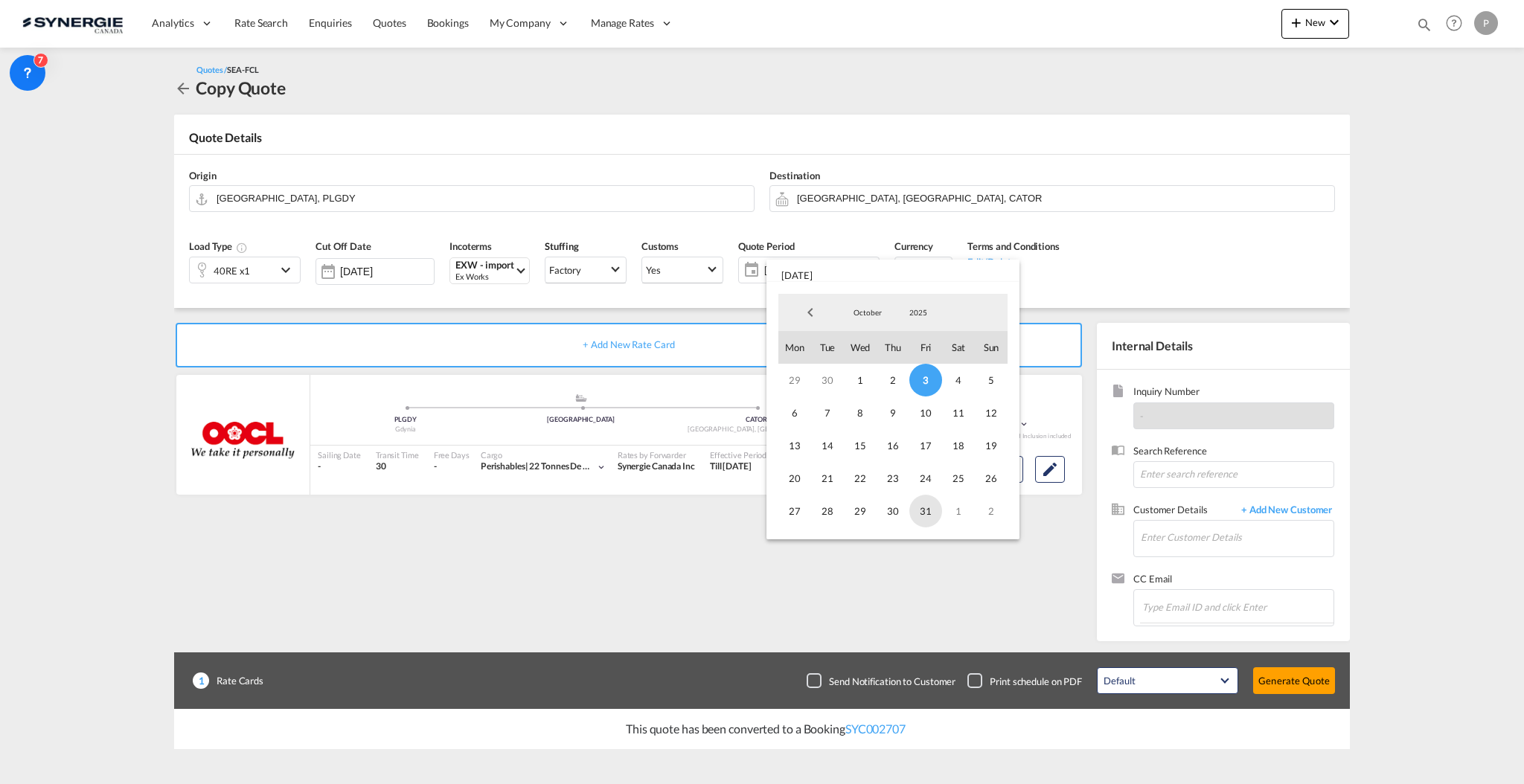
click at [919, 516] on span "31" at bounding box center [925, 511] width 33 height 33
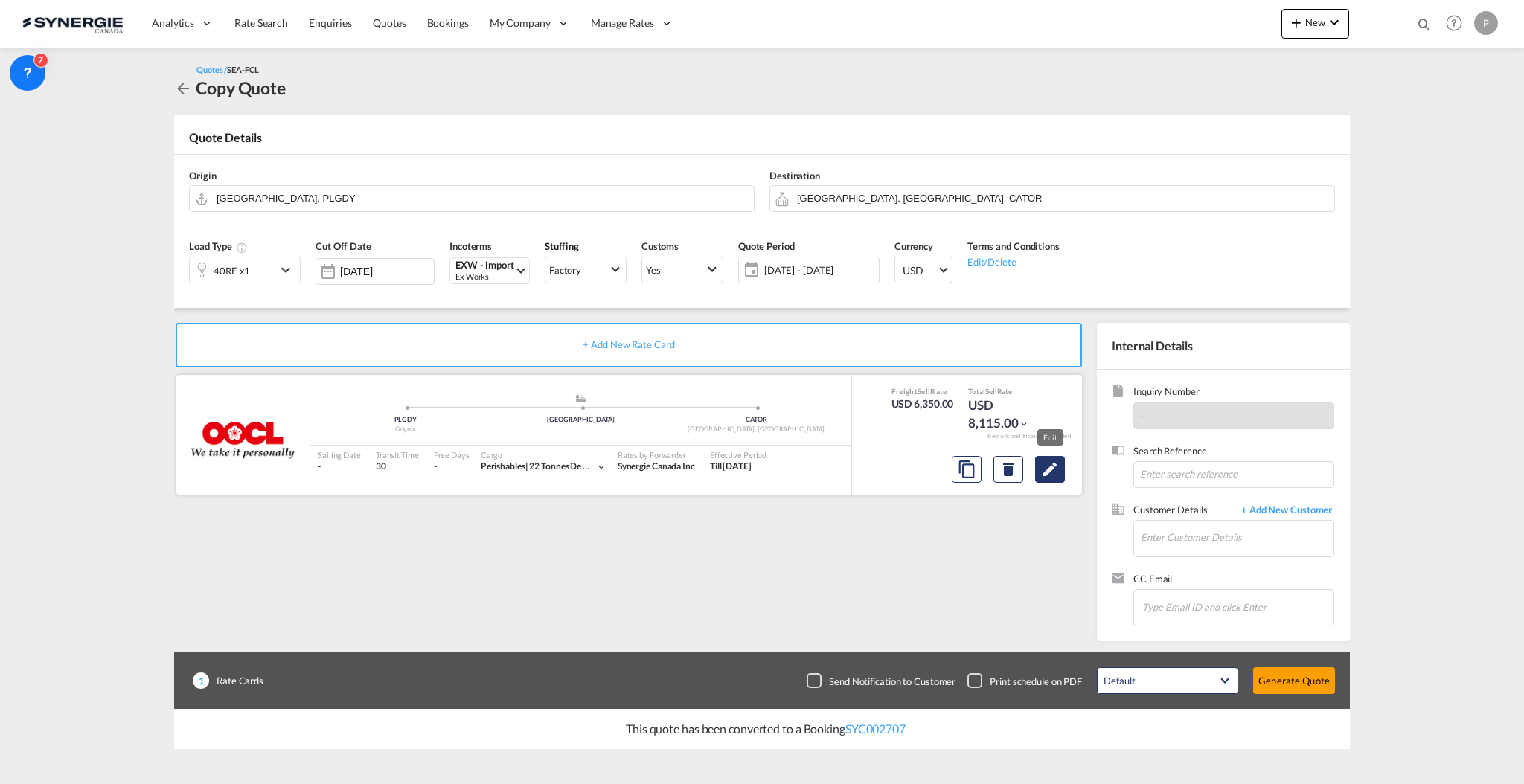
click at [1050, 470] on md-icon "Edit" at bounding box center [1050, 470] width 18 height 18
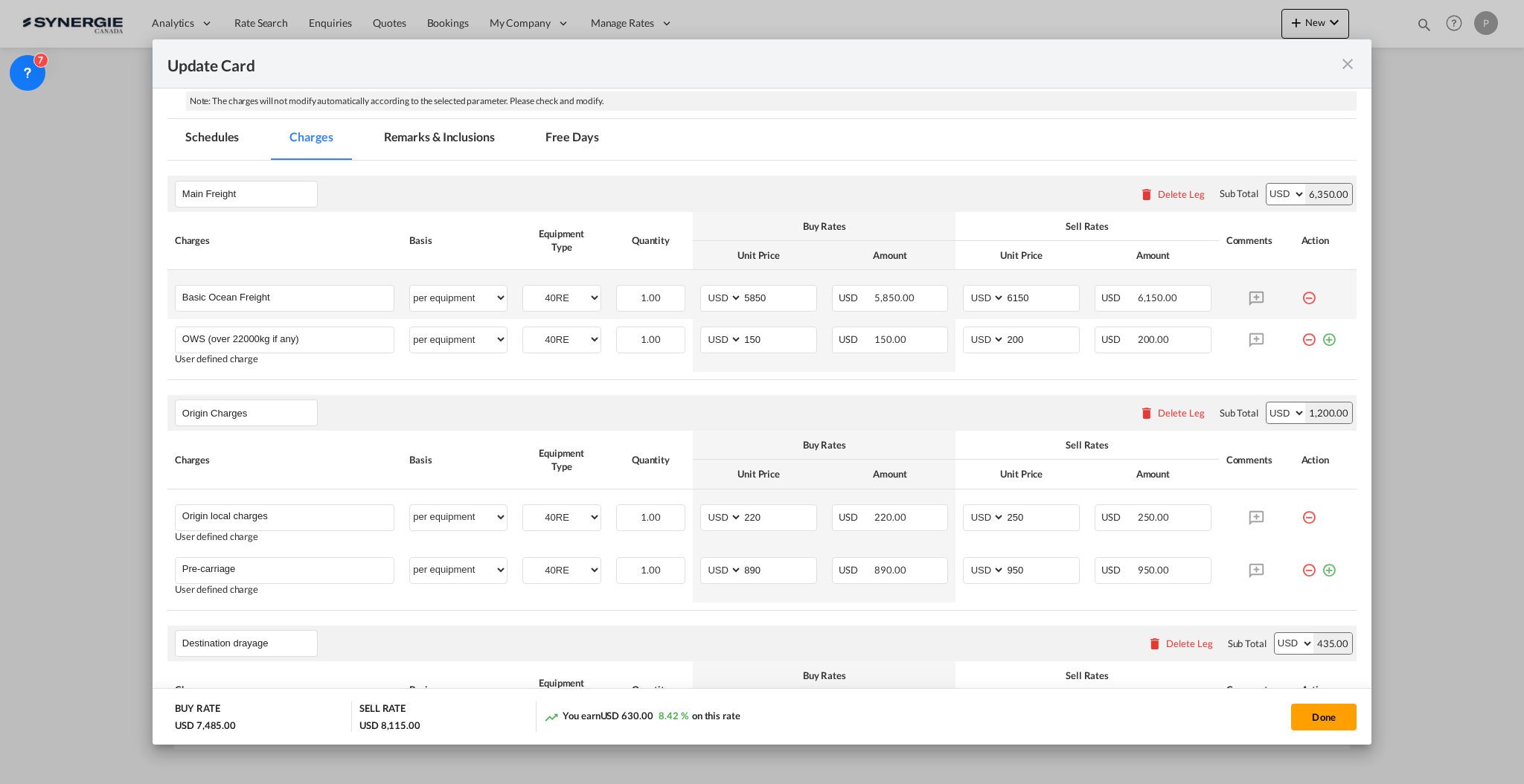
scroll to position [198, 0]
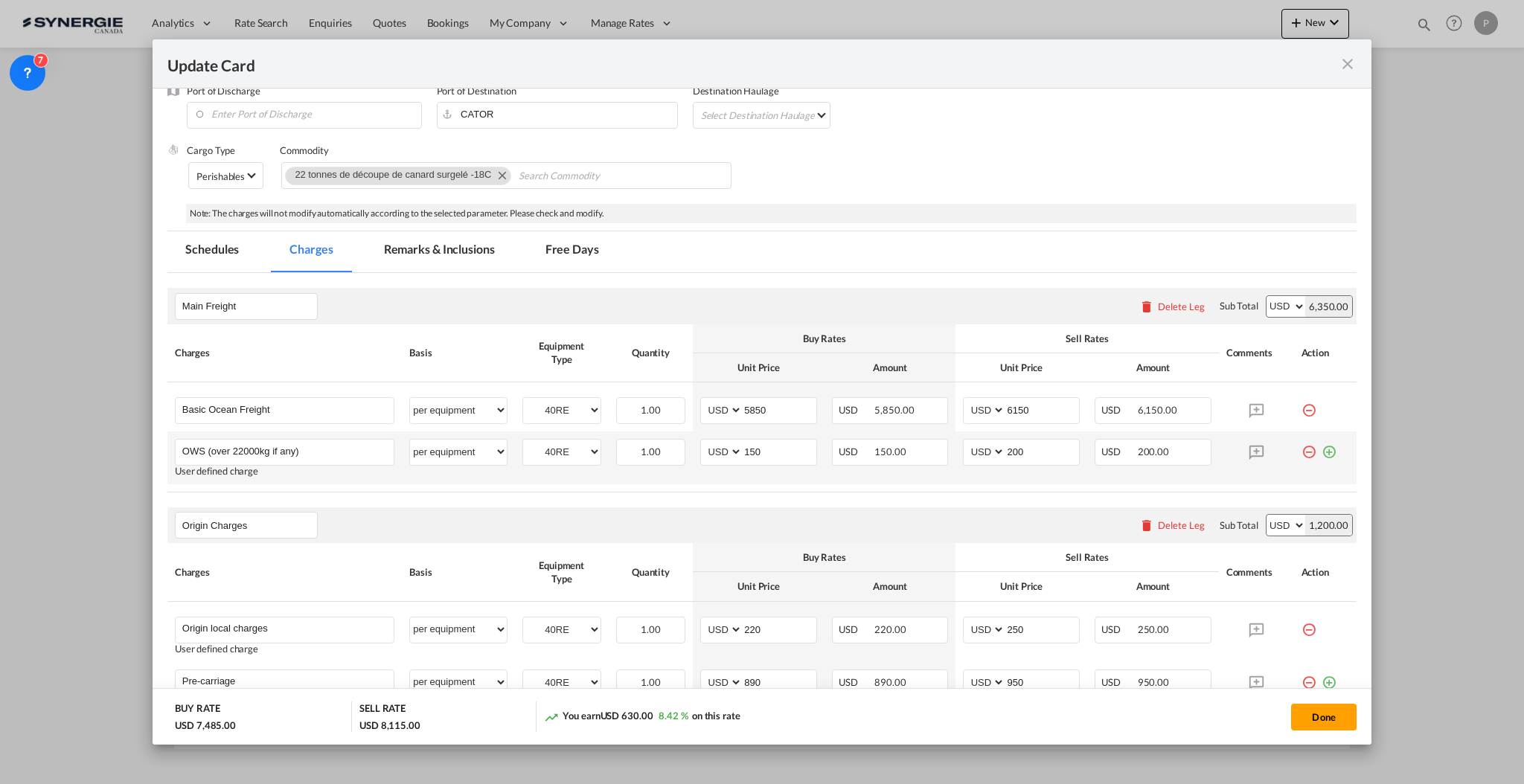
drag, startPoint x: 465, startPoint y: 254, endPoint x: 634, endPoint y: 433, distance: 246.2
click at [465, 254] on md-tab-item "Remarks & Inclusions" at bounding box center [438, 252] width 146 height 41
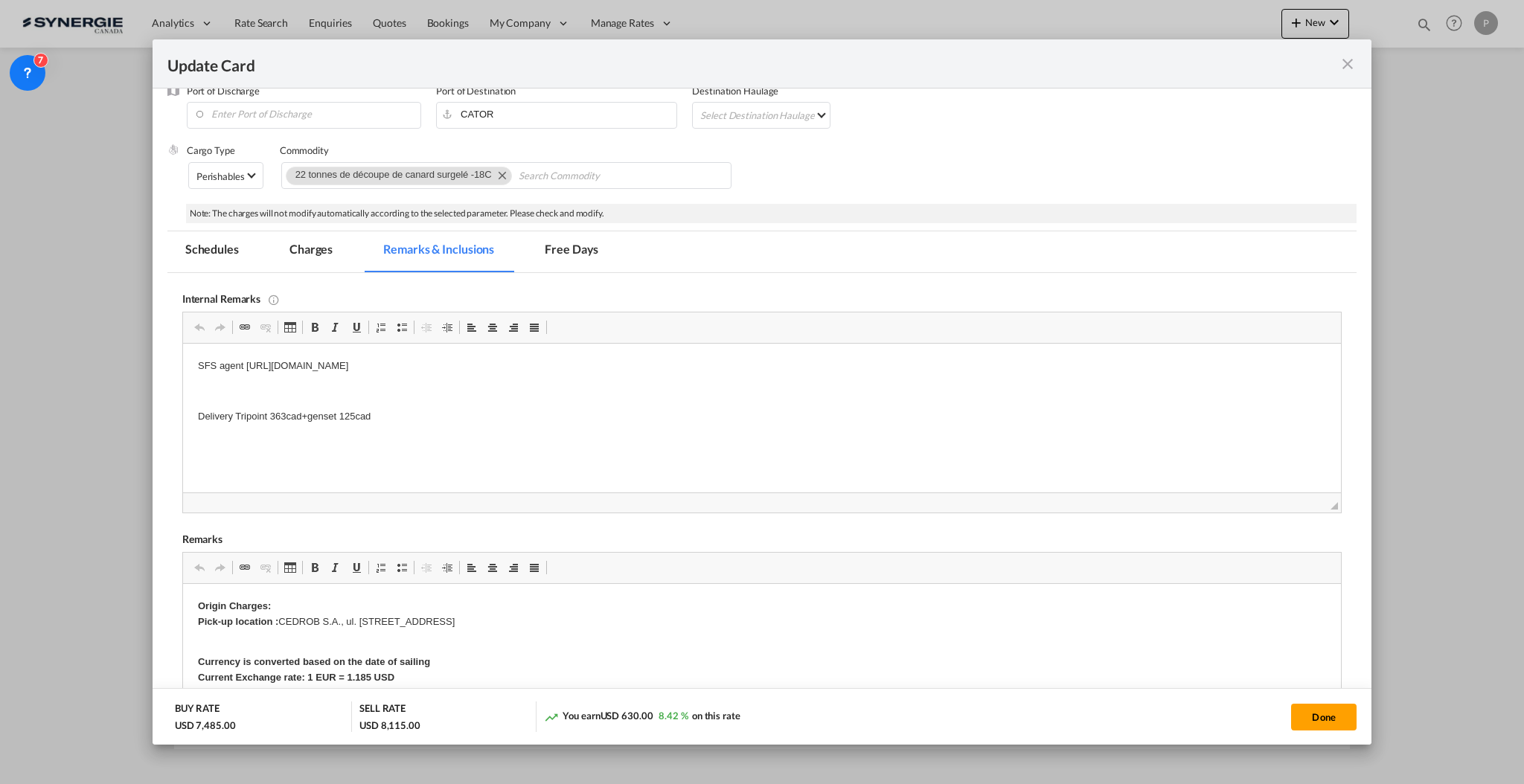
scroll to position [0, 0]
drag, startPoint x: 729, startPoint y: 357, endPoint x: 246, endPoint y: 357, distance: 483.0
click at [246, 357] on html "SFS agent [URL][DOMAIN_NAME] Delivery Tripoint 363cad+genset 125cad" at bounding box center [761, 392] width 1158 height 96
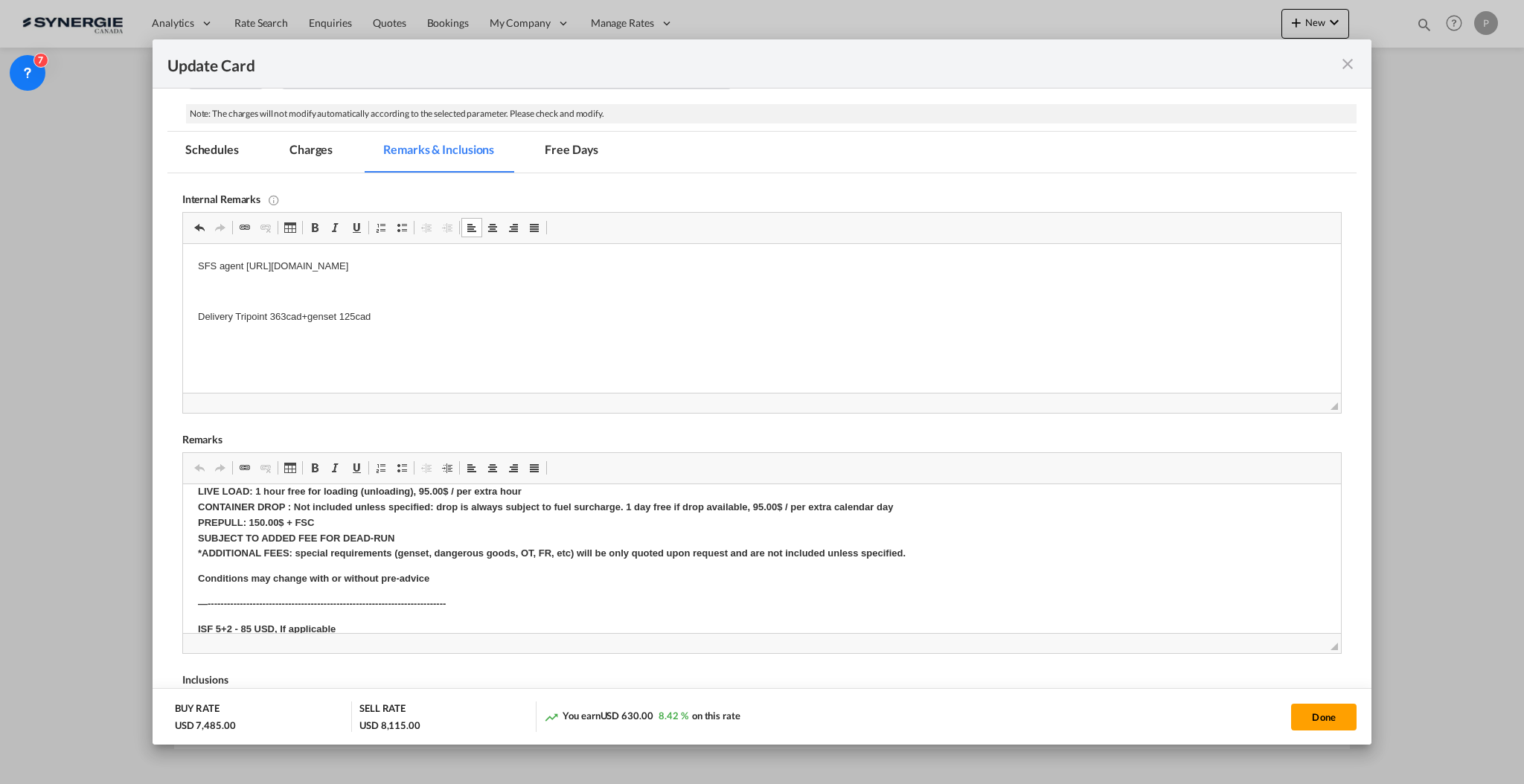
scroll to position [397, 0]
click at [1324, 718] on button "Done" at bounding box center [1324, 717] width 65 height 27
type input "[DATE]"
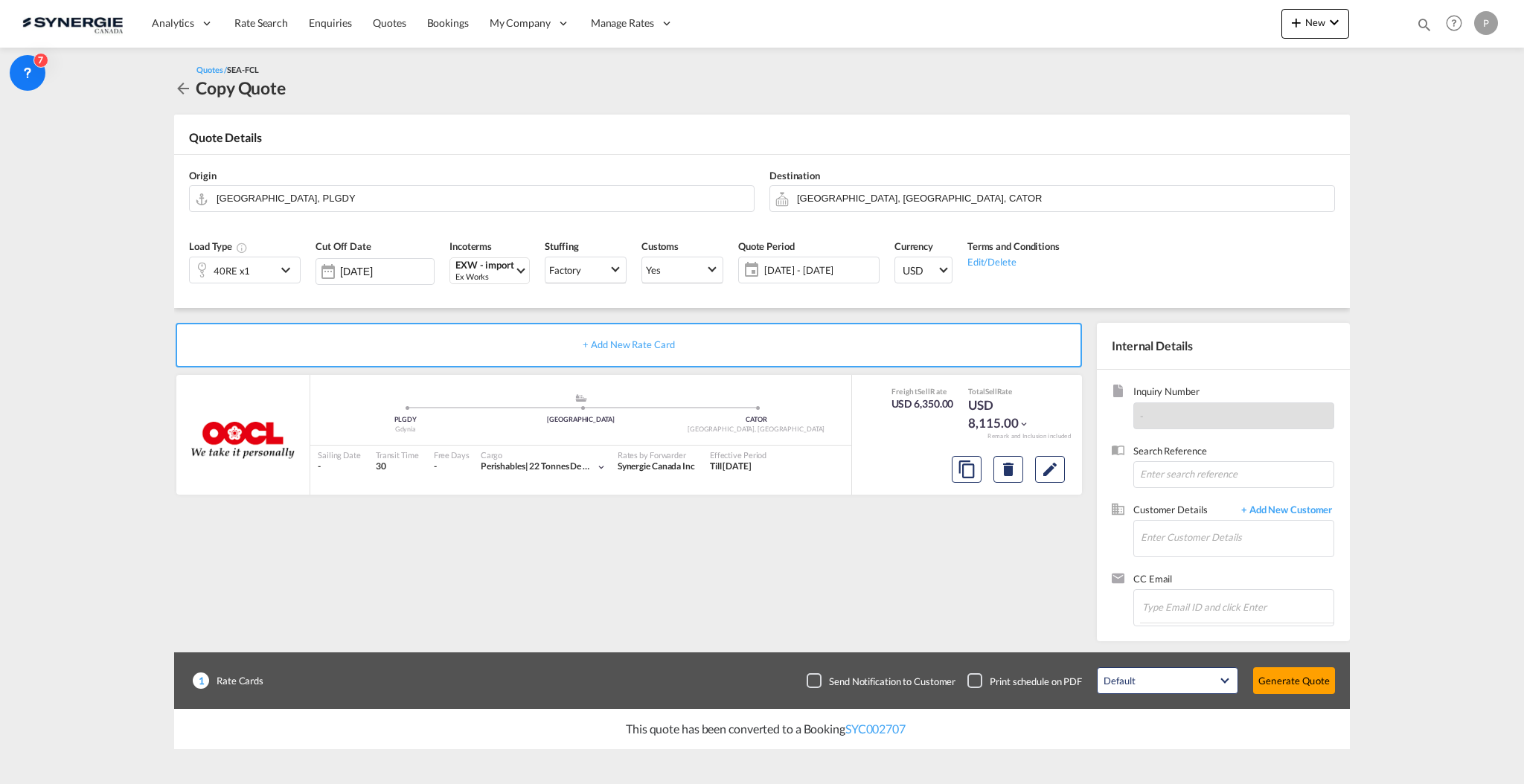
scroll to position [73, 0]
click at [1176, 543] on input "Enter Customer Details" at bounding box center [1237, 537] width 193 height 33
paste input "[URL][DOMAIN_NAME]"
type input "[URL][DOMAIN_NAME]"
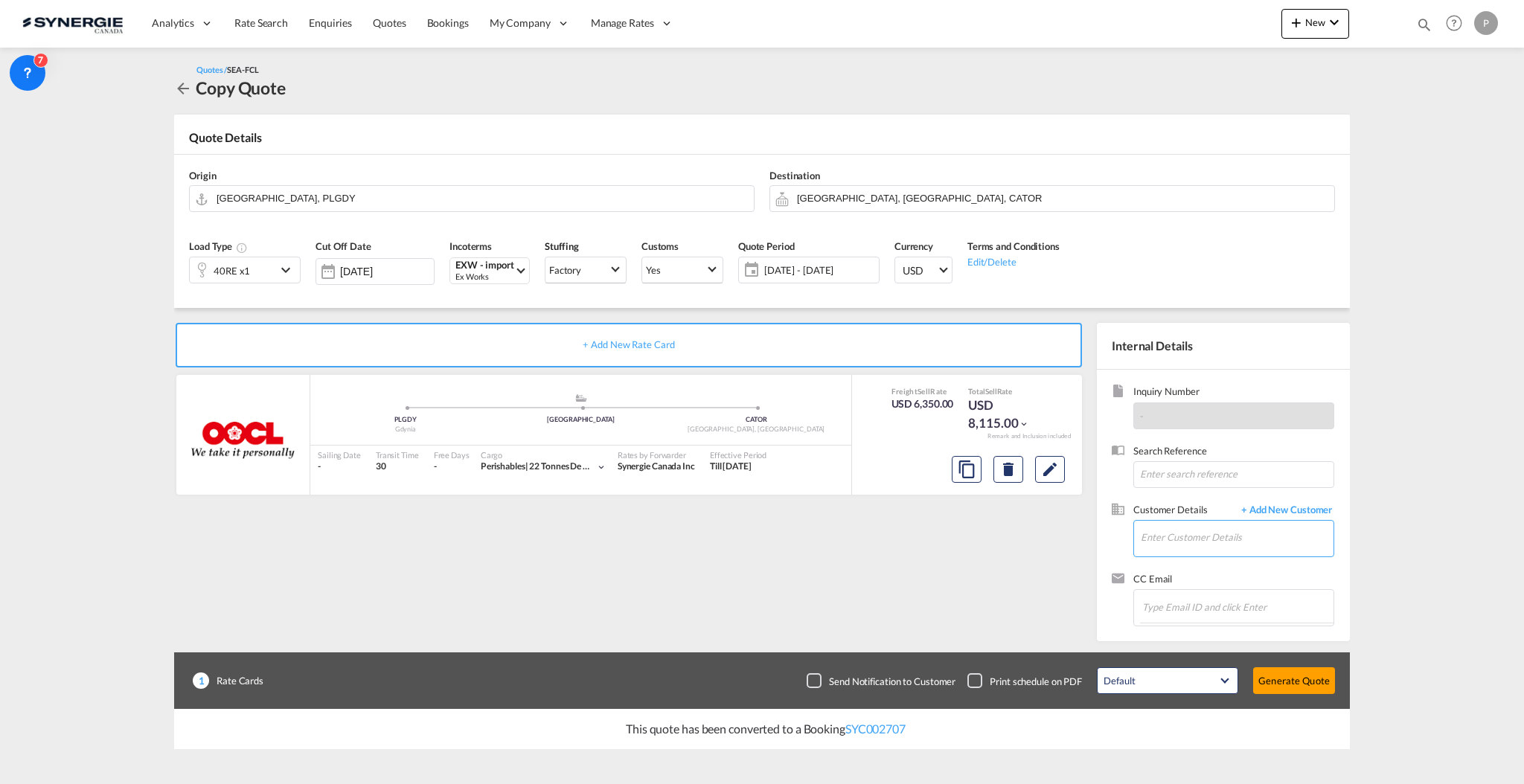
click at [1199, 529] on input "Enter Customer Details" at bounding box center [1237, 537] width 193 height 33
paste input "[EMAIL_ADDRESS][DOMAIN_NAME]"
click at [1236, 567] on div "[DEMOGRAPHIC_DATA][PERSON_NAME] [PERSON_NAME][EMAIL_ADDRESS][DOMAIN_NAME] | CBT…" at bounding box center [1236, 563] width 194 height 40
type input "CBT FOODS, [PERSON_NAME], [PERSON_NAME][EMAIL_ADDRESS][DOMAIN_NAME]"
click at [1312, 677] on button "Generate Quote" at bounding box center [1294, 681] width 82 height 27
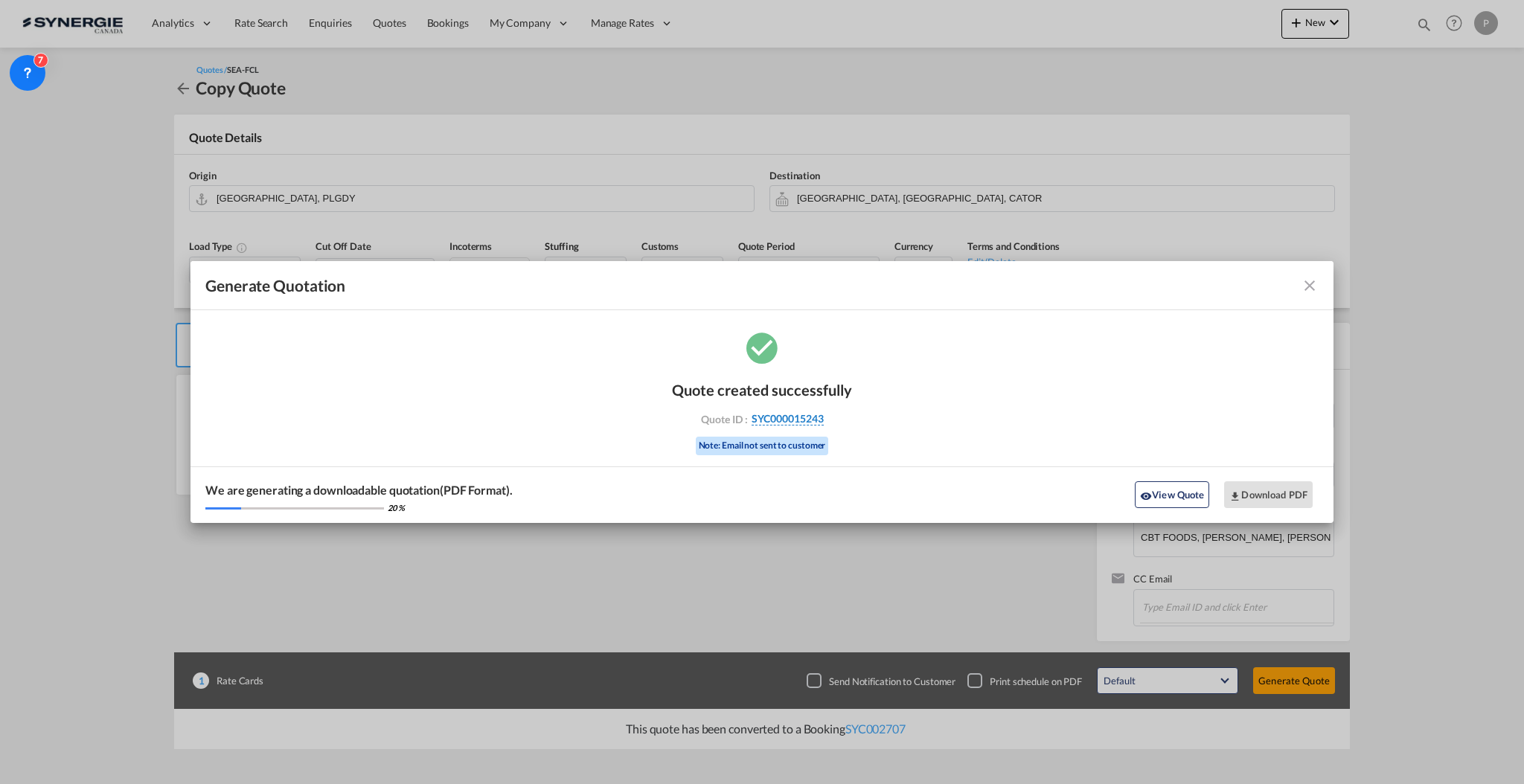
drag, startPoint x: 856, startPoint y: 423, endPoint x: 821, endPoint y: 418, distance: 35.4
click at [821, 418] on div "Quote created successfully Quote ID : SYC000015243 Note: Email not sent to cust…" at bounding box center [762, 426] width 1143 height 194
copy div "SYC000015243"
click at [1279, 489] on button "Download PDF" at bounding box center [1268, 494] width 89 height 27
